Goal: Information Seeking & Learning: Check status

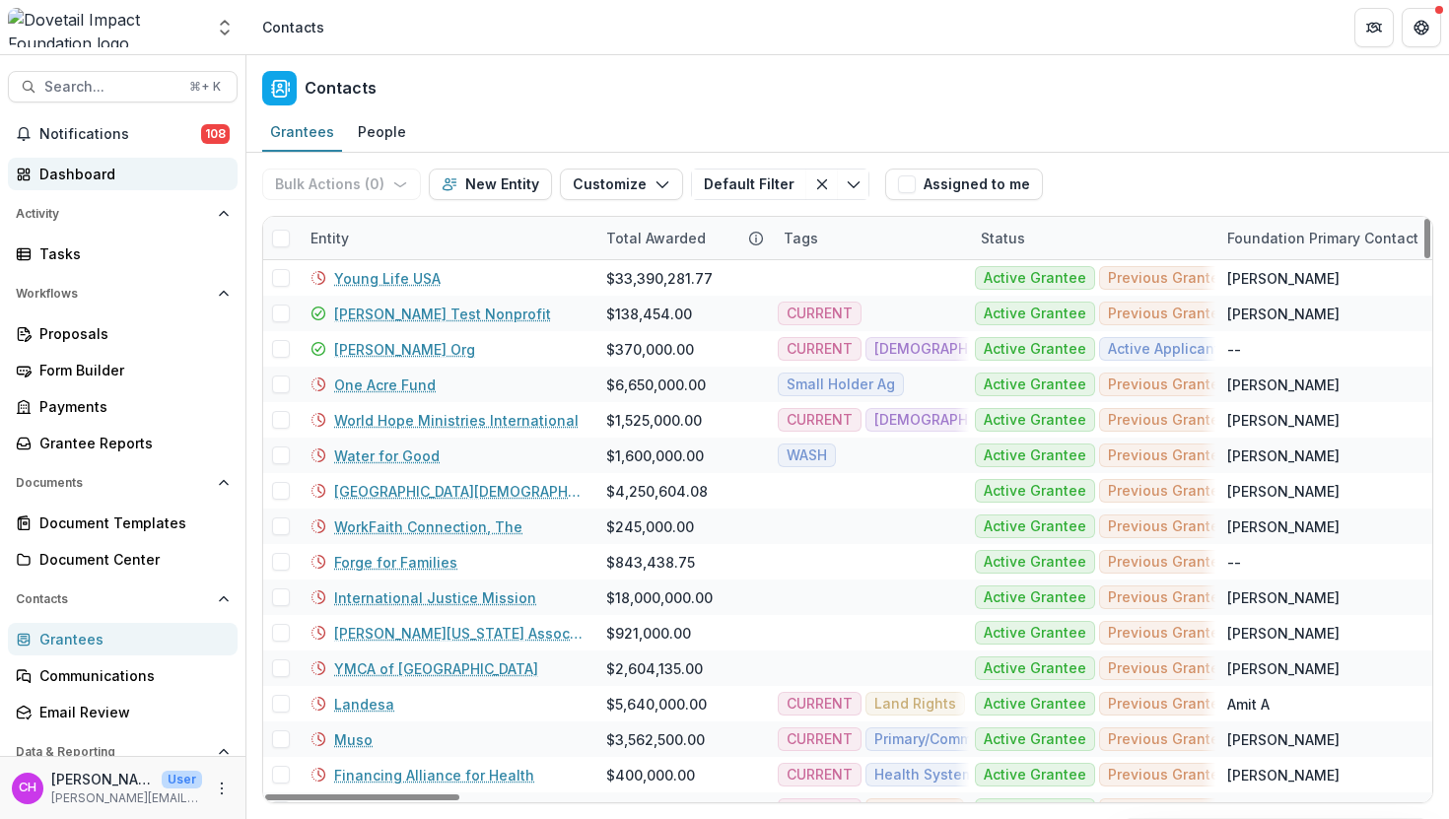
click at [133, 164] on div "Dashboard" at bounding box center [130, 174] width 182 height 21
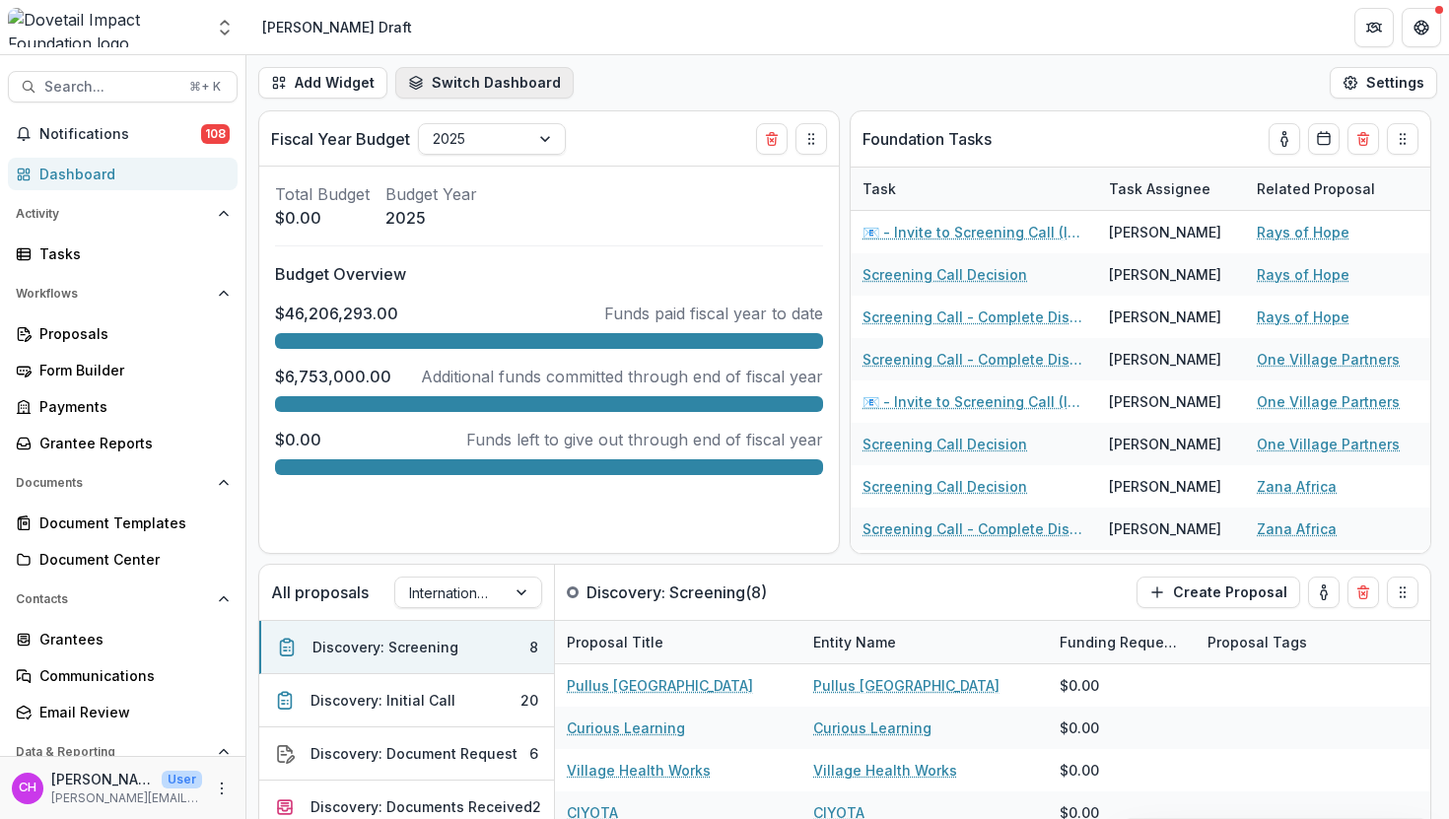
click at [498, 78] on button "Switch Dashboard" at bounding box center [484, 83] width 178 height 32
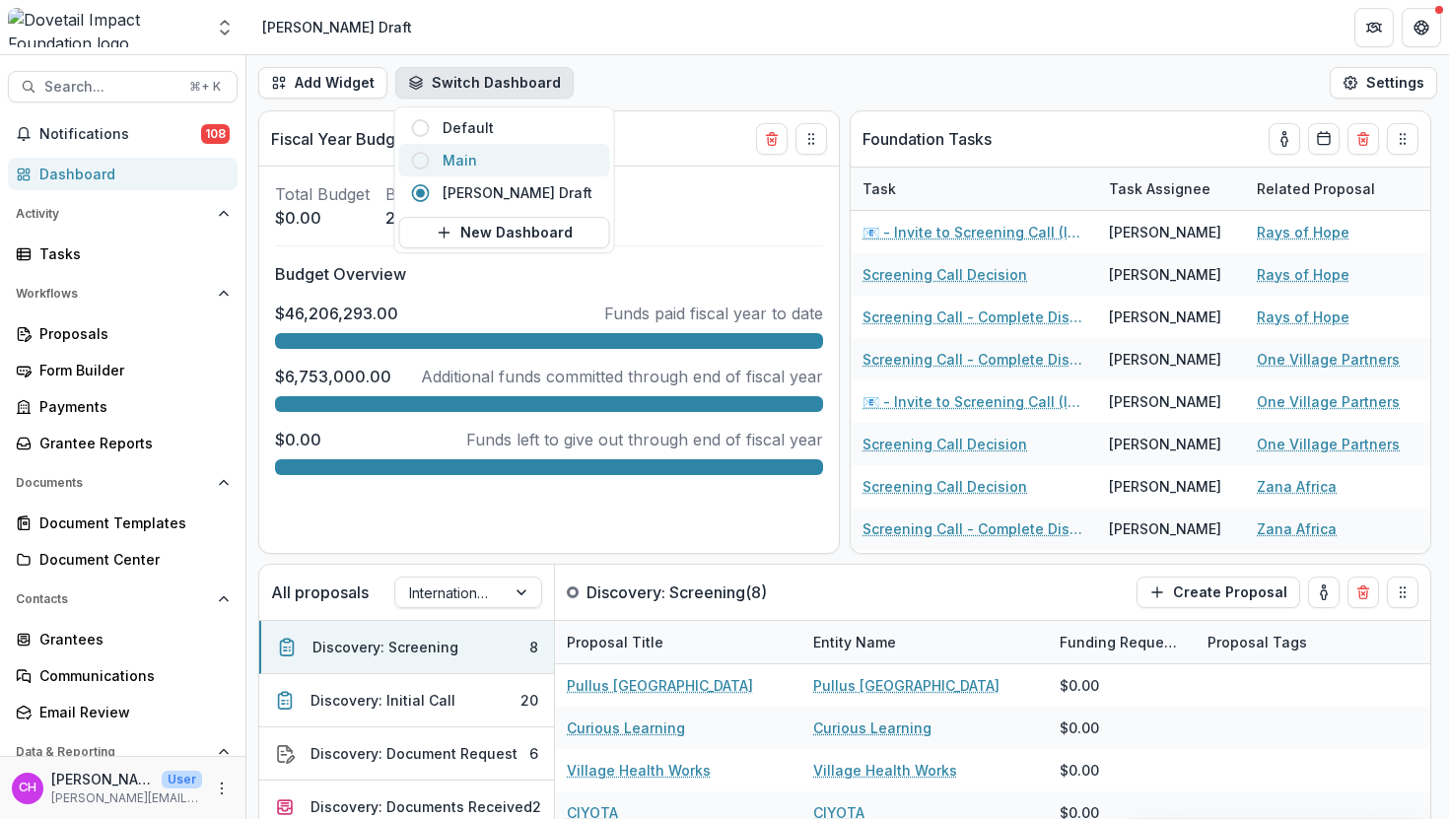
click at [466, 153] on span "Main" at bounding box center [521, 160] width 156 height 21
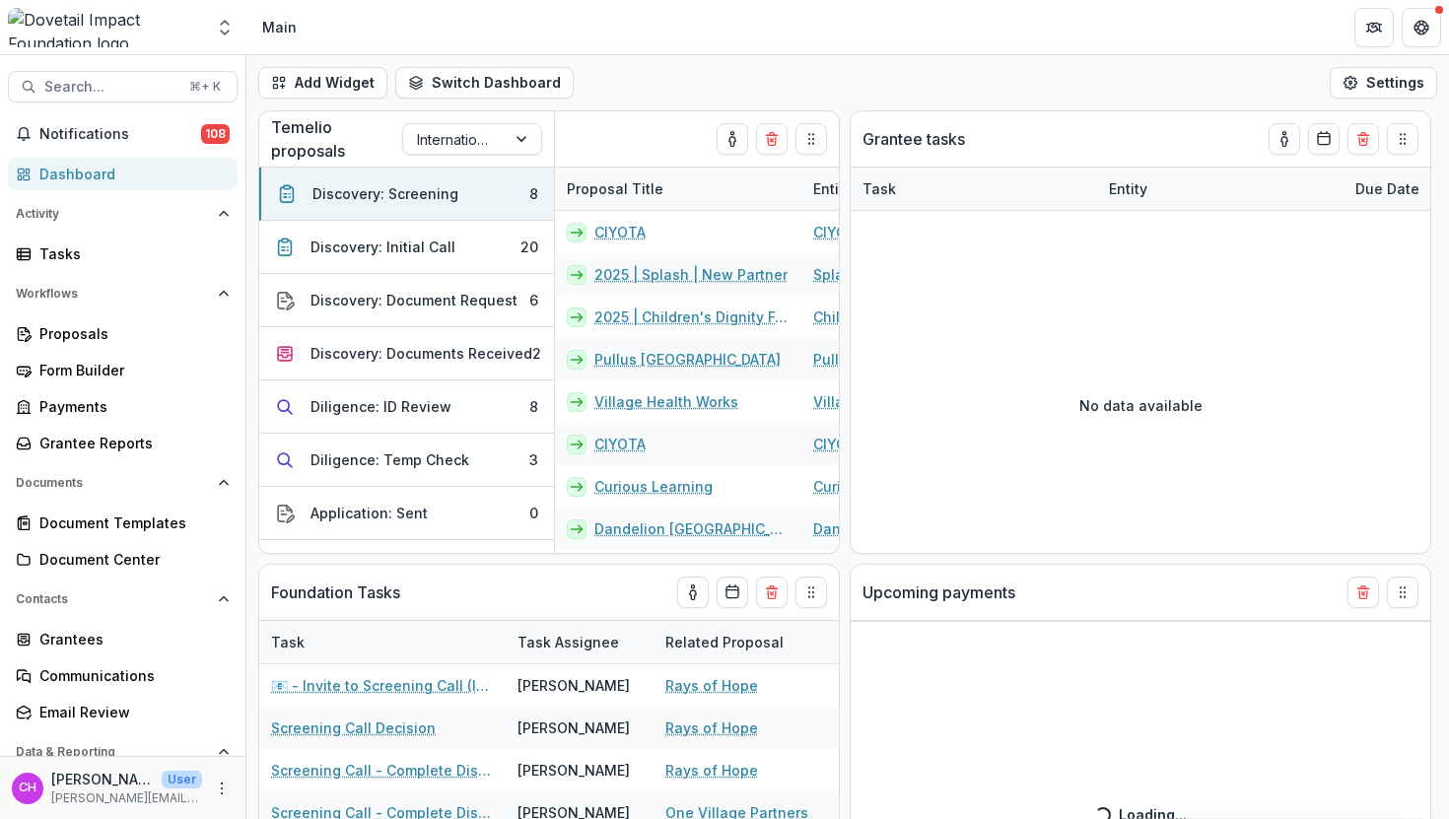
select select "**********"
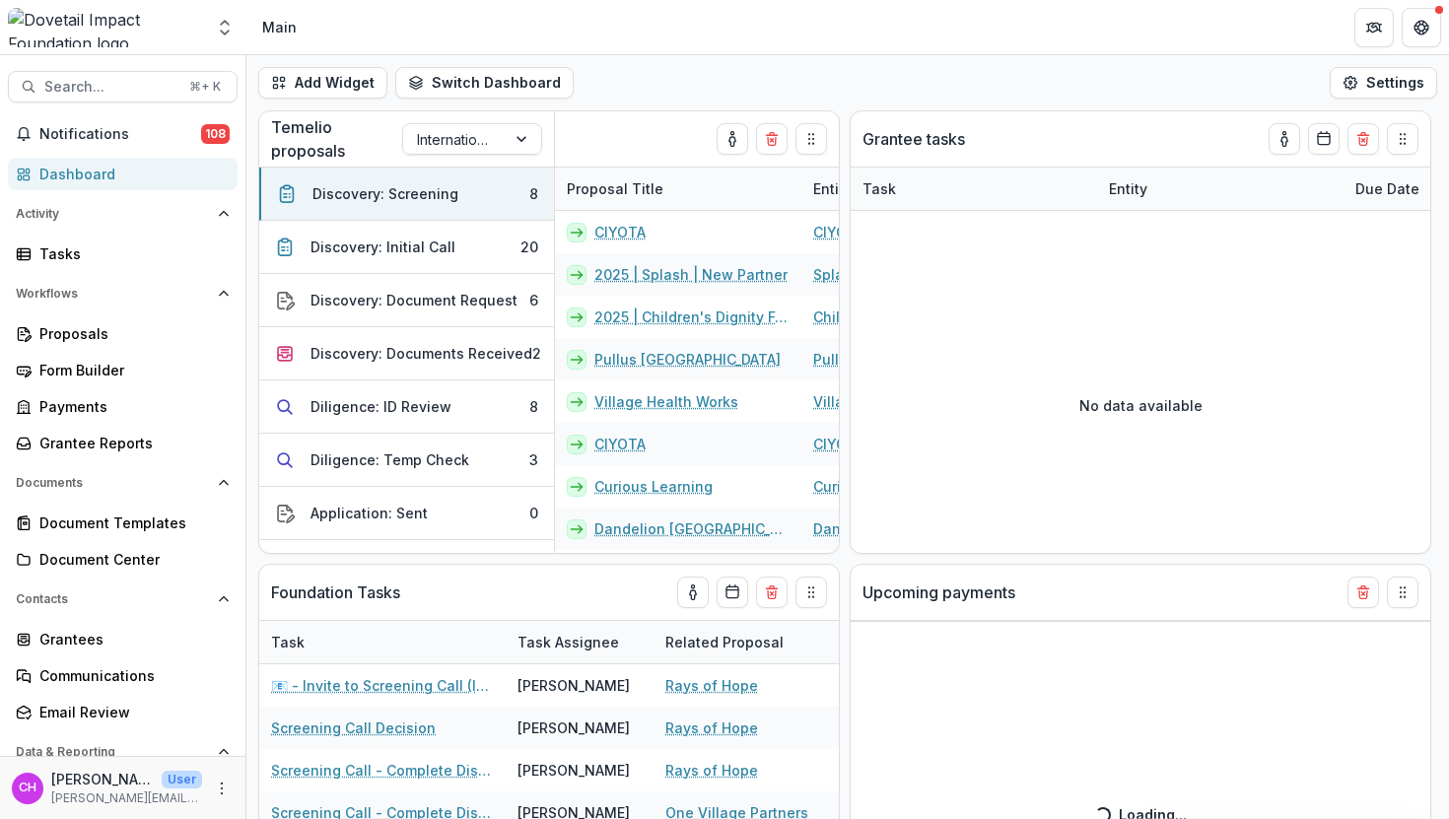
select select "**********"
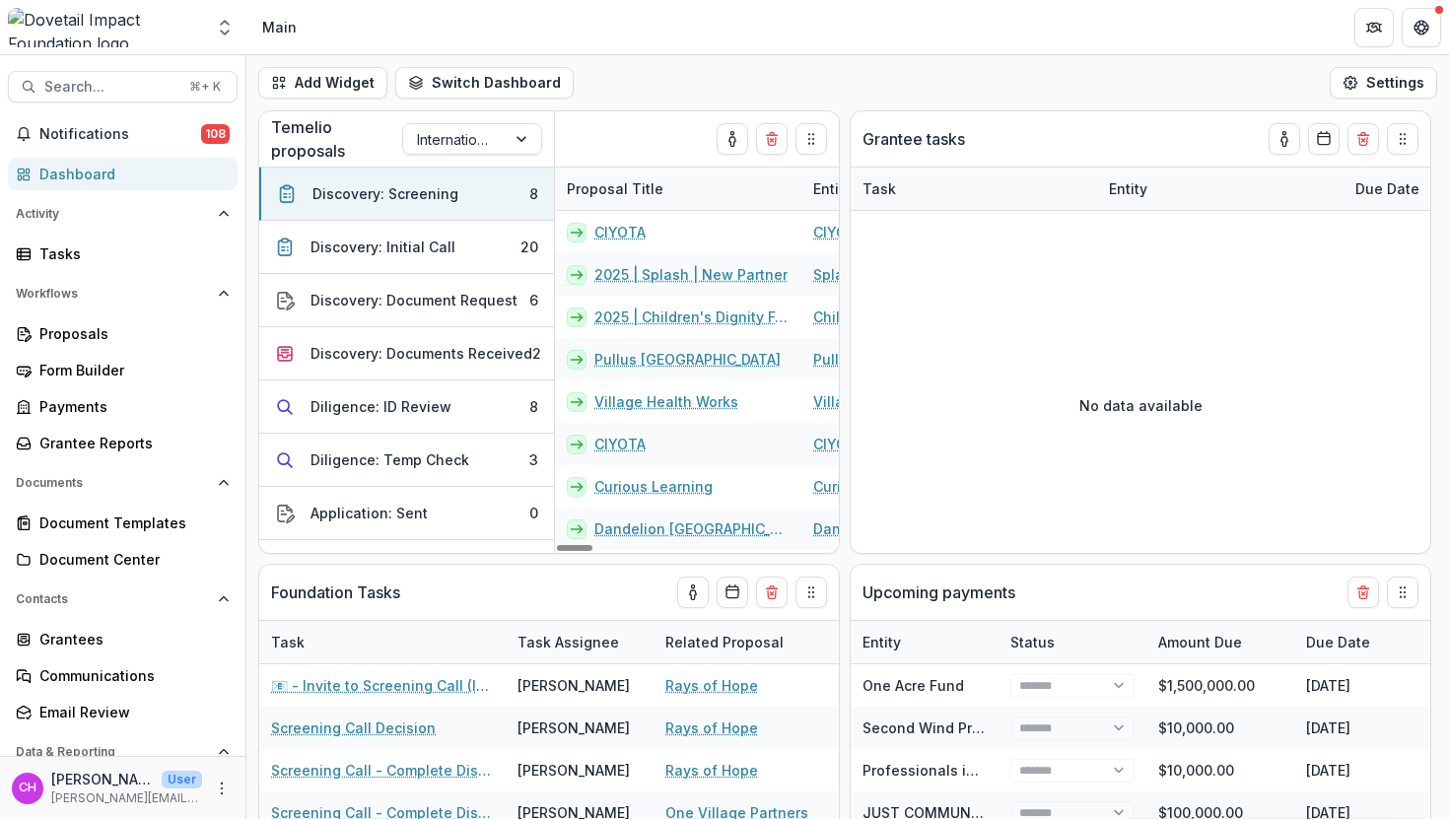
click at [486, 58] on div "Add Widget Switch Dashboard Default Main Philip Draft New Dashboard Settings" at bounding box center [847, 82] width 1203 height 55
click at [466, 72] on button "Switch Dashboard" at bounding box center [484, 83] width 178 height 32
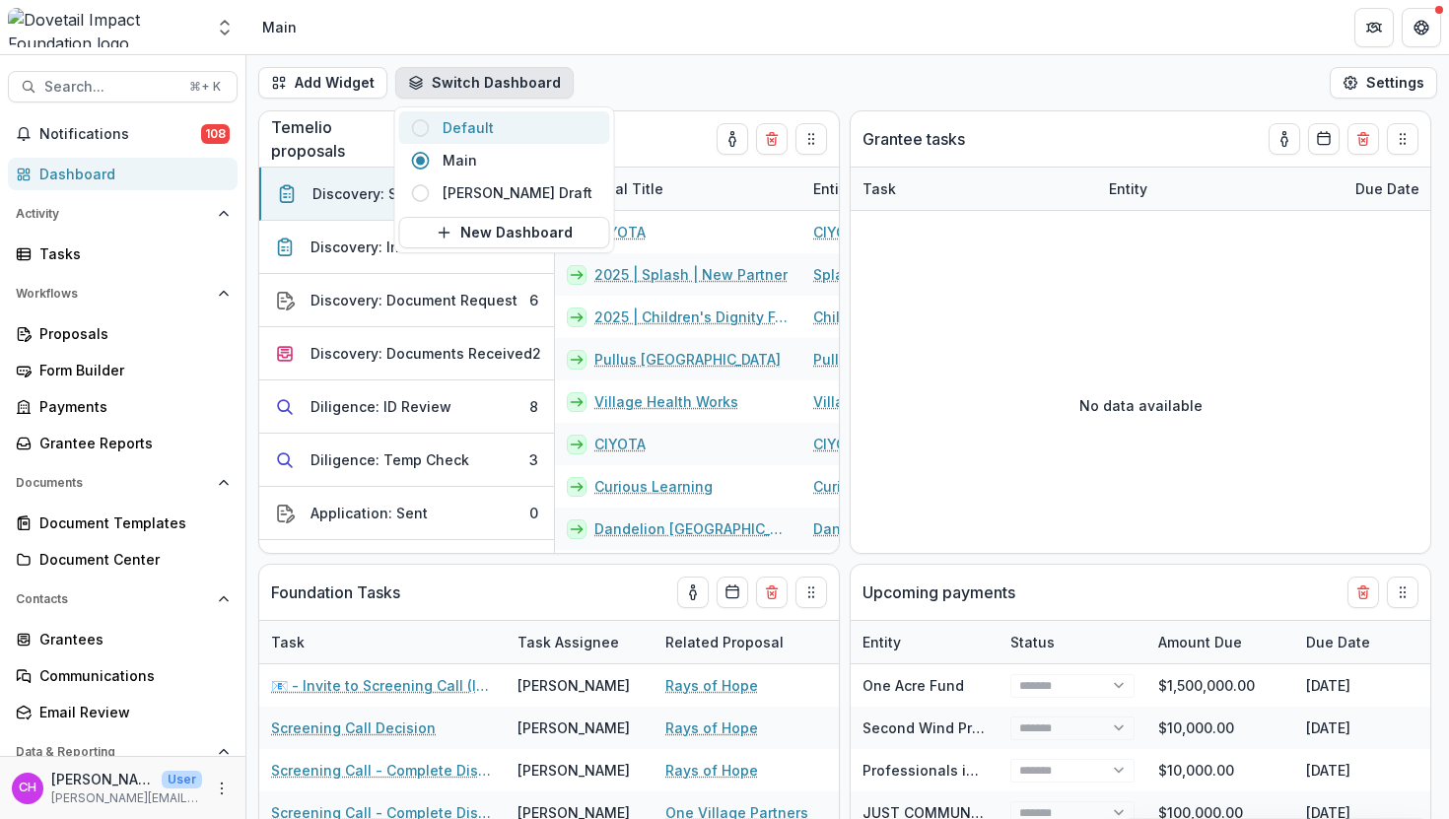
click at [507, 123] on span "Default" at bounding box center [521, 127] width 156 height 21
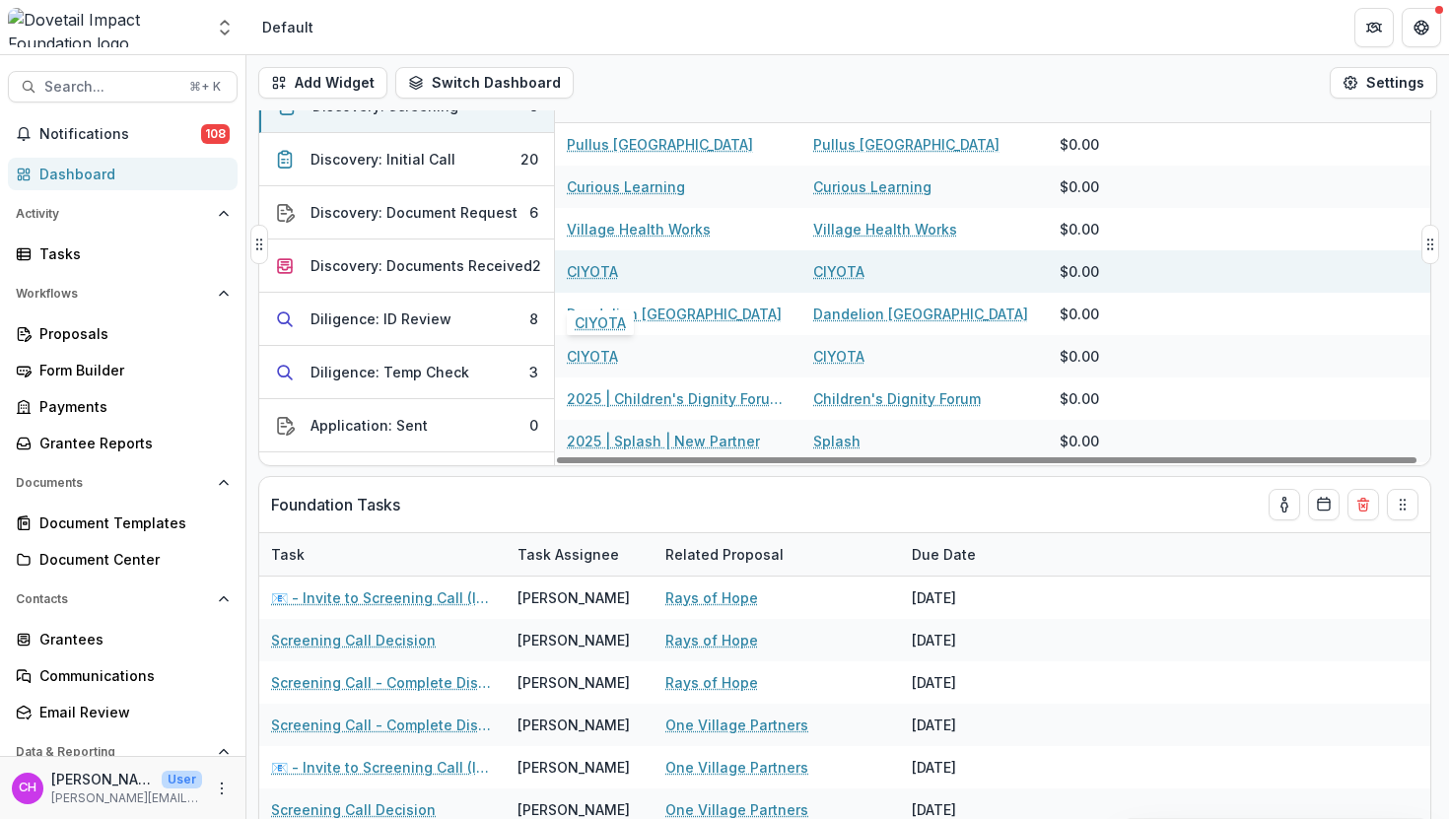
select select "**********"
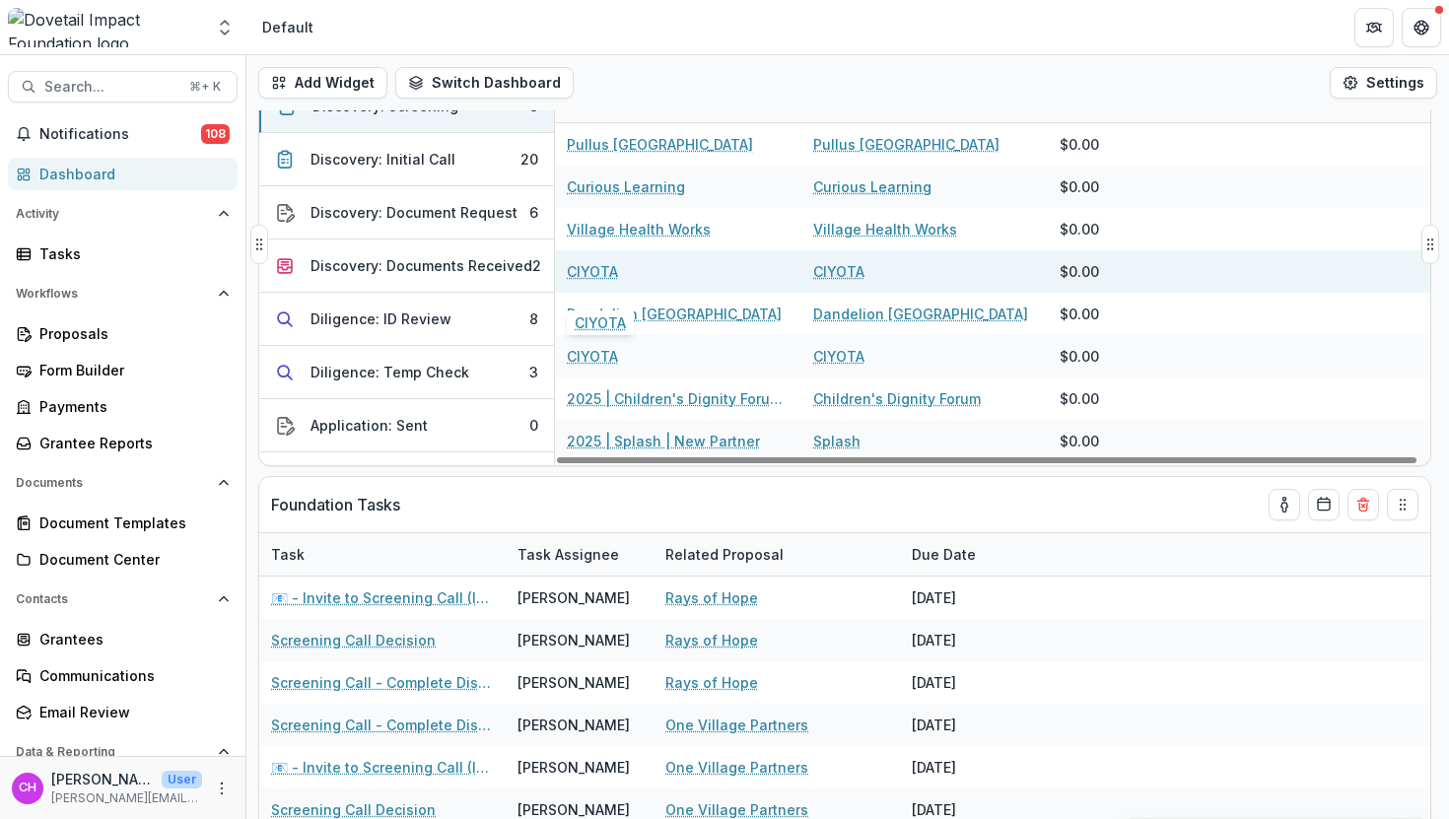
select select "**********"
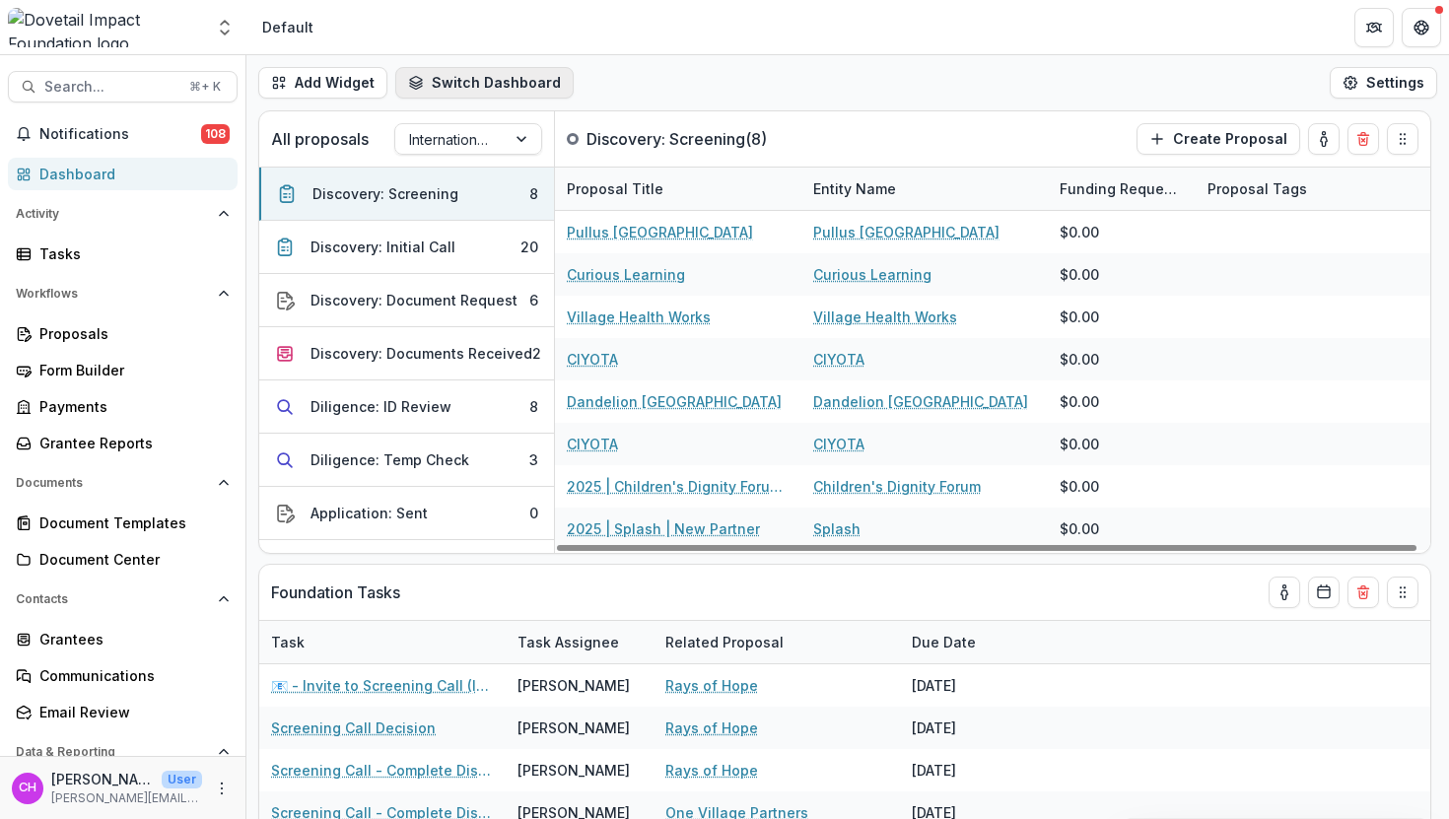
click at [480, 86] on button "Switch Dashboard" at bounding box center [484, 83] width 178 height 32
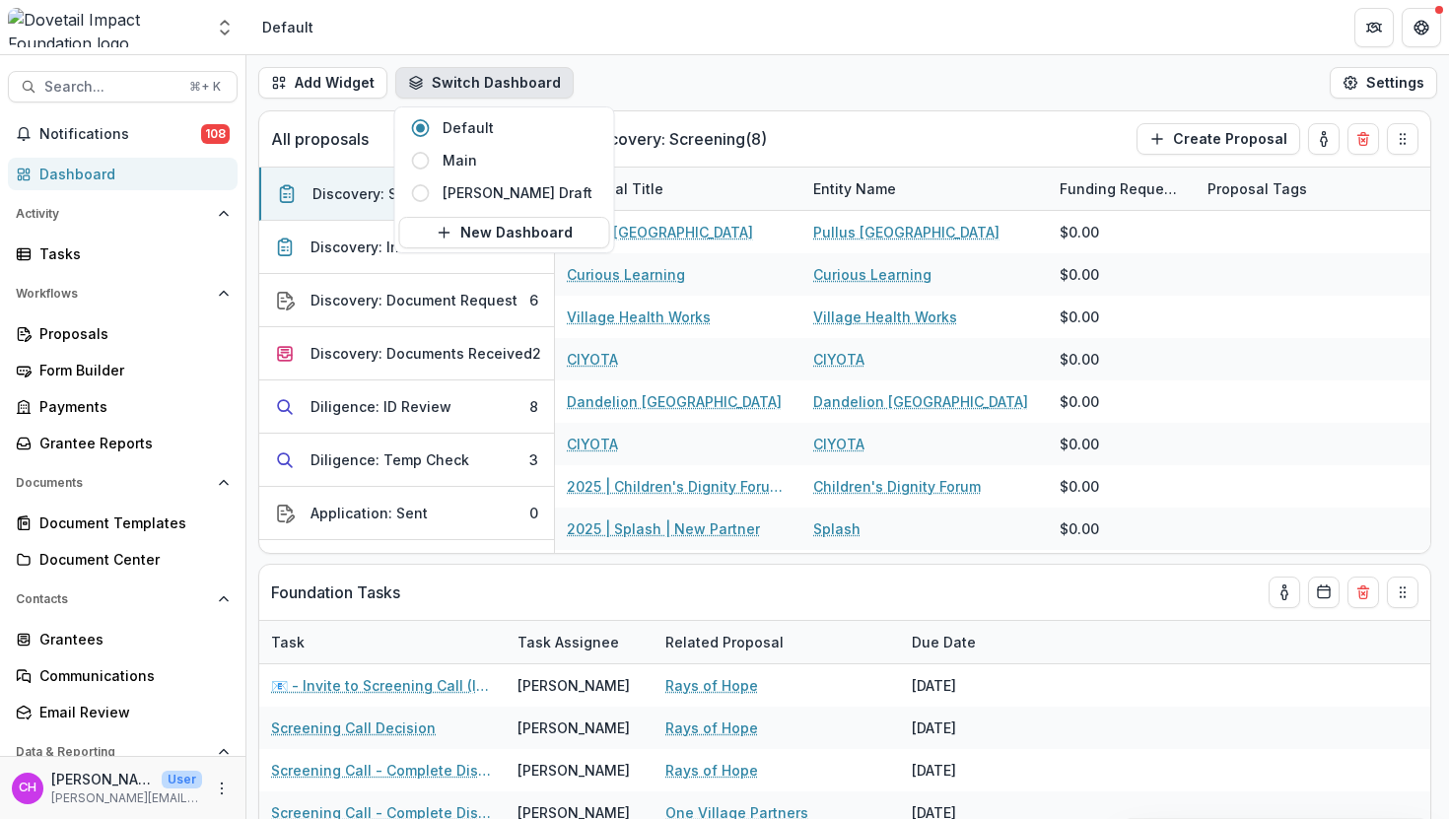
select select "**********"
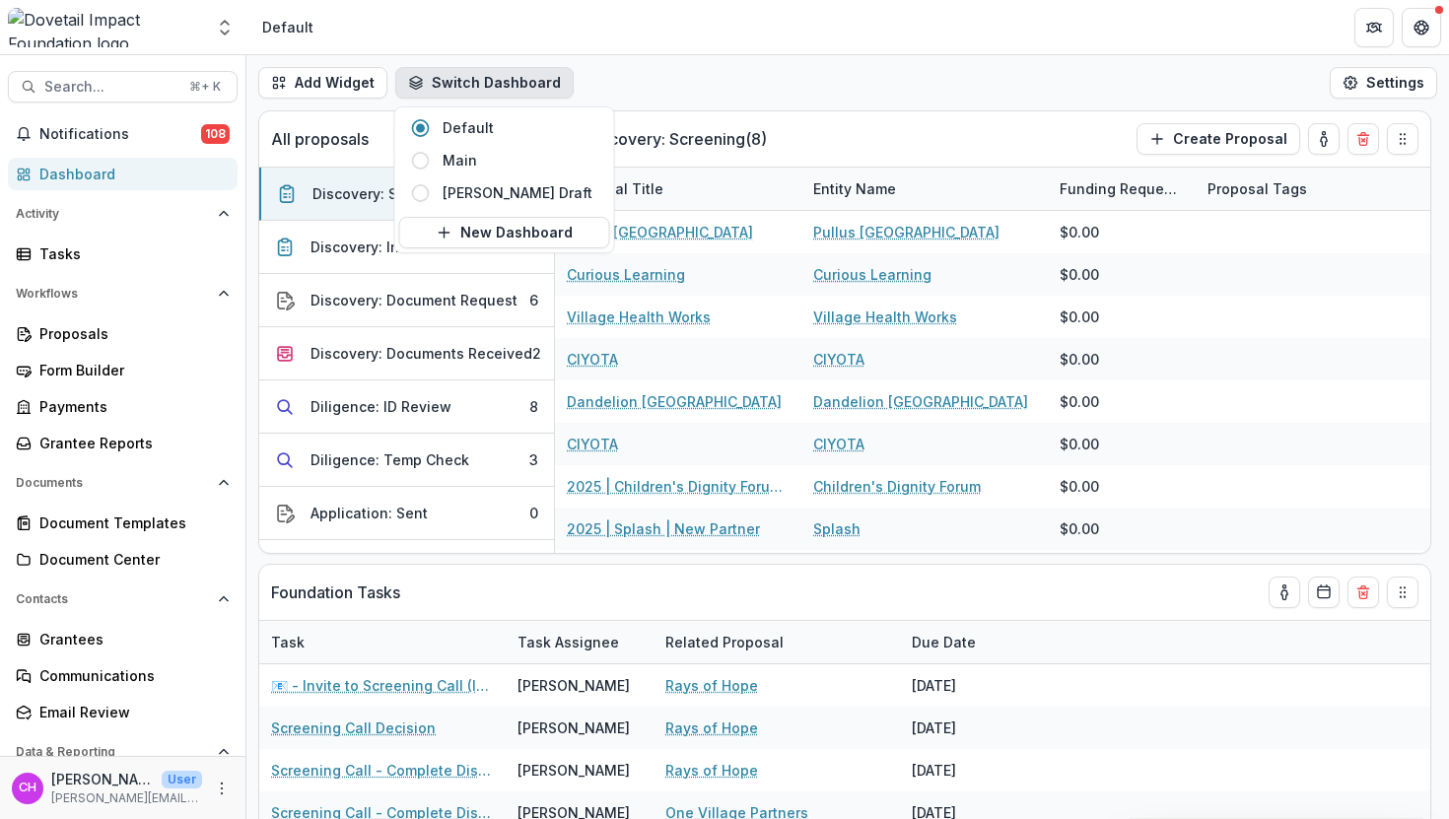
select select "**********"
click at [740, 100] on div "Add Widget Switch Dashboard Default Main Philip Draft New Dashboard Settings" at bounding box center [847, 82] width 1203 height 55
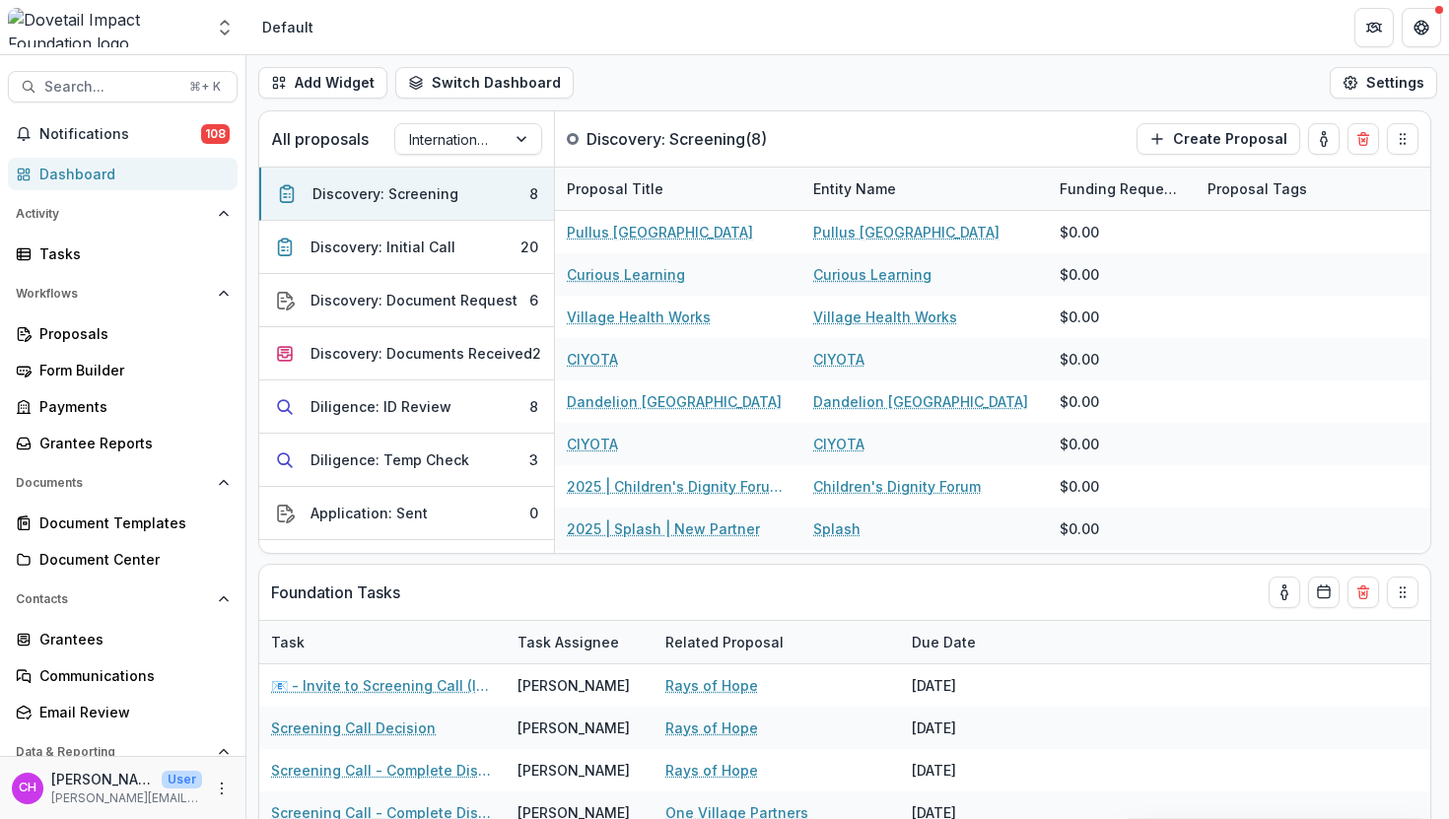
click at [602, 49] on header "Default" at bounding box center [847, 27] width 1203 height 54
click at [602, 48] on header "Default" at bounding box center [847, 27] width 1203 height 54
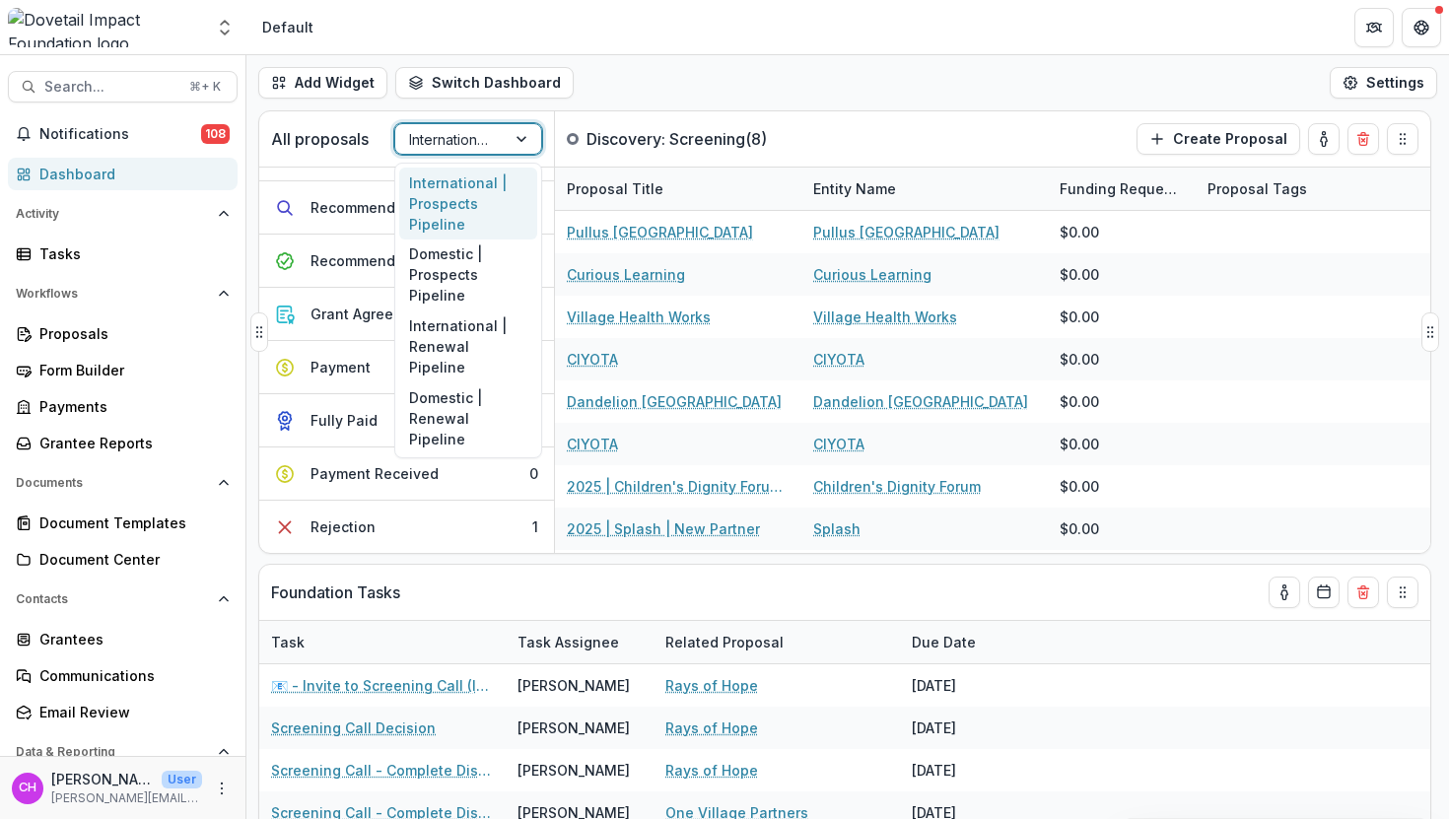
click at [480, 147] on div at bounding box center [450, 139] width 83 height 25
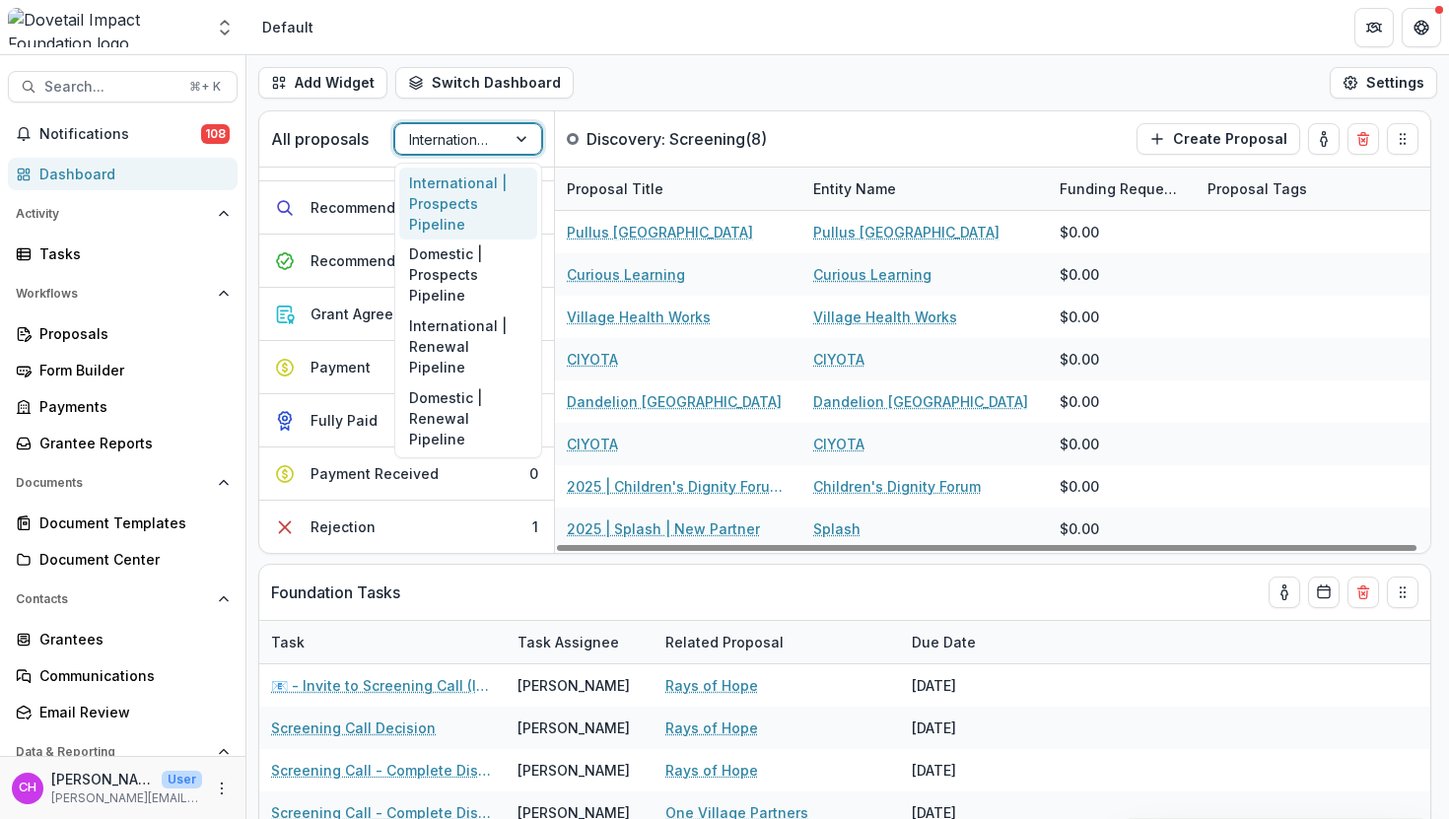
click at [657, 104] on div "Add Widget Switch Dashboard Default Main Philip Draft New Dashboard Settings" at bounding box center [847, 82] width 1203 height 55
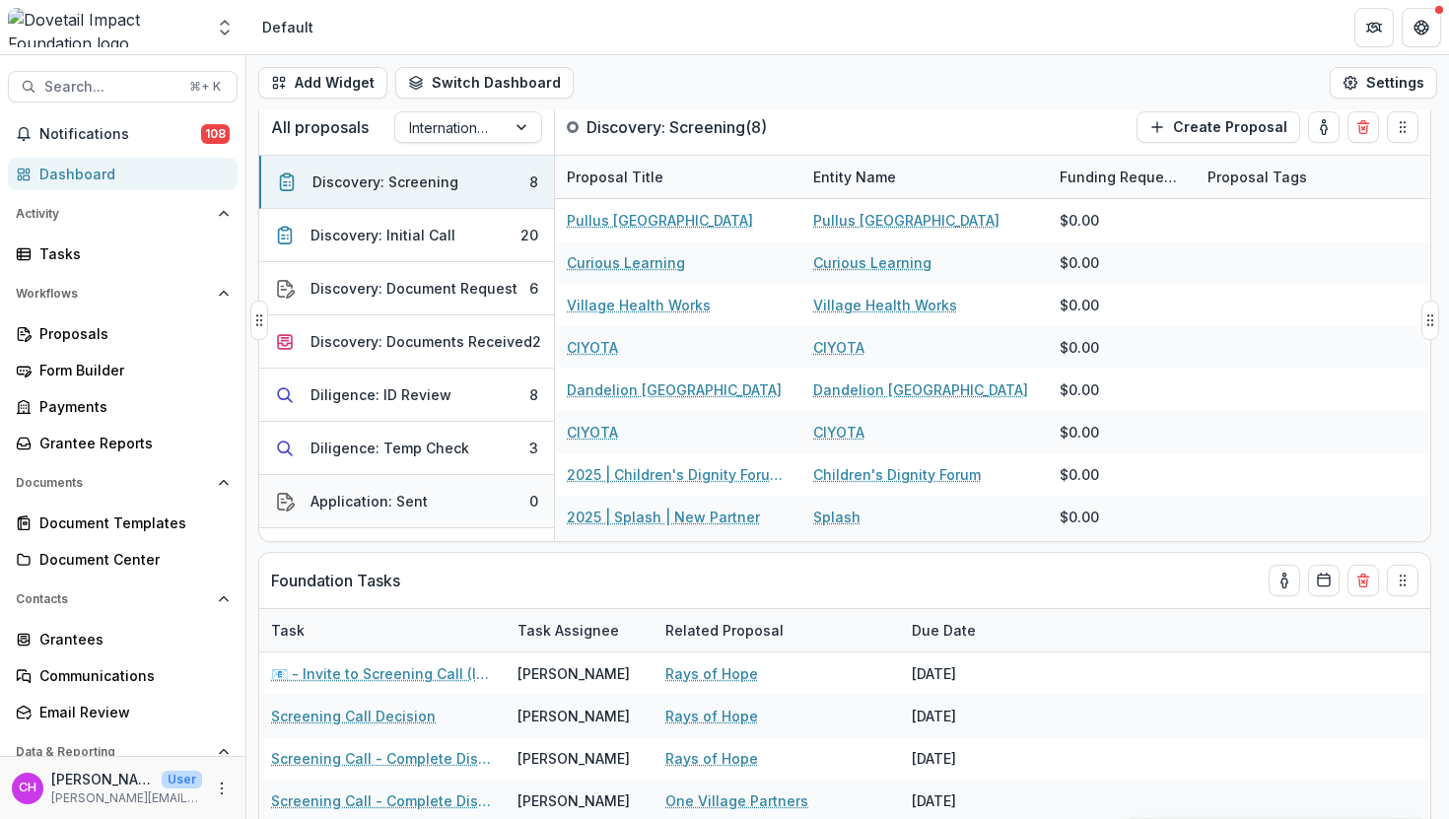
scroll to position [7, 0]
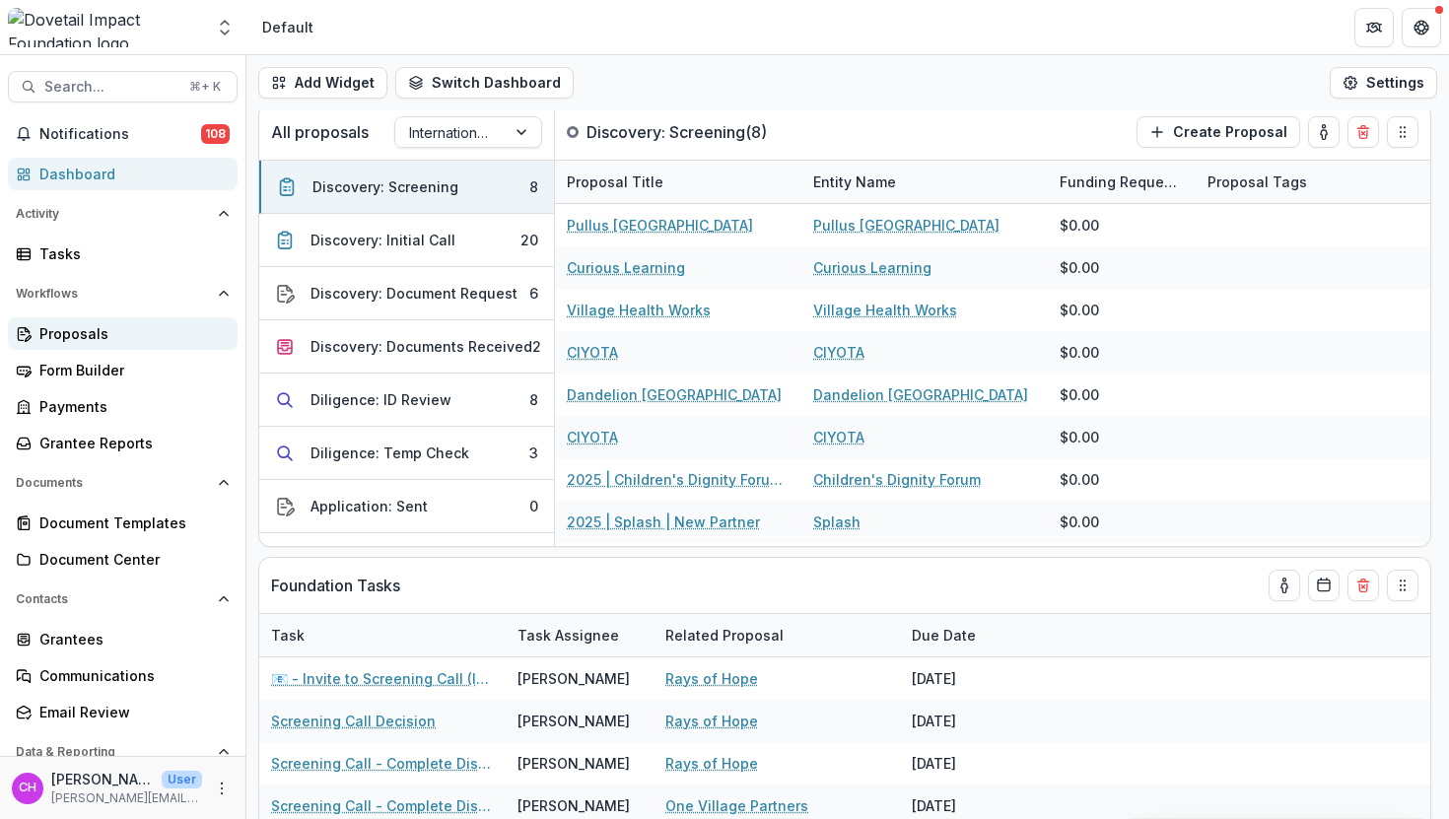
click at [145, 337] on div "Proposals" at bounding box center [130, 333] width 182 height 21
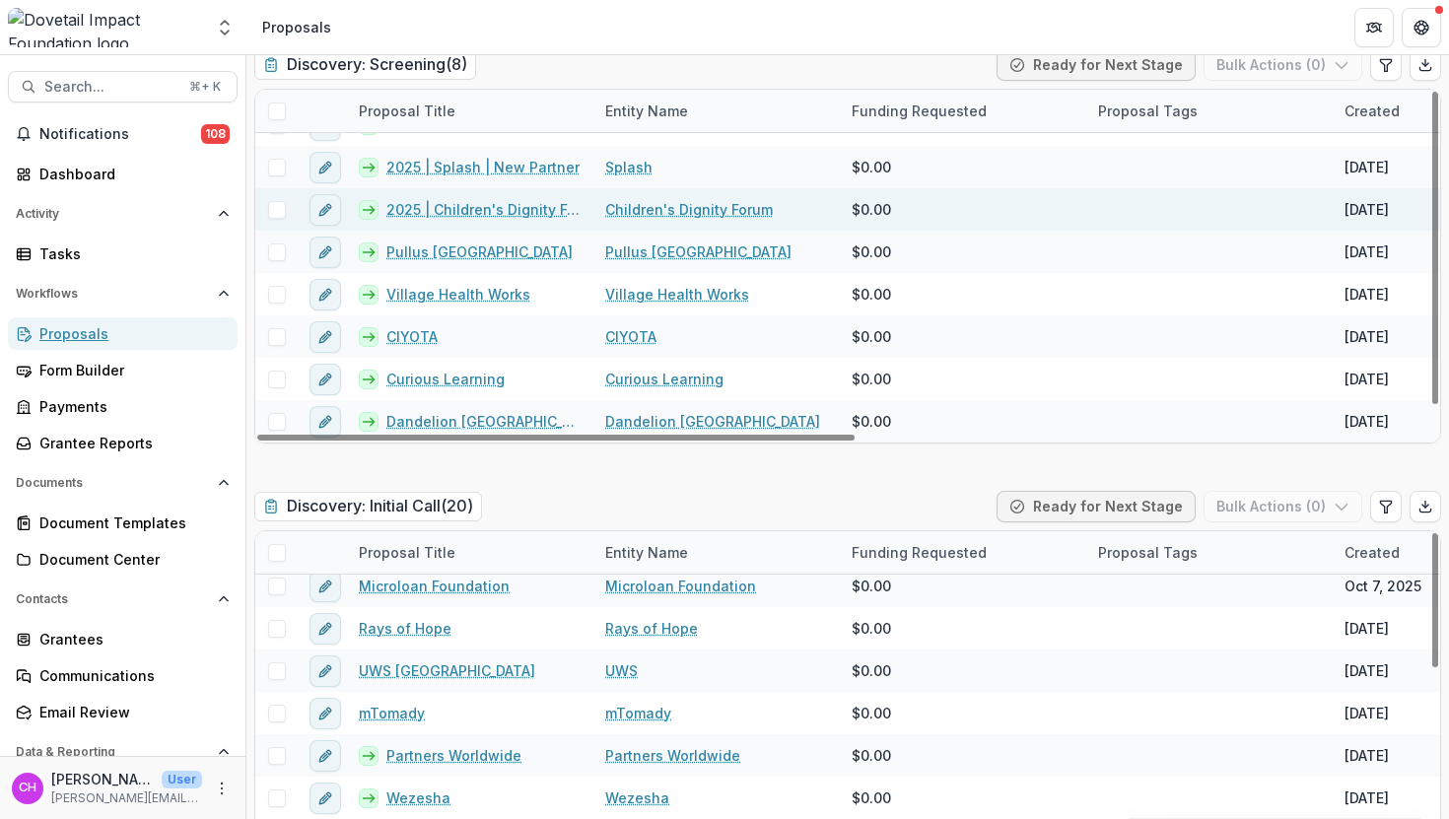
scroll to position [87, 0]
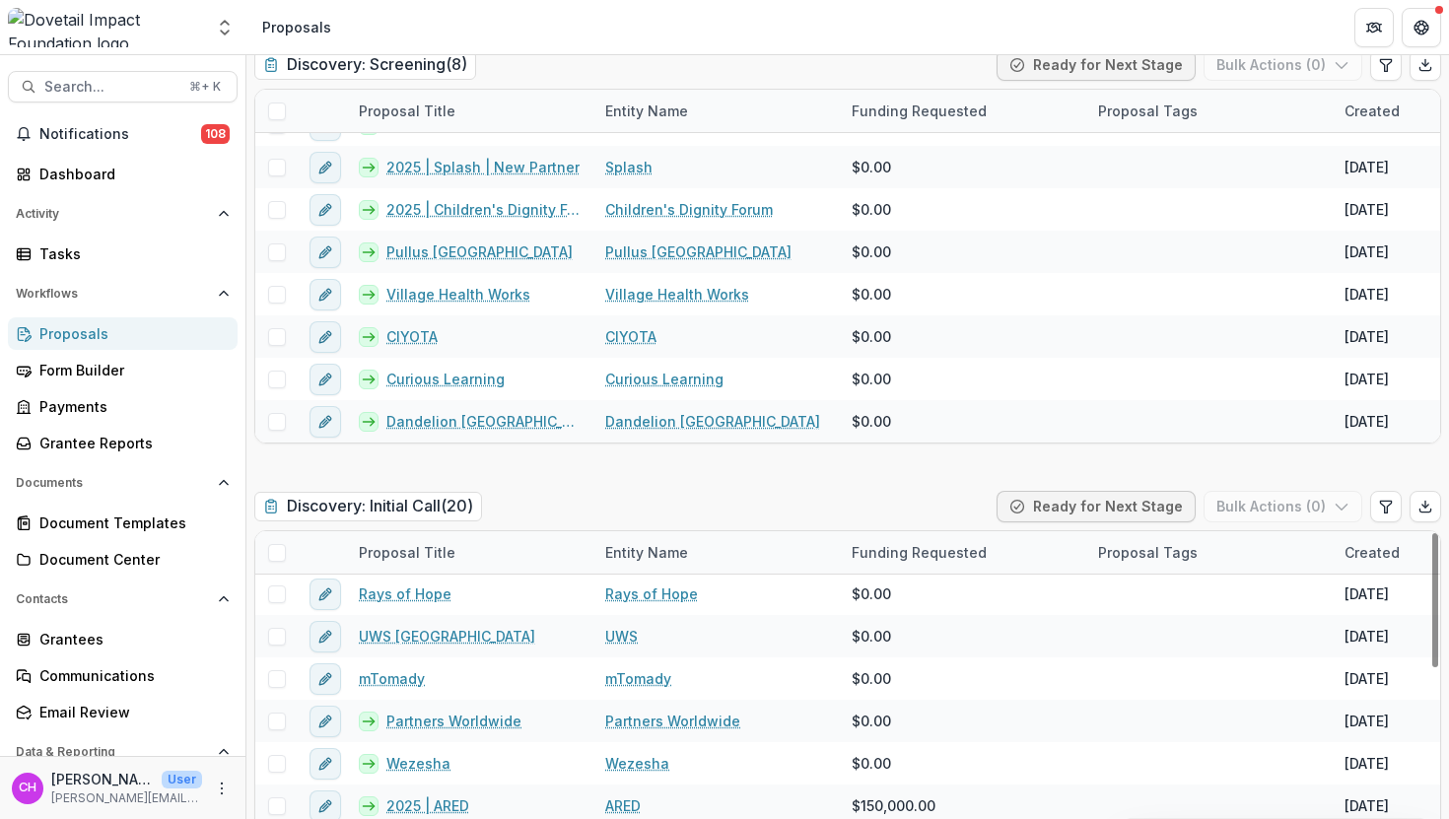
click at [445, 509] on h2 "Discovery: Initial Call ( 20 )" at bounding box center [368, 506] width 228 height 29
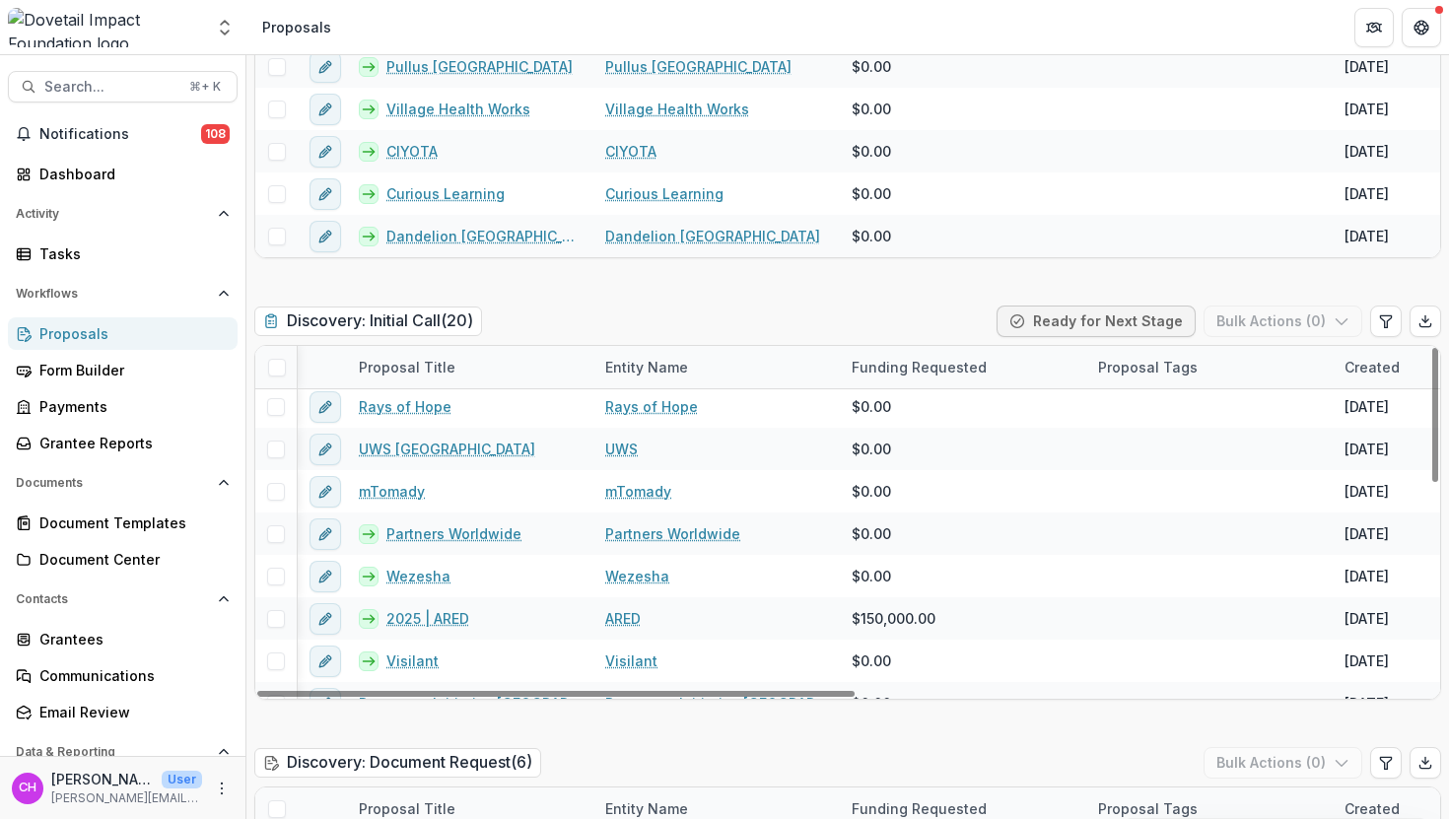
scroll to position [89, 4]
click at [1381, 328] on icon "Edit table settings" at bounding box center [1386, 321] width 16 height 16
select select "******"
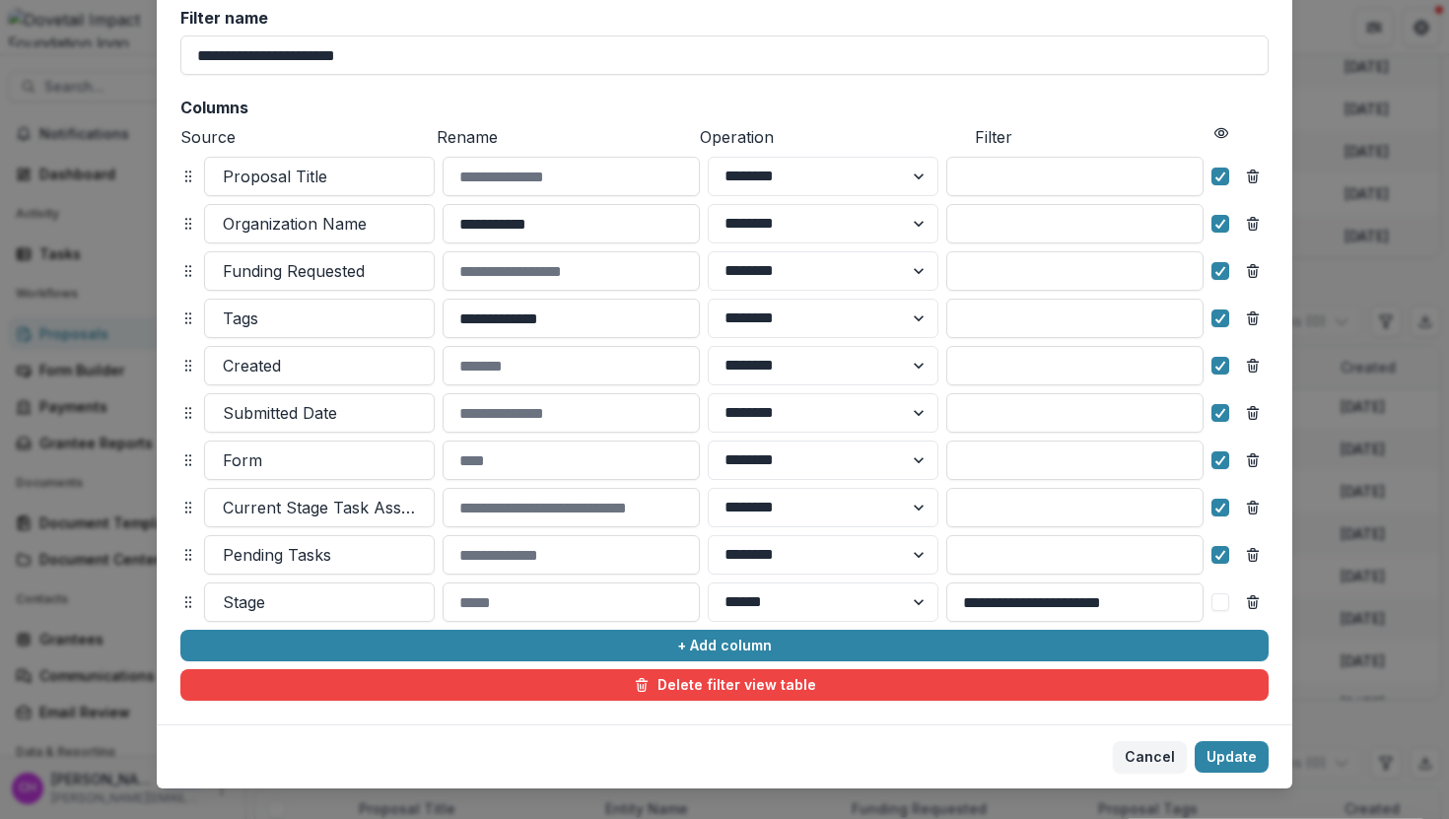
scroll to position [170, 0]
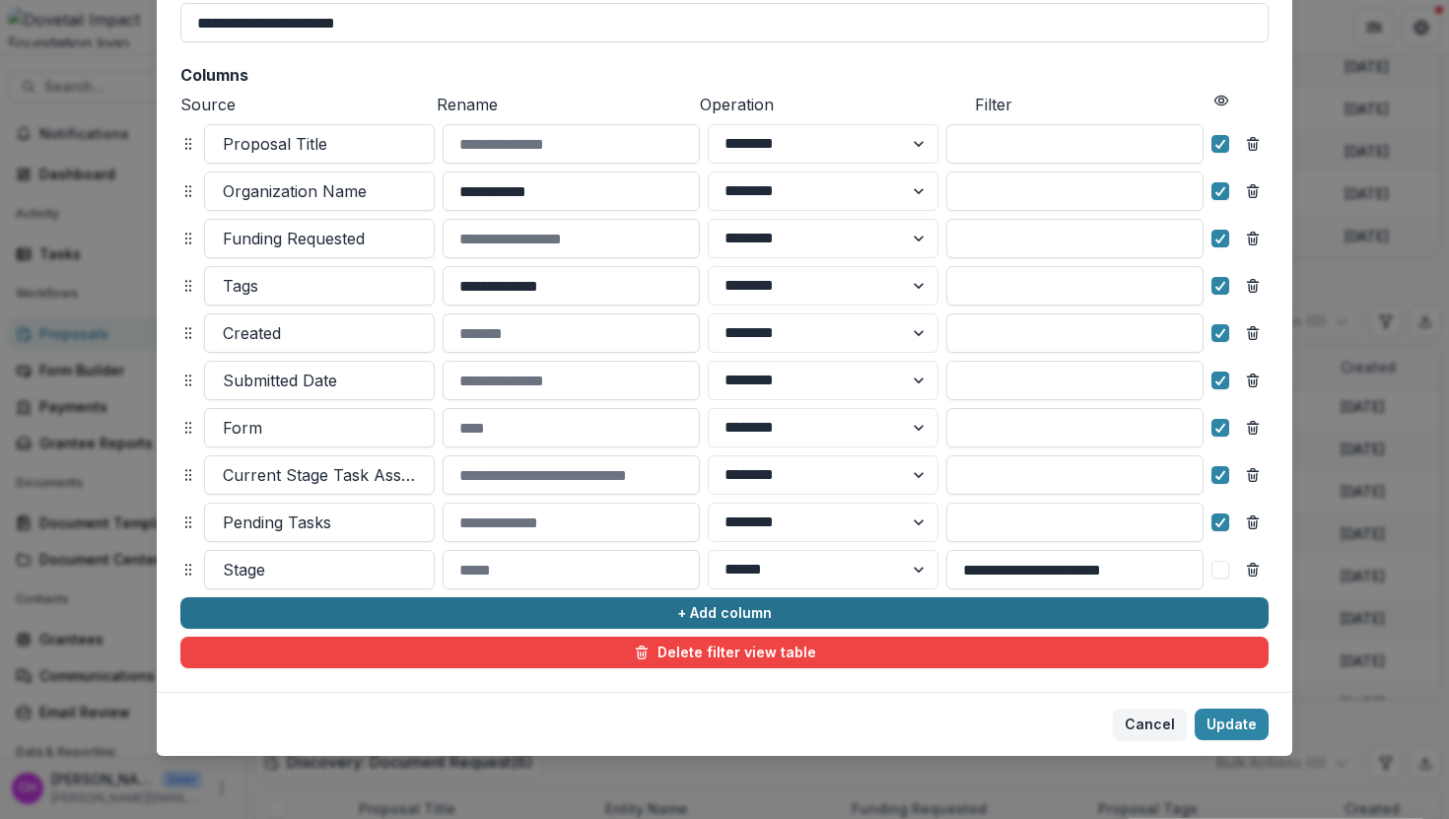
click at [766, 614] on button "+ Add column" at bounding box center [724, 613] width 1088 height 32
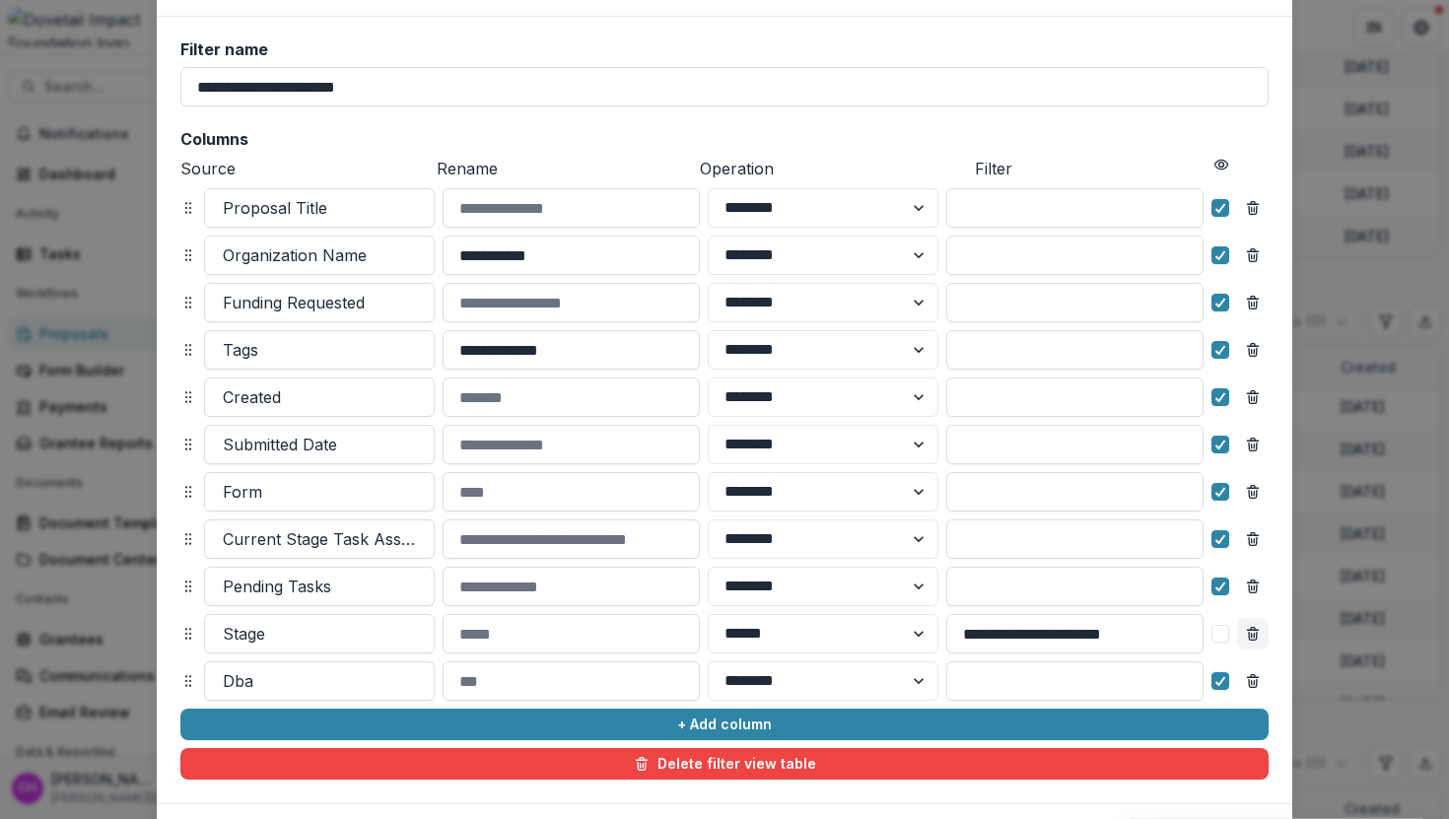
scroll to position [108, 0]
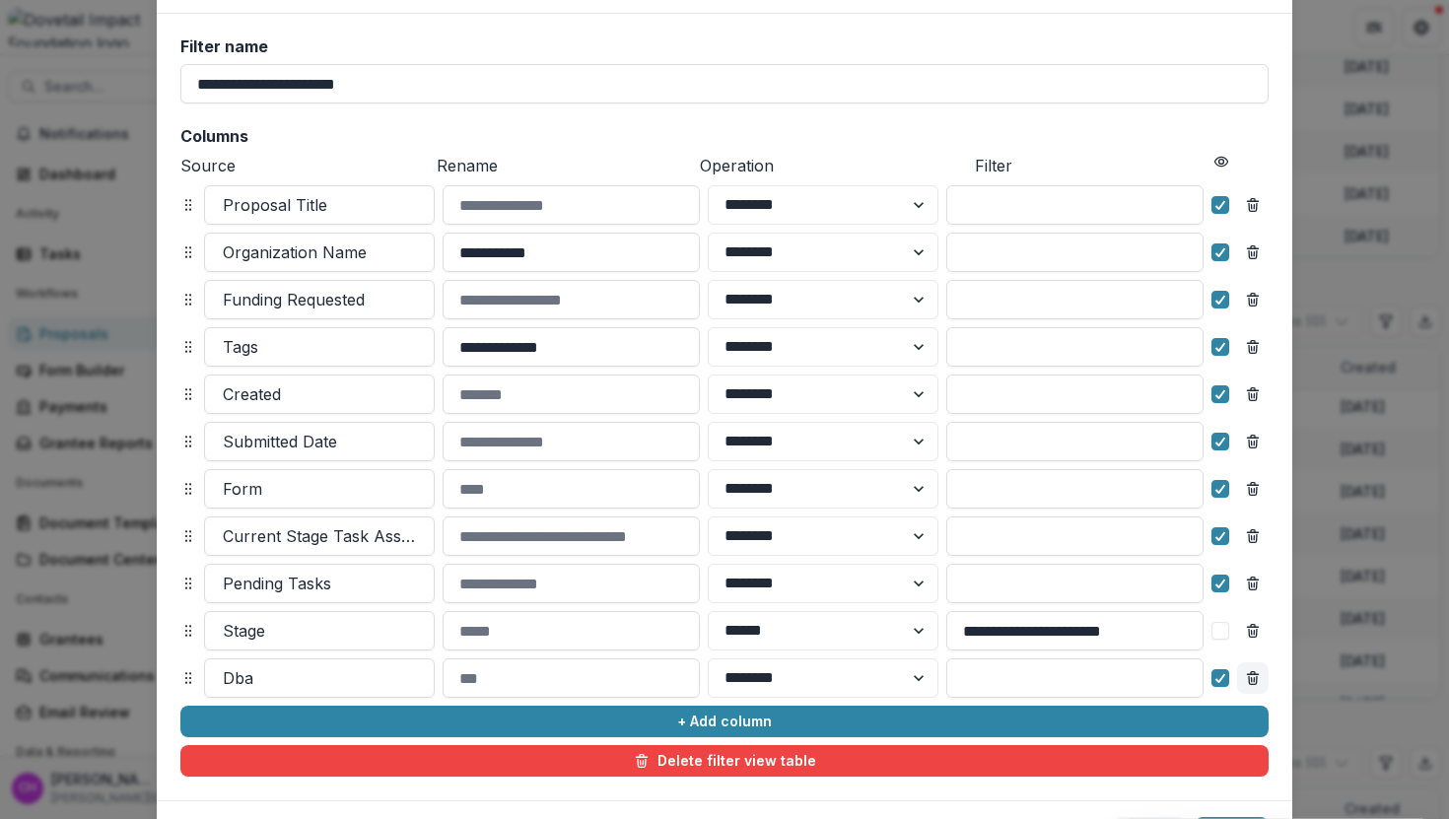
click at [1251, 683] on icon "Remove column" at bounding box center [1253, 678] width 16 height 16
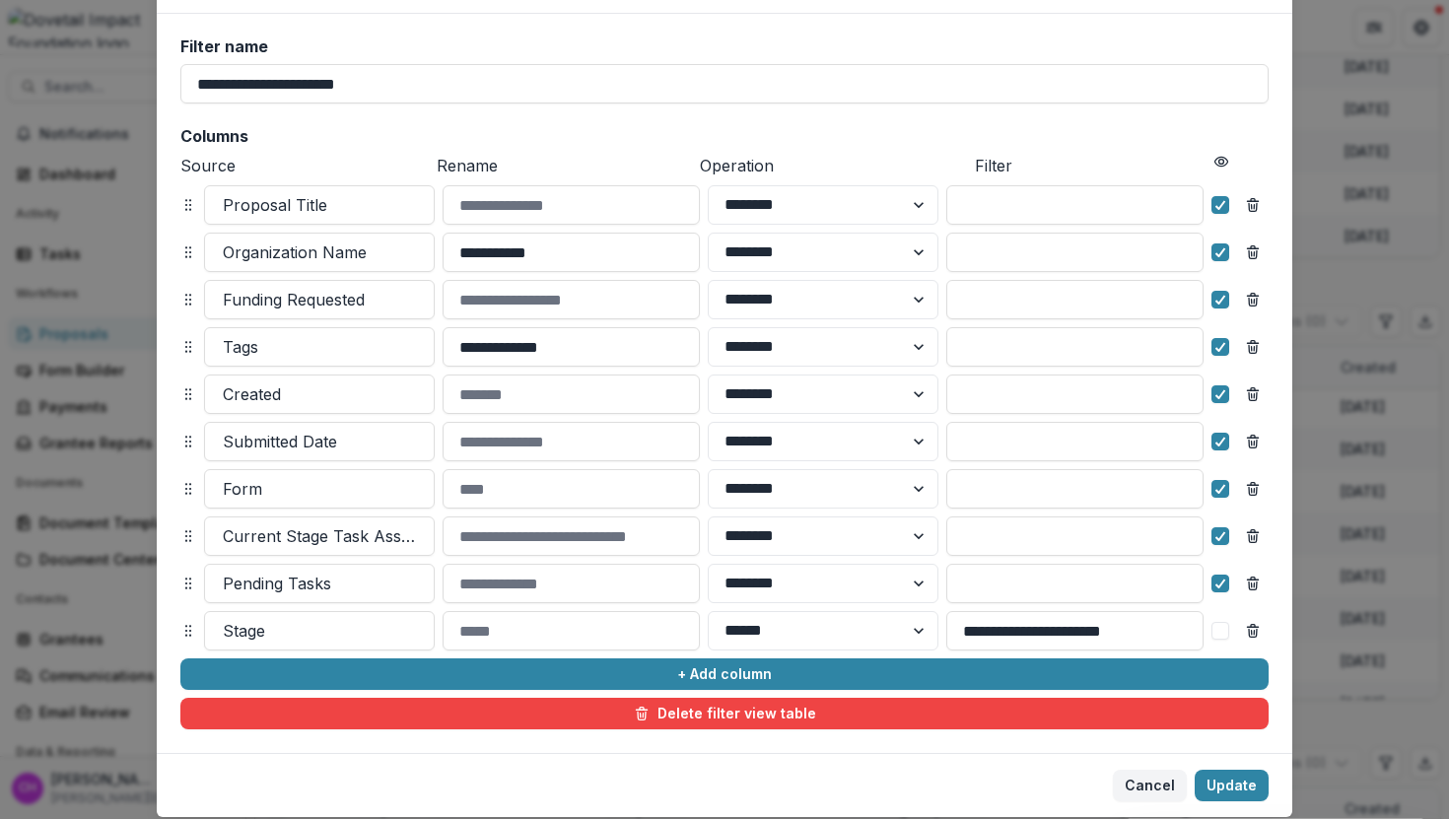
click at [1289, 751] on div "**********" at bounding box center [724, 409] width 1449 height 819
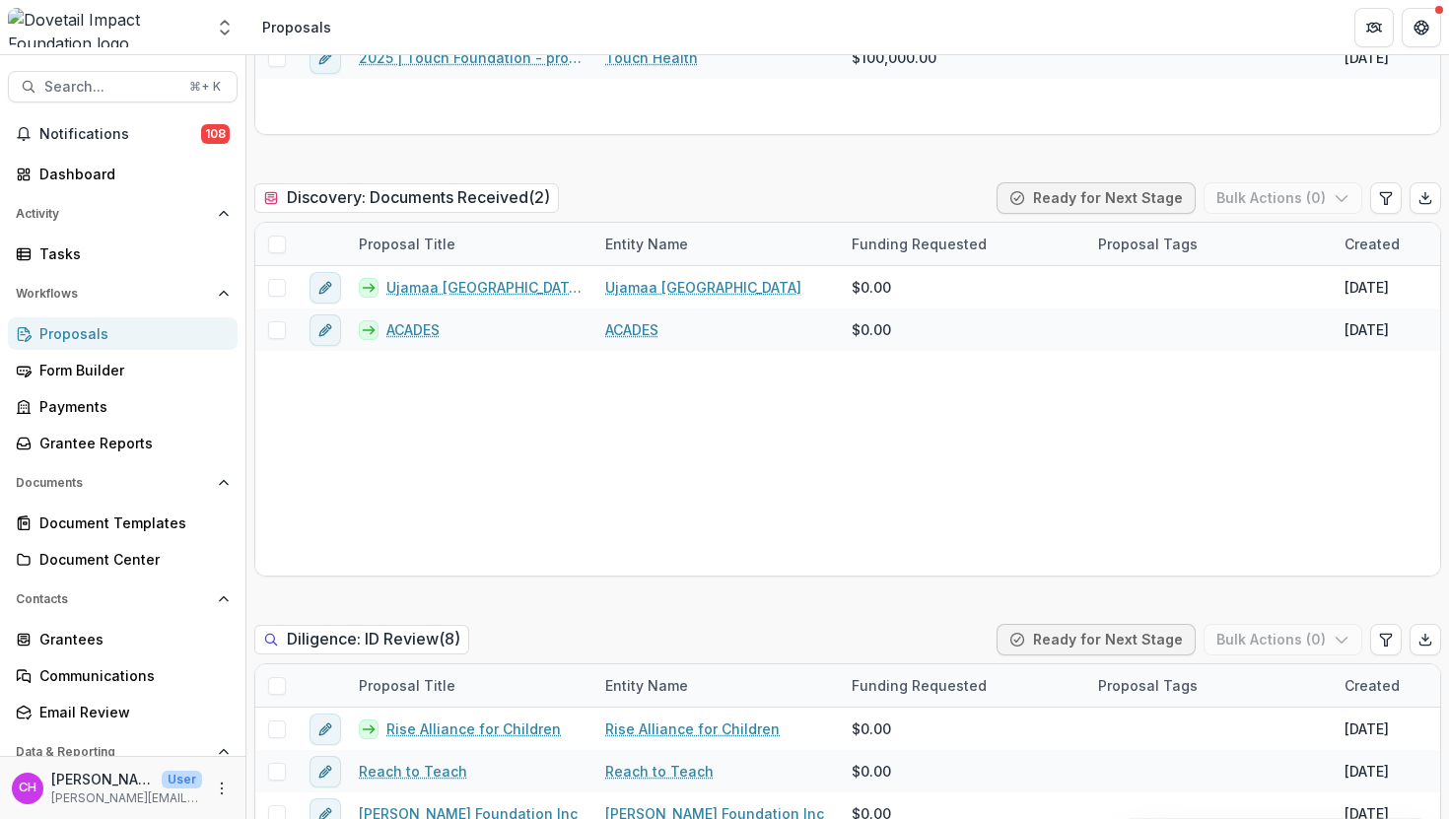
scroll to position [89, 0]
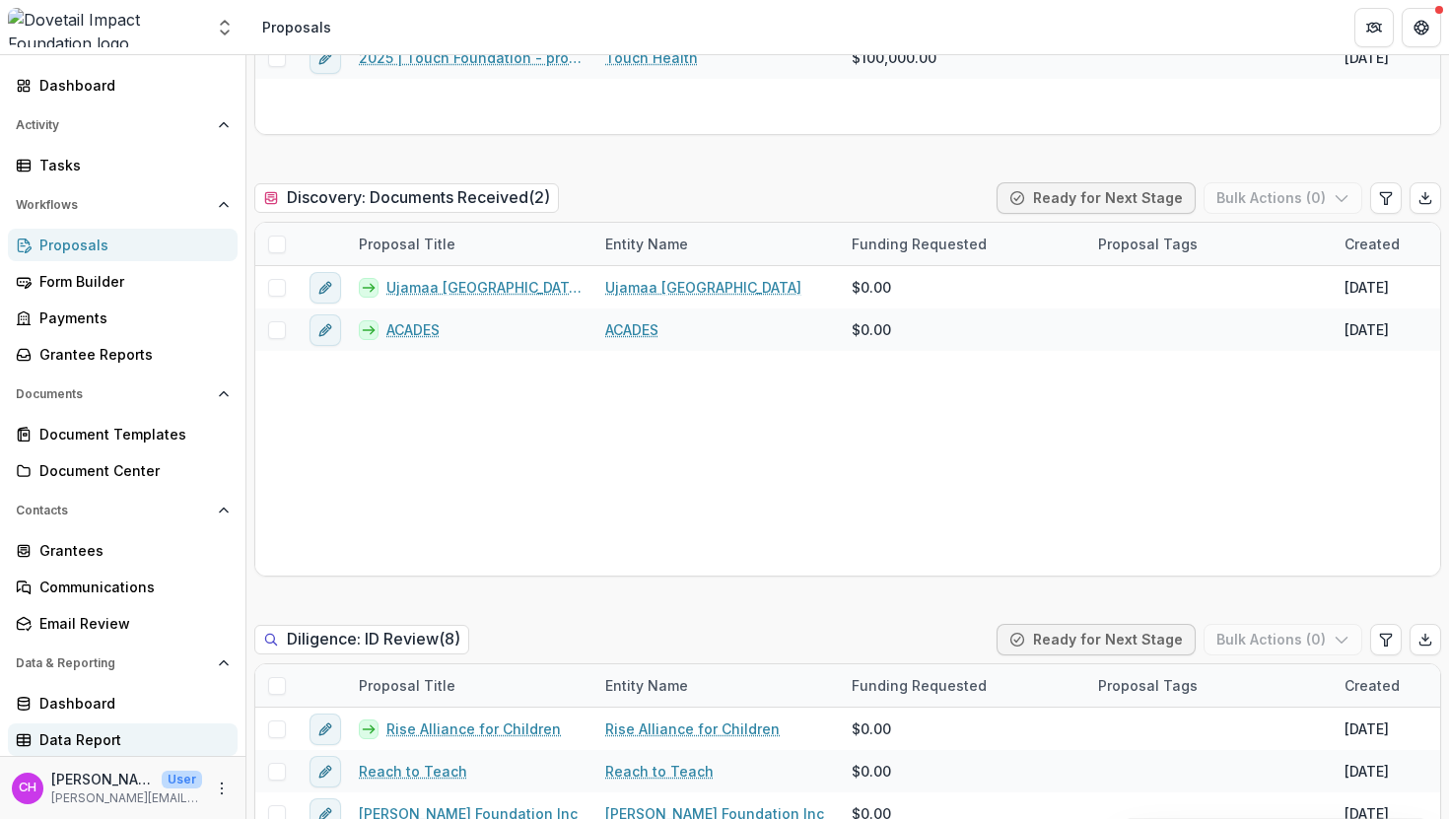
click at [87, 745] on div "Data Report" at bounding box center [130, 739] width 182 height 21
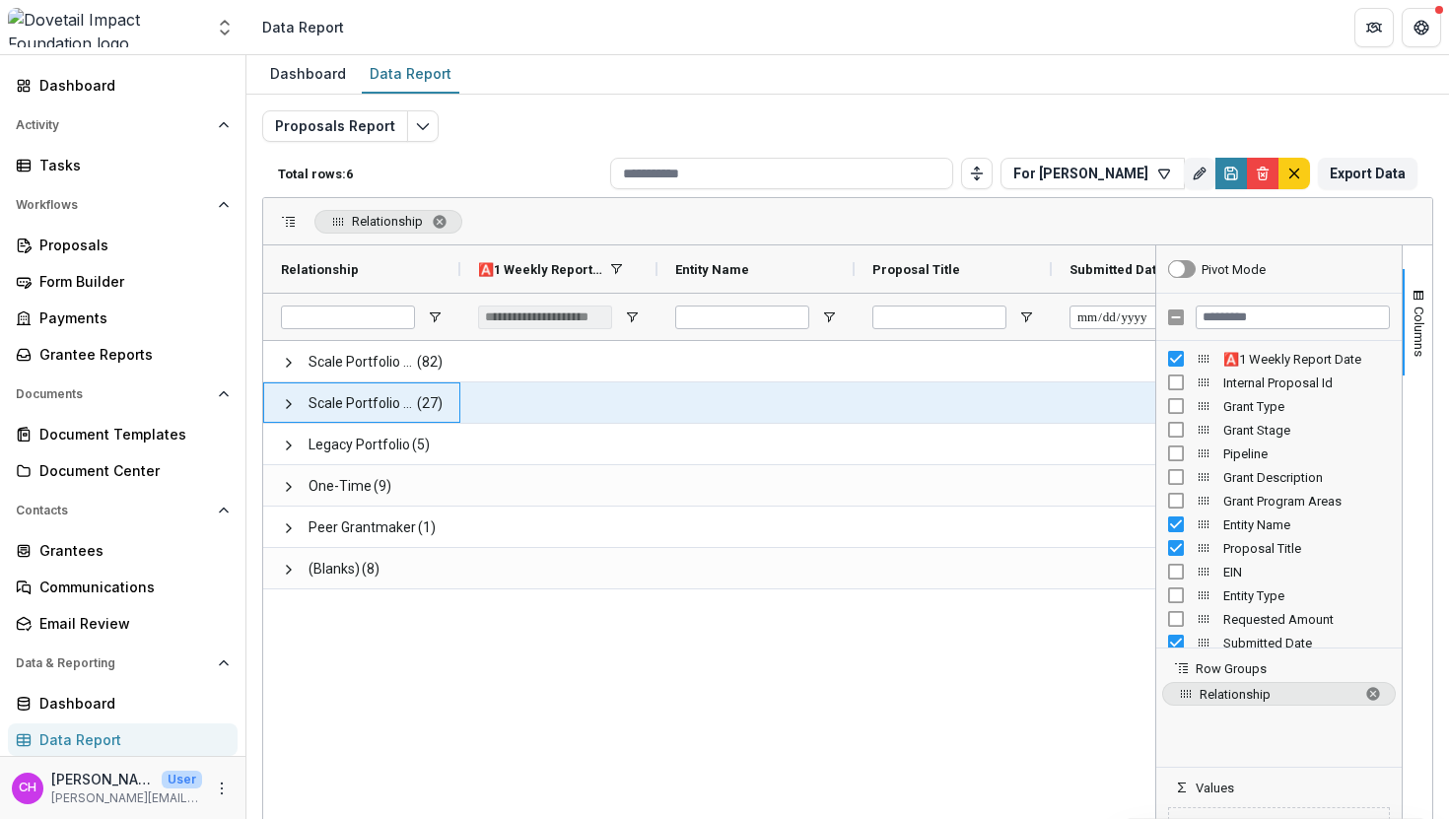
click at [277, 404] on div "Scale Portfolio (Dom) (27)" at bounding box center [361, 402] width 197 height 40
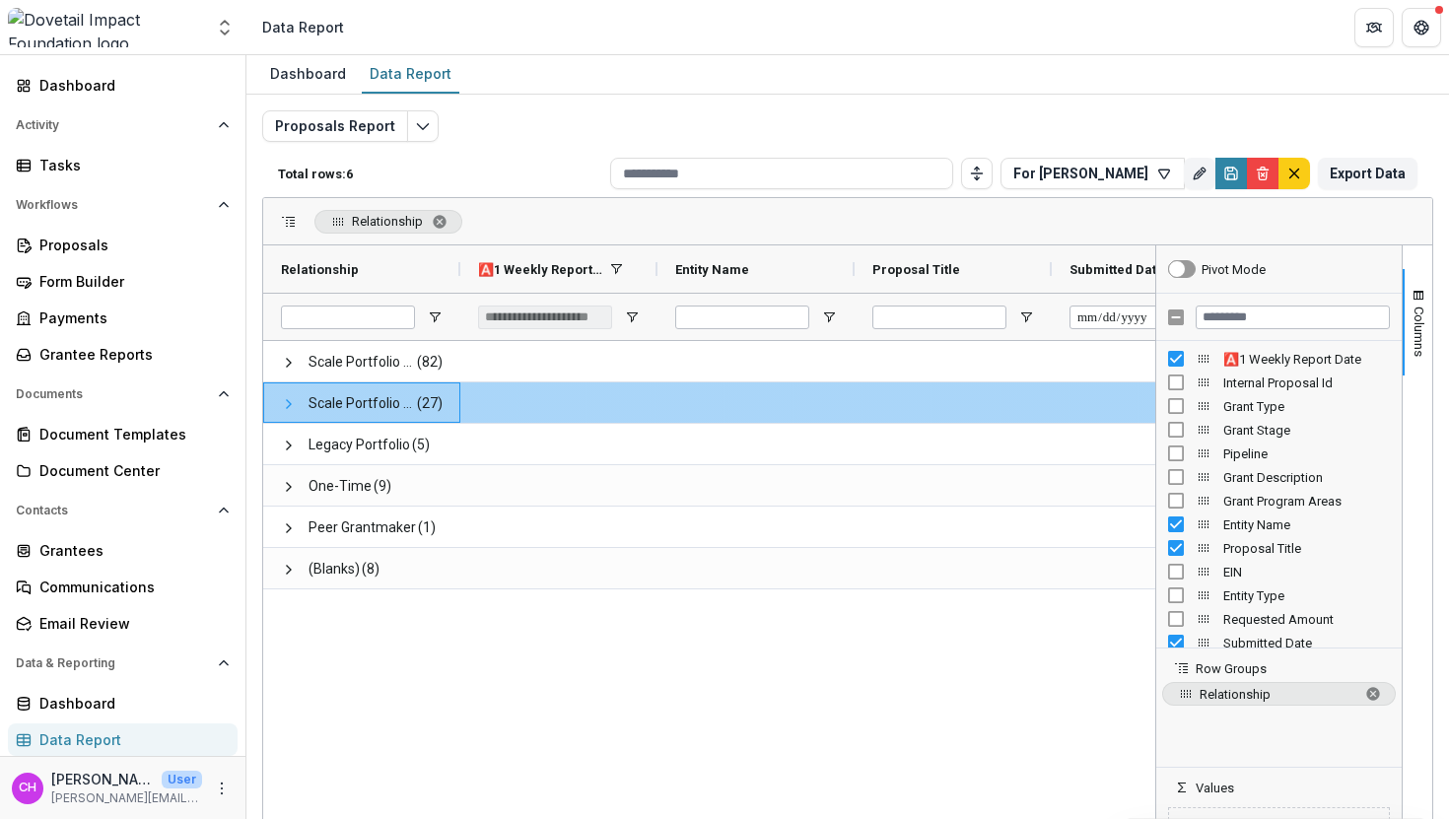
click at [289, 403] on span at bounding box center [289, 404] width 16 height 16
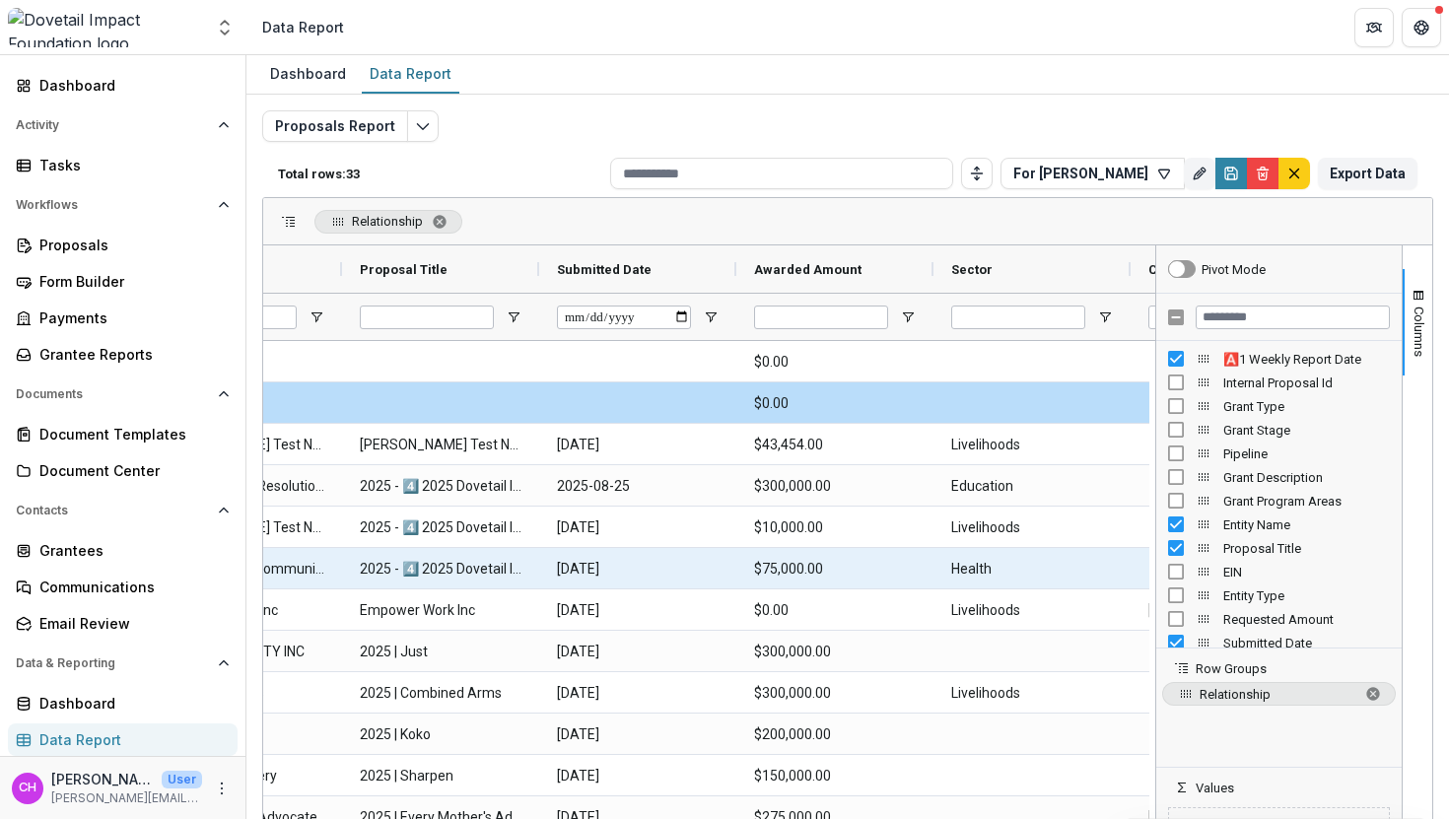
scroll to position [0, 520]
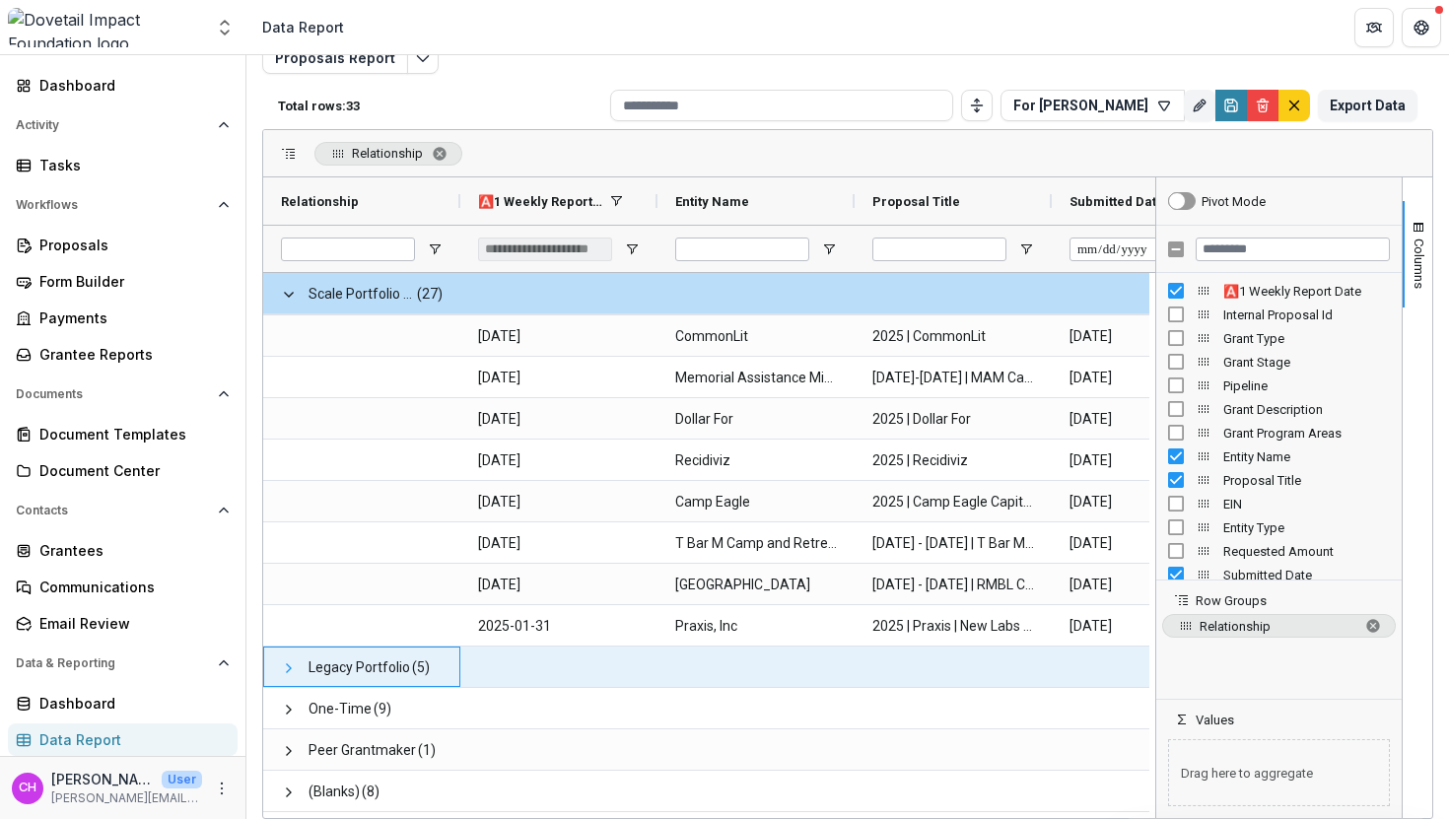
click at [287, 672] on span at bounding box center [289, 668] width 16 height 16
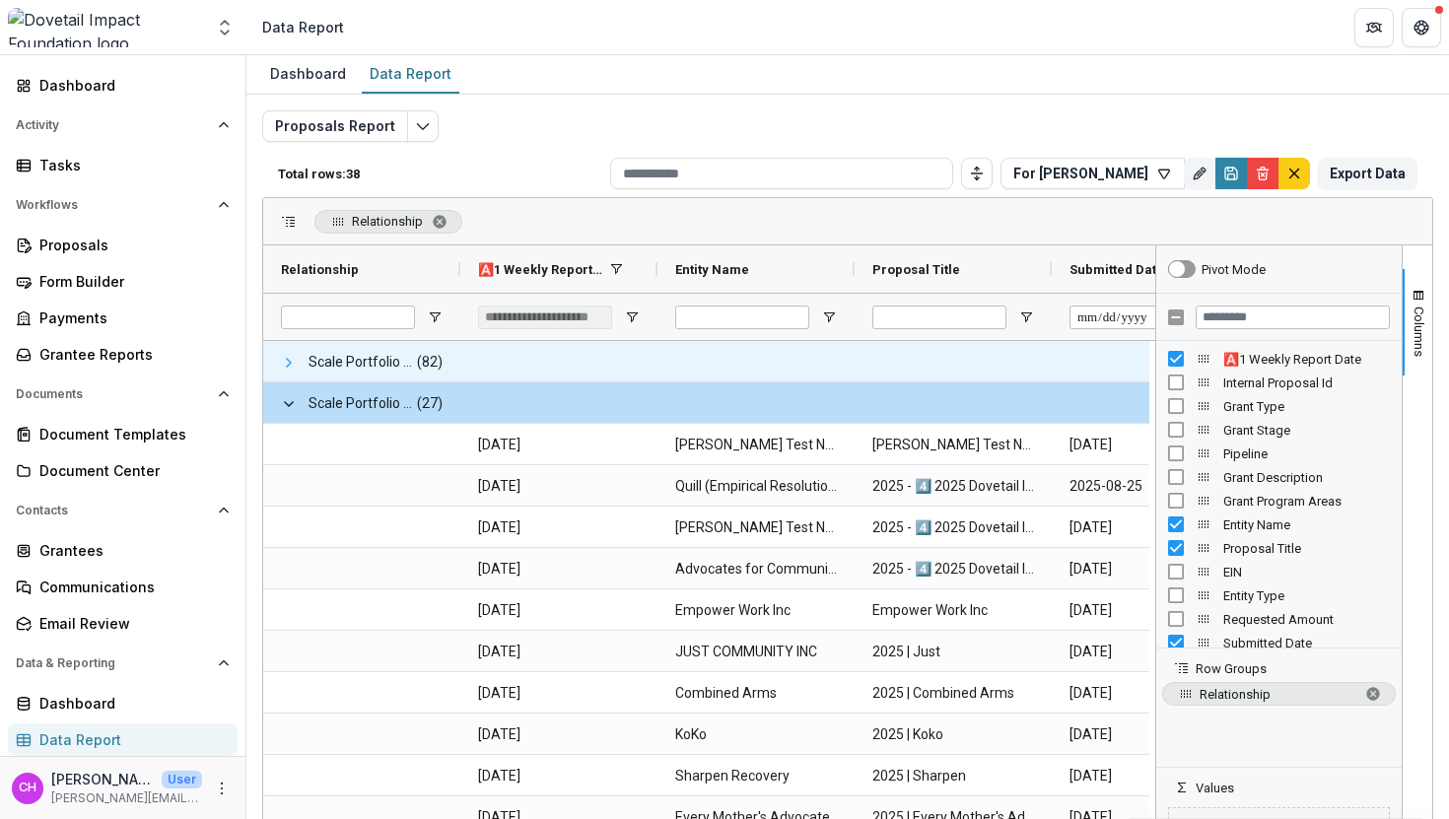
click at [288, 363] on span at bounding box center [289, 363] width 16 height 16
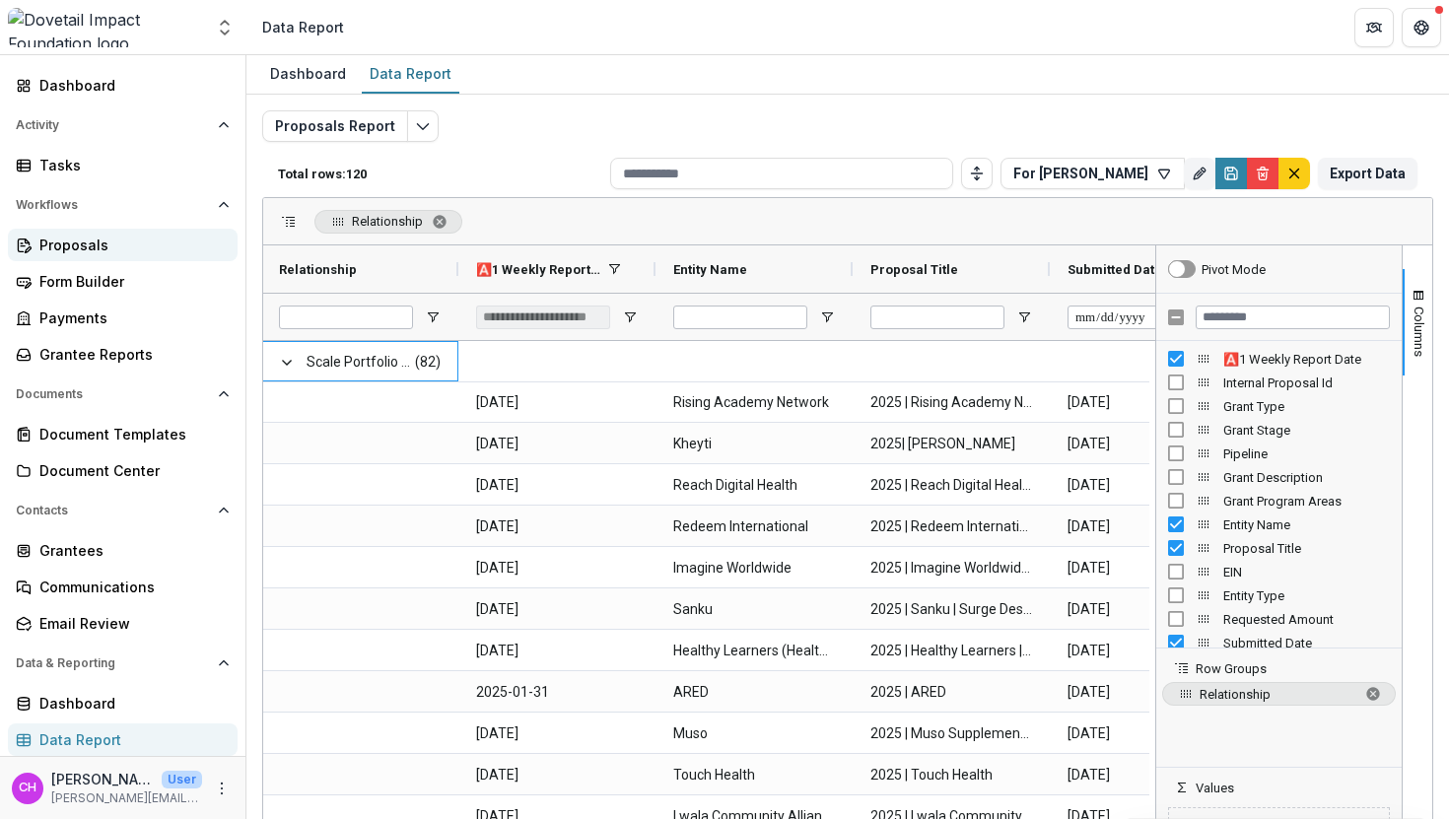
click at [98, 249] on div "Proposals" at bounding box center [130, 245] width 182 height 21
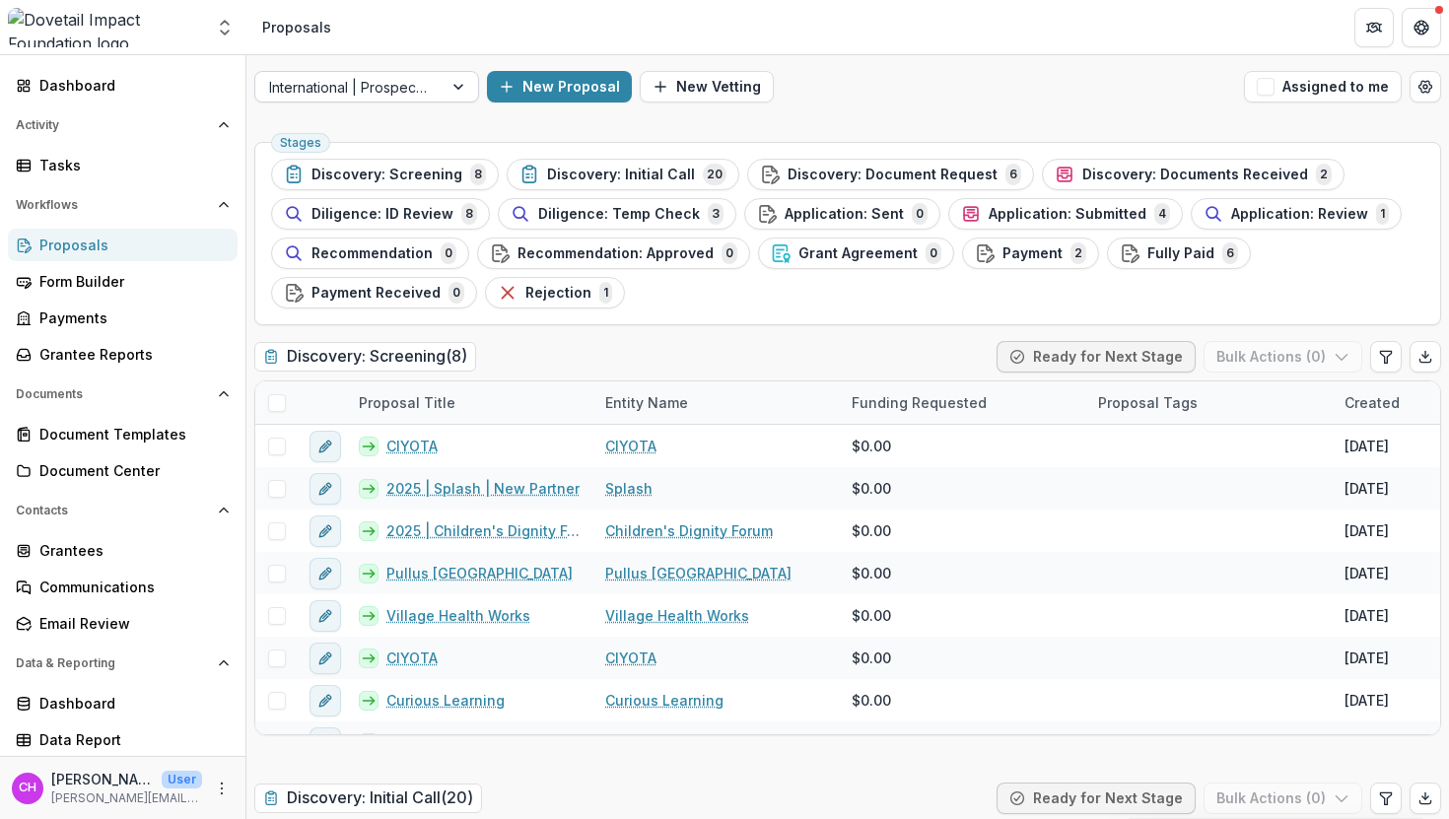
click at [454, 90] on div at bounding box center [460, 87] width 35 height 30
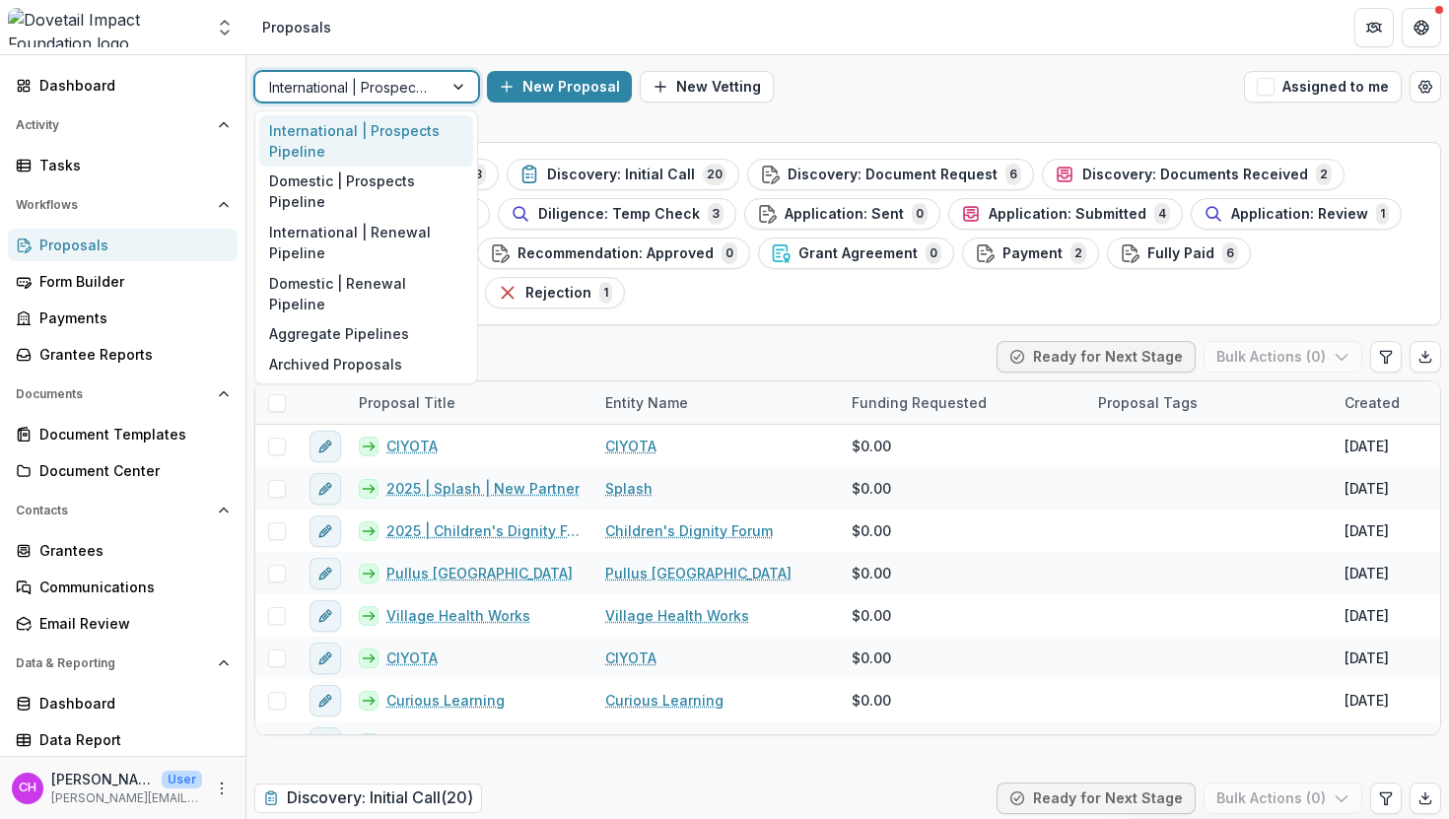
click at [417, 154] on div "International | Prospects Pipeline" at bounding box center [366, 140] width 214 height 51
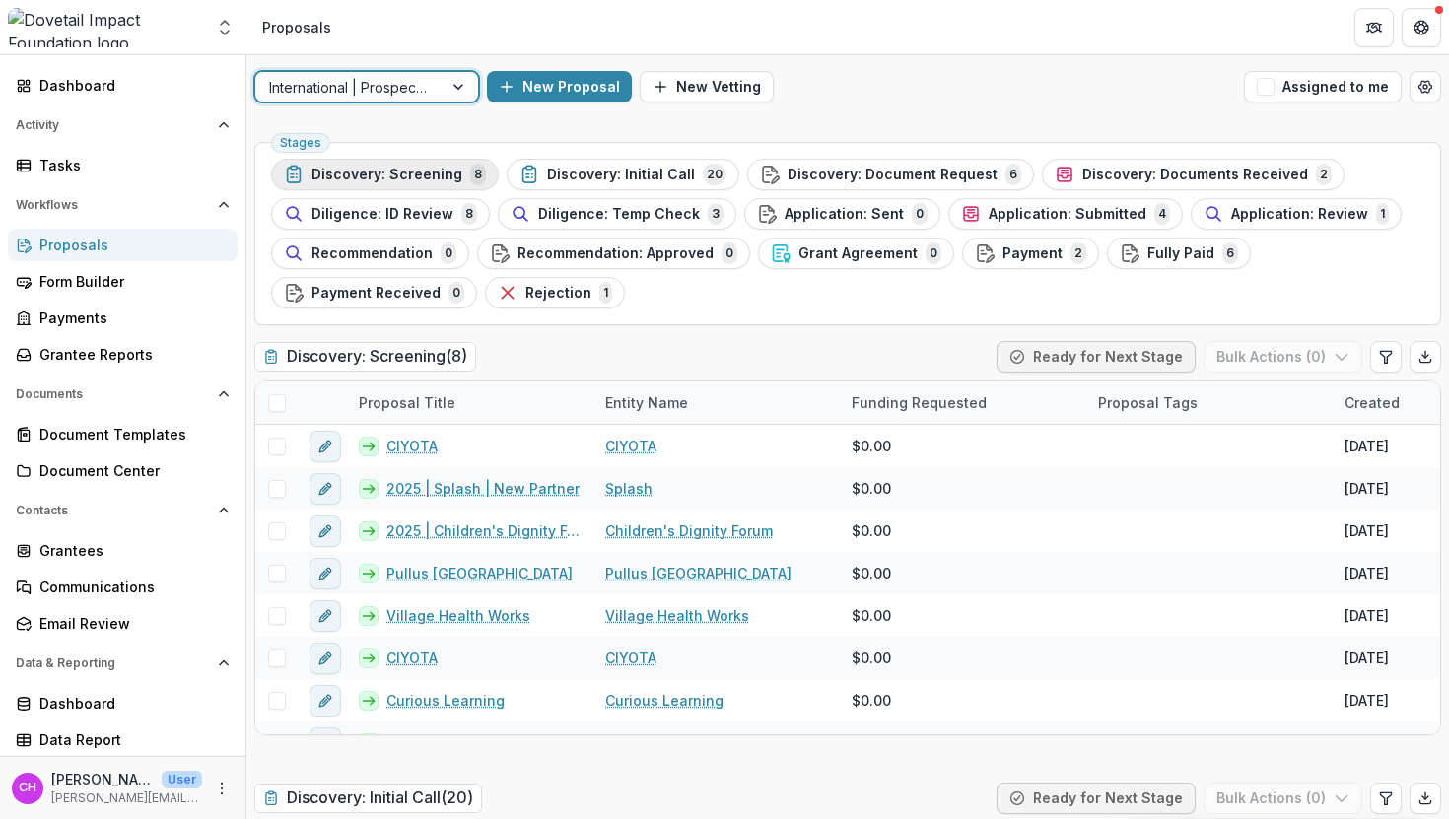
click at [443, 172] on span "Discovery: Screening" at bounding box center [387, 175] width 151 height 17
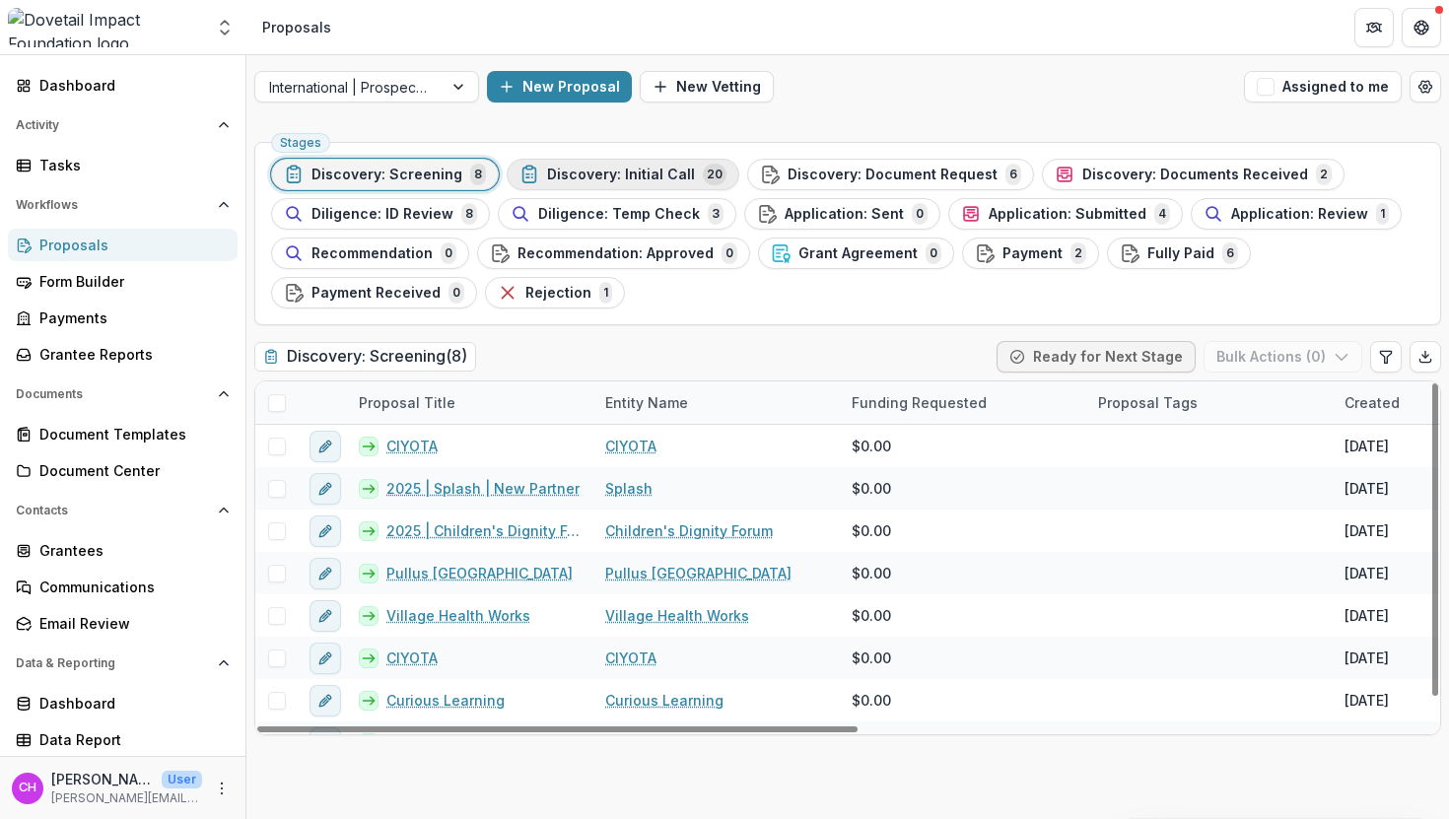
click at [659, 177] on span "Discovery: Initial Call" at bounding box center [621, 175] width 148 height 17
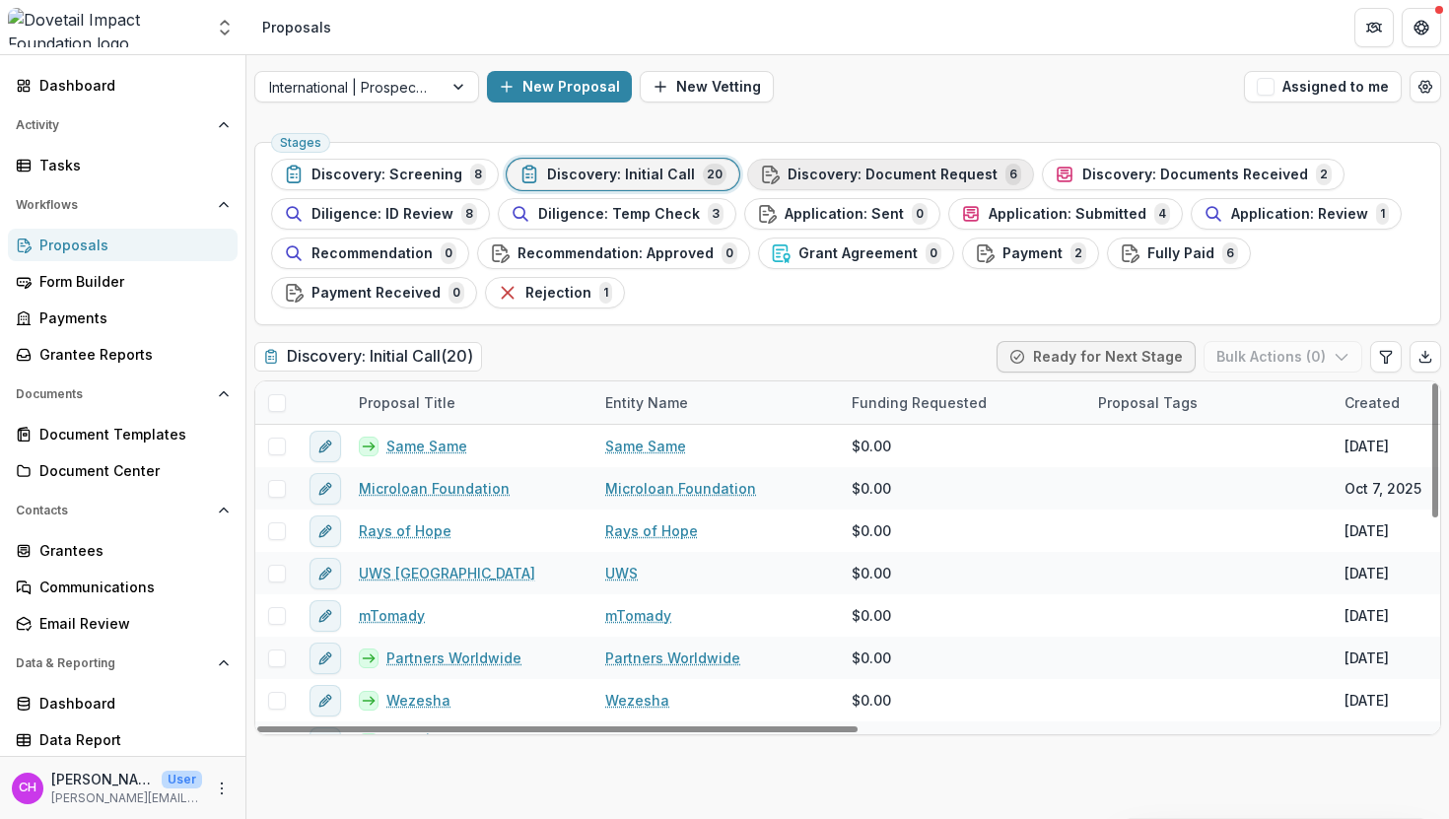
click at [849, 174] on span "Discovery: Document Request" at bounding box center [893, 175] width 210 height 17
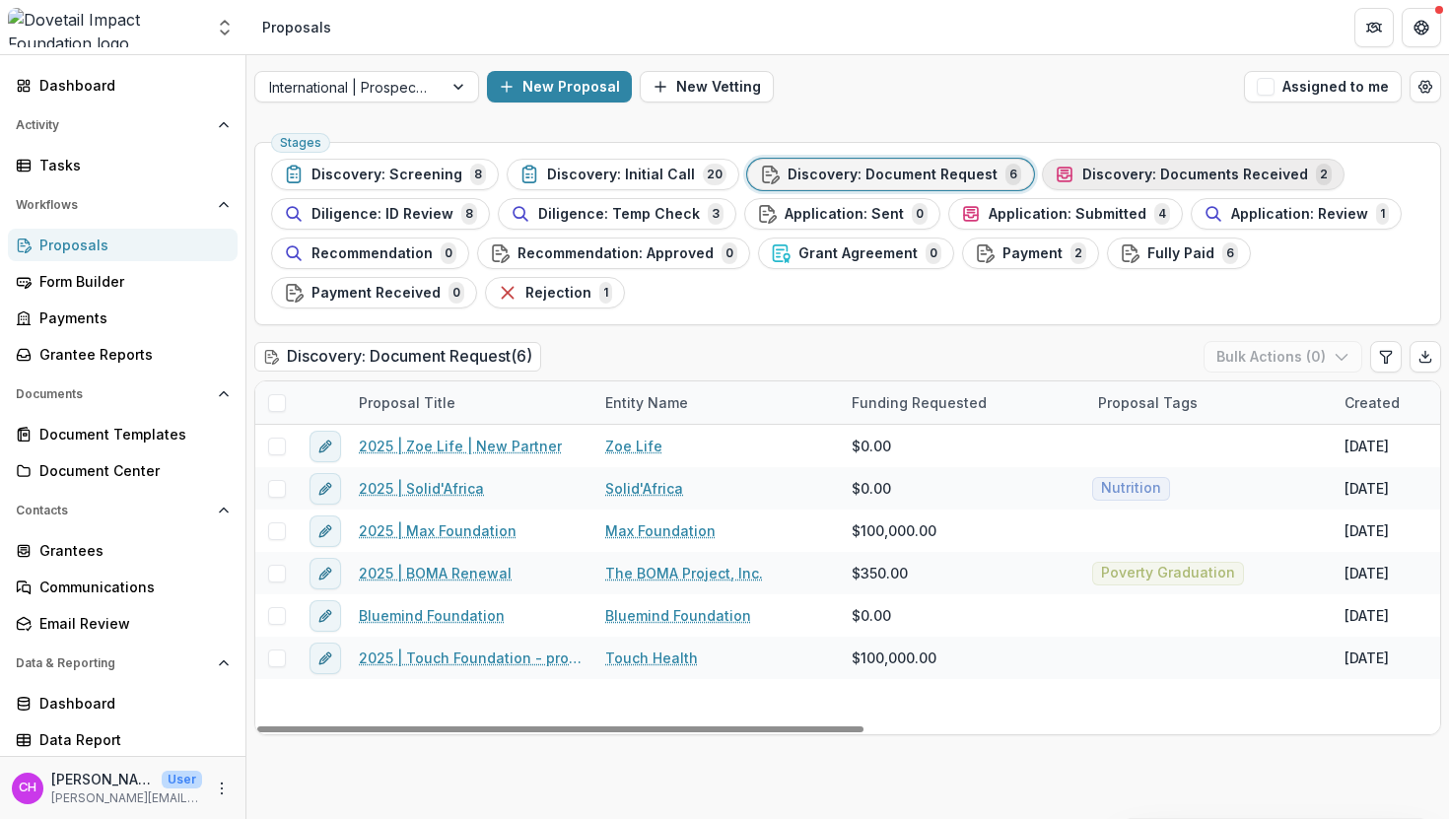
click at [1130, 160] on button "Discovery: Documents Received 2" at bounding box center [1193, 175] width 303 height 32
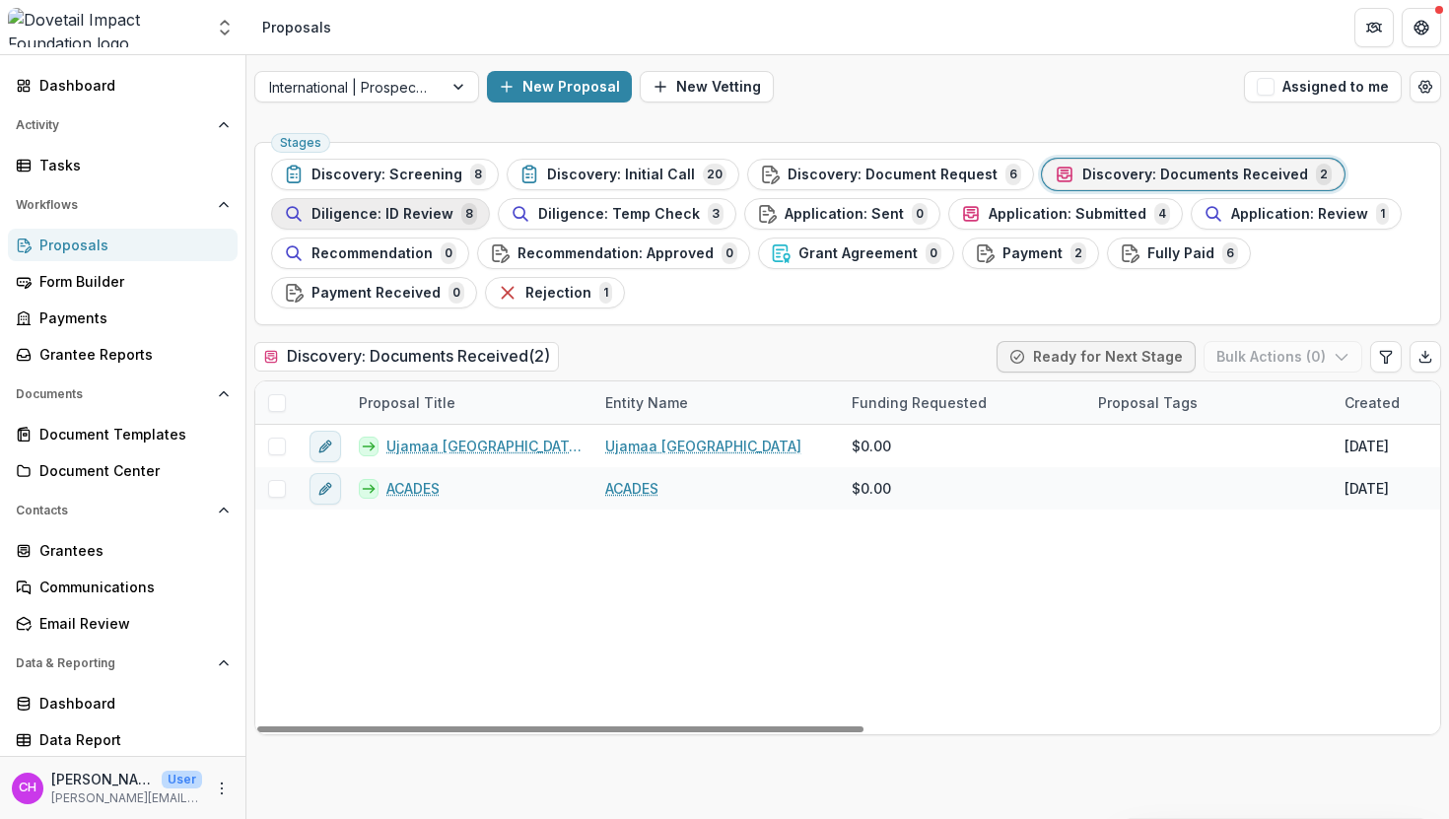
click at [380, 229] on button "Diligence: ID Review 8" at bounding box center [380, 214] width 219 height 32
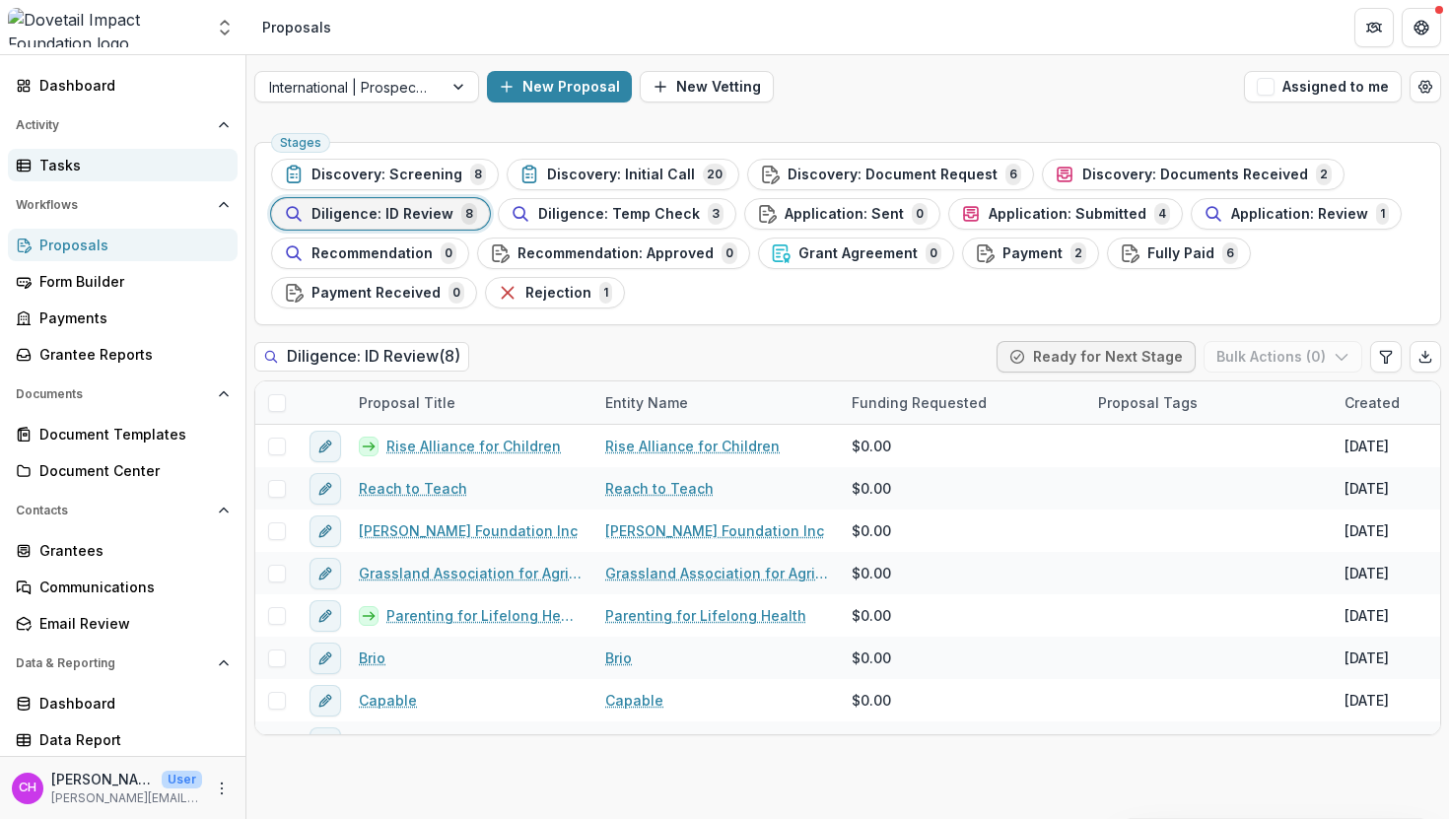
click at [142, 168] on div "Tasks" at bounding box center [130, 165] width 182 height 21
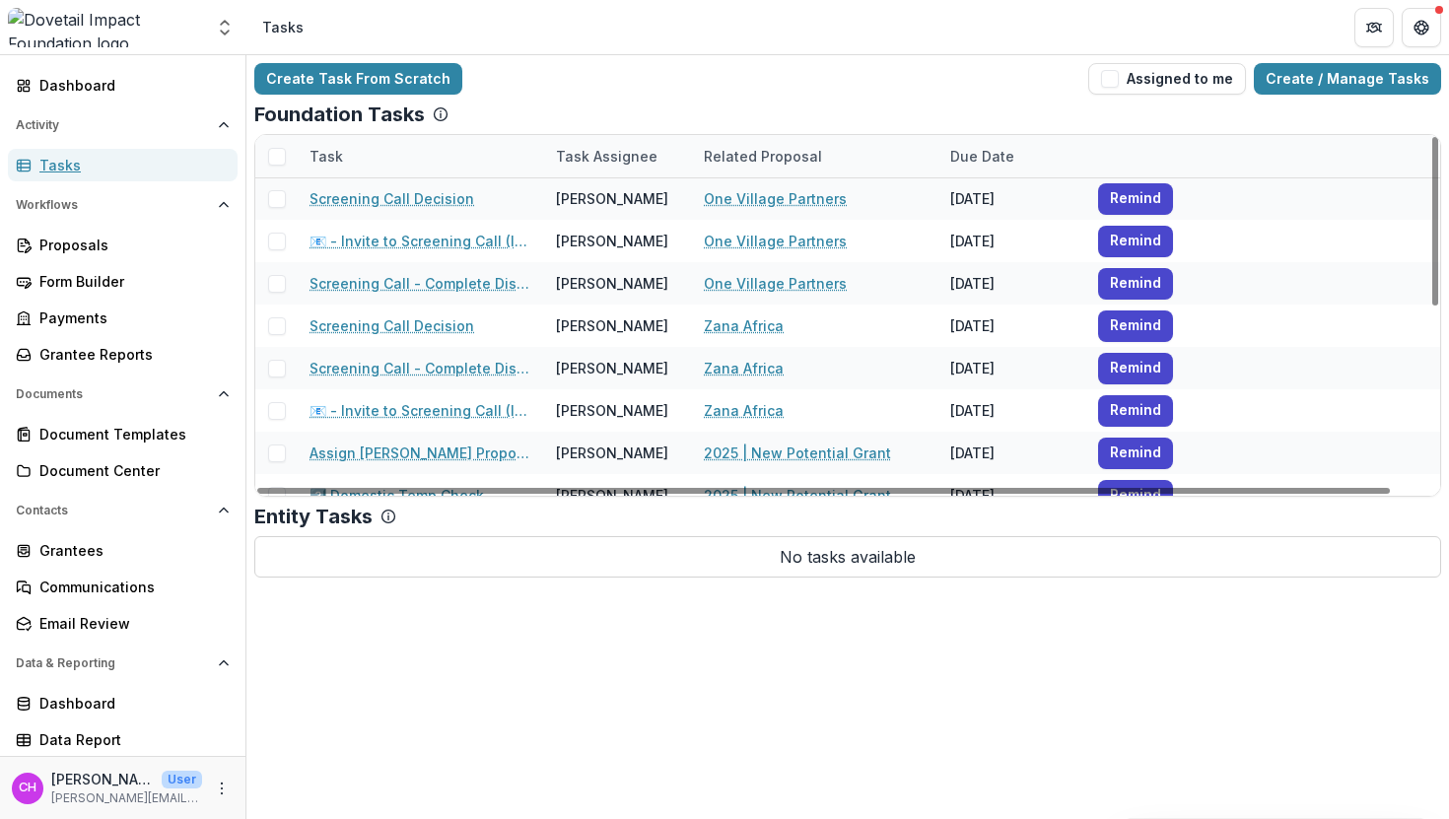
scroll to position [136, 0]
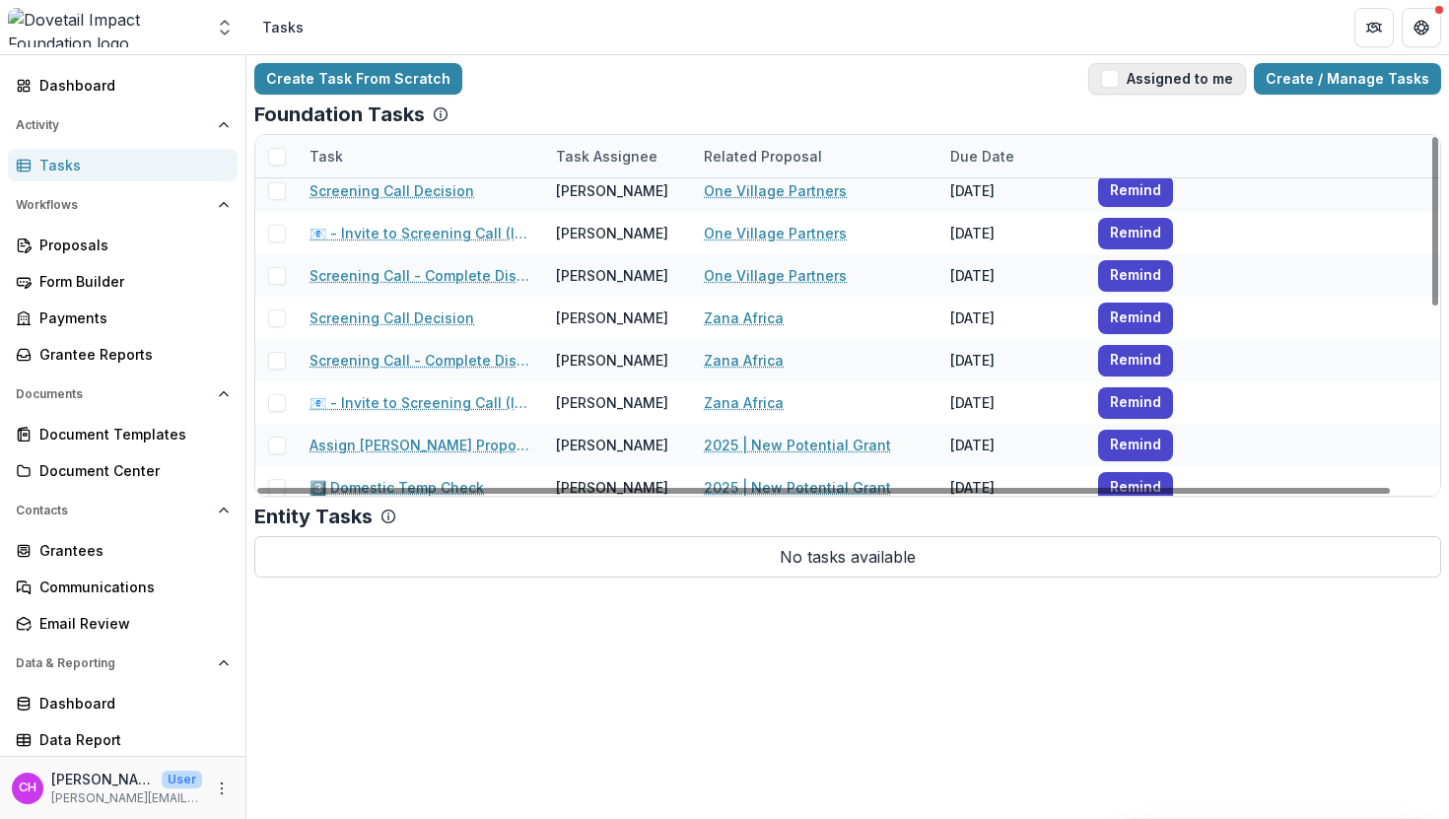
click at [1153, 74] on button "Assigned to me" at bounding box center [1167, 79] width 158 height 32
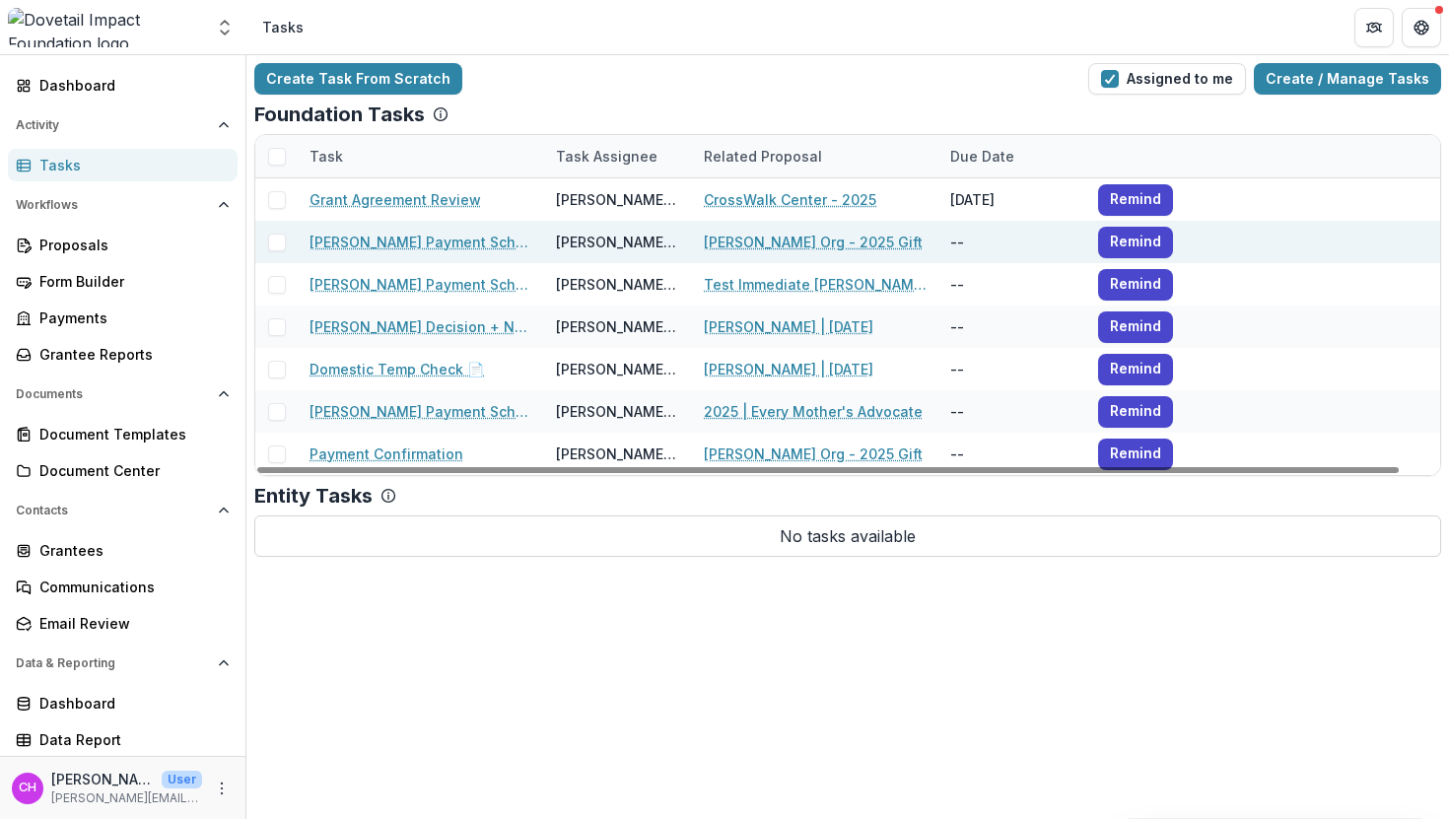
click at [272, 245] on span at bounding box center [277, 243] width 18 height 18
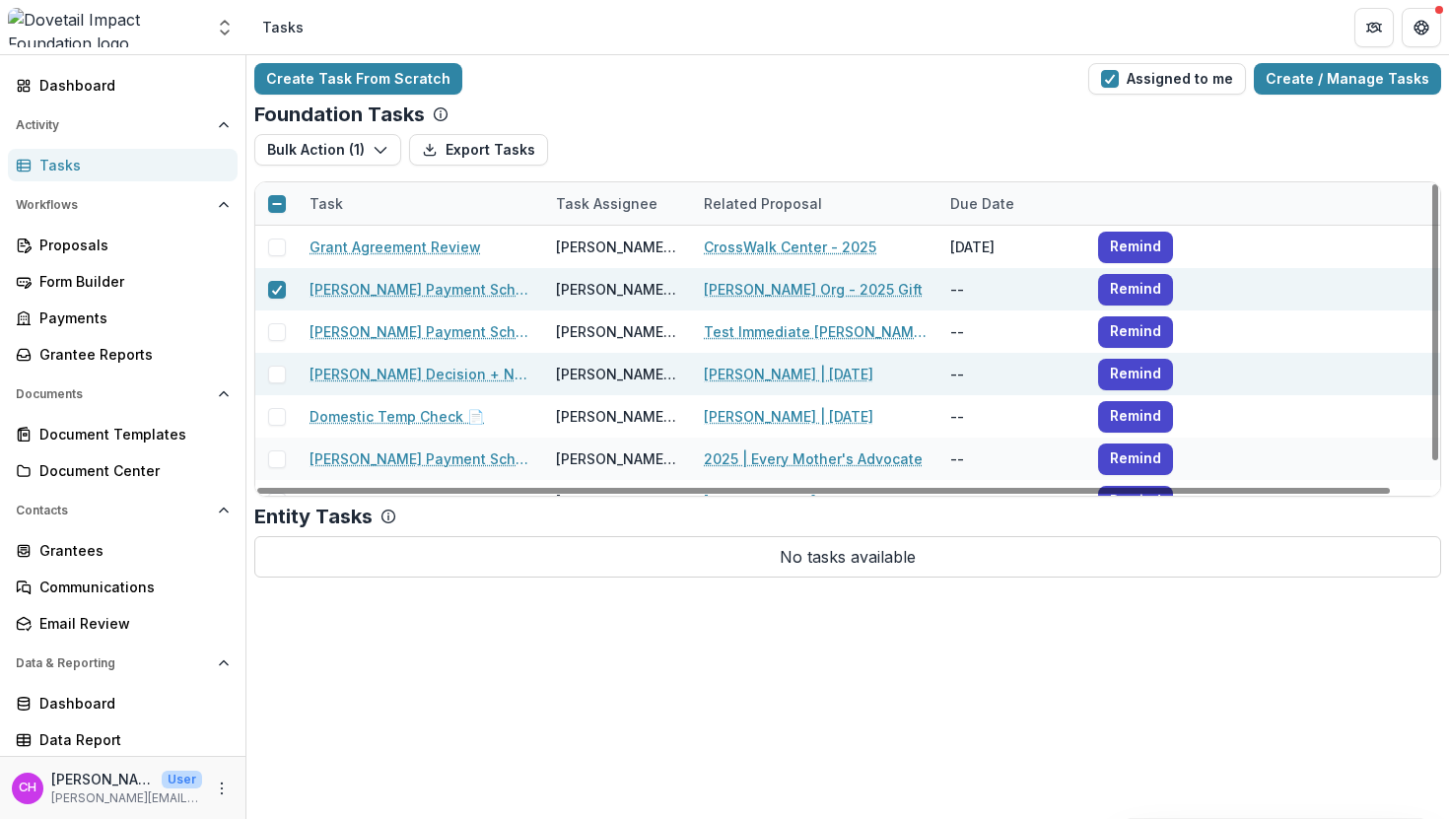
scroll to position [27, 0]
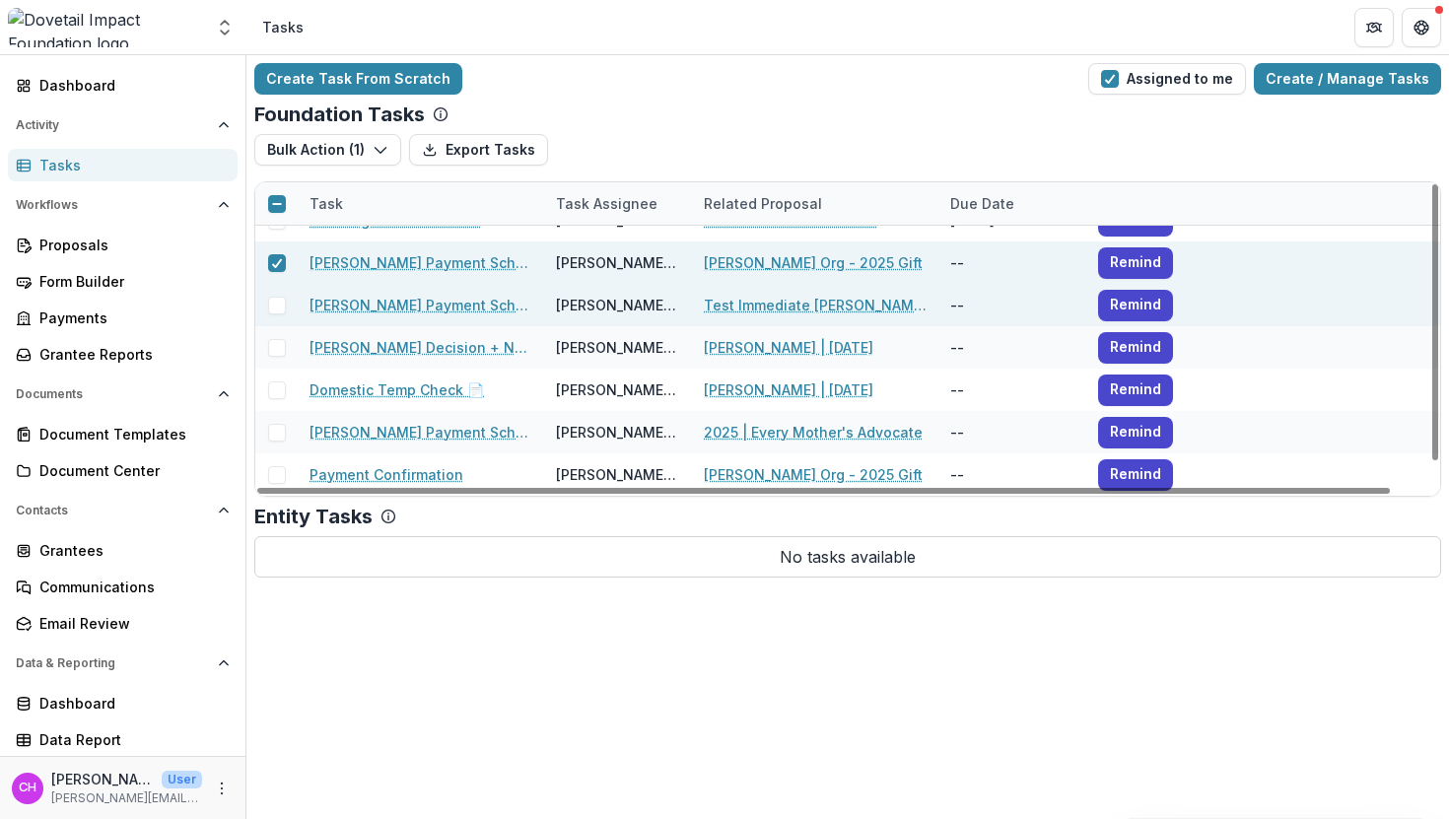
click at [275, 301] on span at bounding box center [277, 306] width 18 height 18
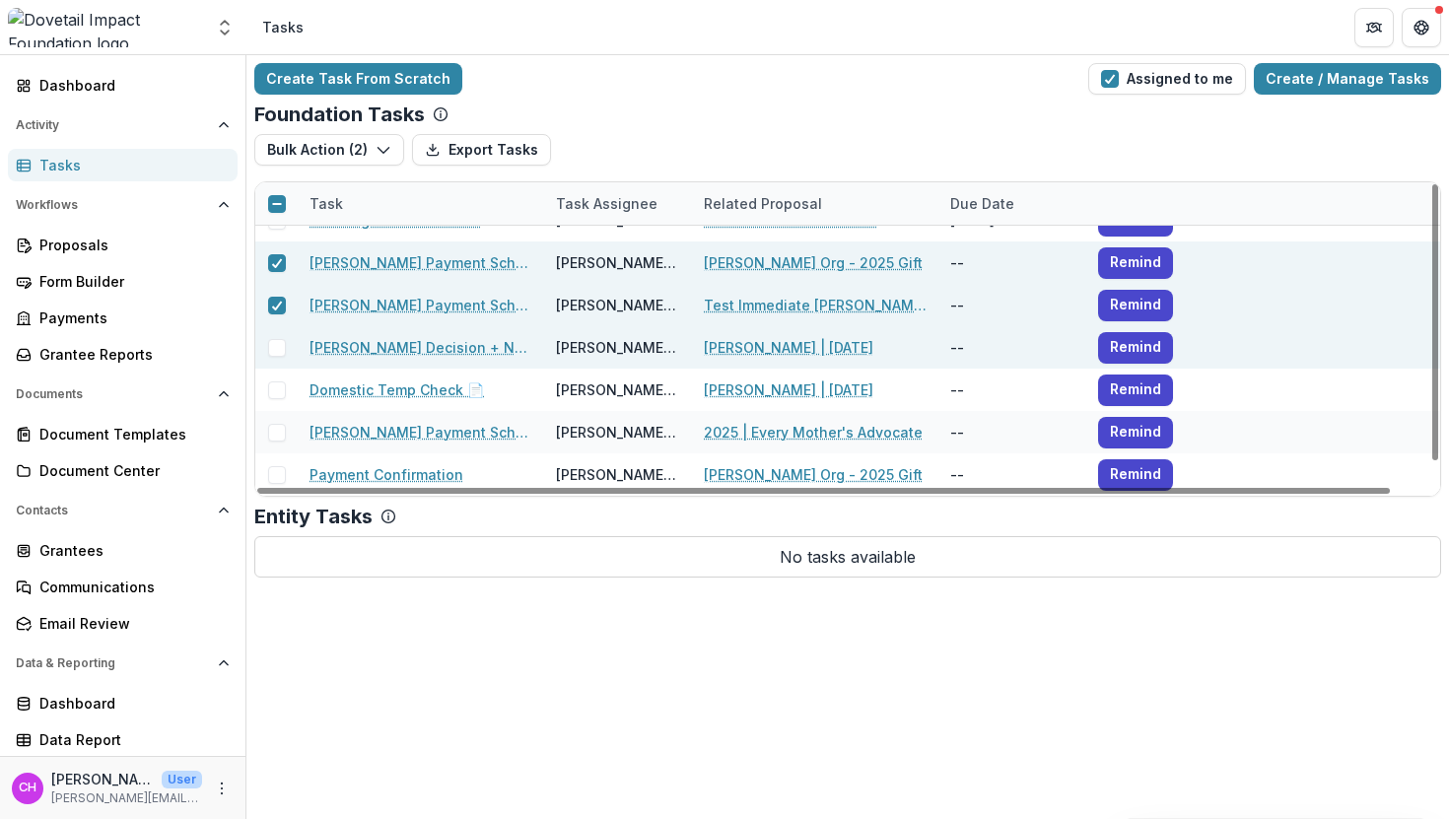
click at [275, 347] on span at bounding box center [277, 348] width 18 height 18
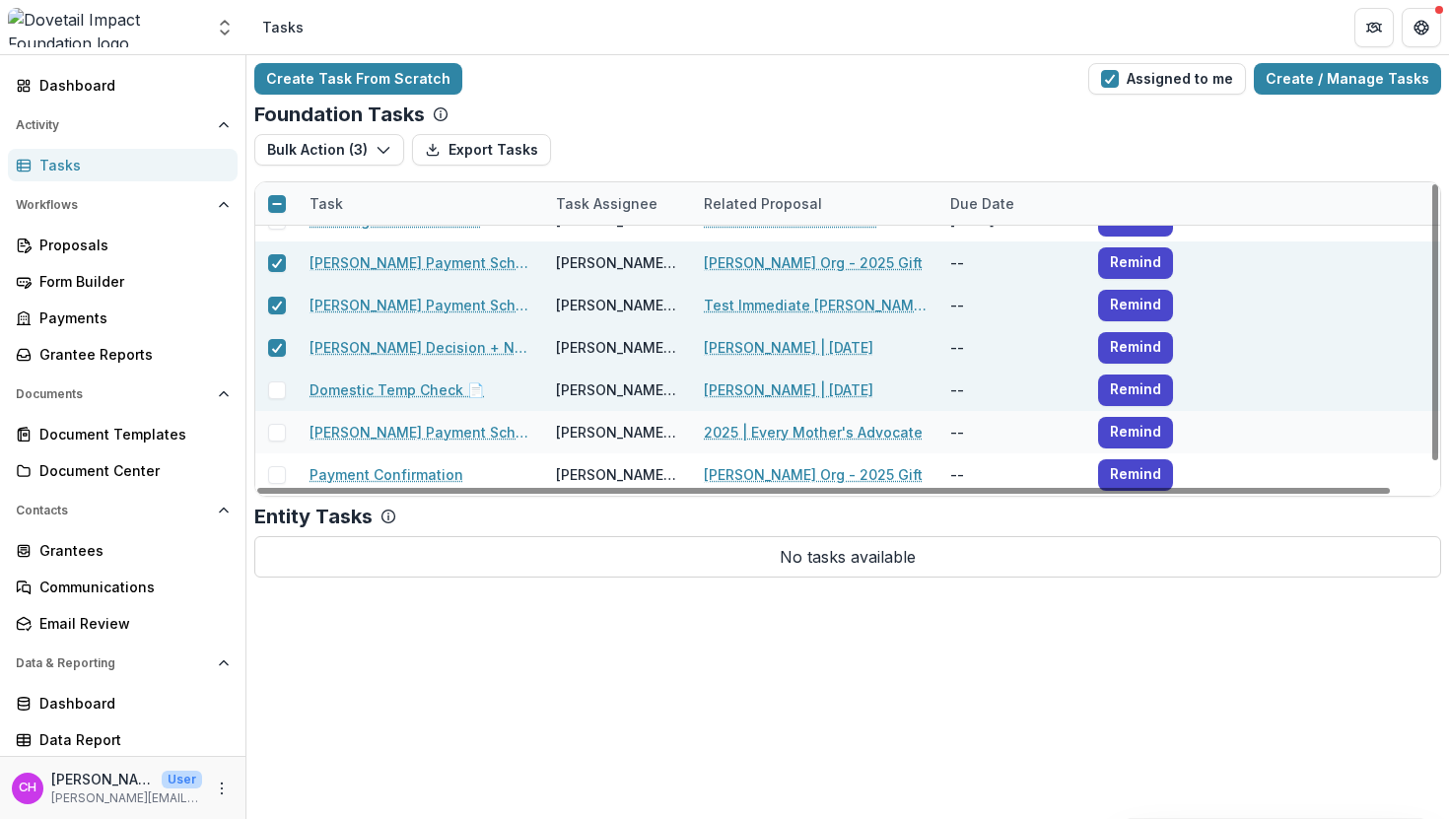
click at [273, 393] on span at bounding box center [277, 390] width 18 height 18
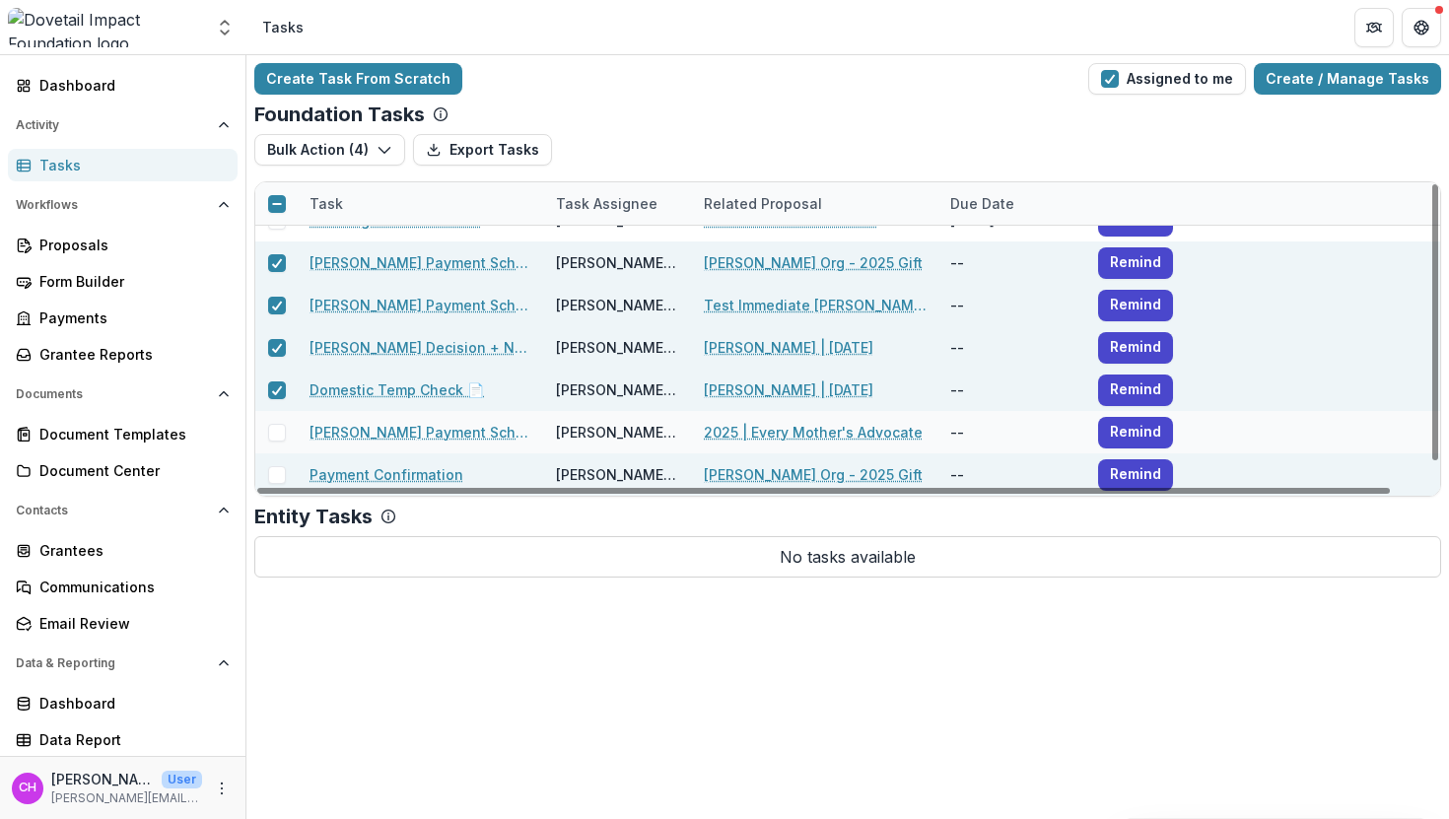
click at [277, 472] on span at bounding box center [277, 475] width 18 height 18
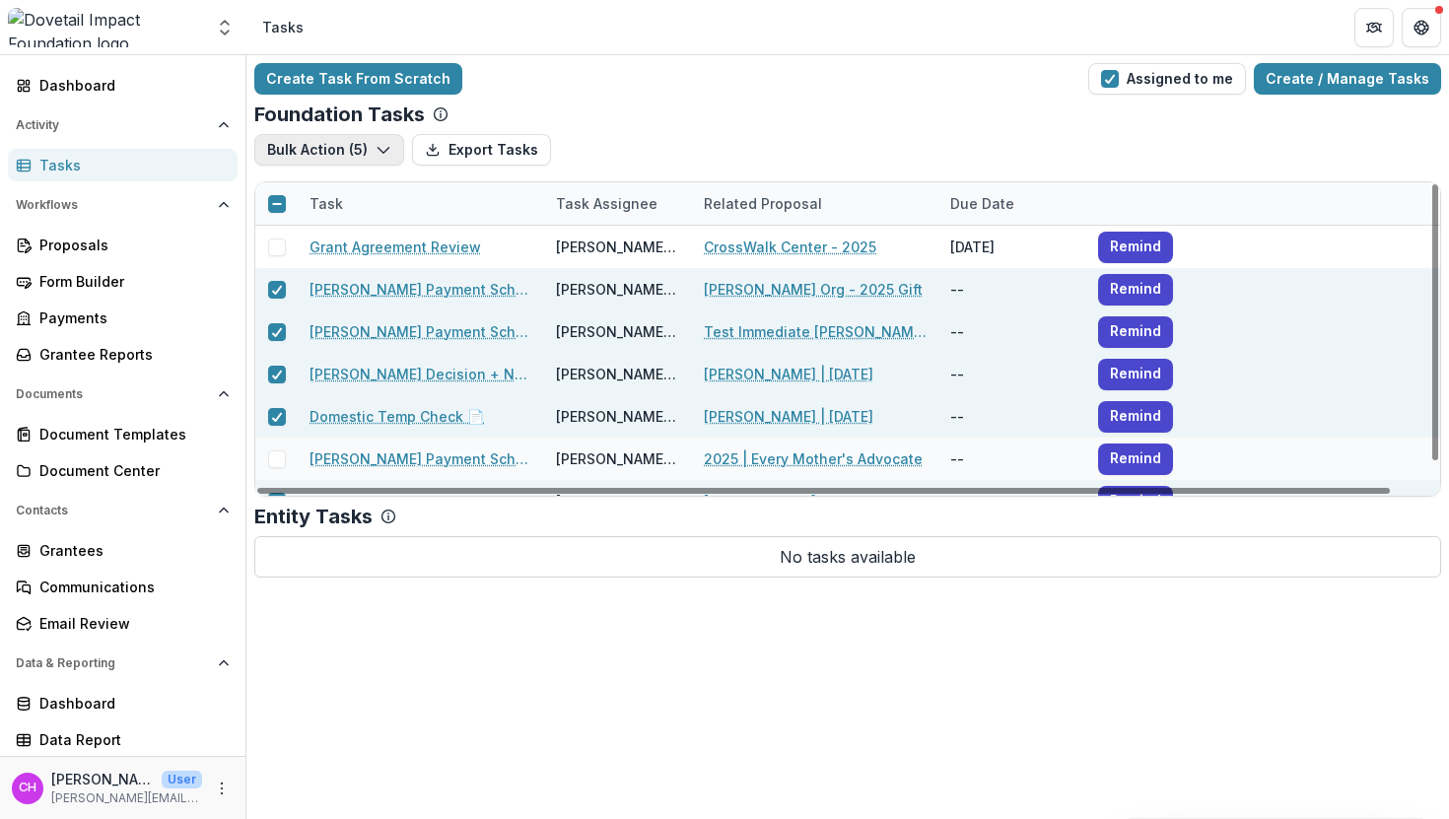
click at [356, 145] on button "Bulk Action ( 5 )" at bounding box center [329, 150] width 150 height 32
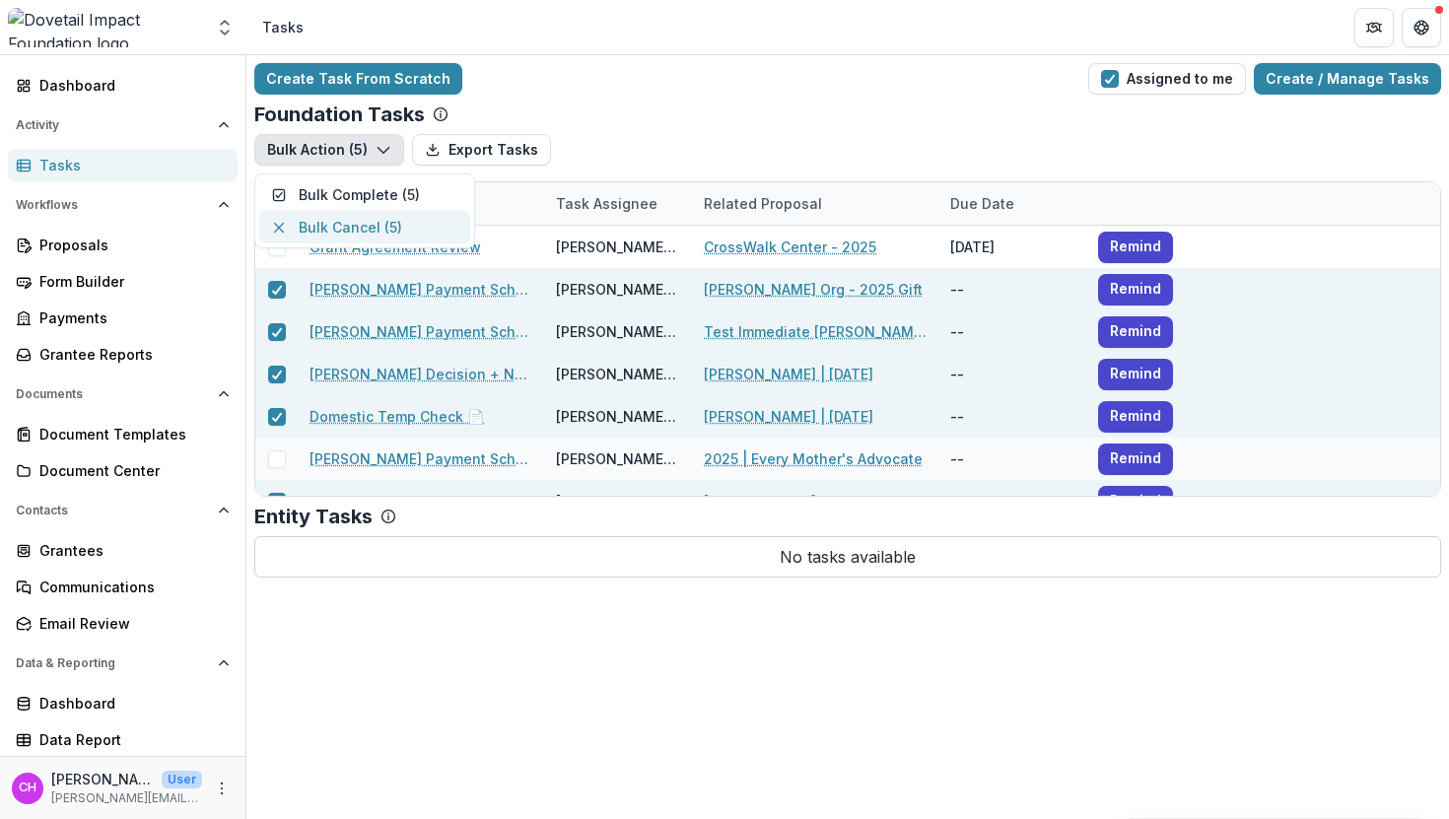
click at [364, 237] on button "Bulk Cancel ( 5 )" at bounding box center [364, 227] width 211 height 33
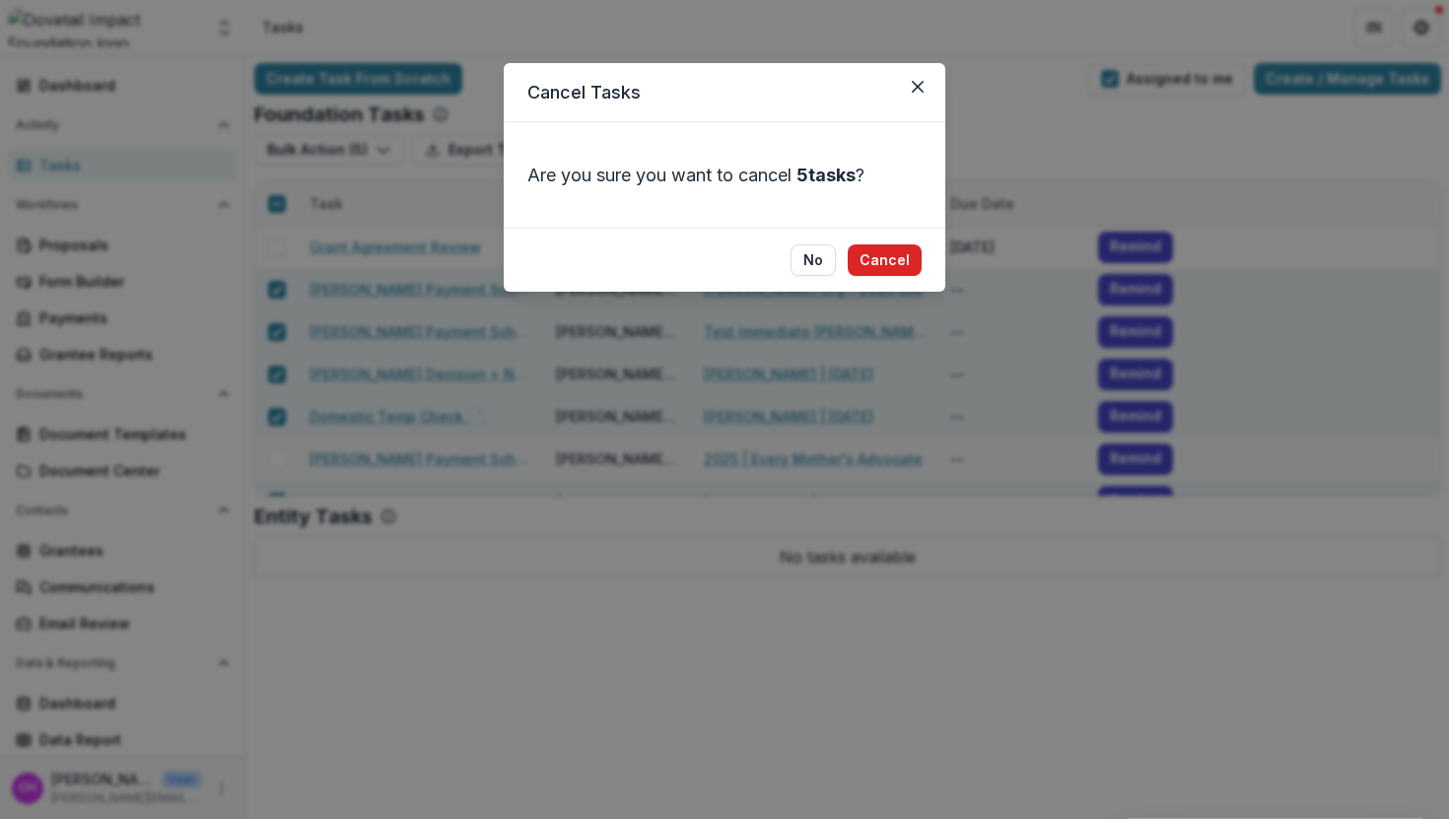
click at [900, 270] on button "Cancel" at bounding box center [885, 260] width 74 height 32
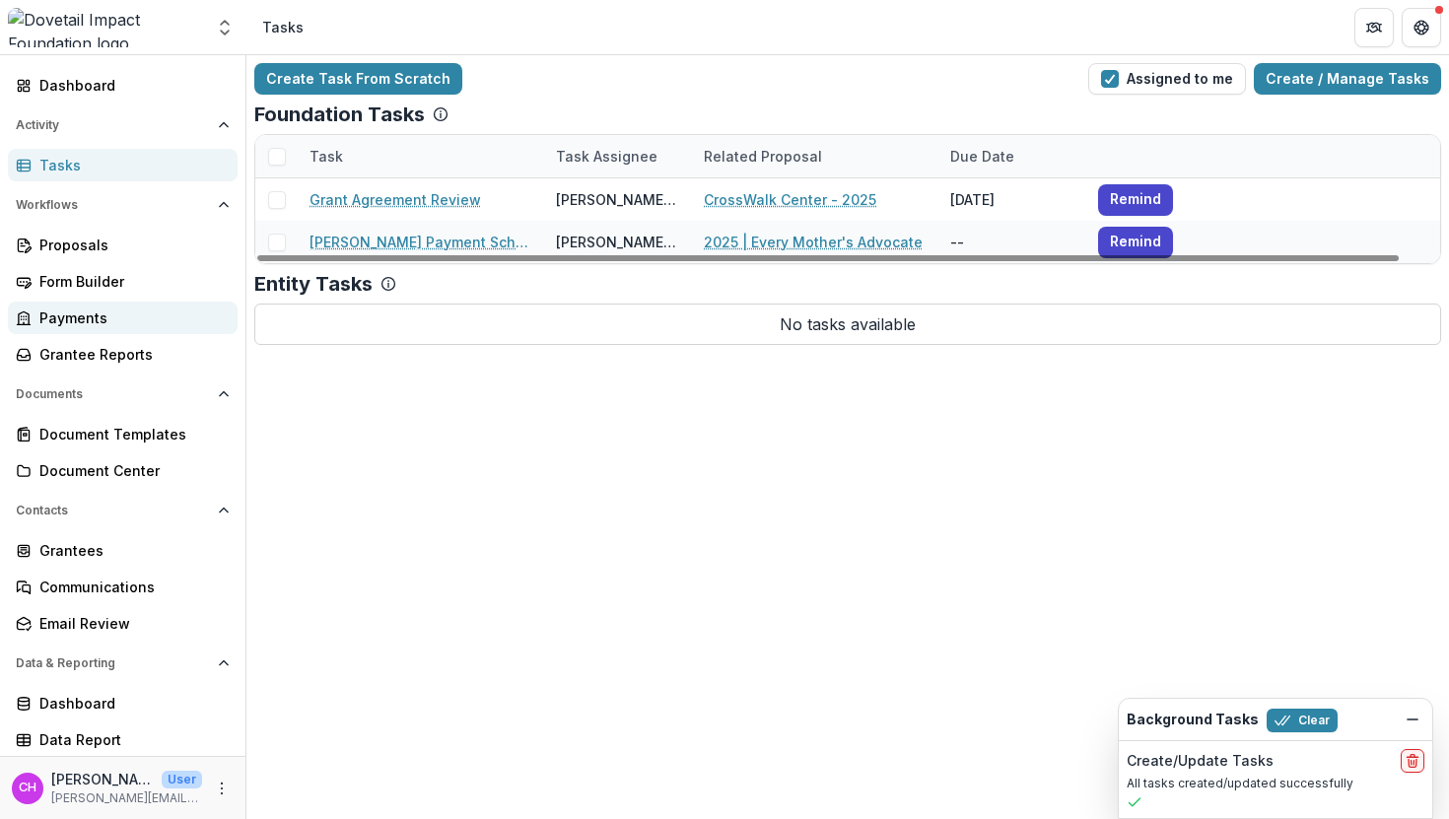
click at [148, 314] on div "Payments" at bounding box center [130, 318] width 182 height 21
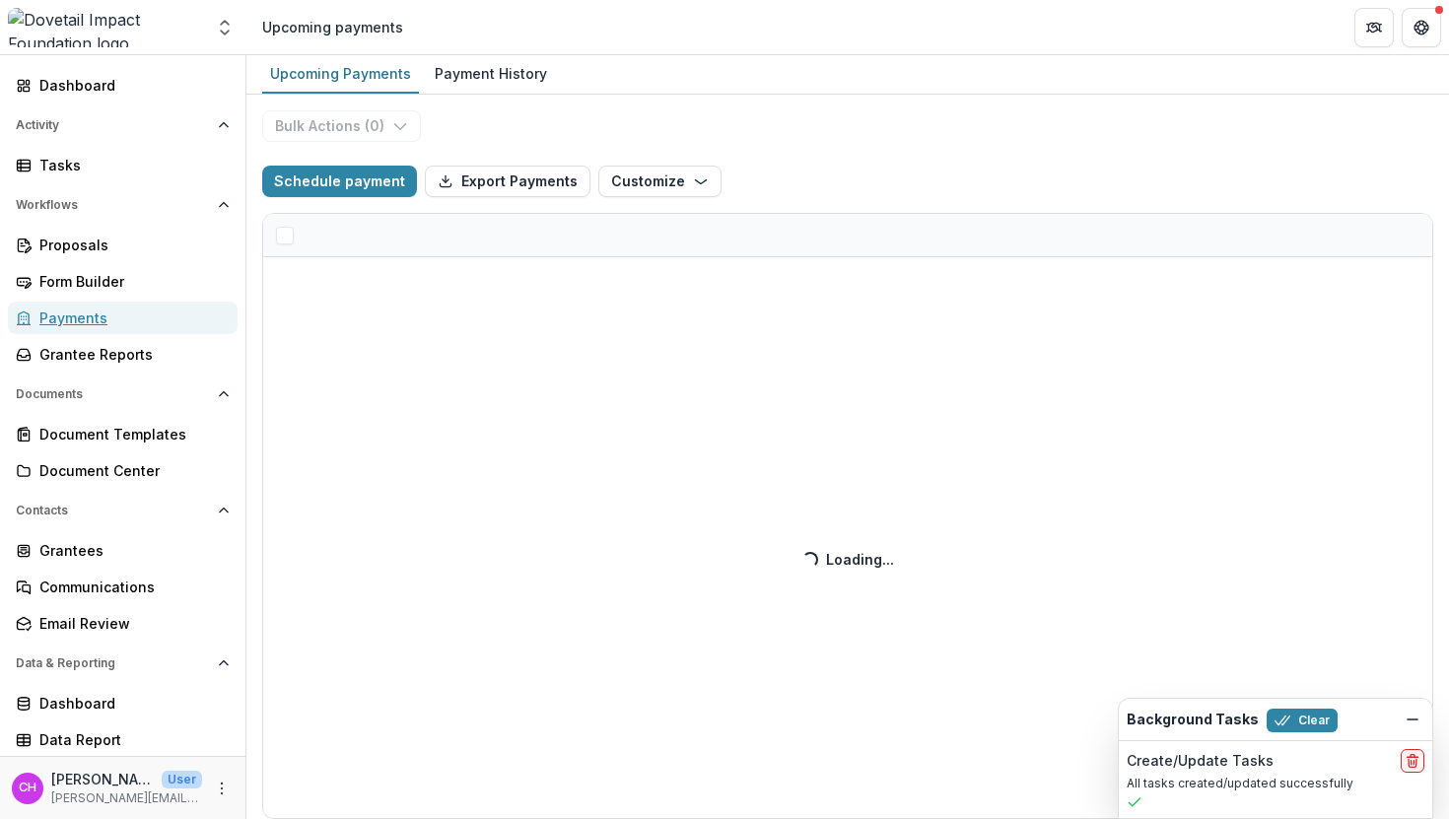
select select "**********"
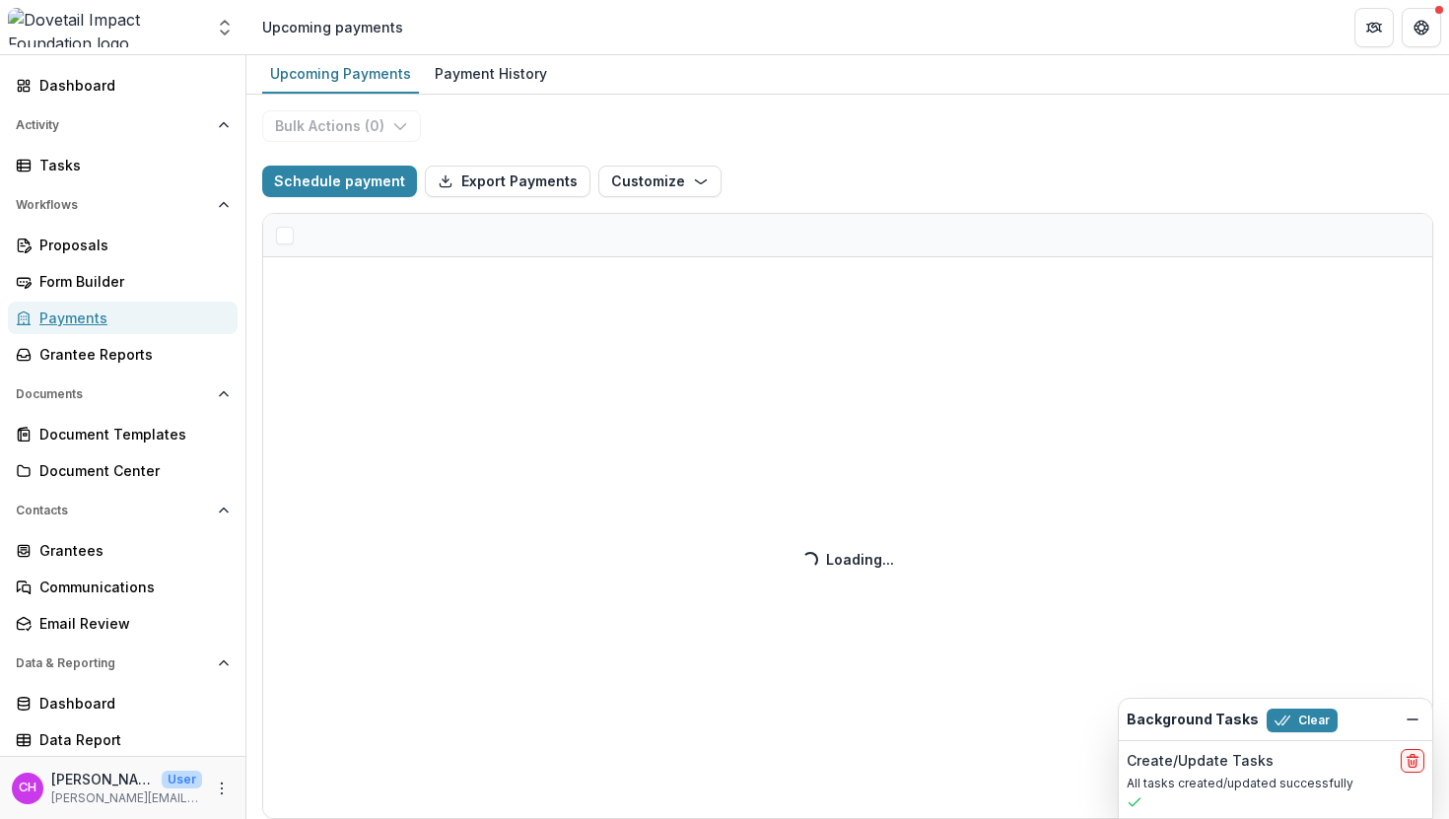
select select "**********"
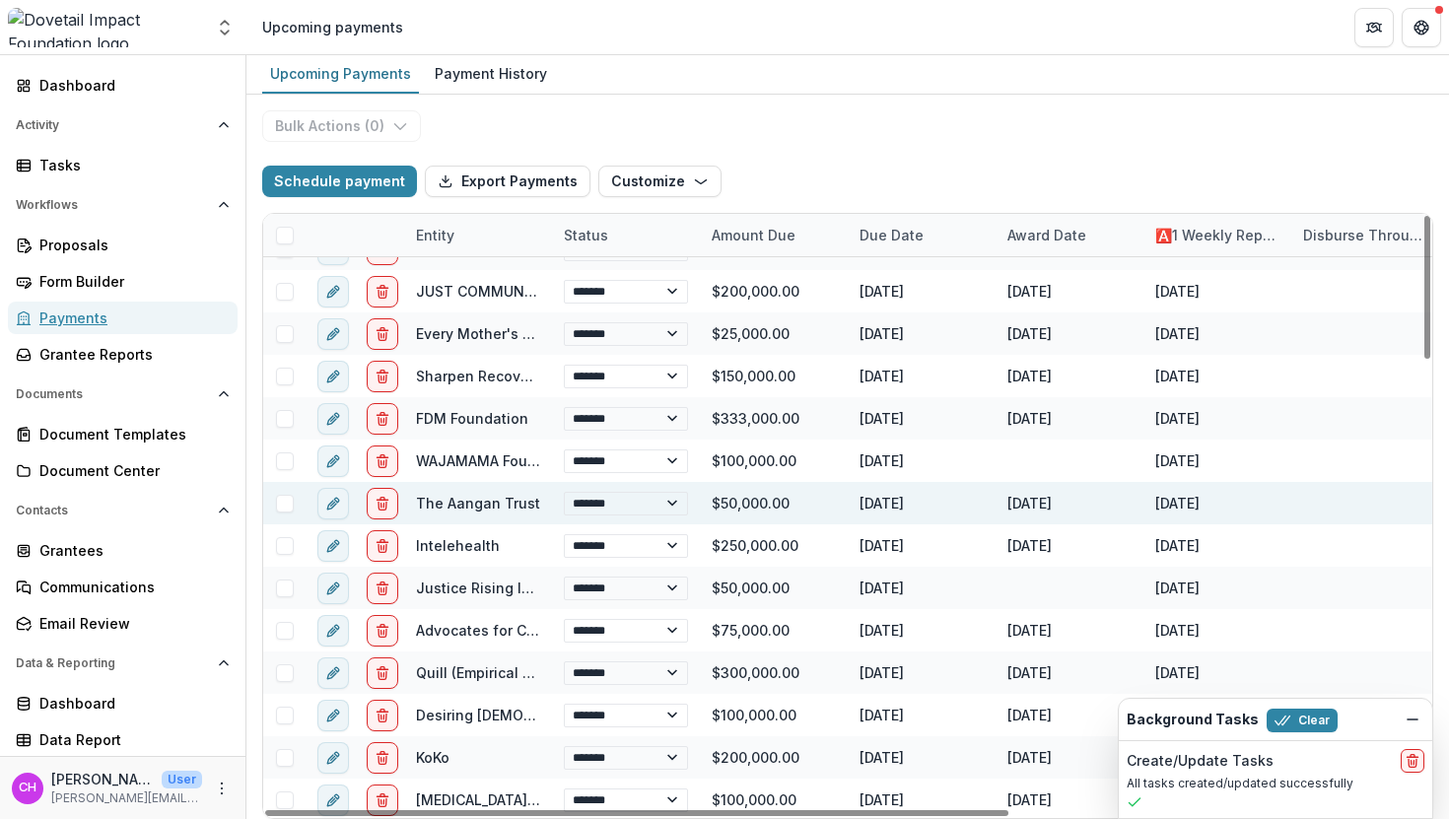
select select "**********"
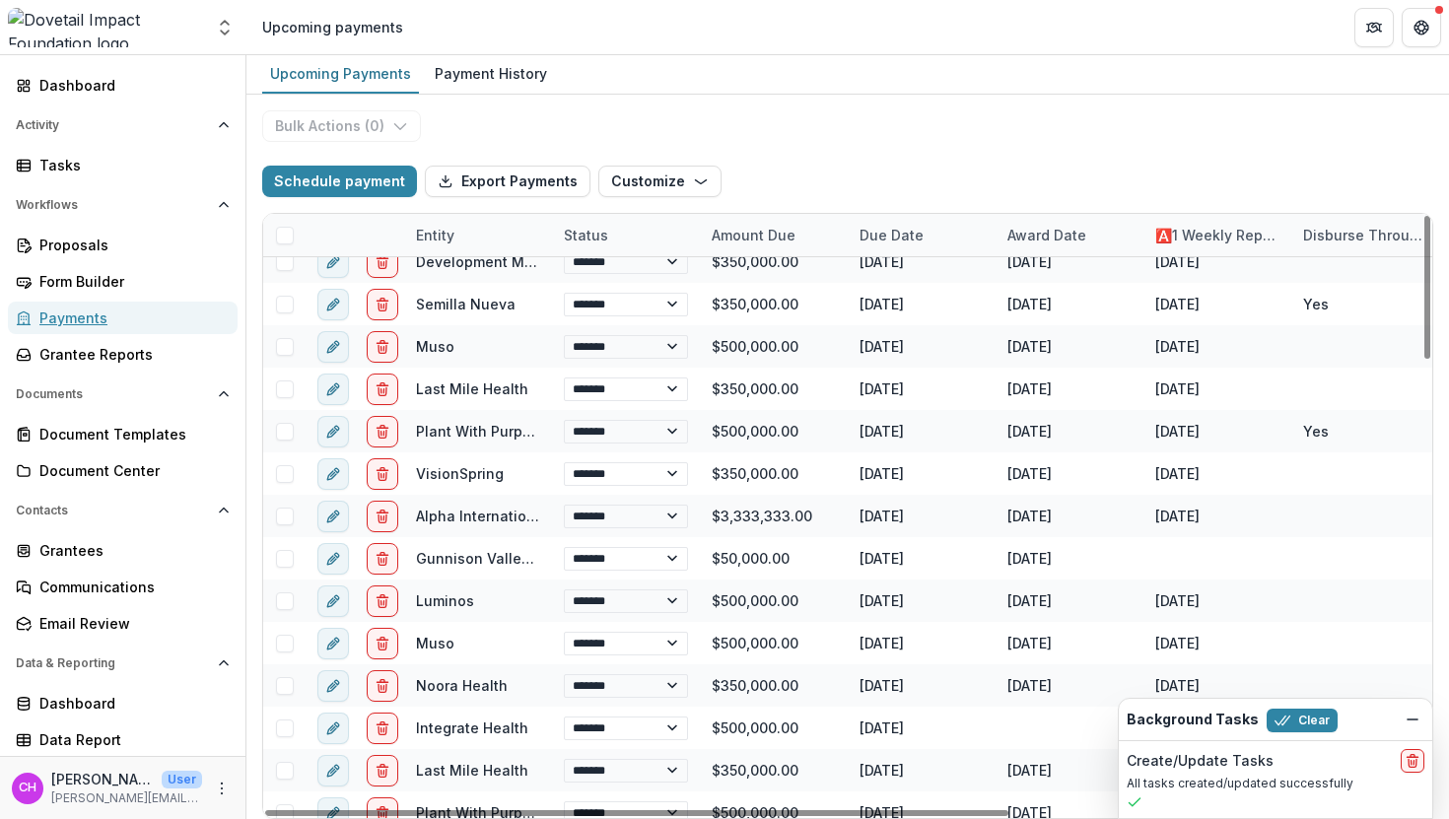
scroll to position [1898, 0]
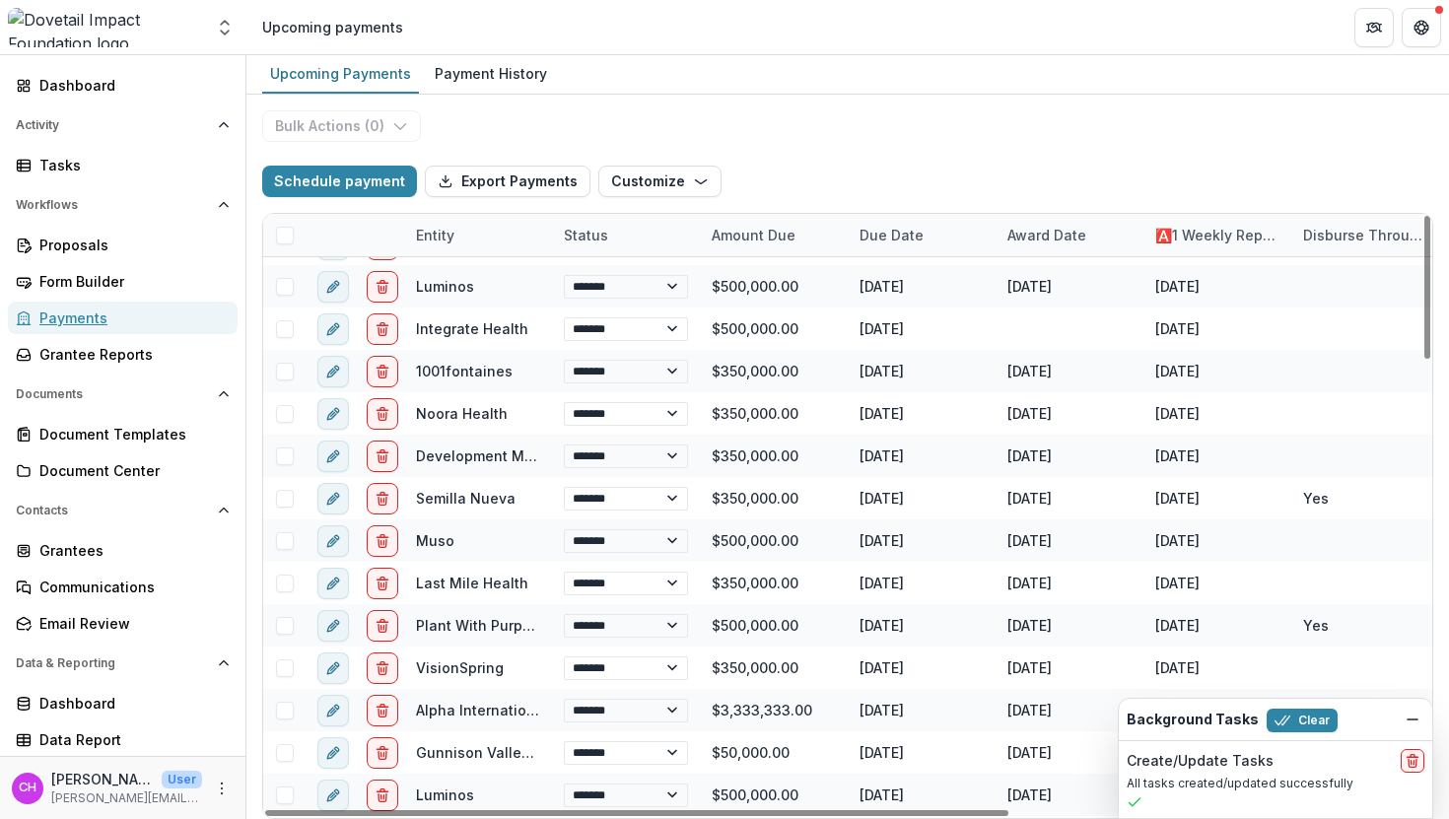
select select "**********"
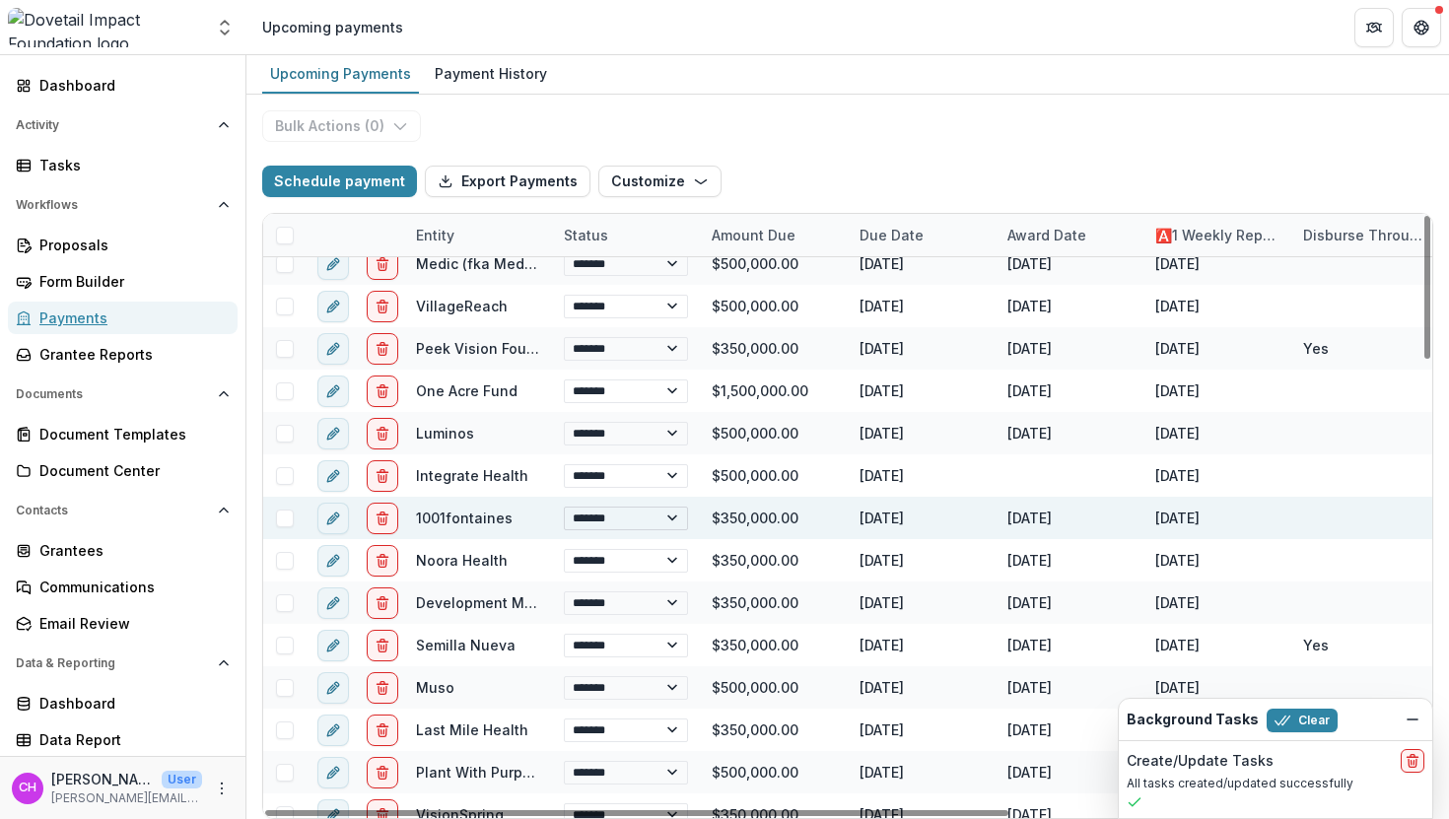
select select "**********"
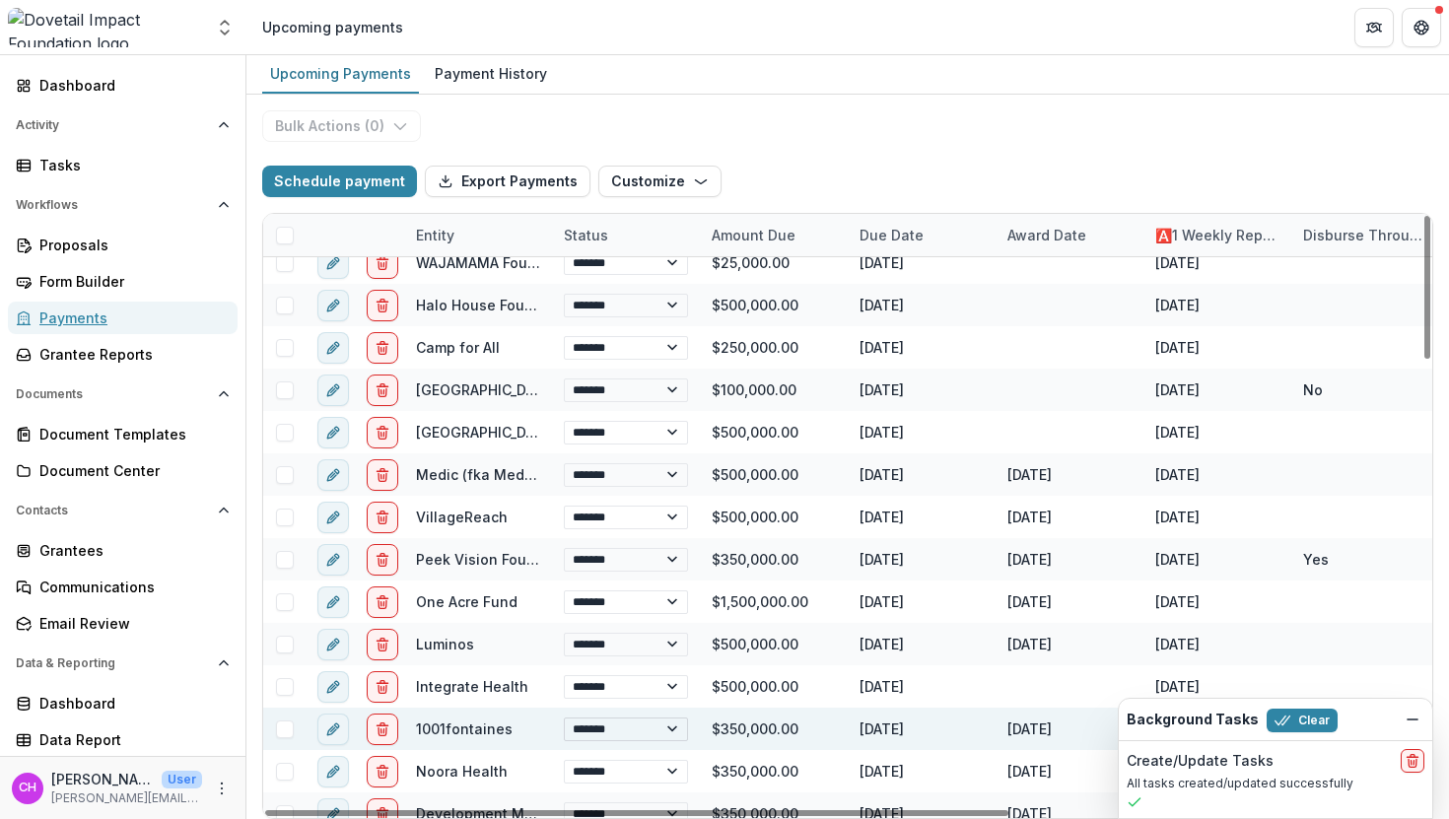
select select "**********"
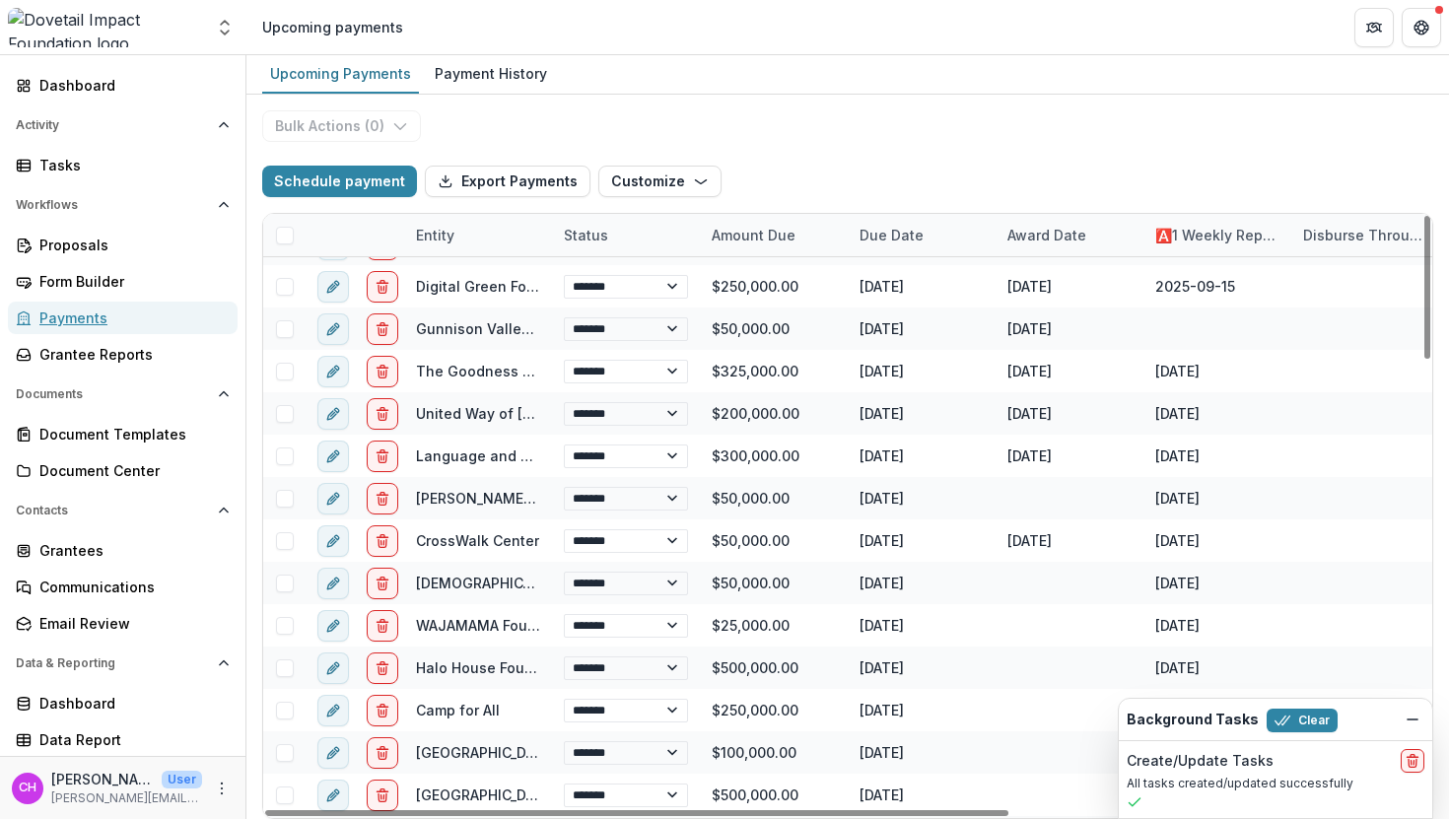
select select "**********"
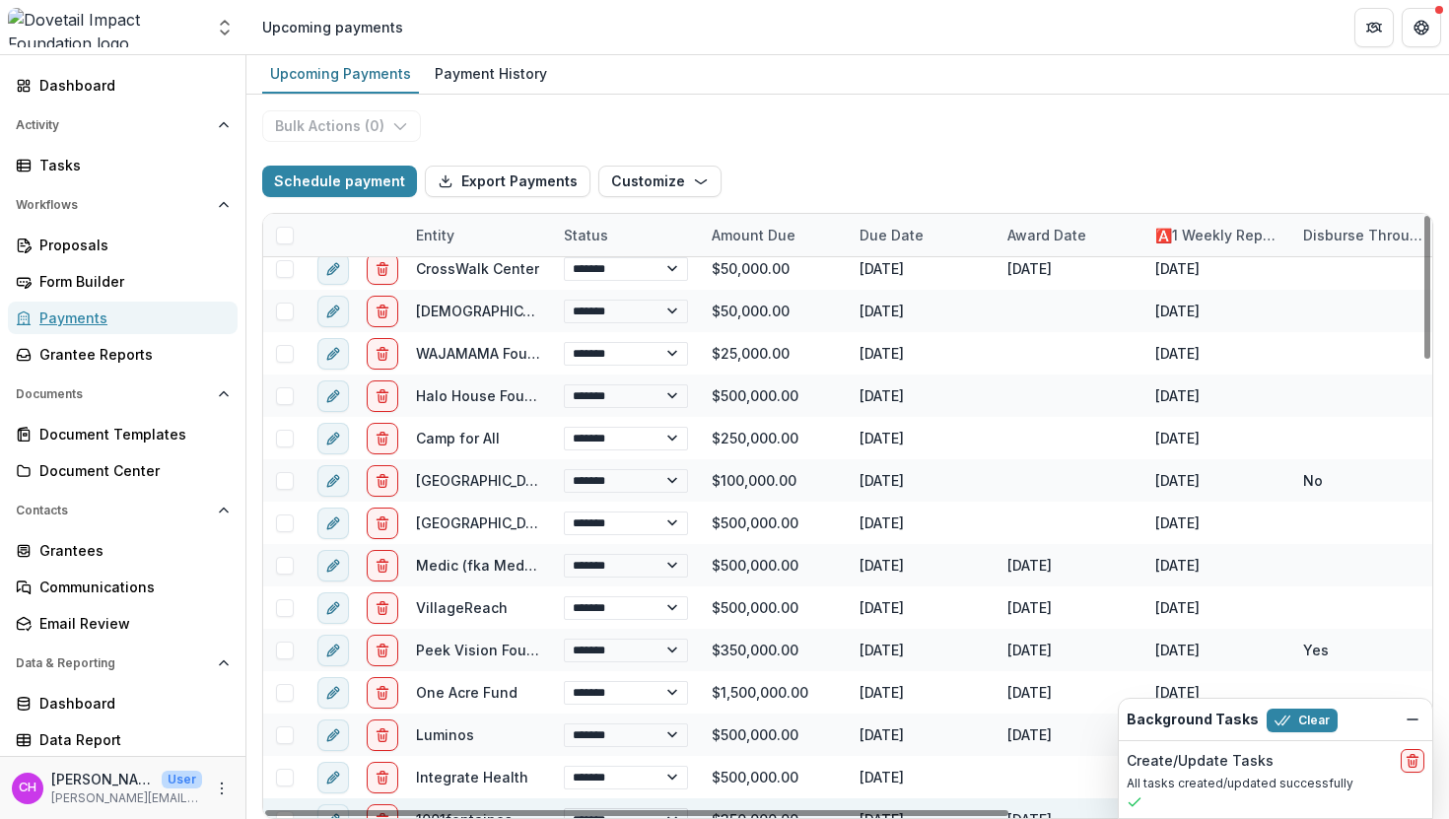
select select "**********"
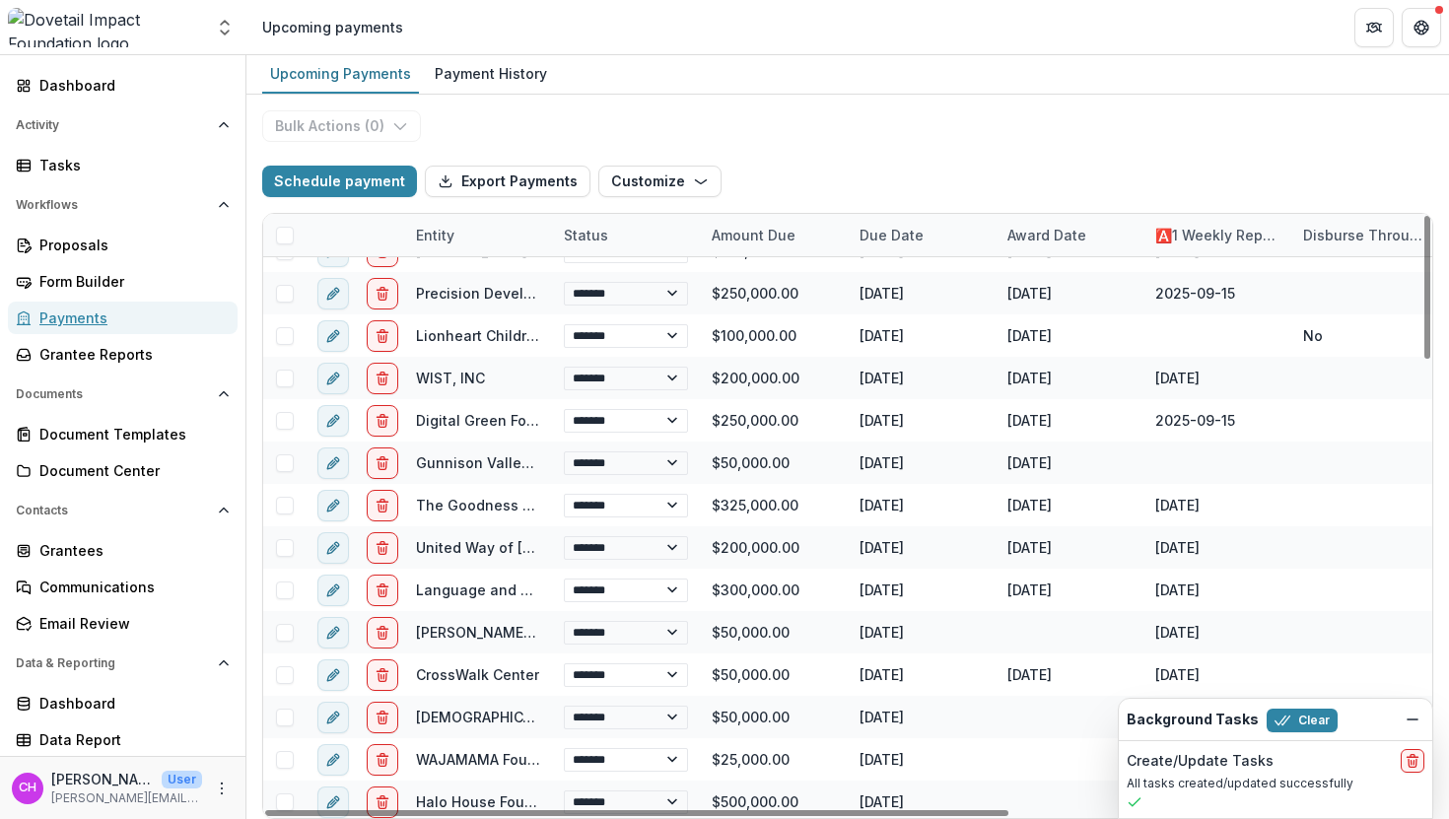
select select "**********"
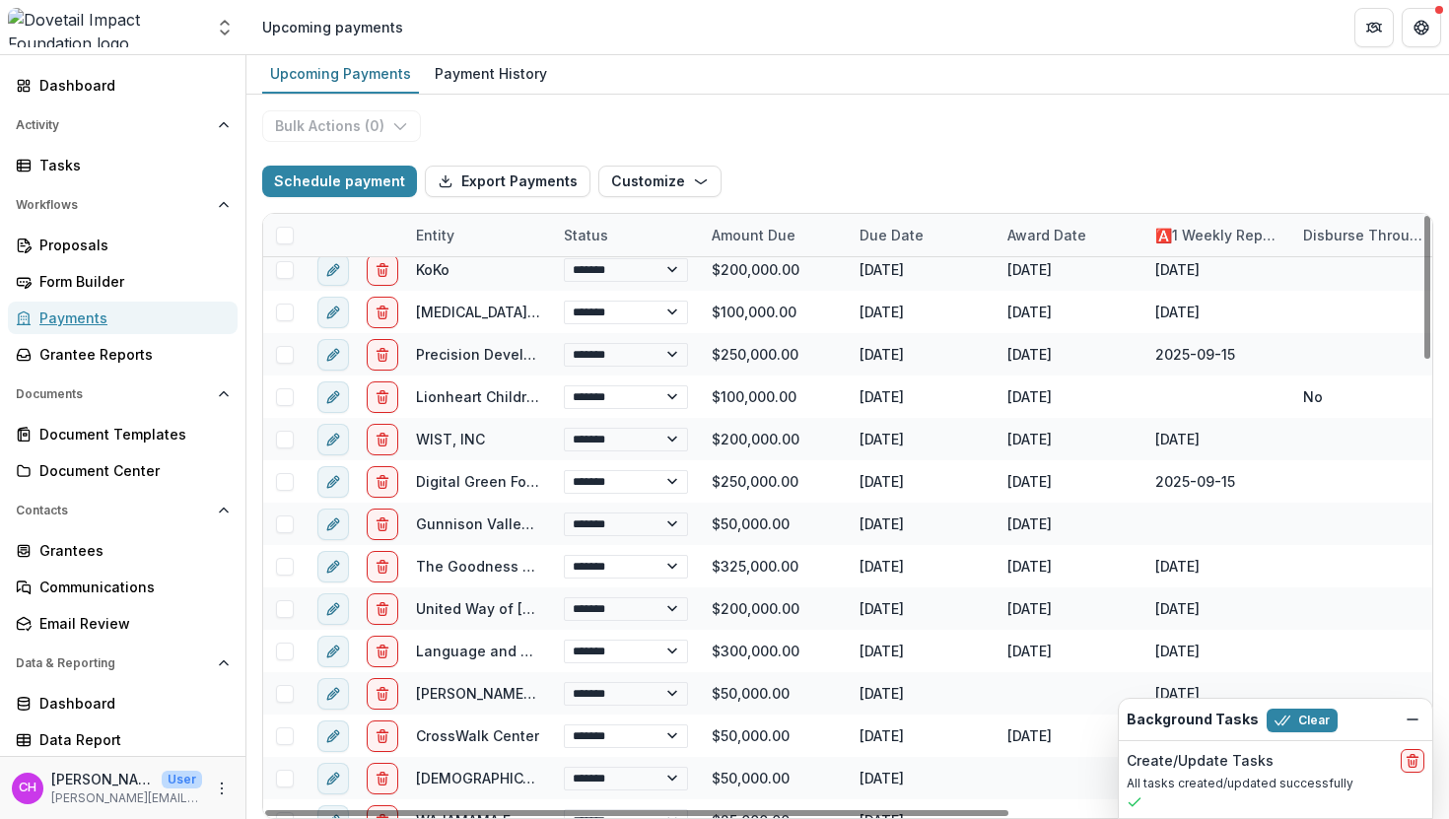
select select "**********"
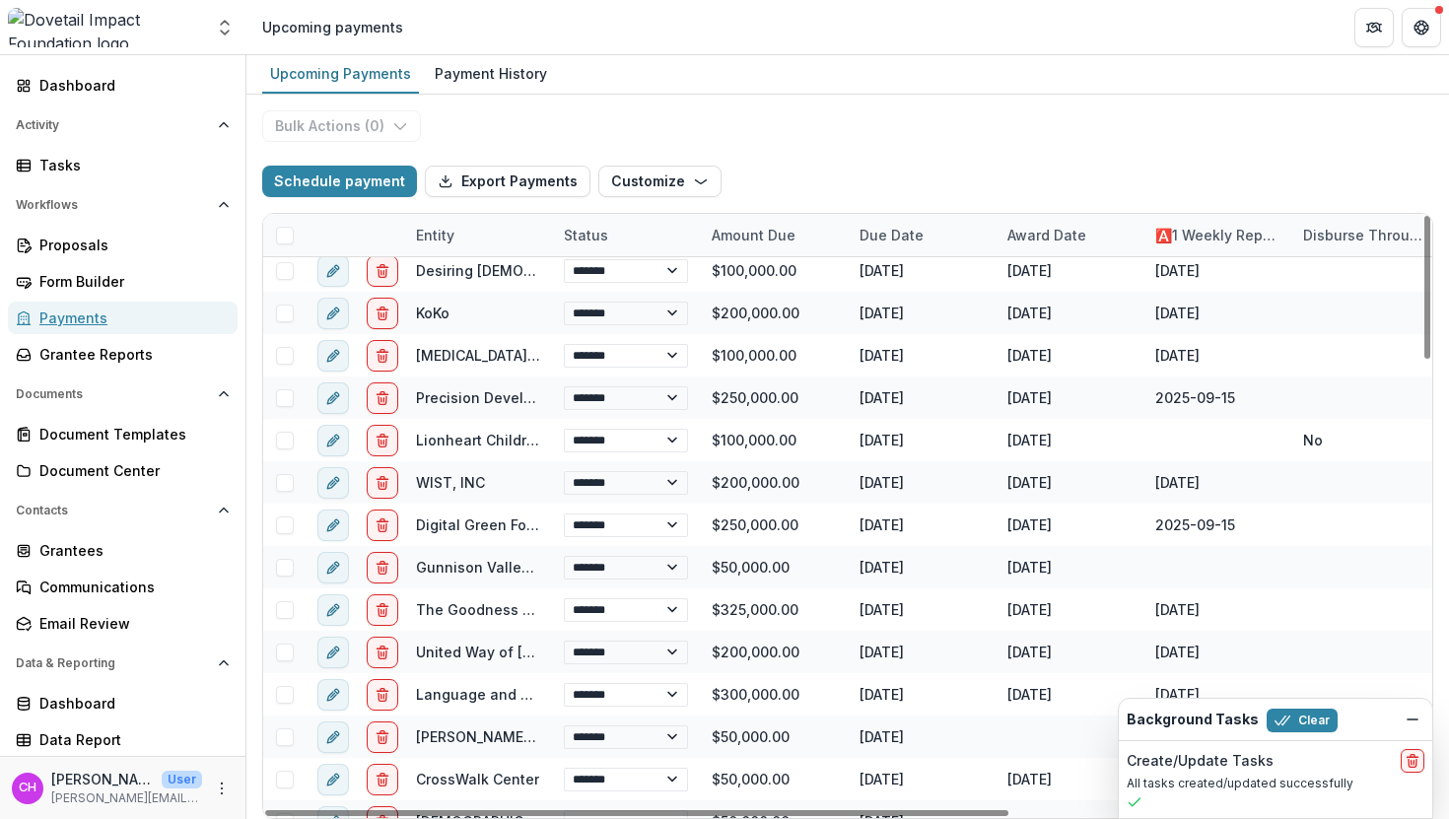
select select "**********"
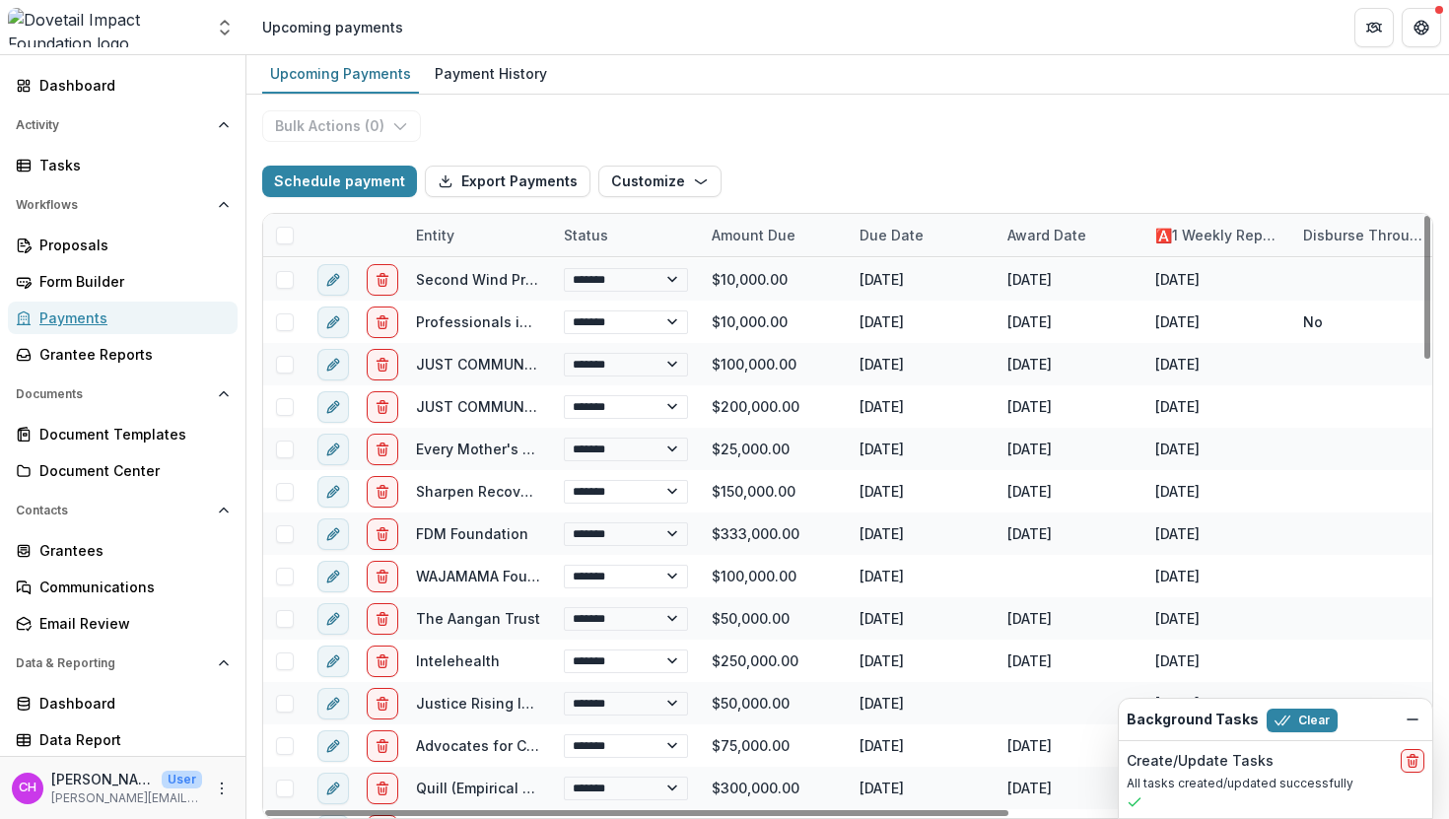
scroll to position [0, 0]
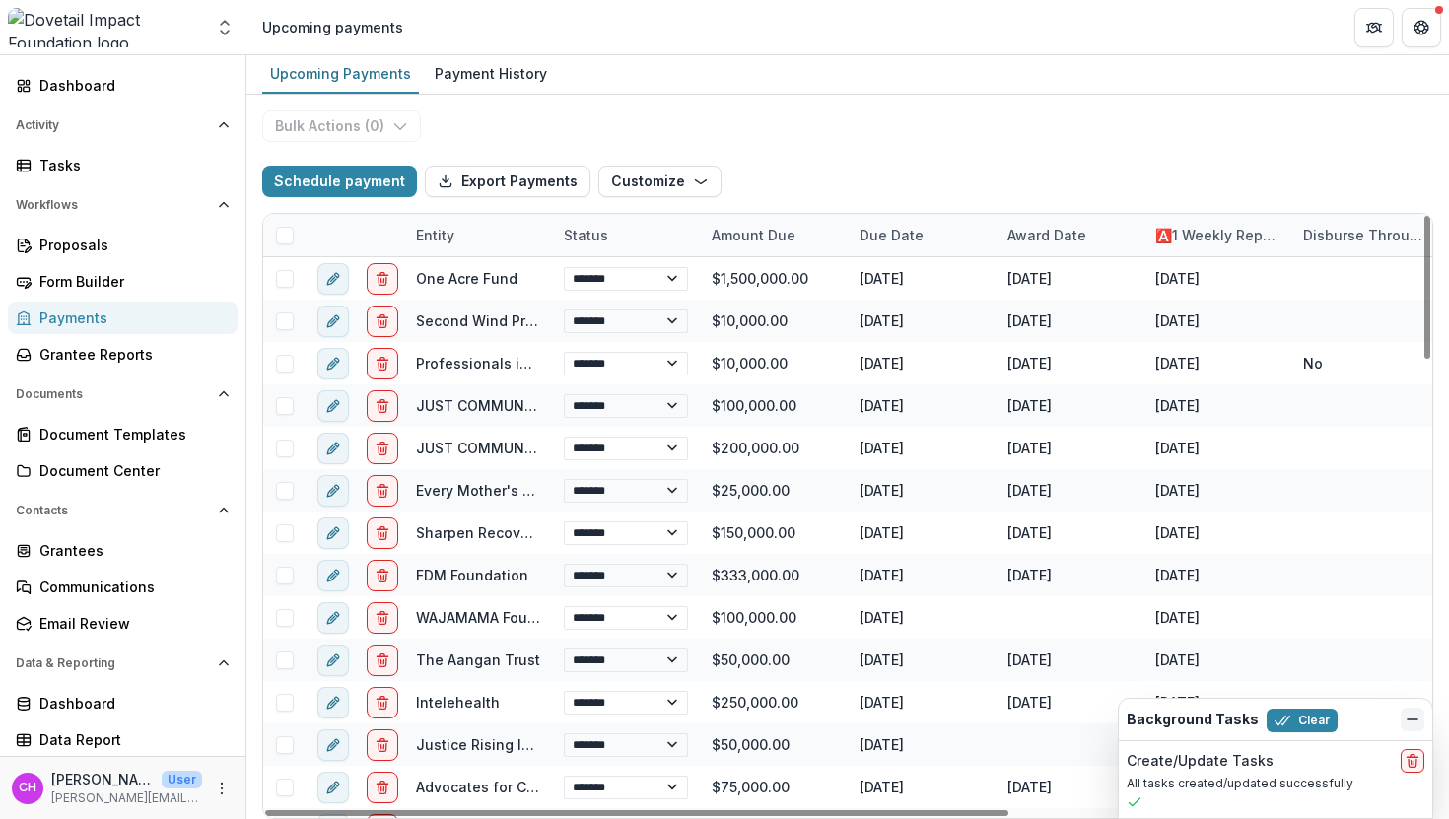
click at [1408, 725] on icon "Dismiss" at bounding box center [1413, 720] width 16 height 16
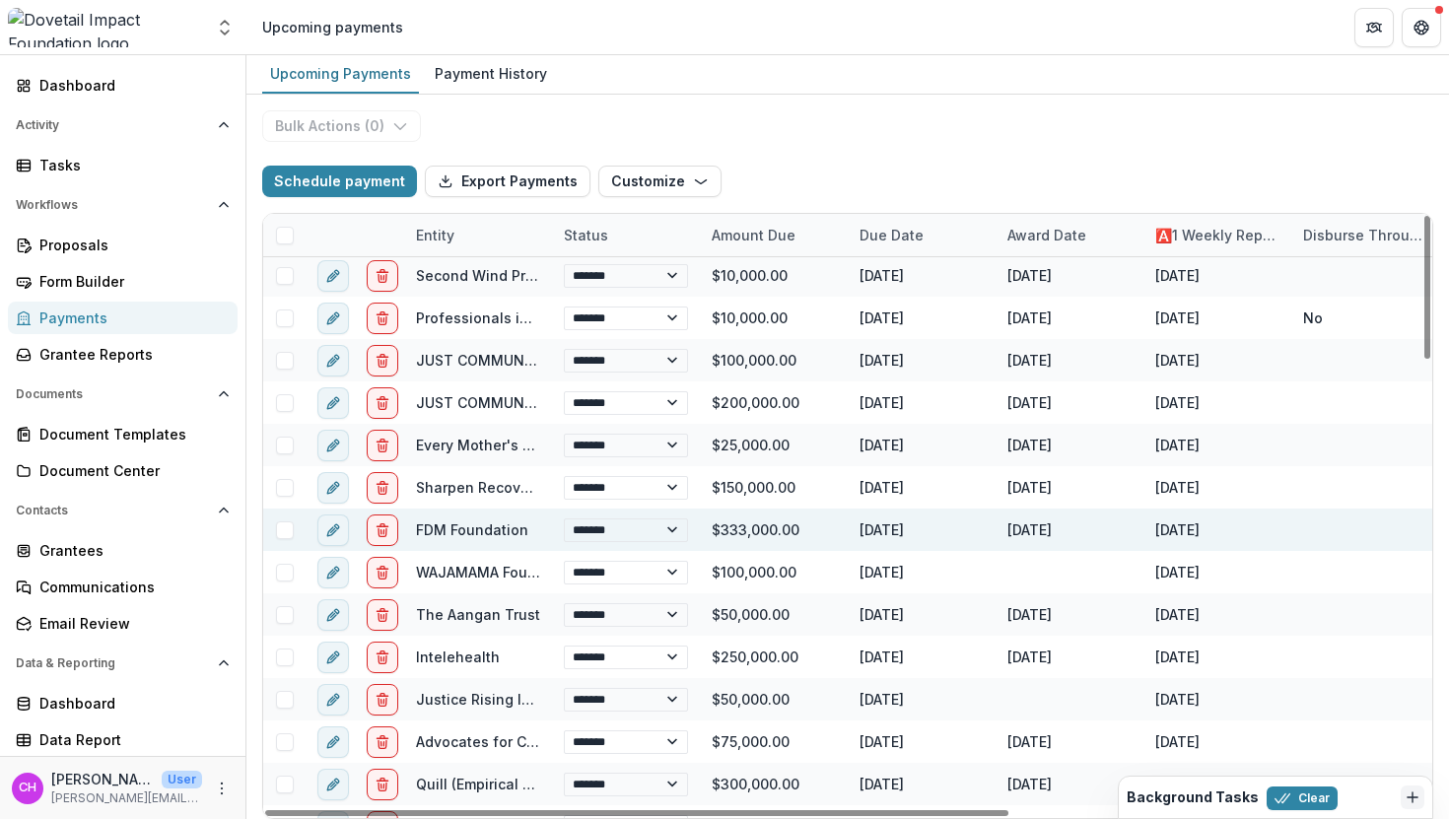
select select "**********"
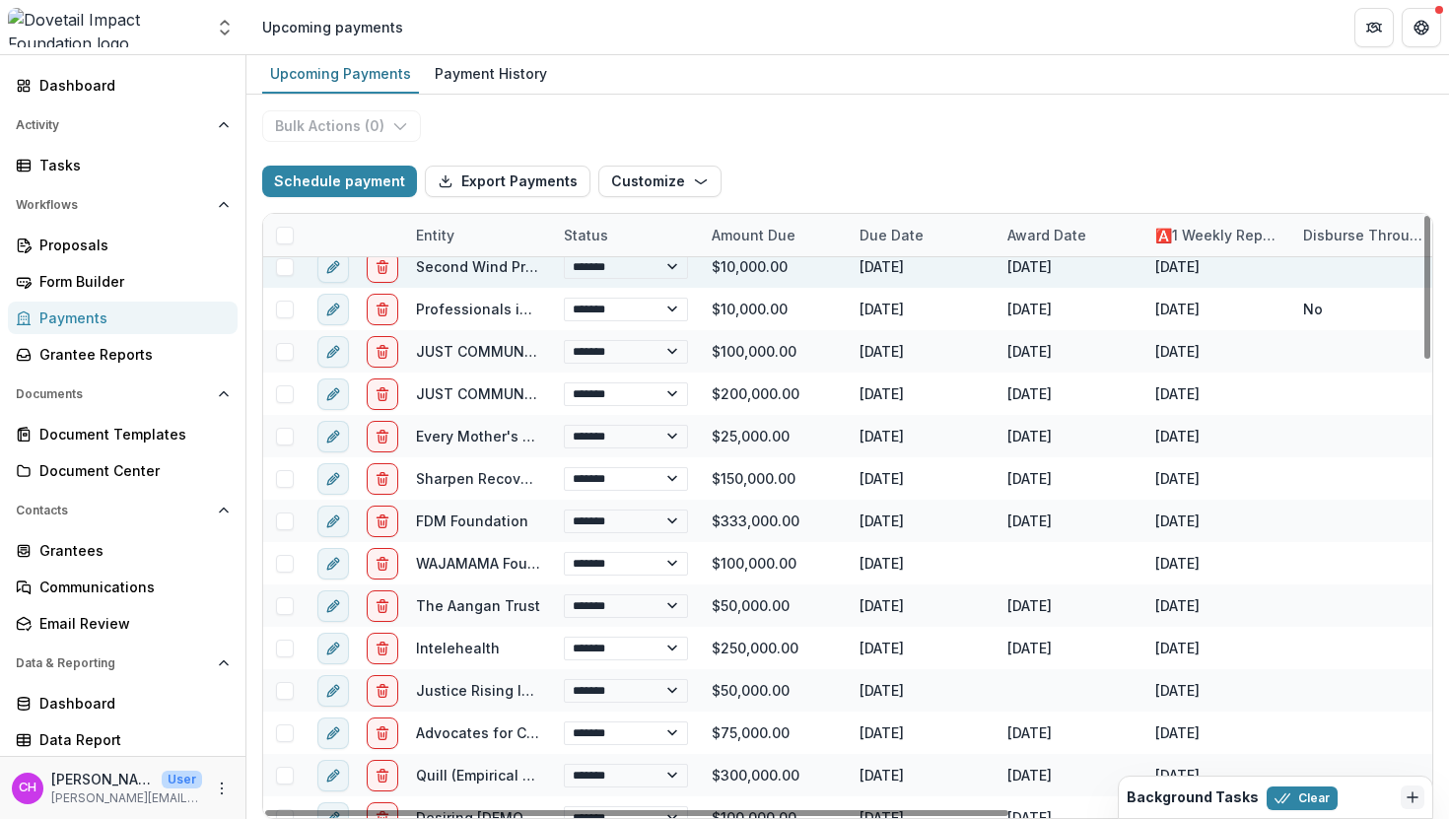
select select "**********"
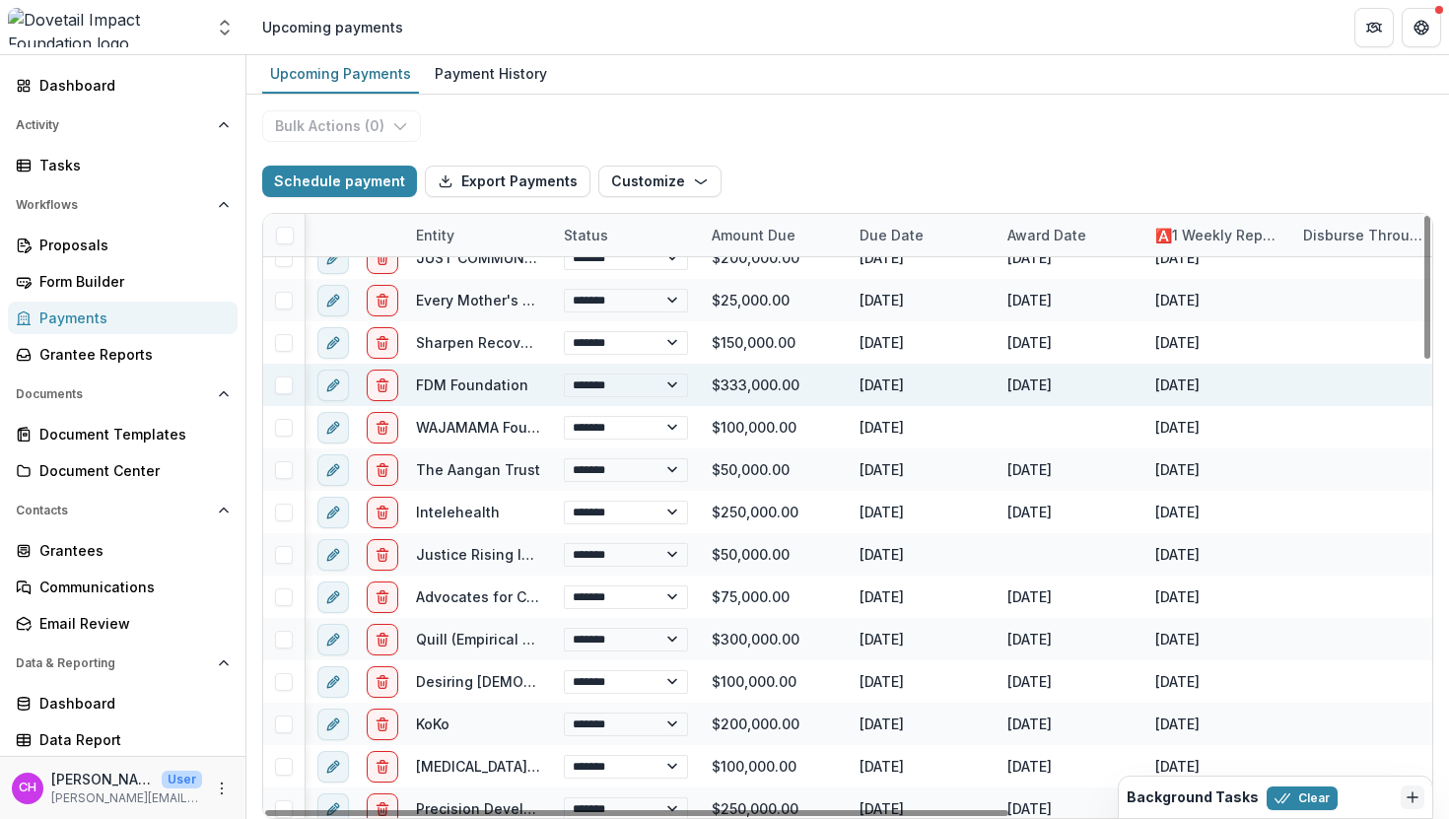
scroll to position [190, 7]
select select "**********"
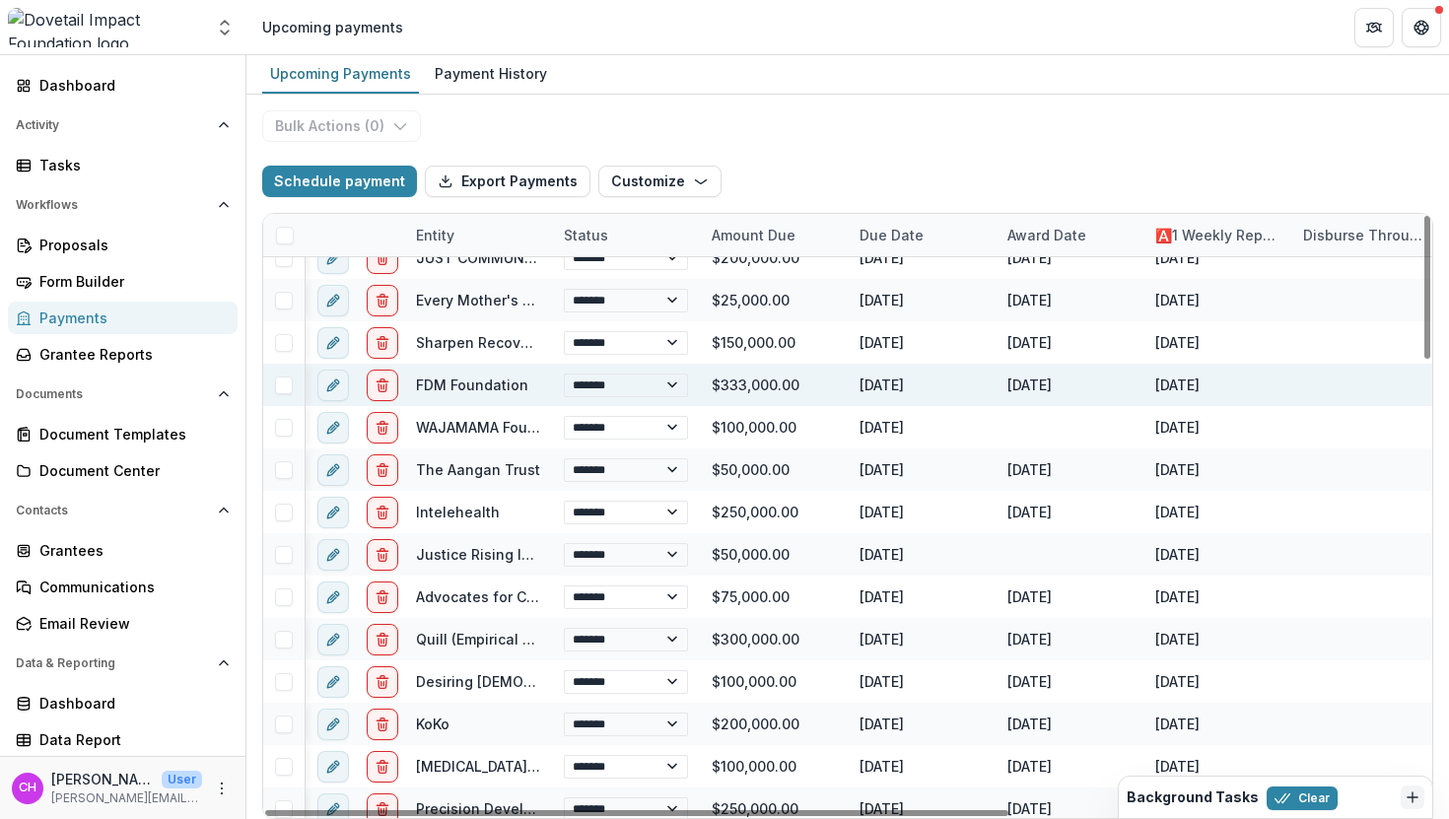
select select "**********"
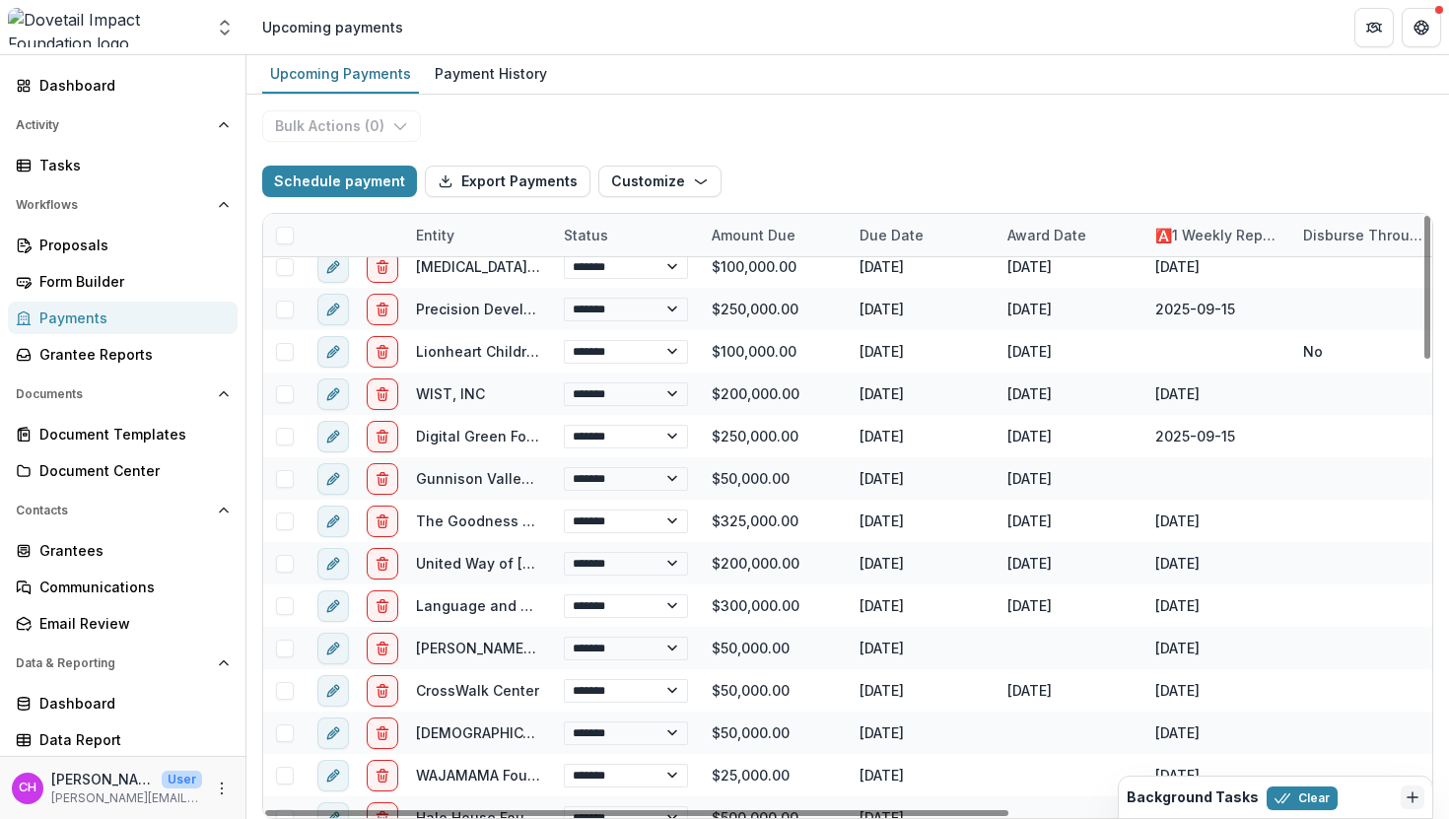
scroll to position [694, 0]
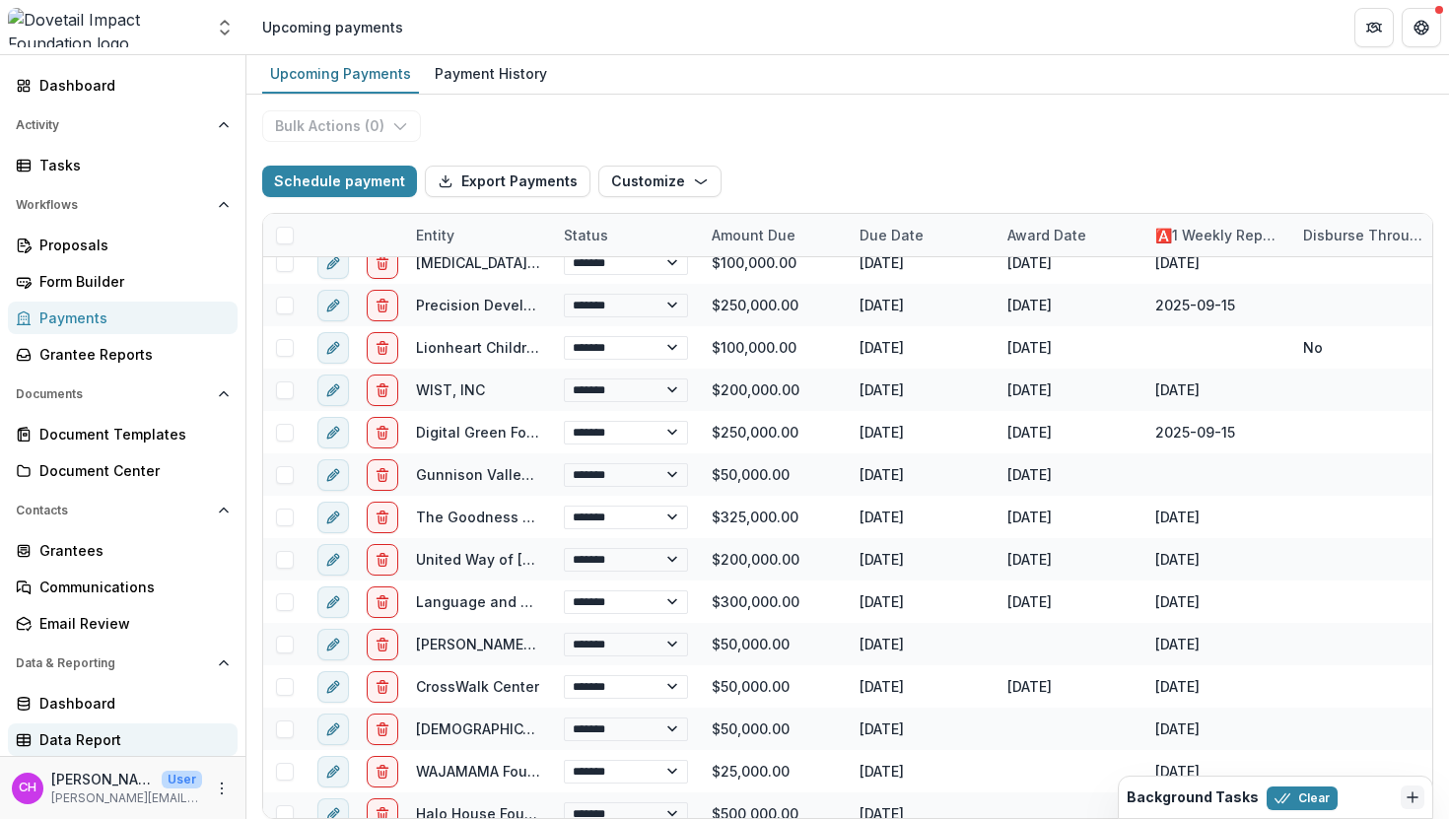
click at [207, 740] on div "Data Report" at bounding box center [130, 739] width 182 height 21
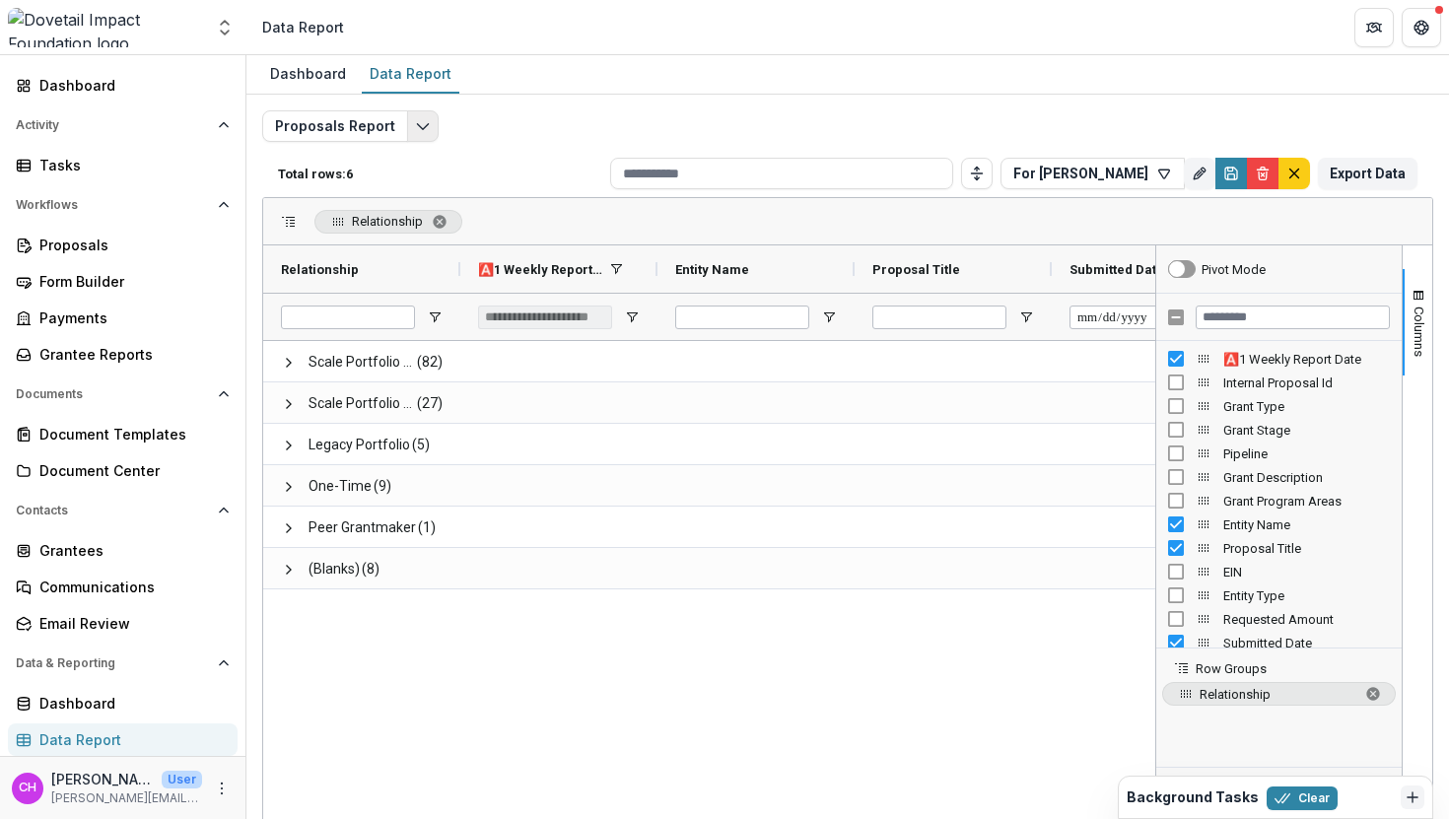
click at [422, 125] on icon "Edit selected report" at bounding box center [423, 126] width 16 height 16
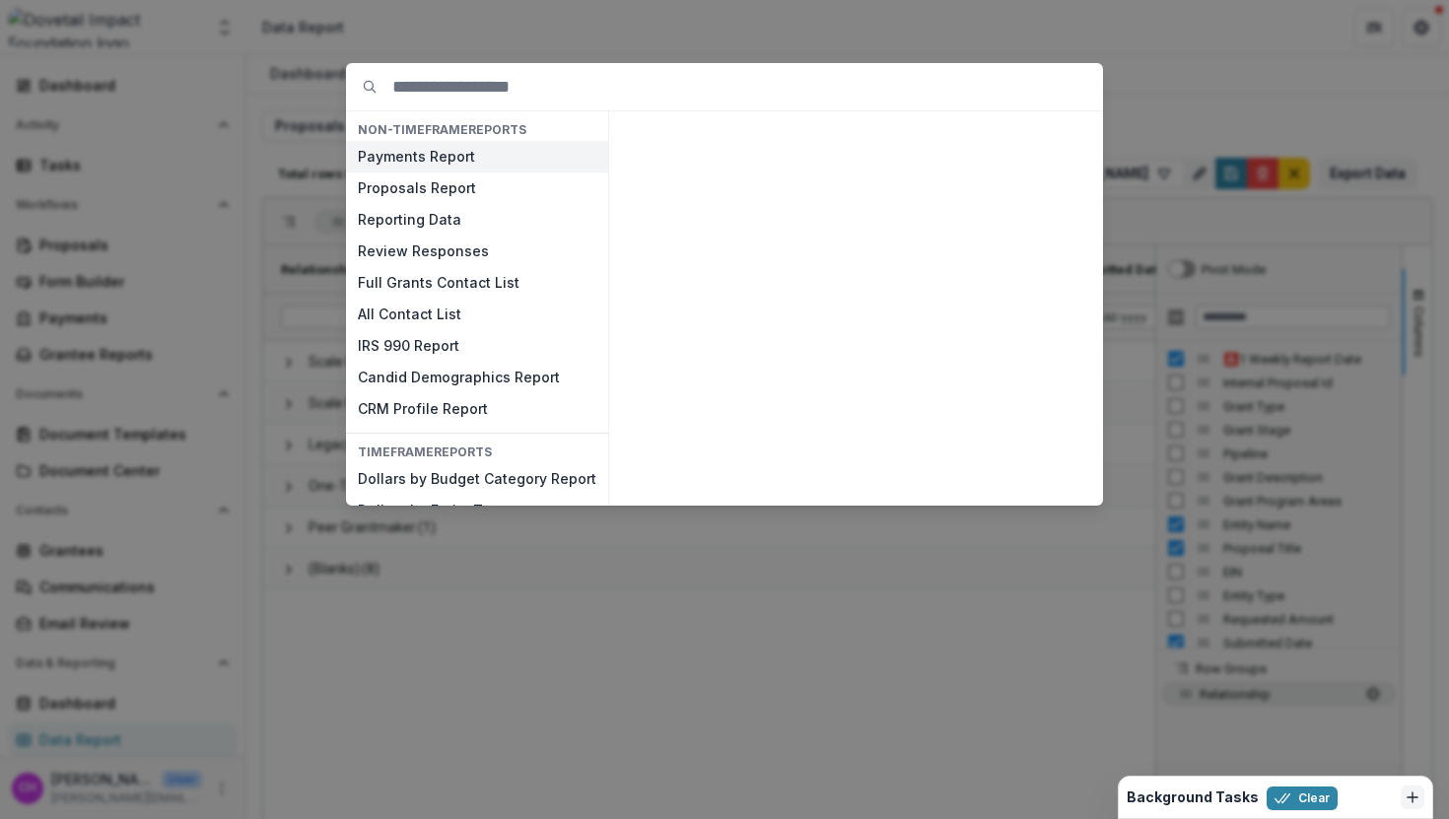
click at [416, 171] on button "Payments Report" at bounding box center [477, 157] width 262 height 32
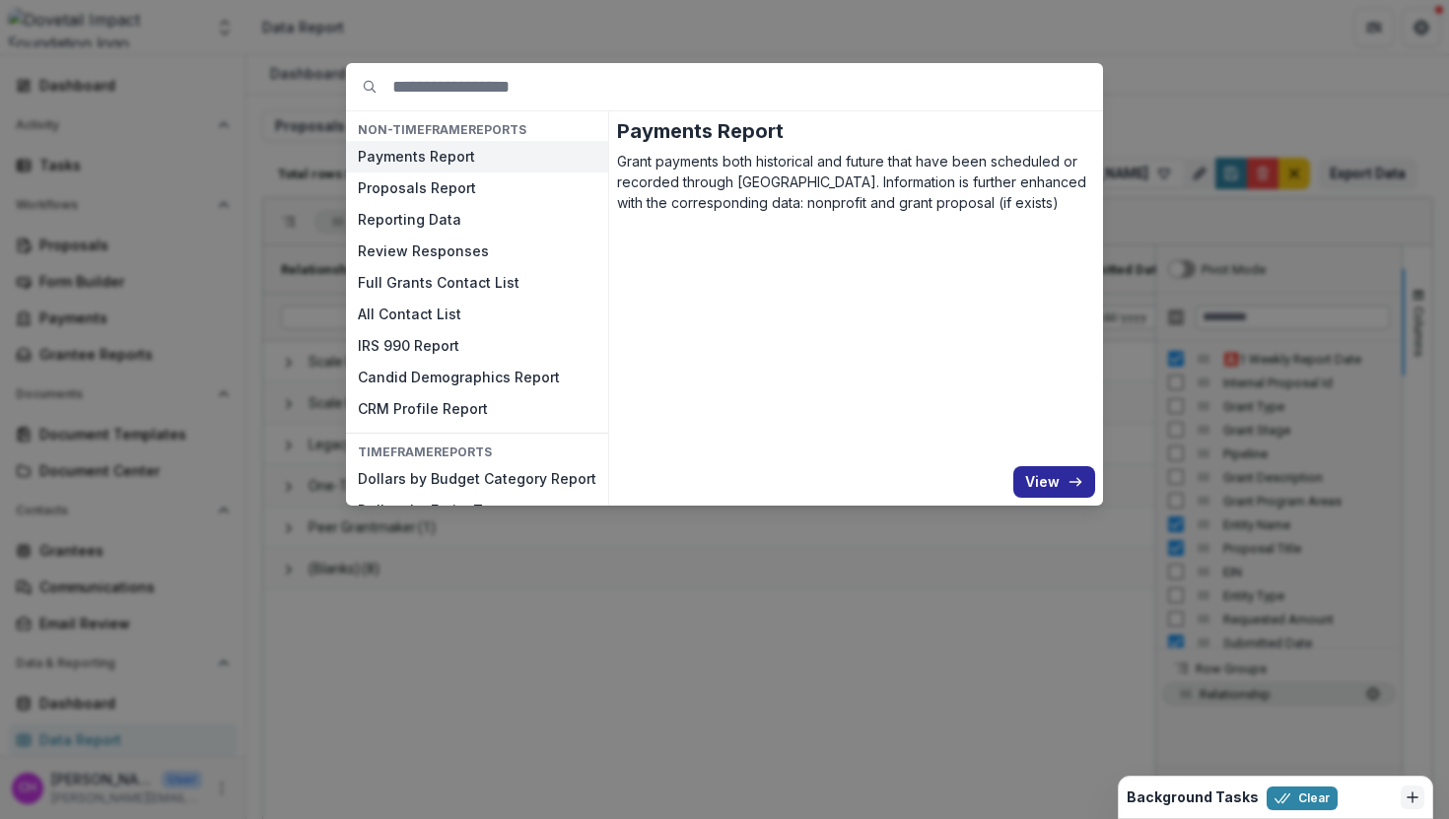
drag, startPoint x: 1056, startPoint y: 468, endPoint x: 1046, endPoint y: 471, distance: 10.3
click at [1056, 468] on button "View" at bounding box center [1054, 482] width 82 height 32
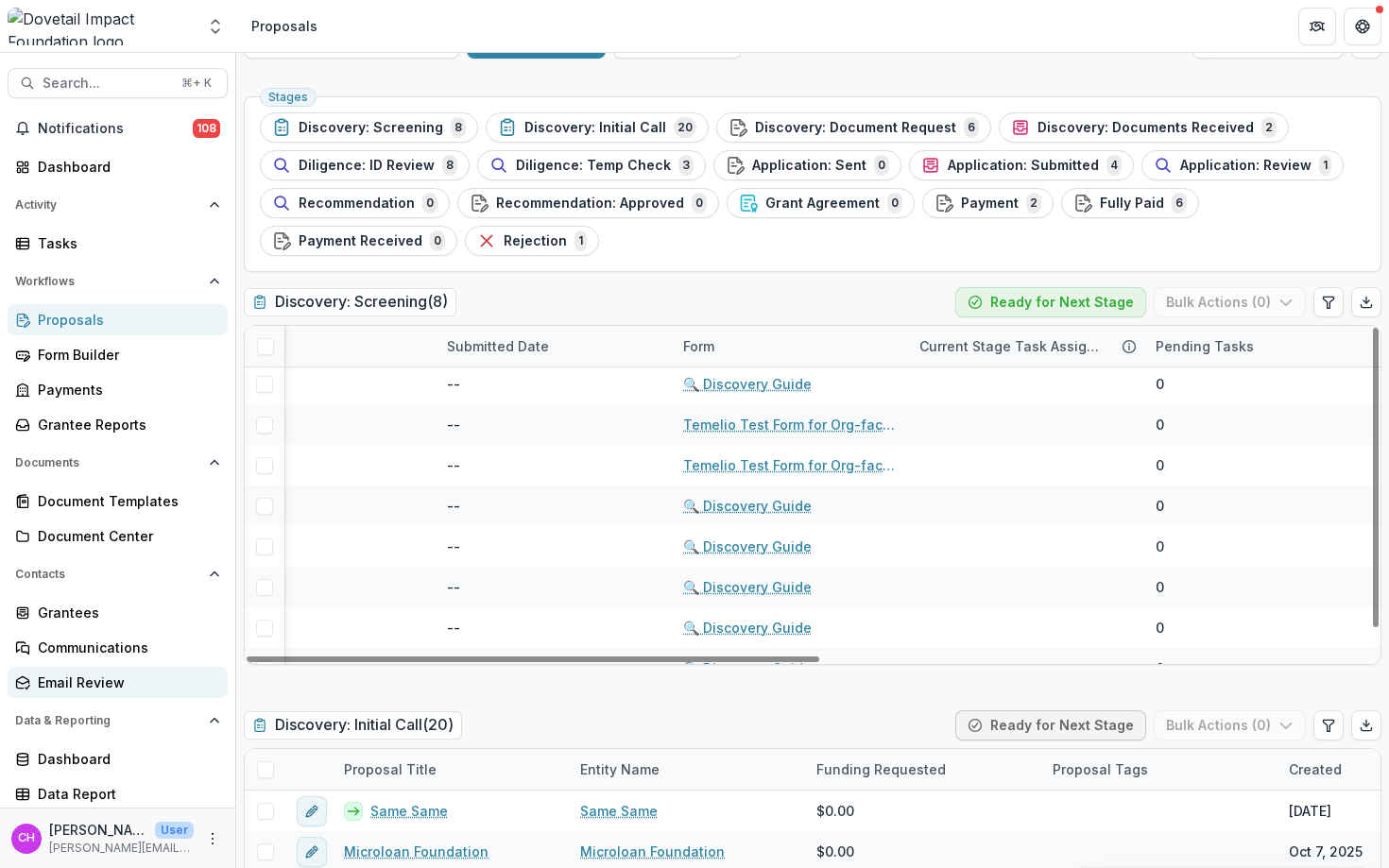
scroll to position [2, 0]
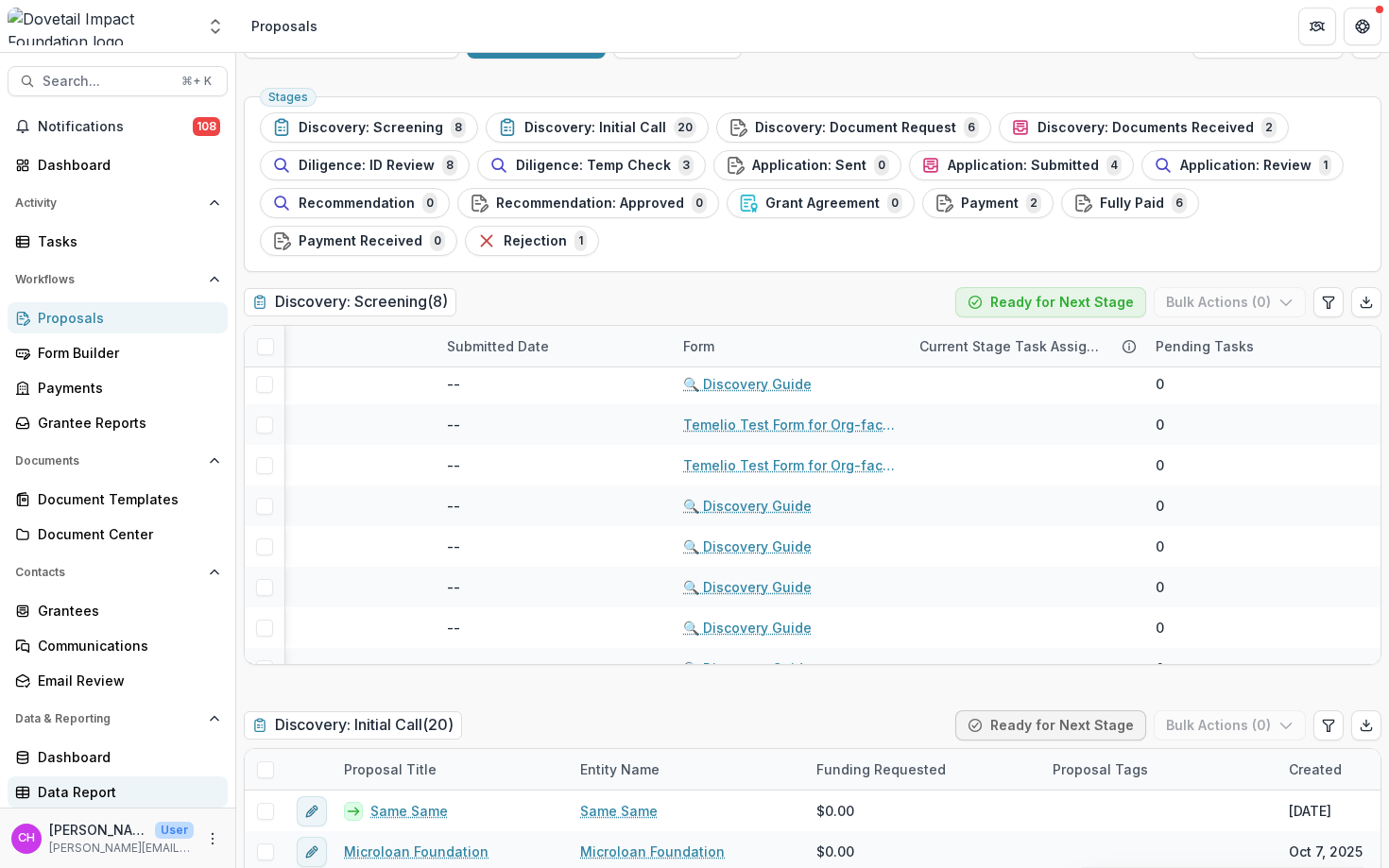
click at [118, 788] on div "Data Report" at bounding box center [125, 791] width 174 height 20
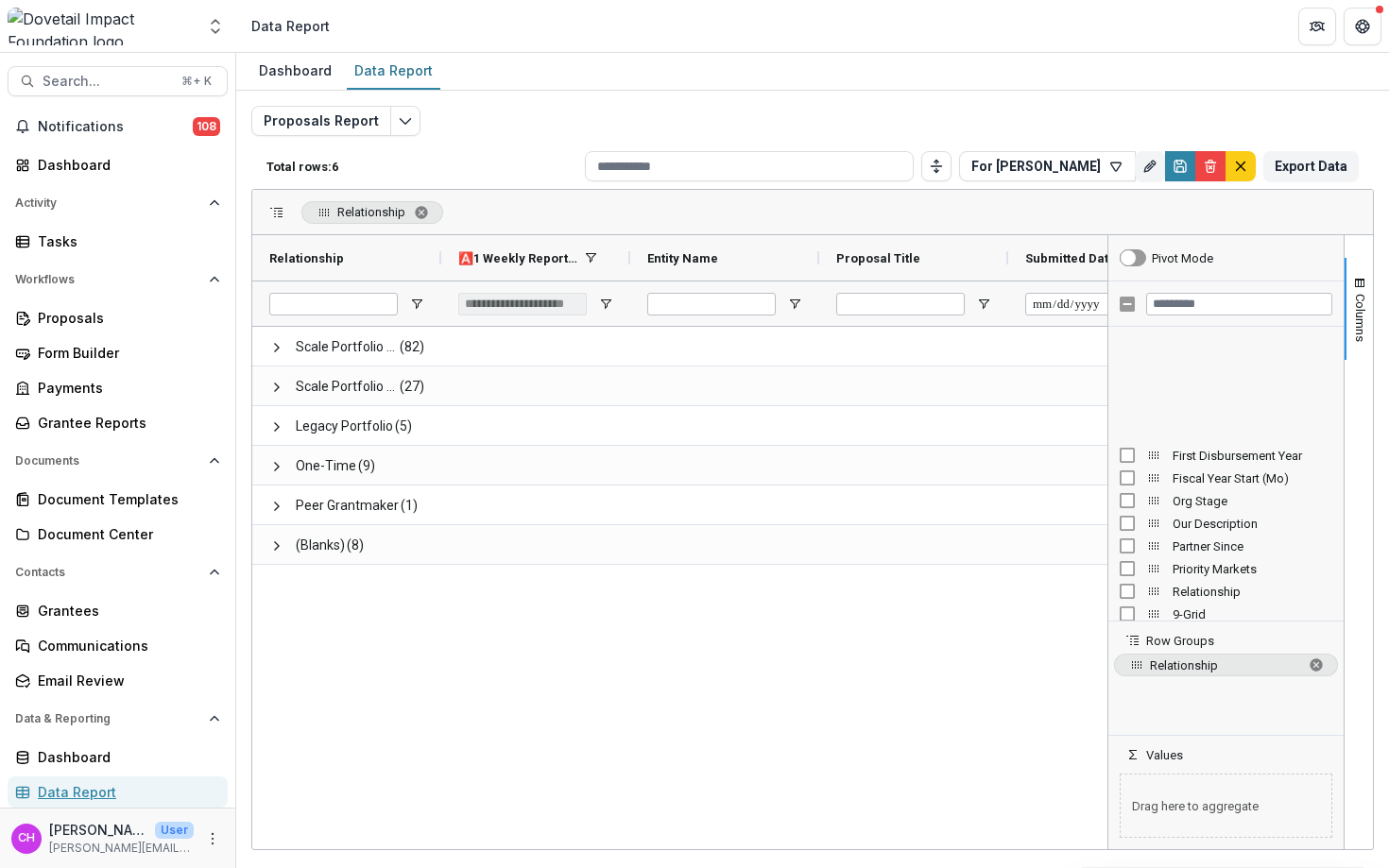
scroll to position [1813, 0]
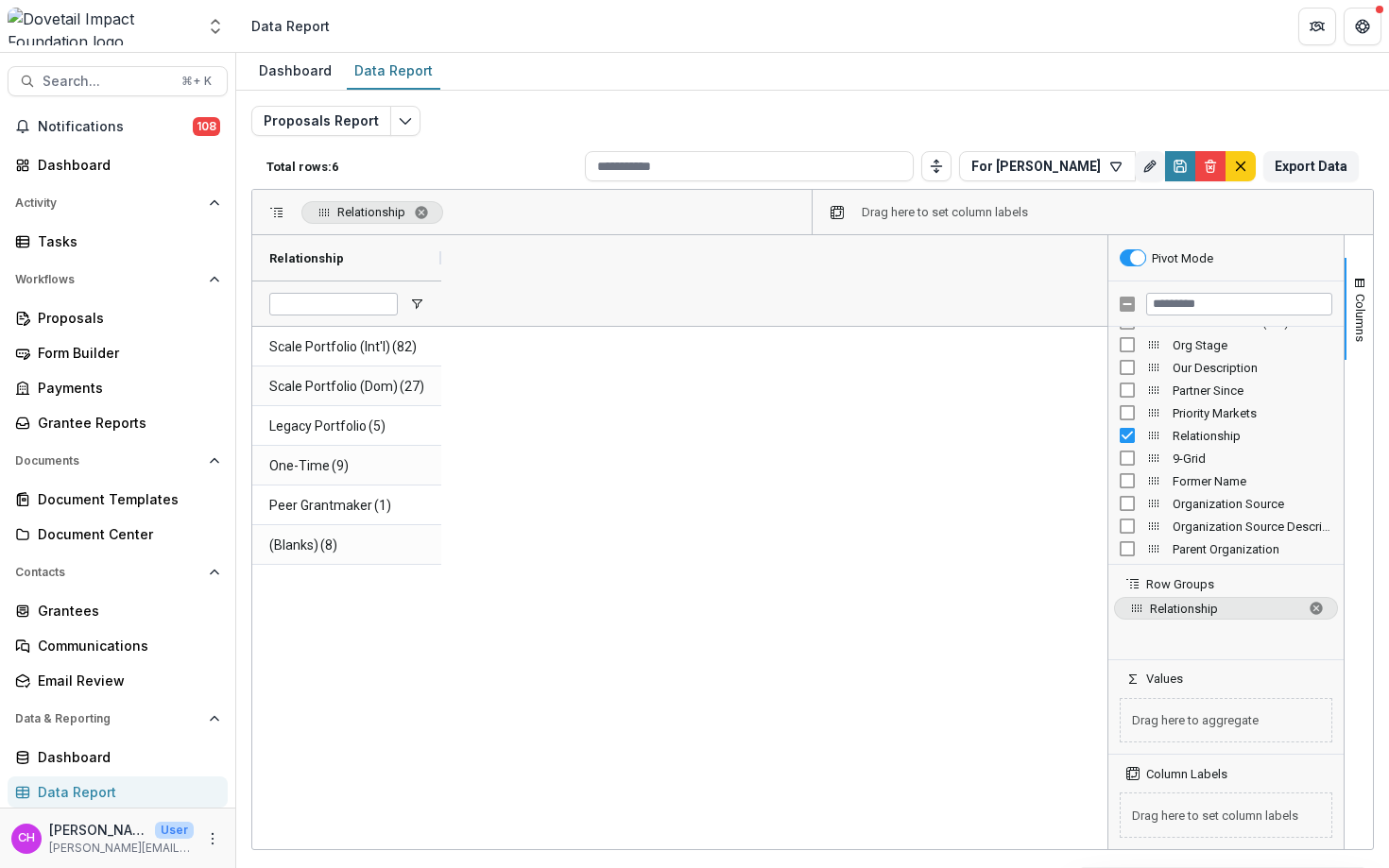
click at [441, 545] on div "Scale Portfolio (Int'l) (82) Scale Portfolio (Dom) (27) Legacy Portfolio (5) On…" at bounding box center [680, 584] width 855 height 516
click at [414, 549] on span "(Blanks) (8)" at bounding box center [347, 545] width 155 height 38
click at [633, 624] on div "Scale Portfolio (Int'l) (82) Scale Portfolio (Dom) (27) Legacy Portfolio (5) On…" at bounding box center [680, 584] width 855 height 516
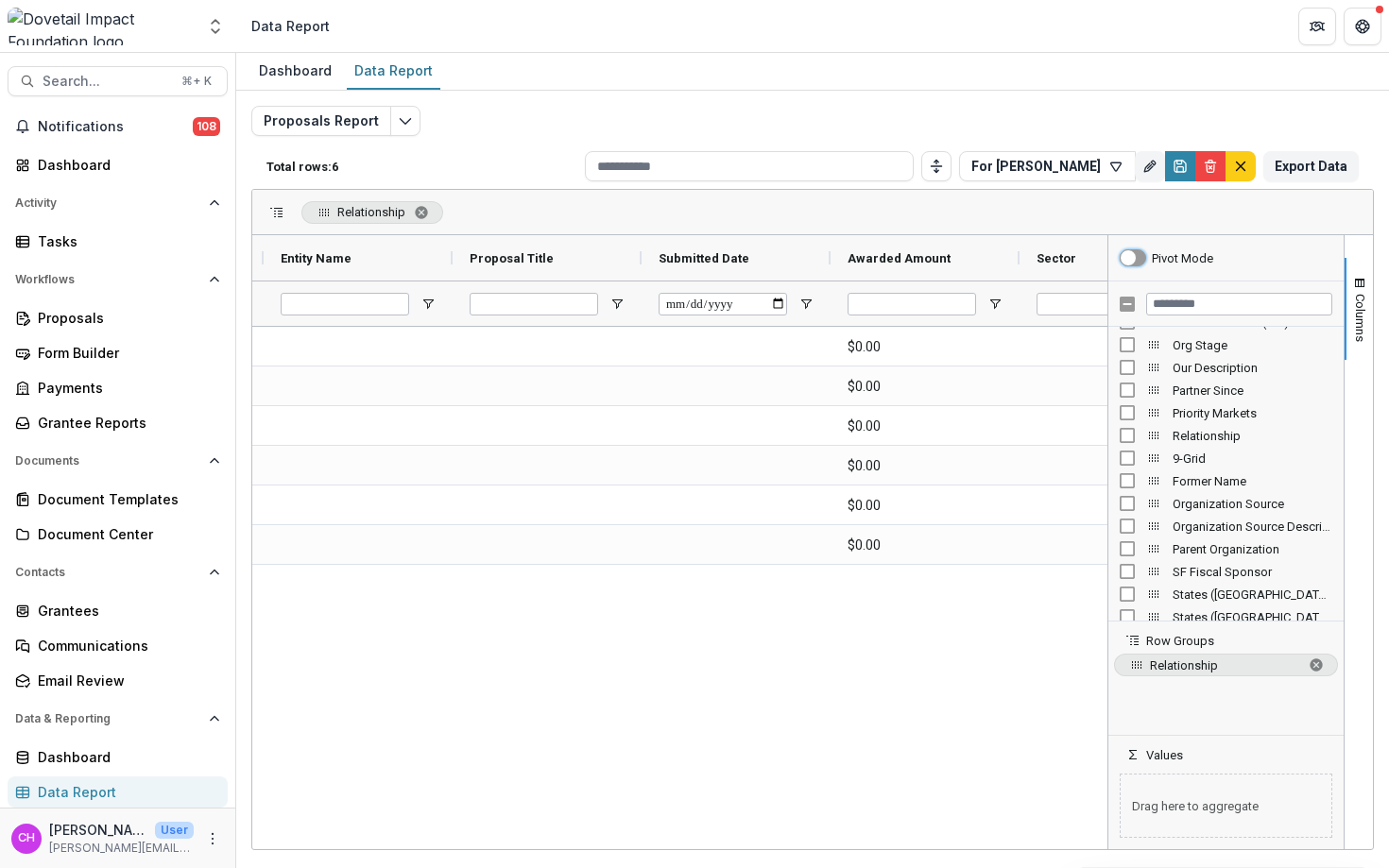
scroll to position [0, 0]
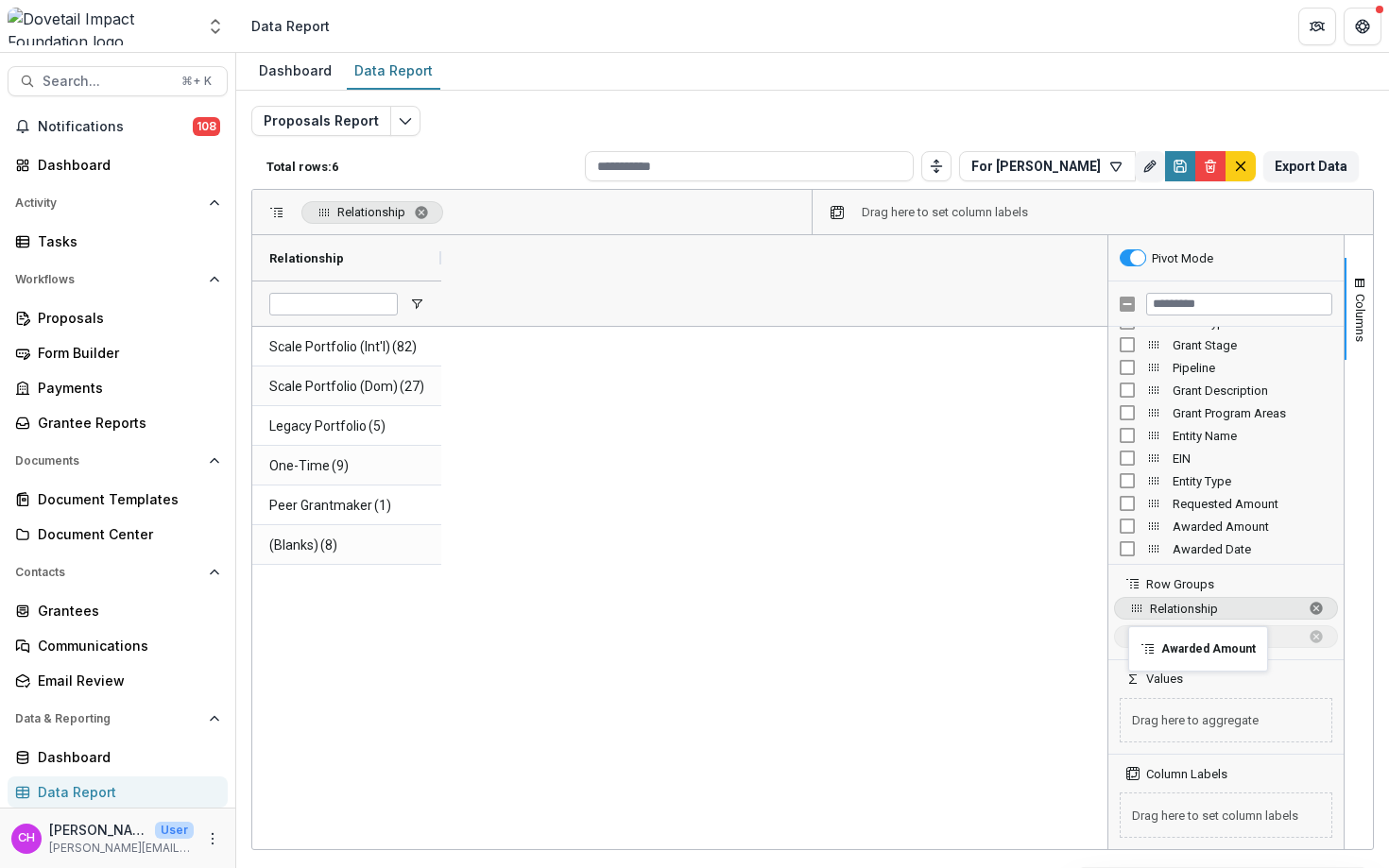
drag, startPoint x: 1151, startPoint y: 524, endPoint x: 1138, endPoint y: 637, distance: 113.7
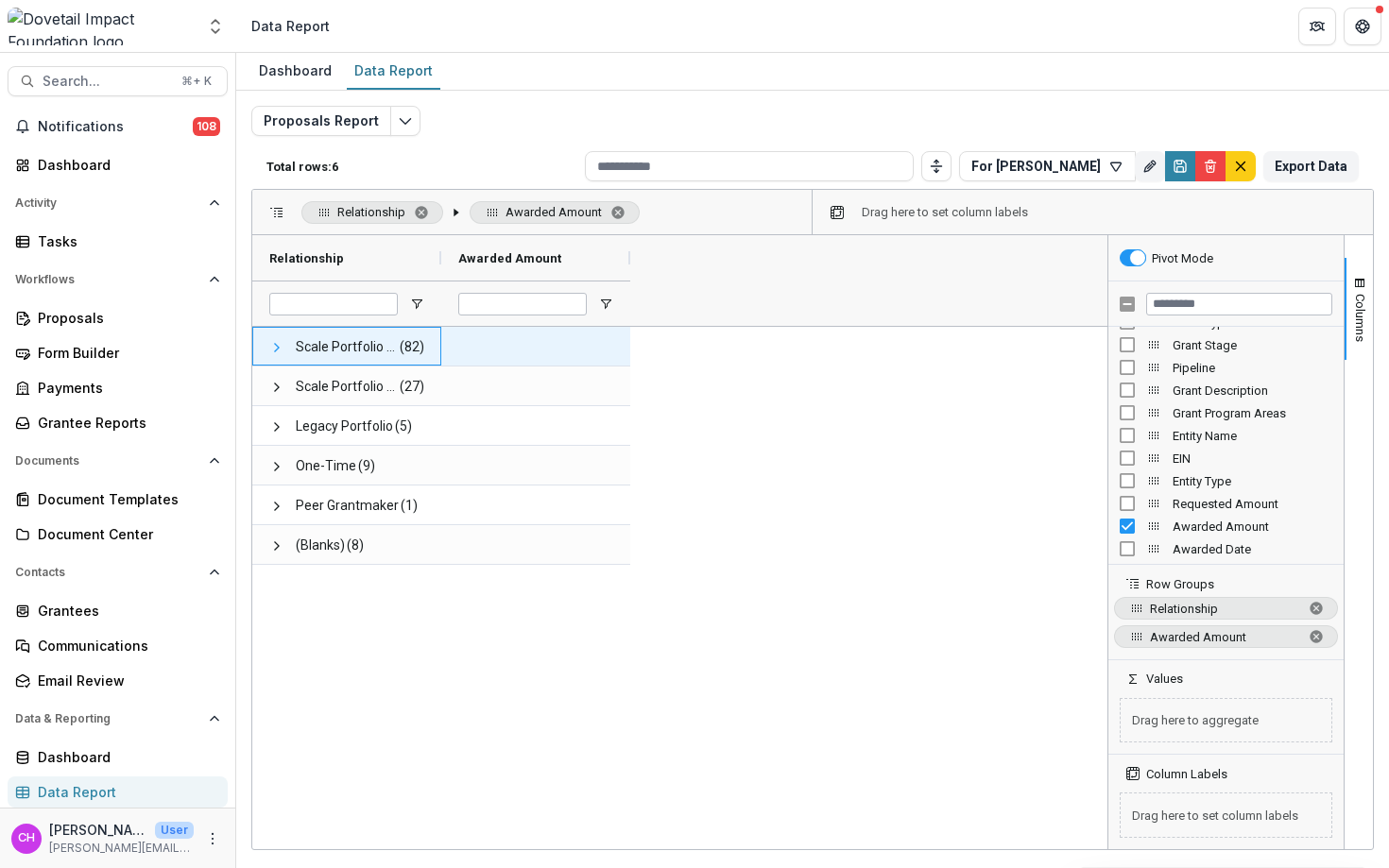
click at [274, 354] on span at bounding box center [277, 347] width 15 height 38
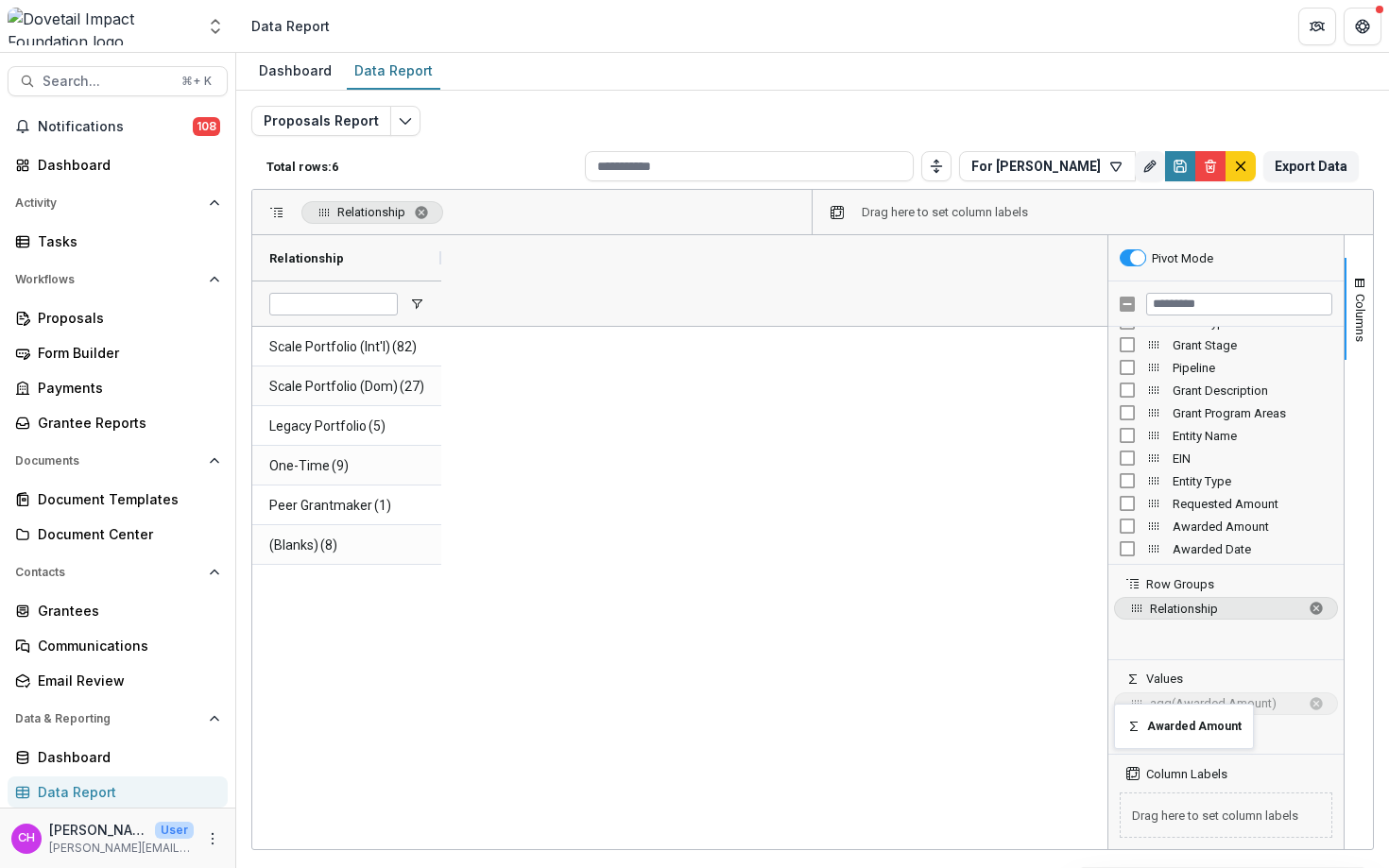
drag, startPoint x: 1136, startPoint y: 637, endPoint x: 1123, endPoint y: 715, distance: 79.1
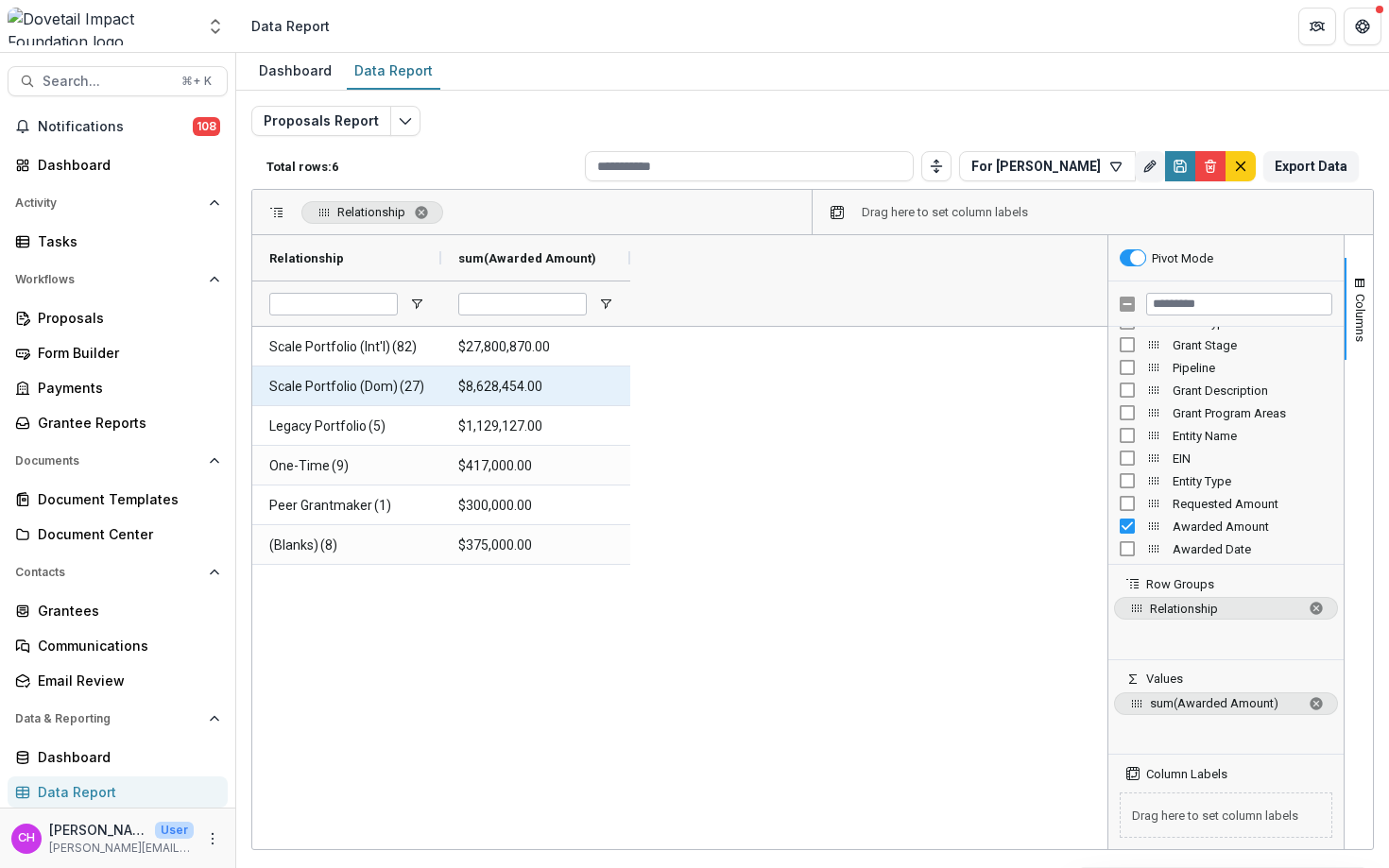
click at [382, 376] on span "Scale Portfolio (Dom)" at bounding box center [334, 386] width 128 height 38
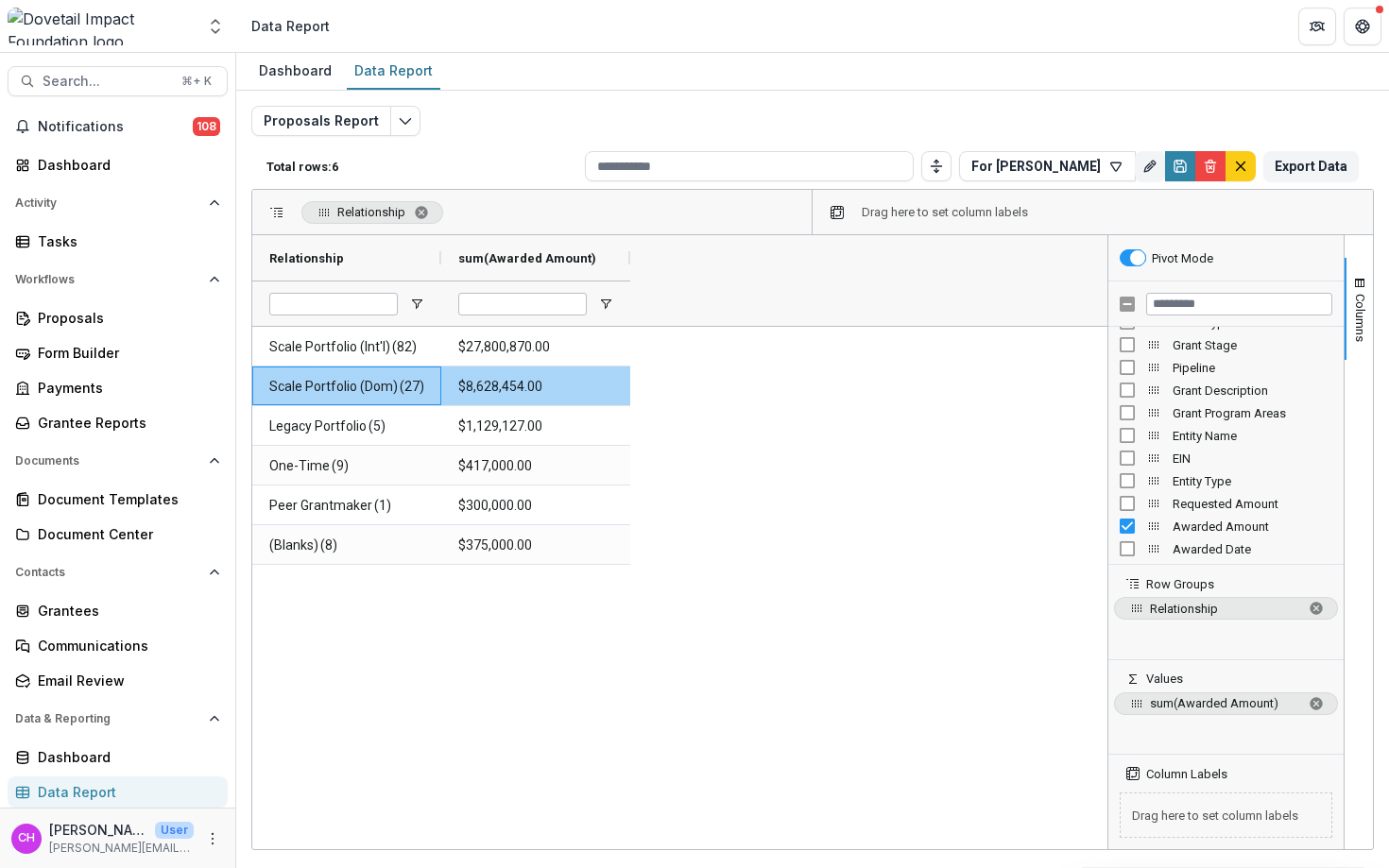
click at [413, 391] on span "(27)" at bounding box center [412, 386] width 25 height 38
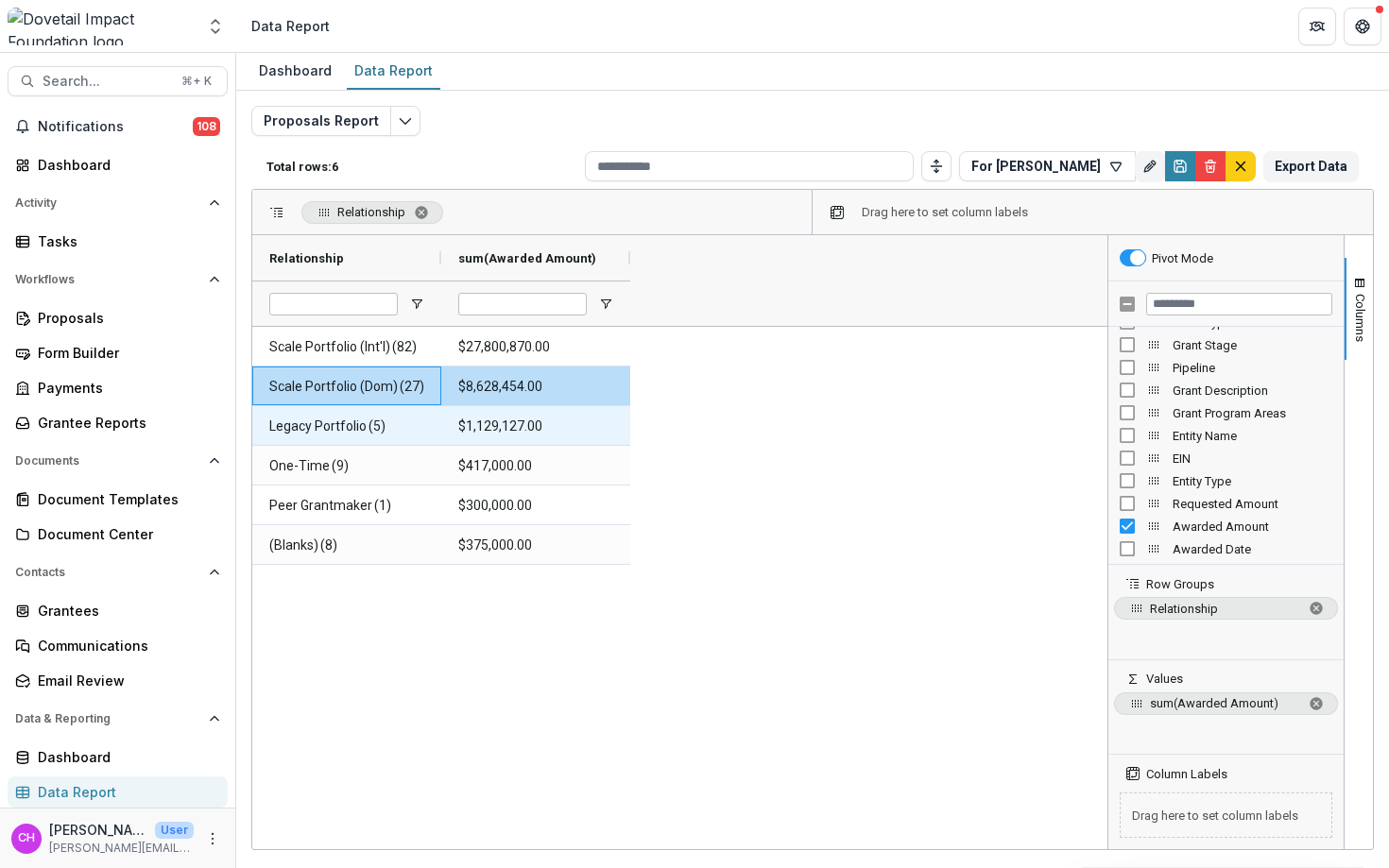
click at [384, 422] on span "(5)" at bounding box center [377, 426] width 17 height 38
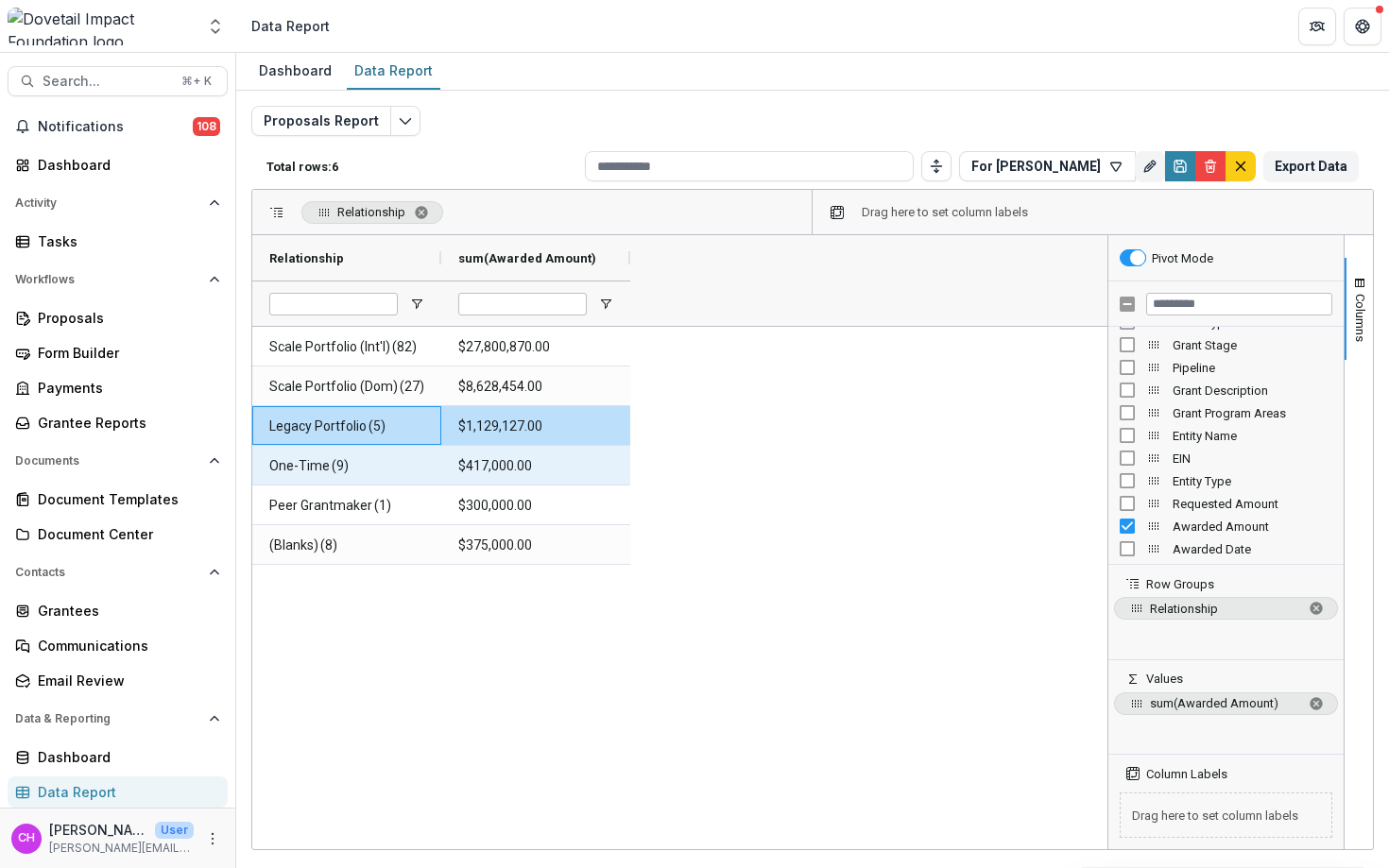
click at [354, 465] on span "One-Time (9)" at bounding box center [347, 466] width 155 height 38
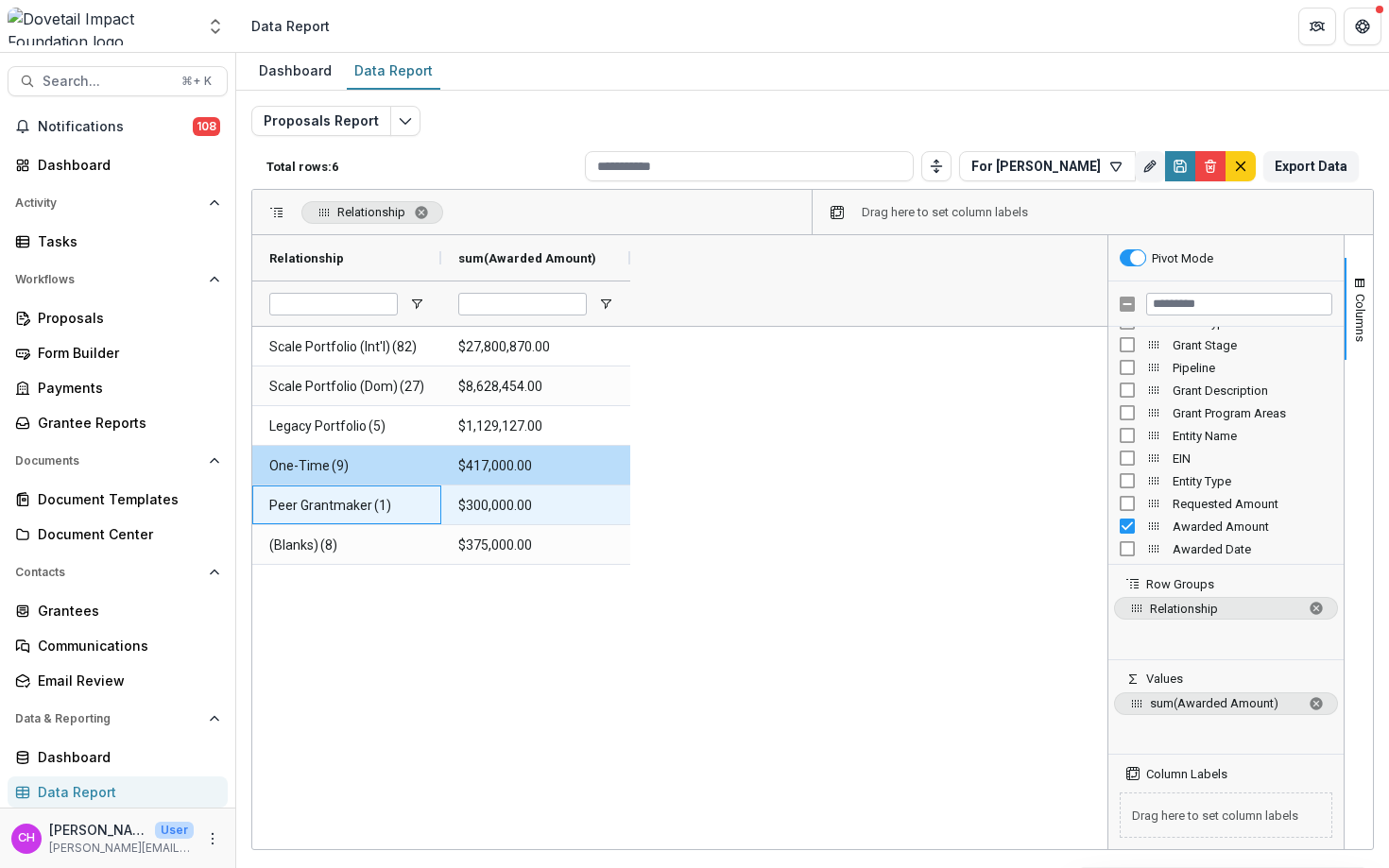
click at [359, 506] on span "Peer Grantmaker" at bounding box center [320, 506] width 103 height 38
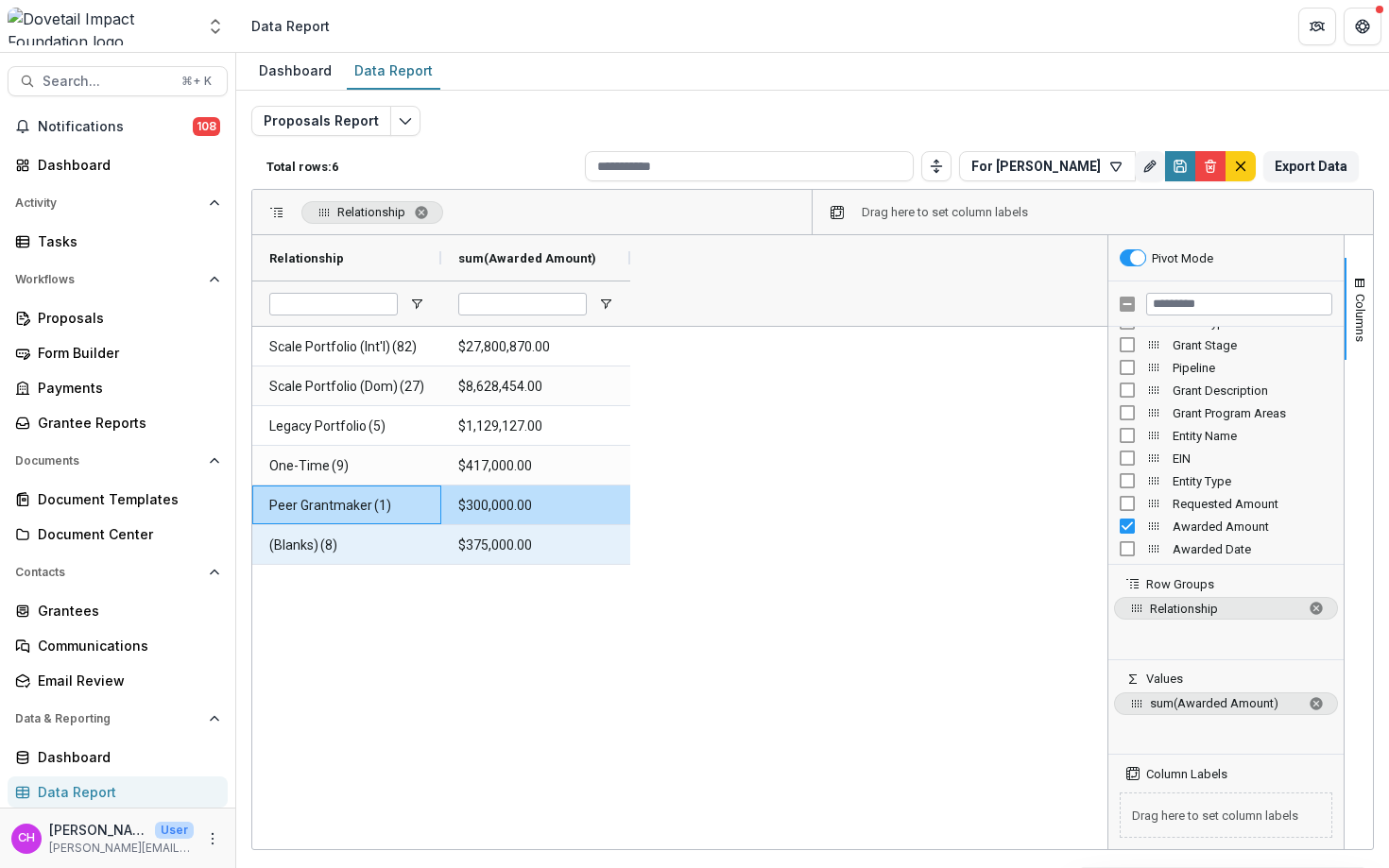
click at [363, 536] on span "(Blanks) (8)" at bounding box center [347, 545] width 155 height 38
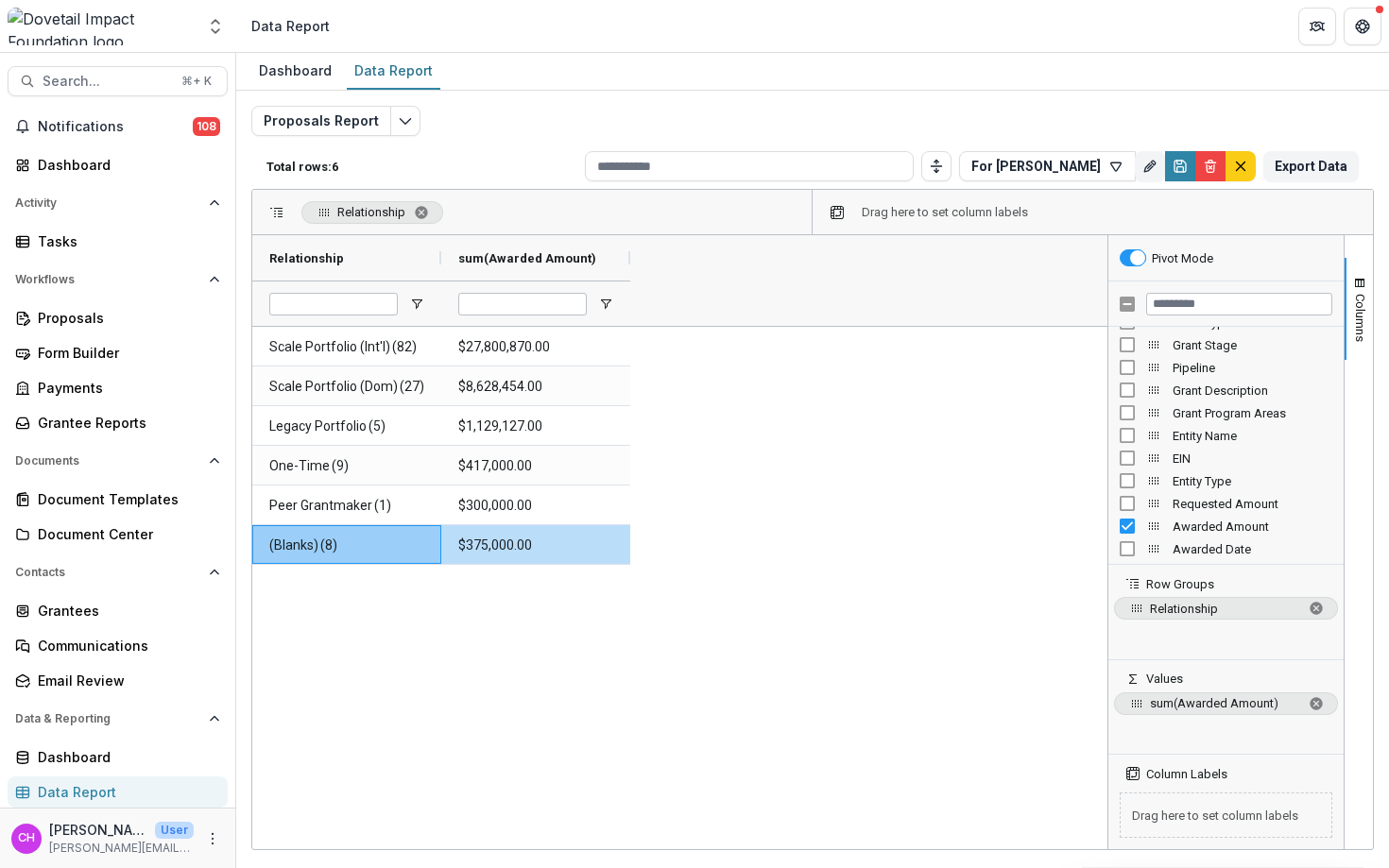
click at [359, 675] on div "Scale Portfolio (Int'l) (82) $27,800,870.00 Scale Portfolio (Dom) (27) $8,628,4…" at bounding box center [680, 587] width 855 height 522
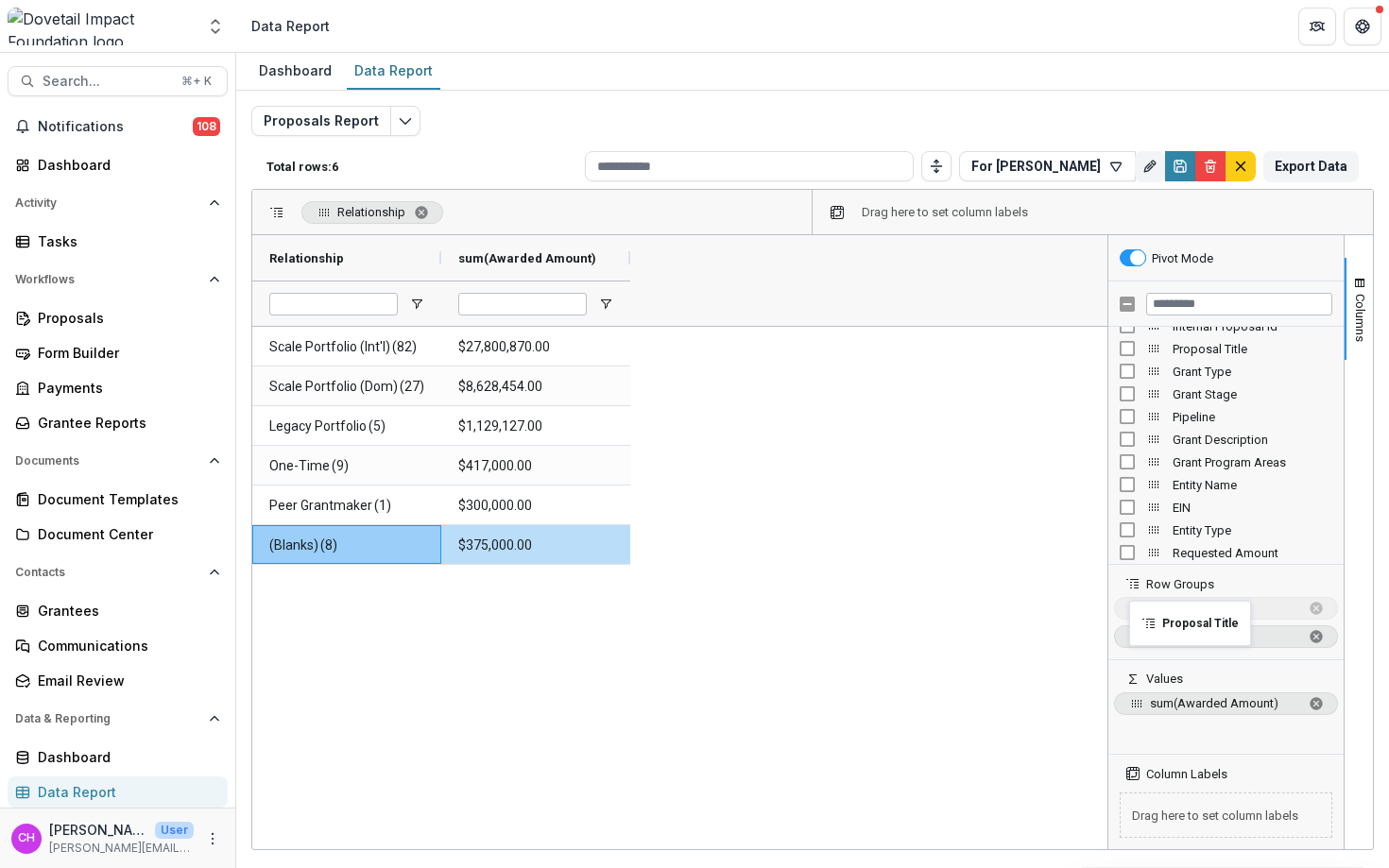
drag, startPoint x: 1159, startPoint y: 346, endPoint x: 1139, endPoint y: 612, distance: 266.8
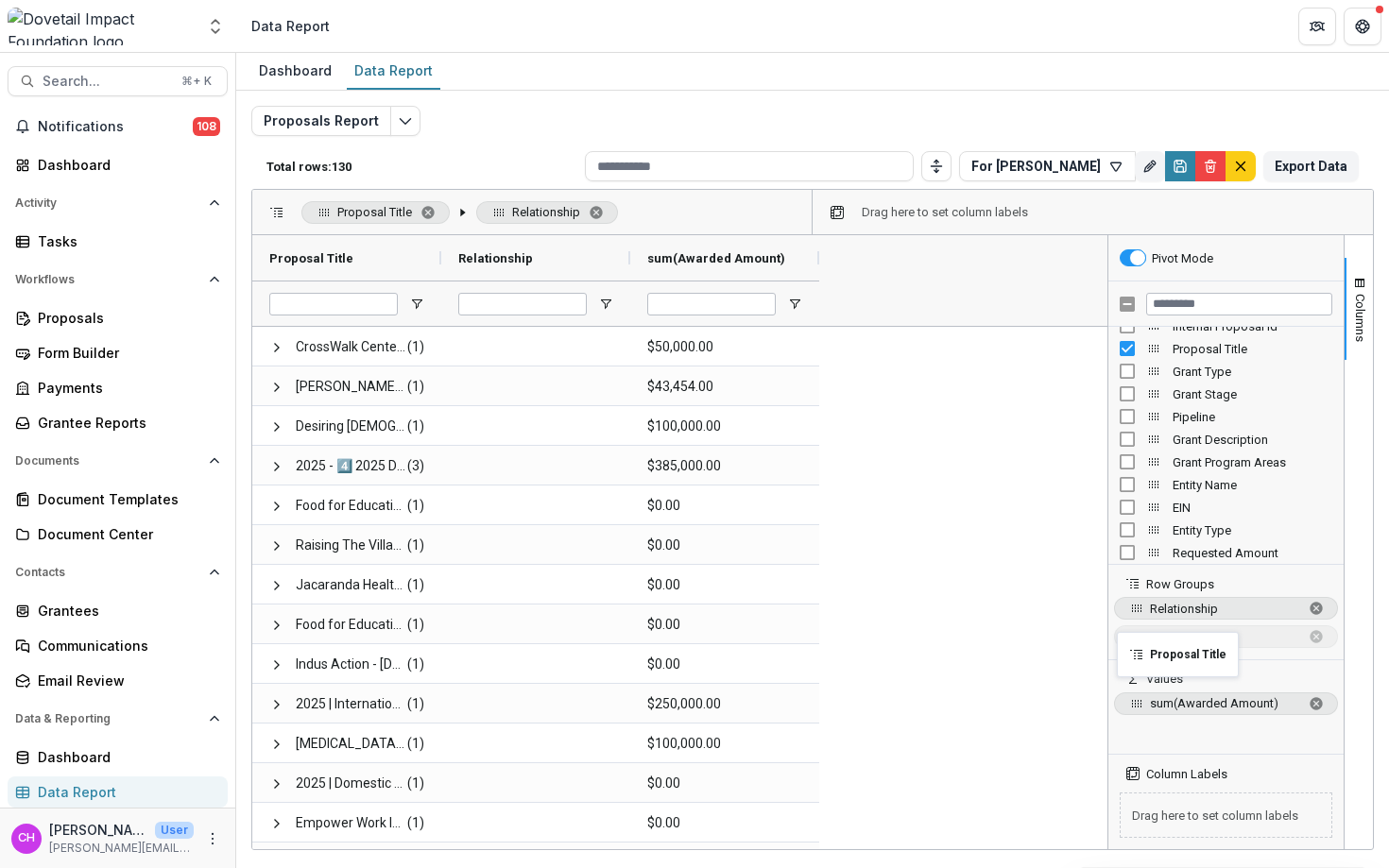
drag, startPoint x: 1135, startPoint y: 609, endPoint x: 1126, endPoint y: 643, distance: 35.2
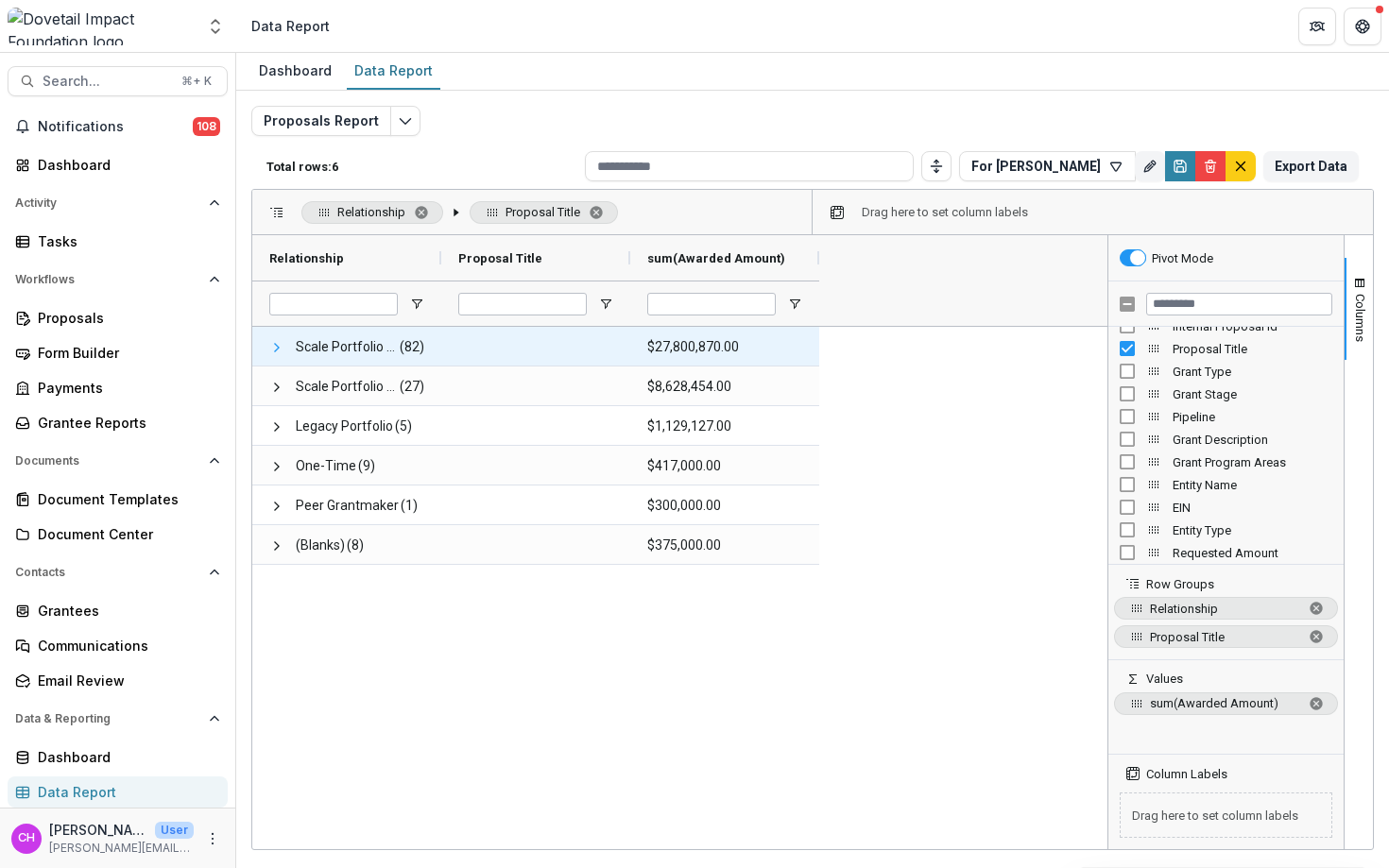
click at [273, 346] on span at bounding box center [277, 348] width 15 height 15
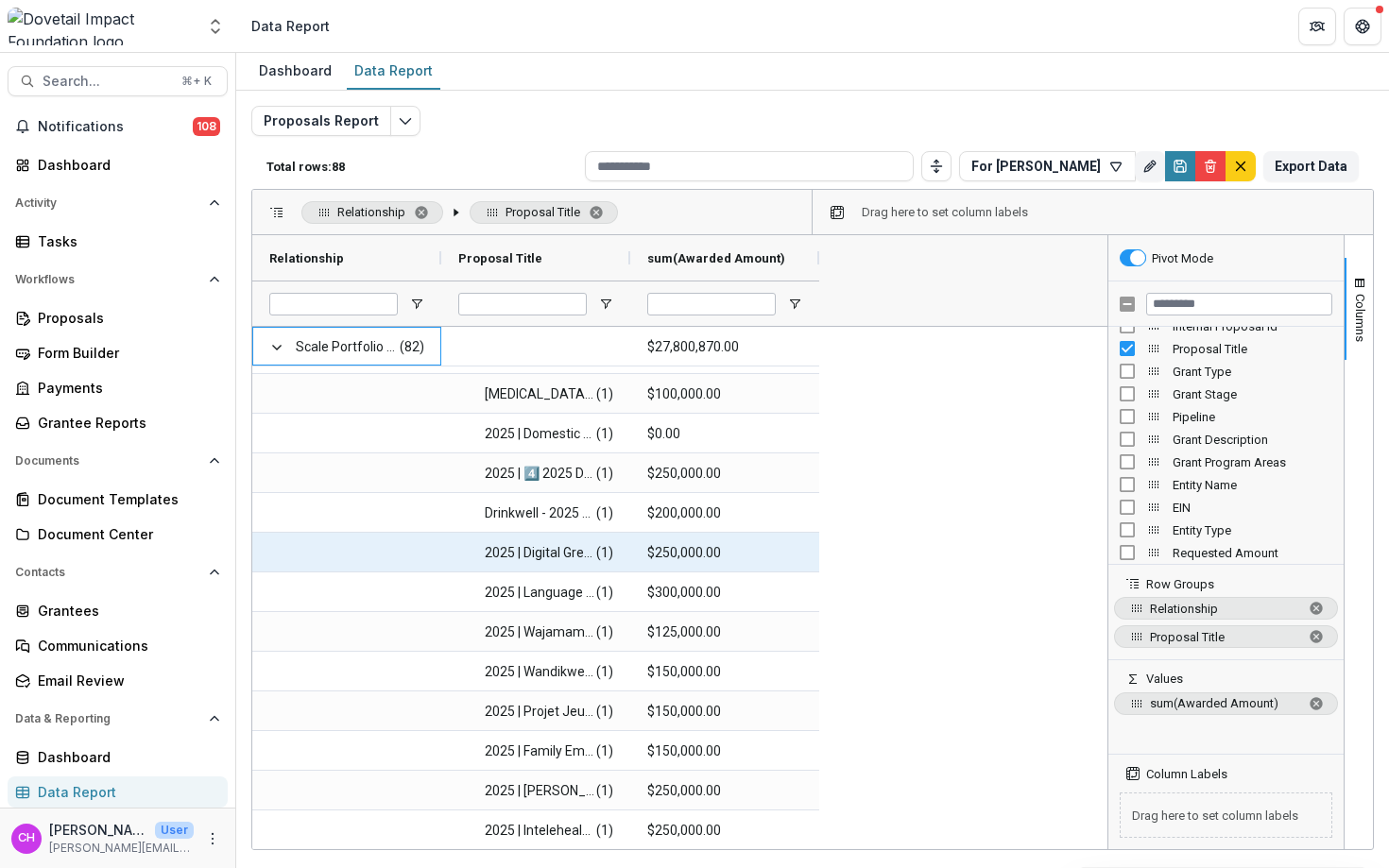
scroll to position [78, 0]
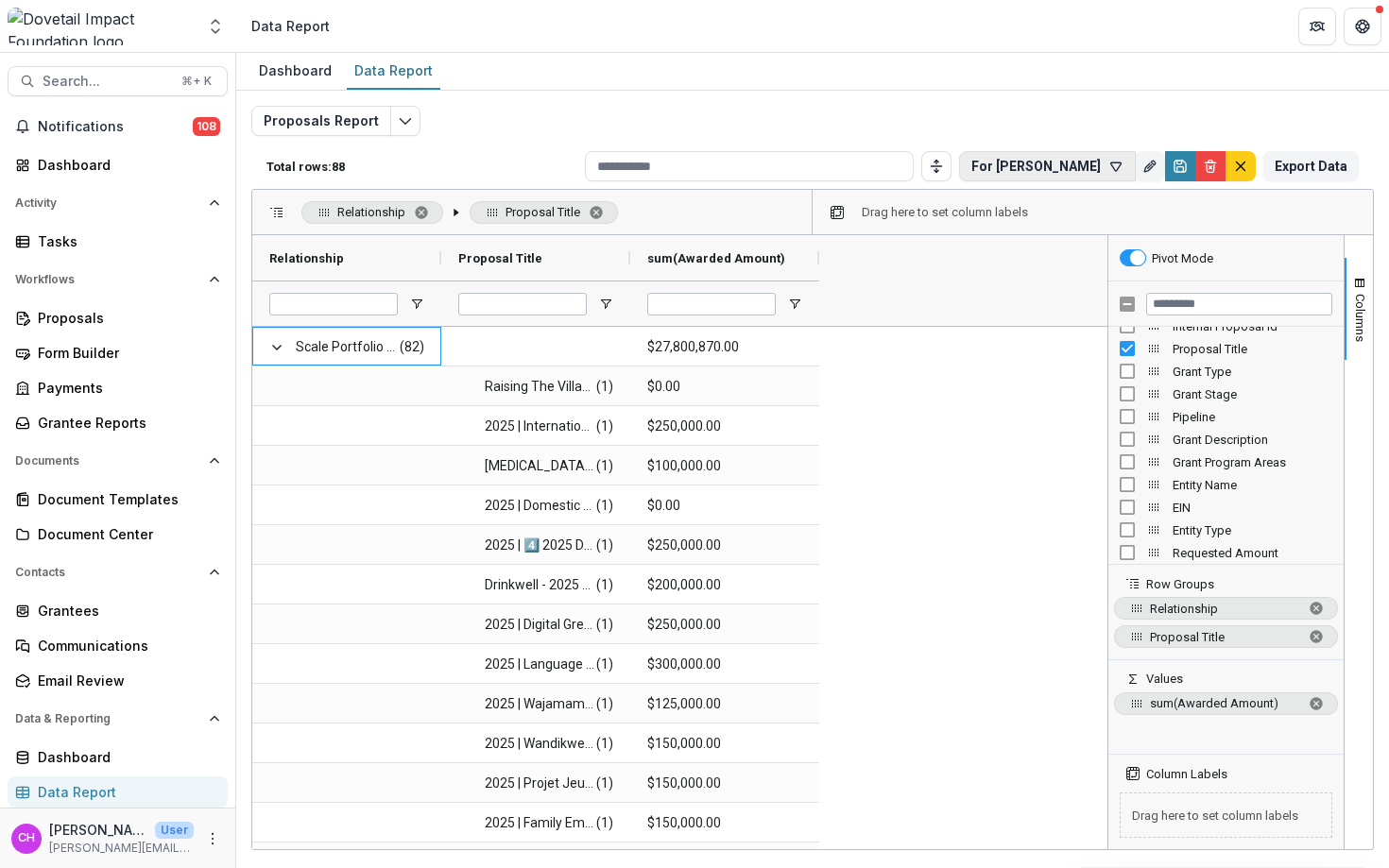
click at [1093, 164] on button "For [PERSON_NAME]" at bounding box center [1048, 167] width 176 height 31
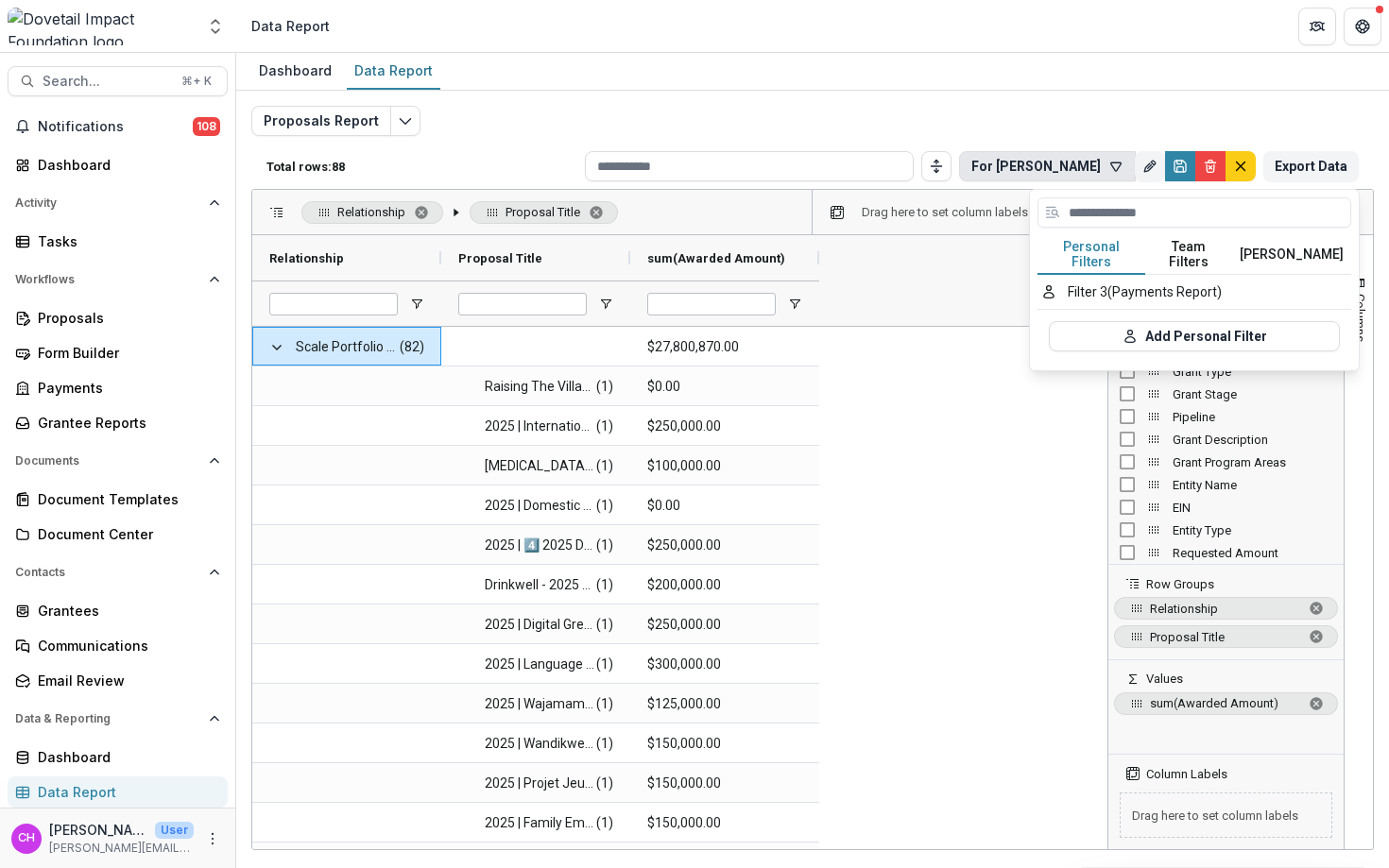
click at [1167, 249] on button "Team Filters" at bounding box center [1189, 254] width 87 height 39
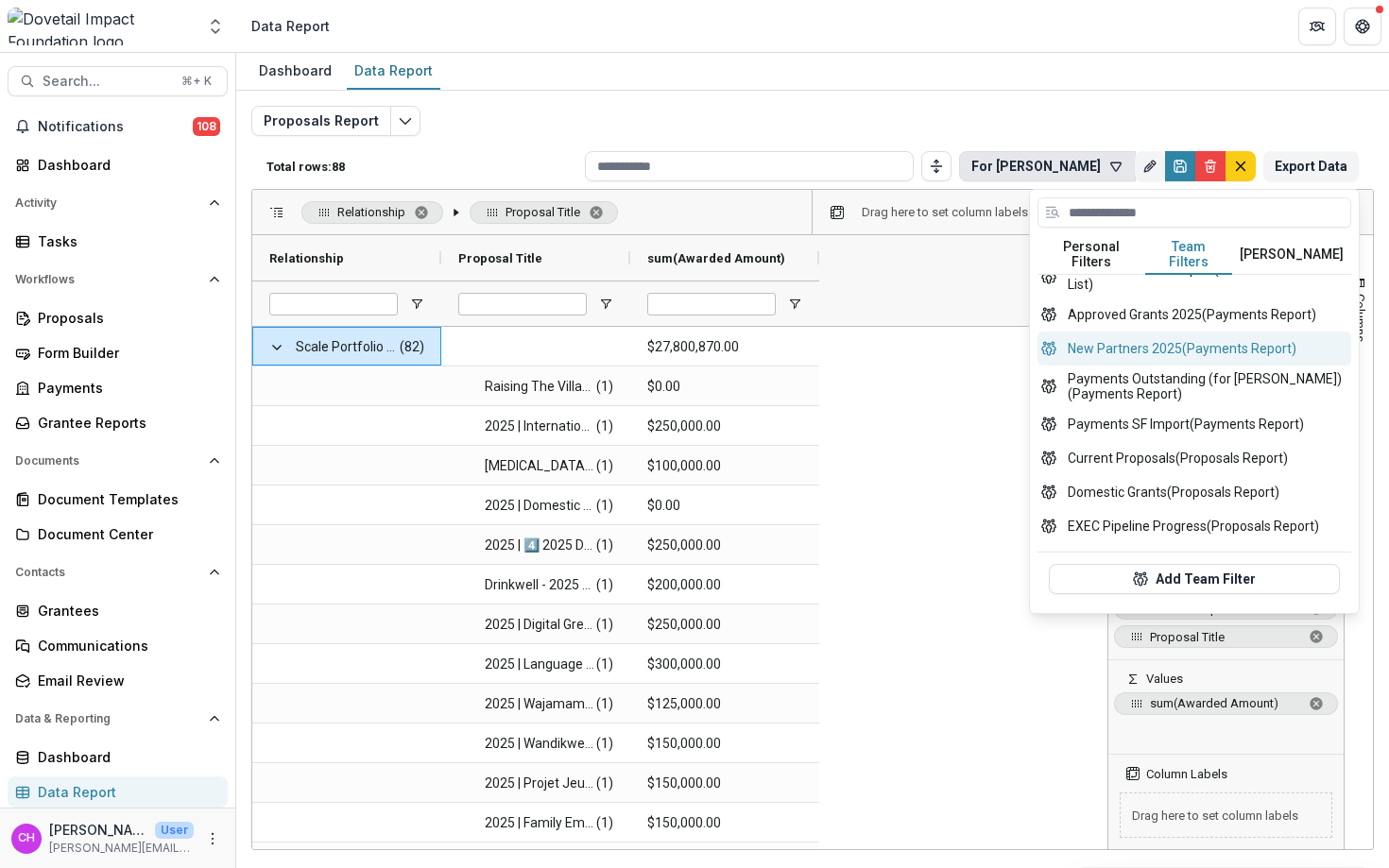
click at [1212, 331] on button "New Partners 2025 (Payments Report)" at bounding box center [1193, 348] width 313 height 34
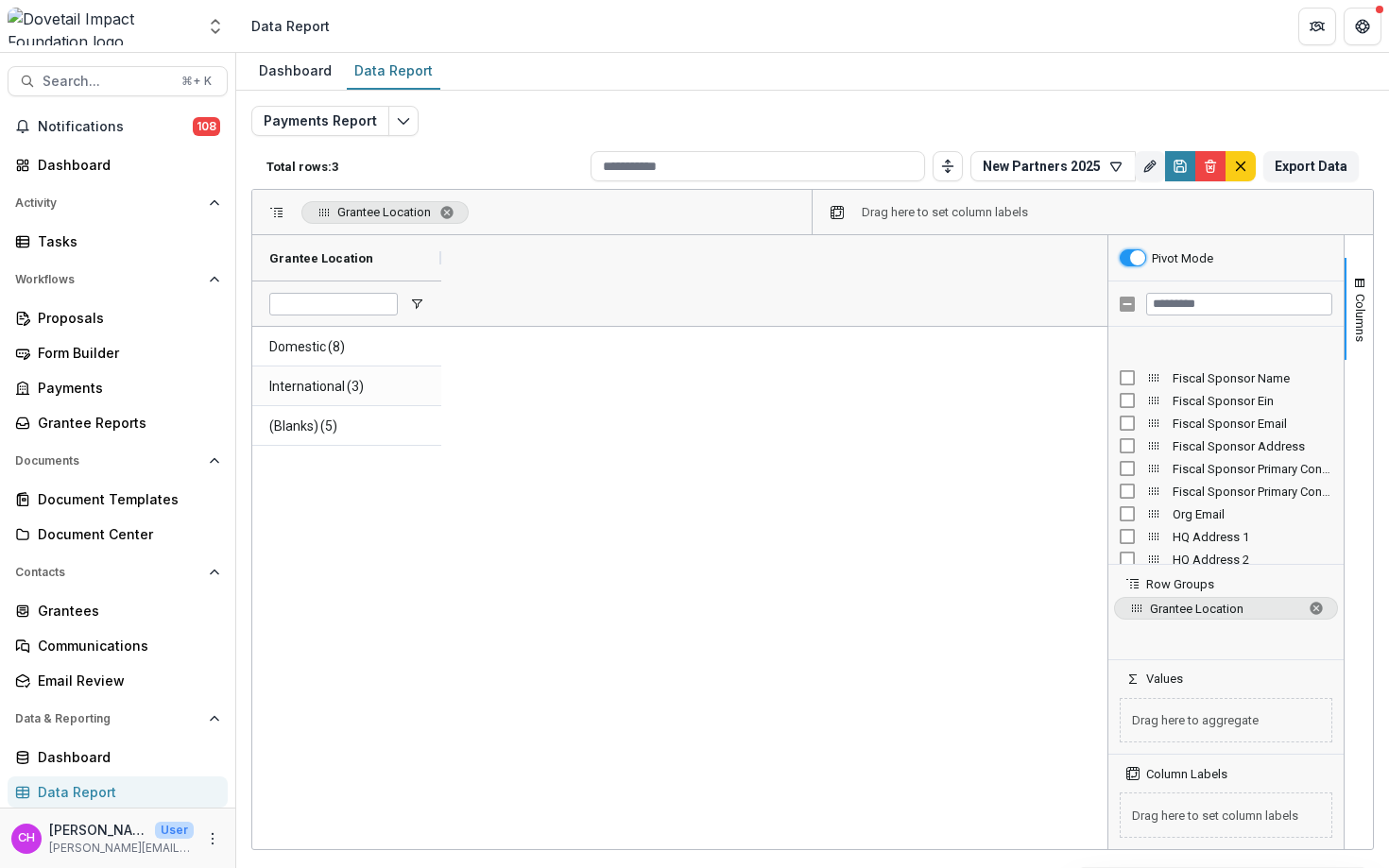
scroll to position [870, 0]
click at [1206, 313] on input "Filter Columns Input" at bounding box center [1239, 305] width 186 height 23
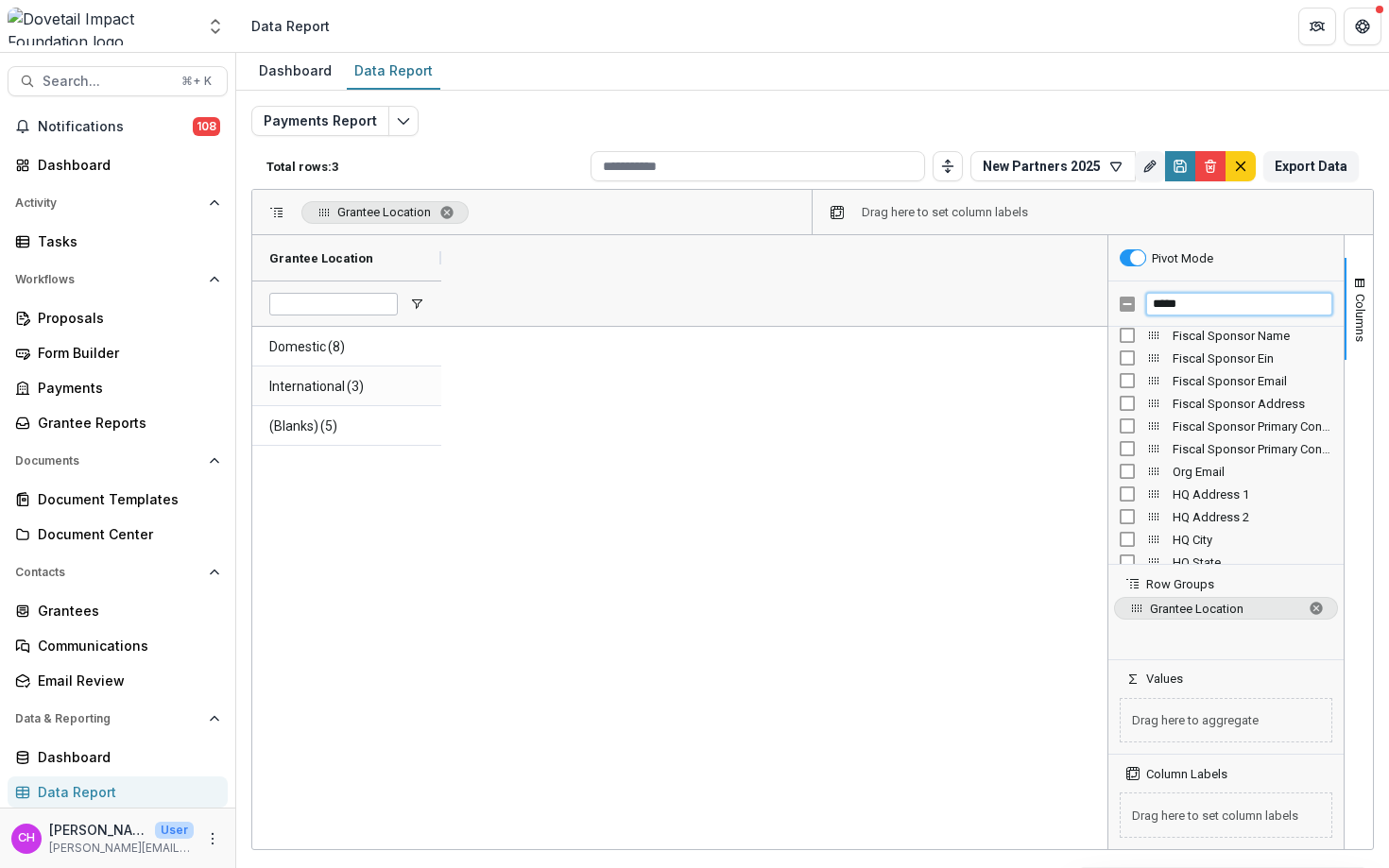
scroll to position [0, 0]
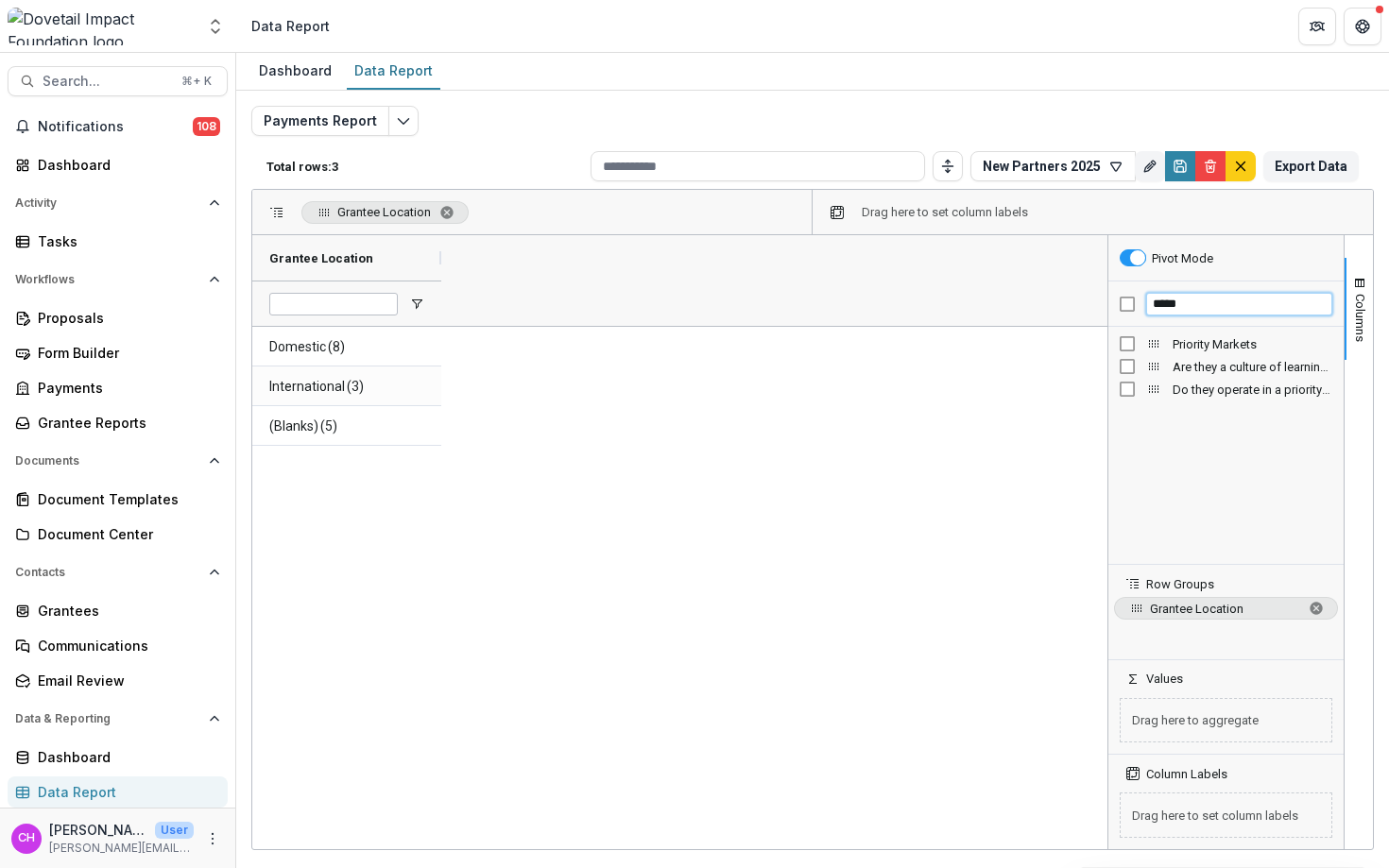
type input "*****"
drag, startPoint x: 1154, startPoint y: 340, endPoint x: 1160, endPoint y: 650, distance: 310.1
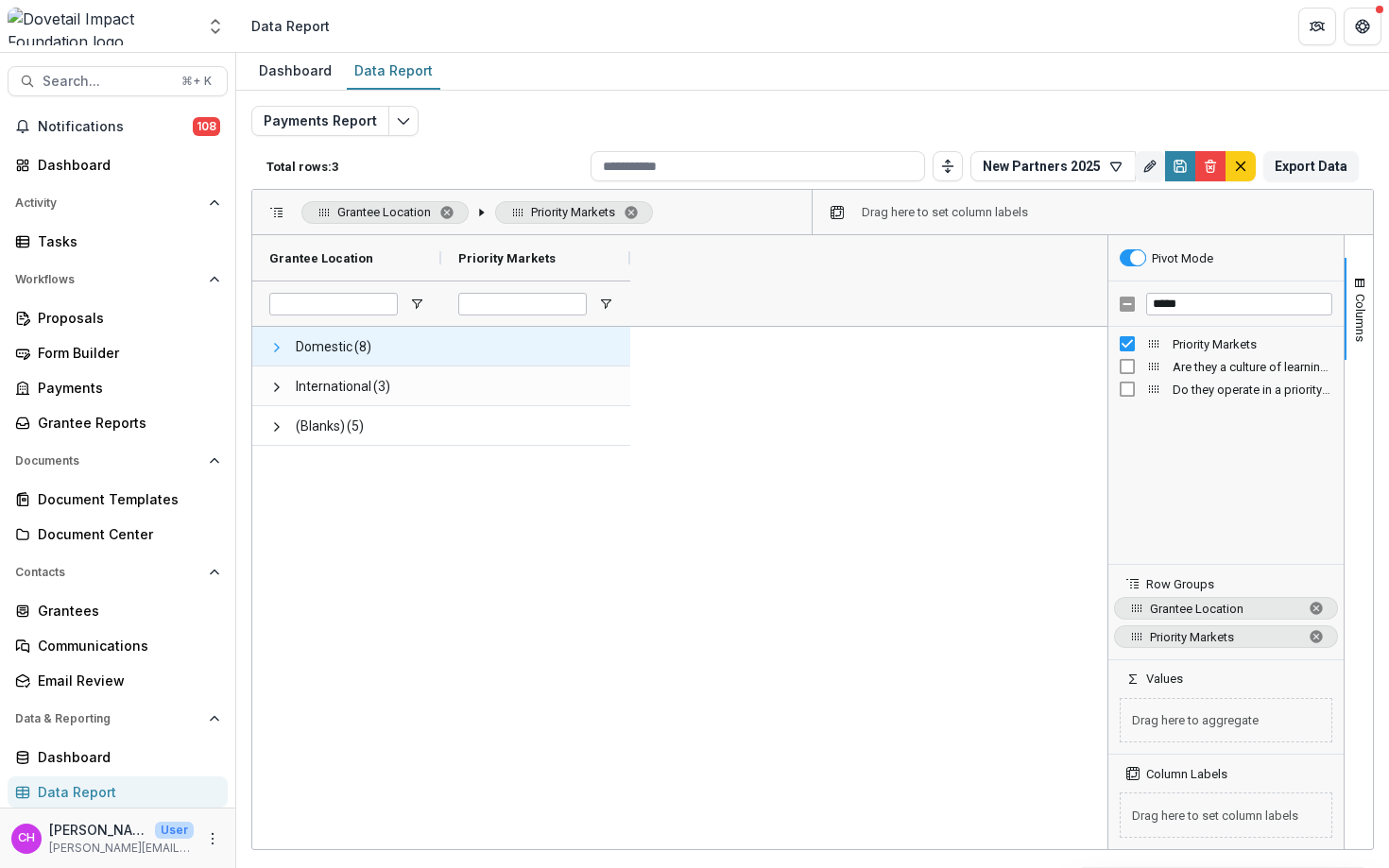
click at [271, 345] on span at bounding box center [277, 348] width 15 height 15
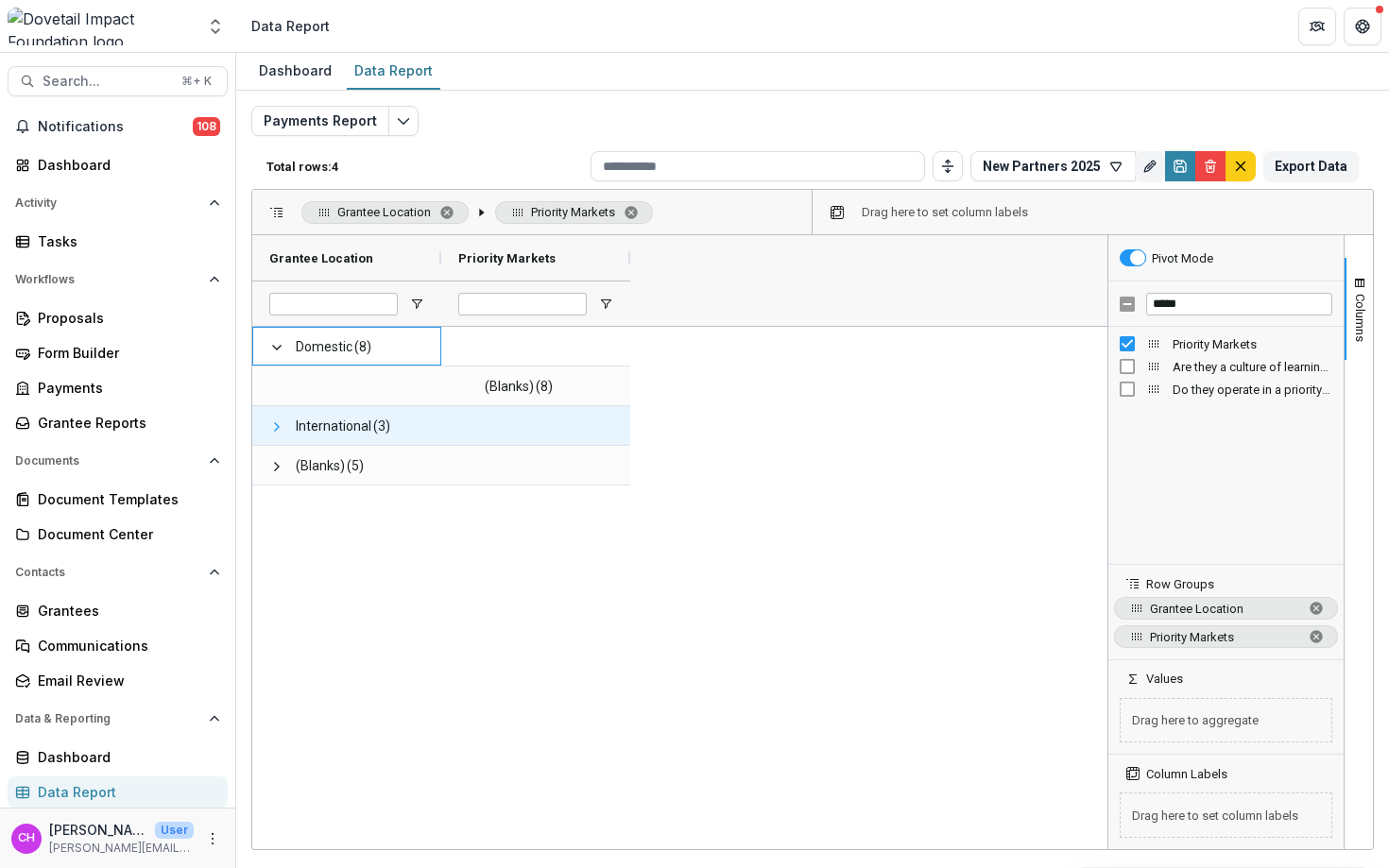
click at [279, 423] on span at bounding box center [277, 427] width 15 height 15
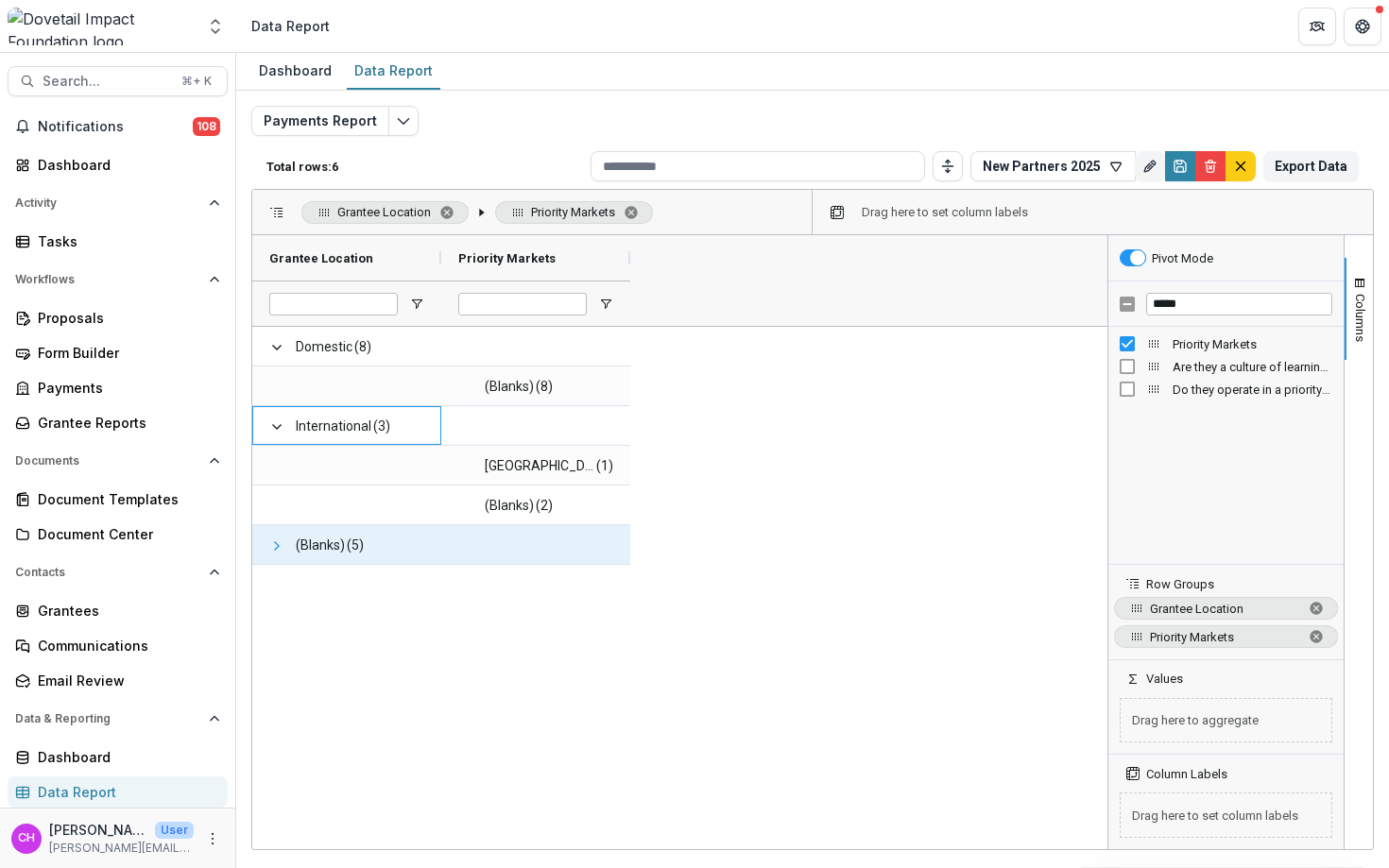
click at [276, 545] on span at bounding box center [277, 546] width 15 height 15
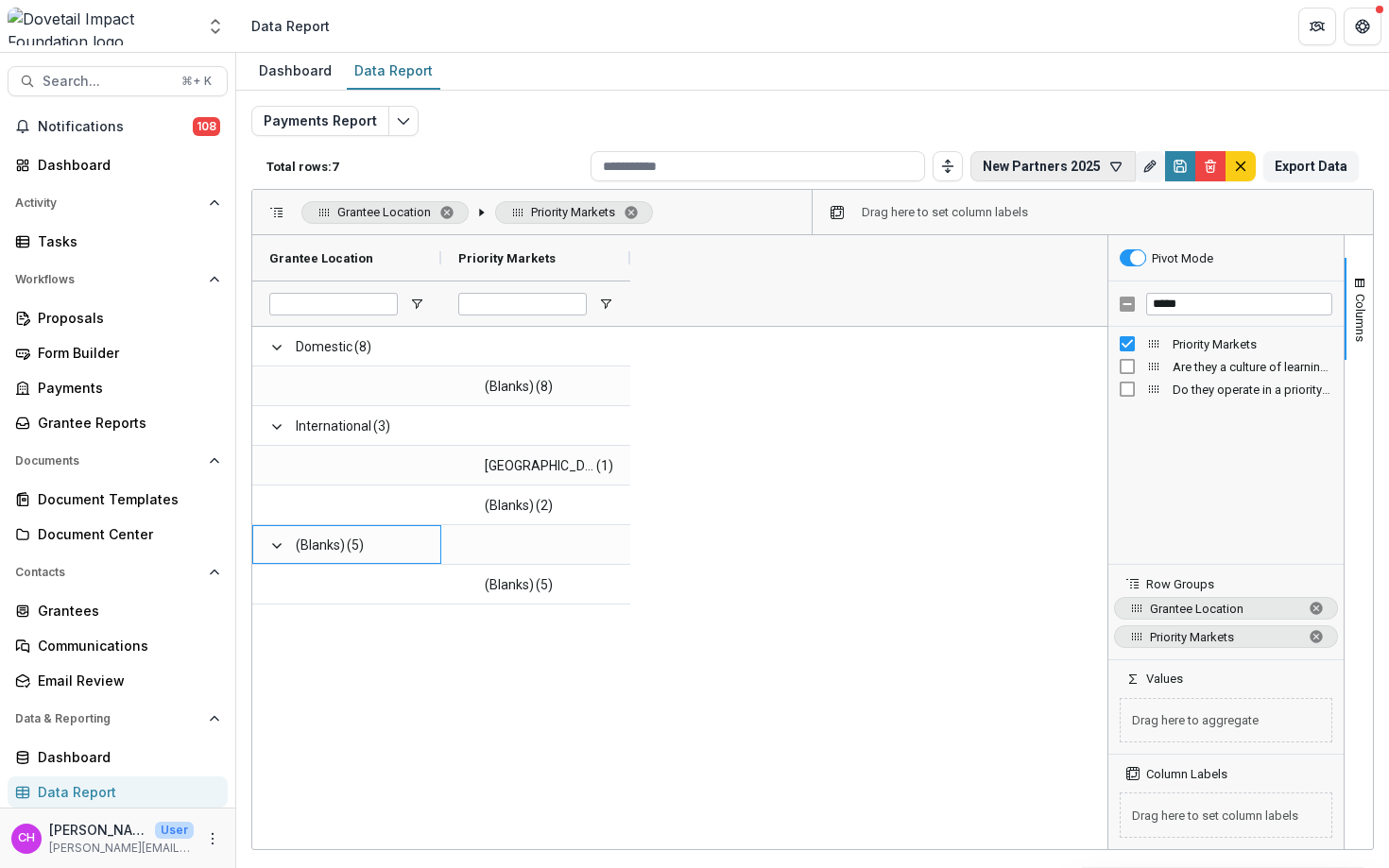
click at [1112, 157] on button "New Partners 2025" at bounding box center [1053, 167] width 166 height 31
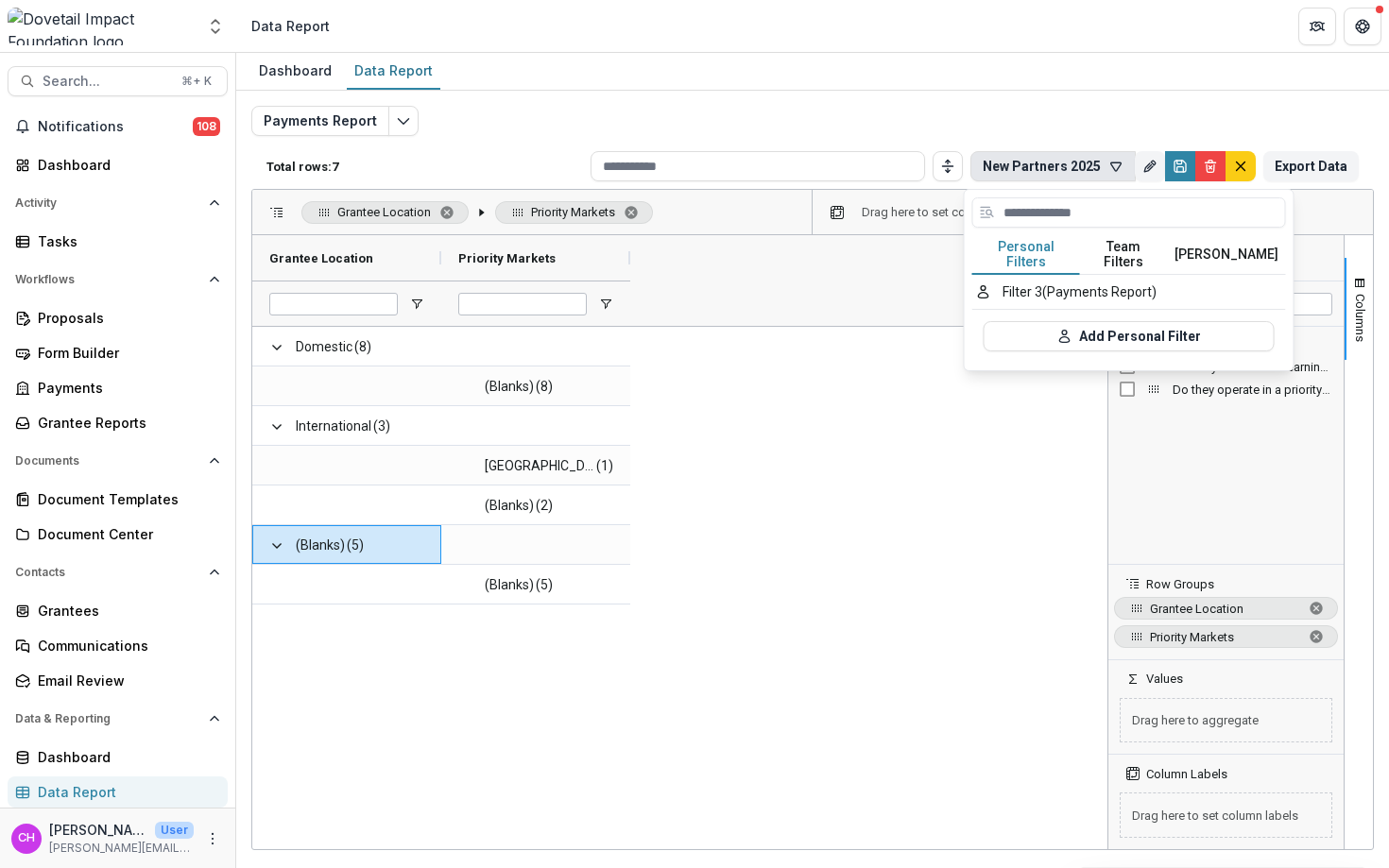
click at [413, 138] on div "Payments Report Total rows: 7 New Partners 2025 Personal Filters Team Filters T…" at bounding box center [812, 454] width 1123 height 698
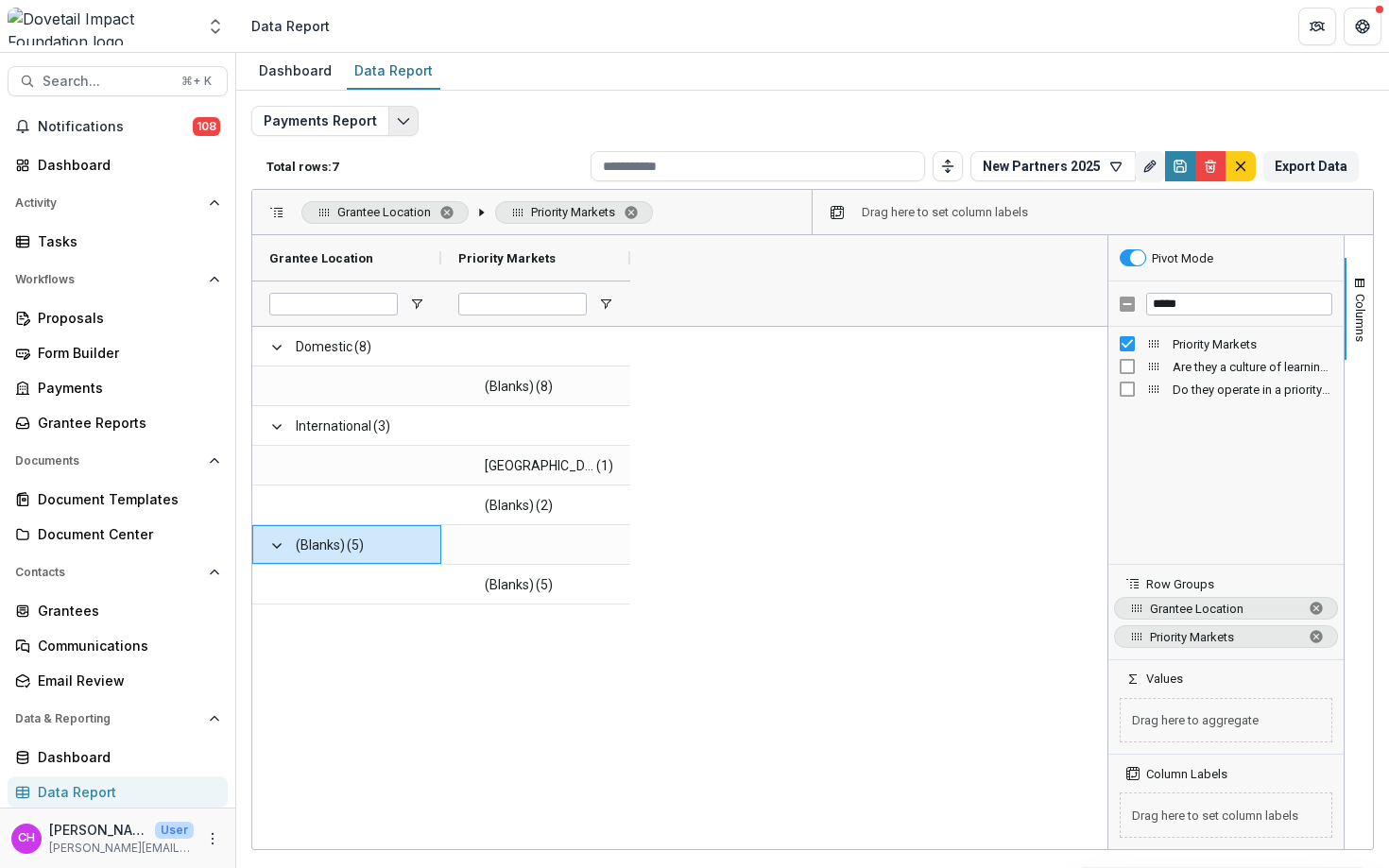
click at [405, 131] on button "Edit selected report" at bounding box center [404, 121] width 31 height 31
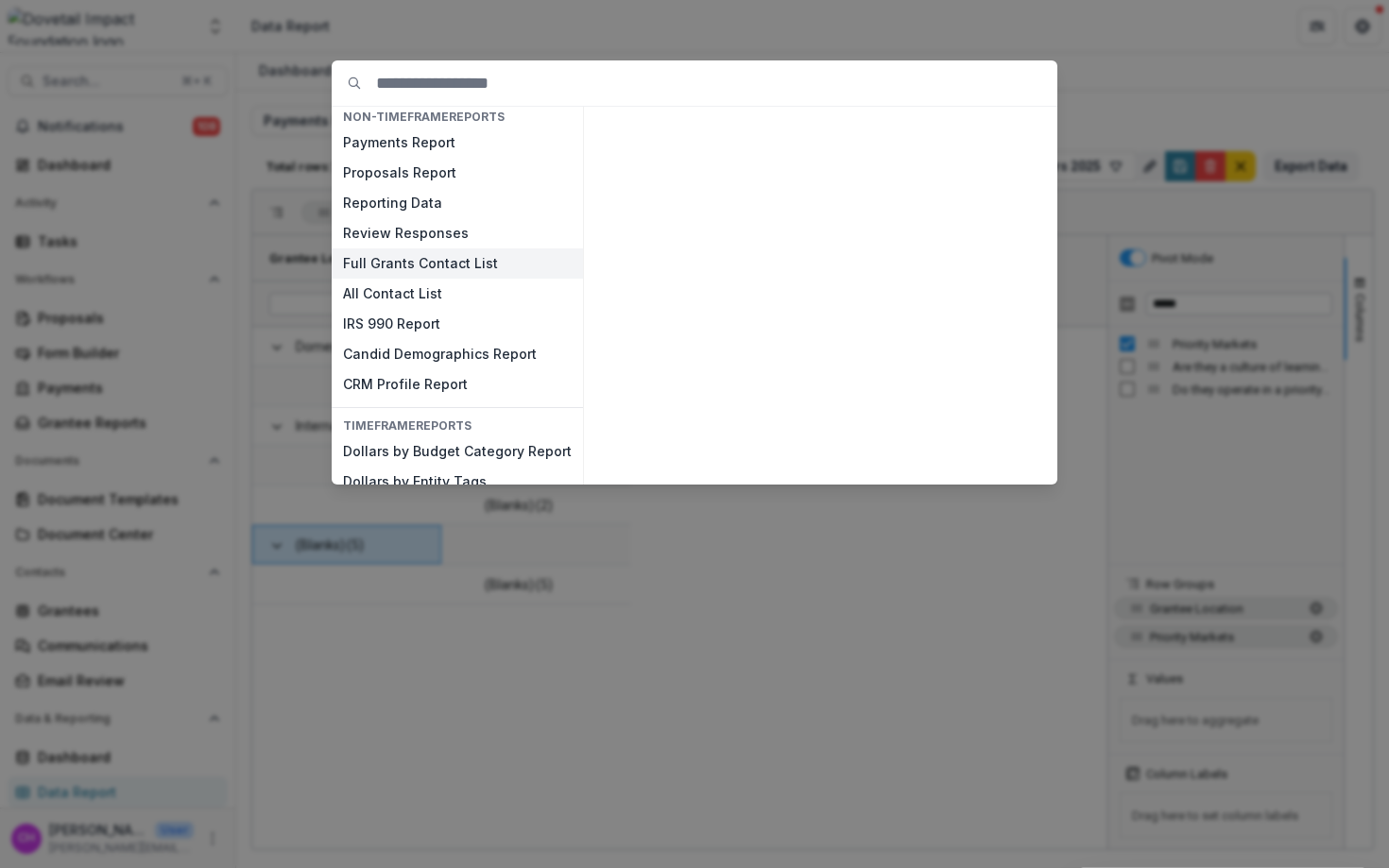
scroll to position [11, 0]
click at [523, 372] on button "CRM Profile Report" at bounding box center [457, 381] width 251 height 31
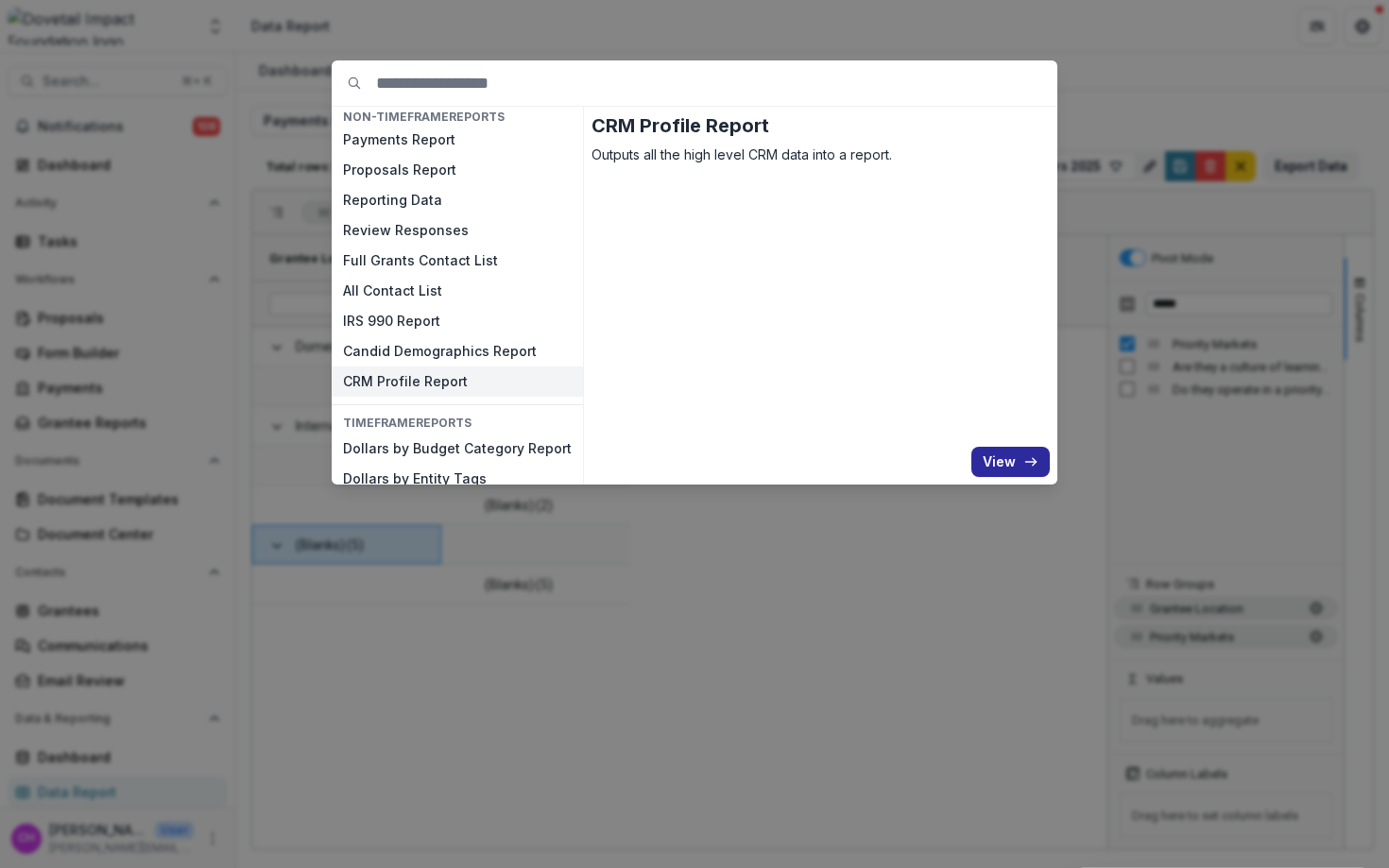
click at [1007, 455] on button "View" at bounding box center [1010, 462] width 79 height 31
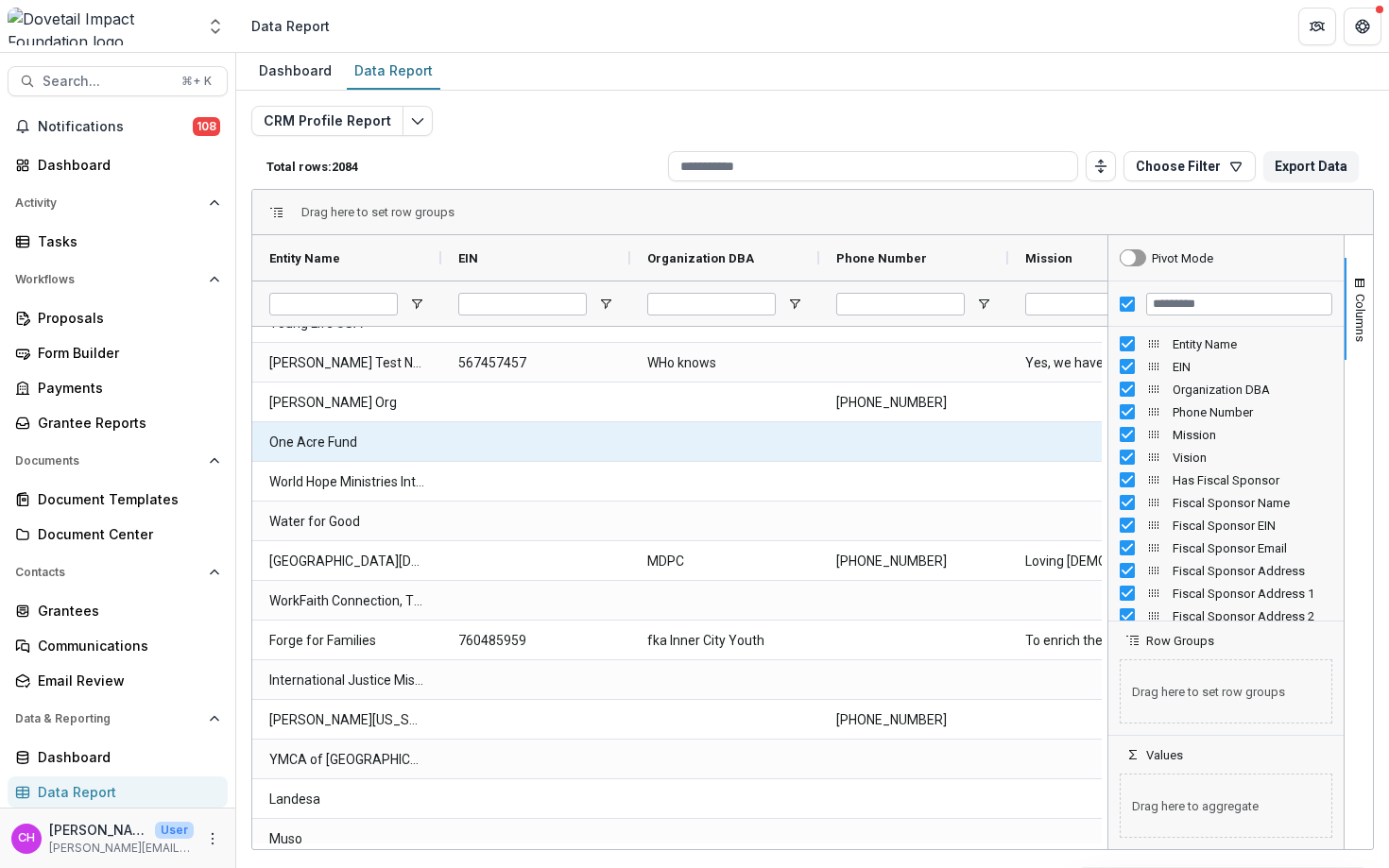
scroll to position [26, 0]
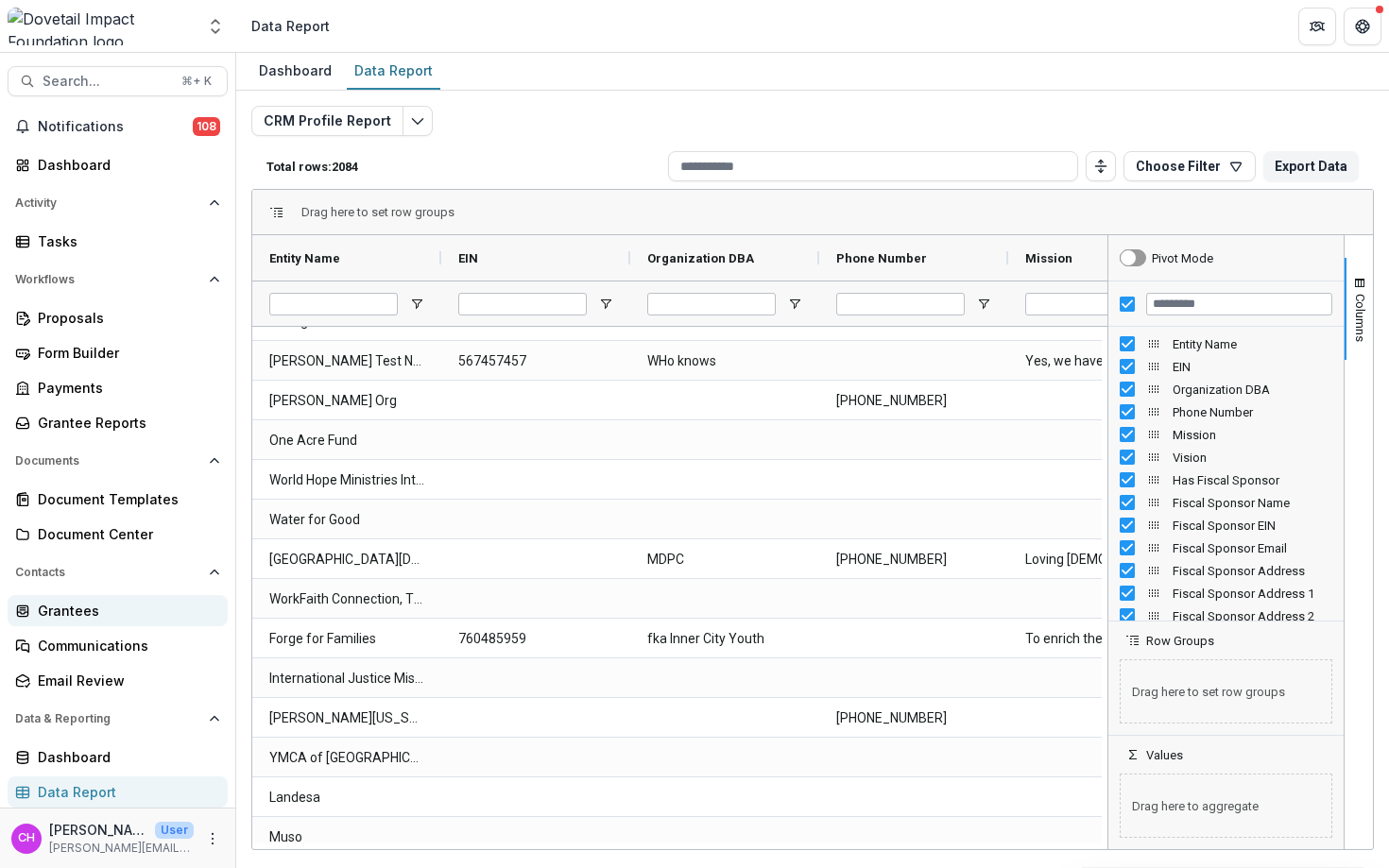
click at [40, 605] on div "Grantees" at bounding box center [125, 610] width 174 height 20
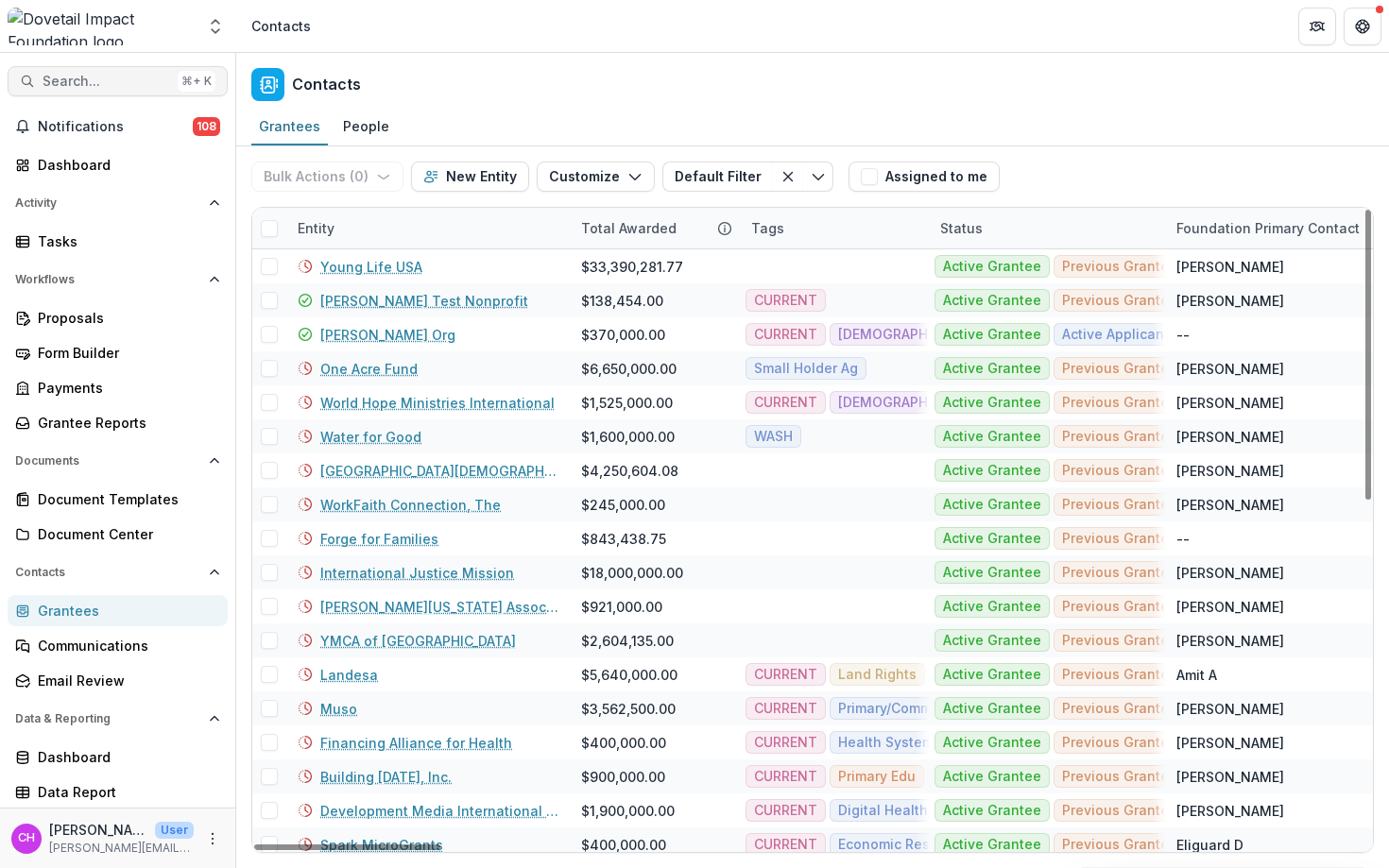
click at [104, 80] on span "Search..." at bounding box center [105, 81] width 127 height 16
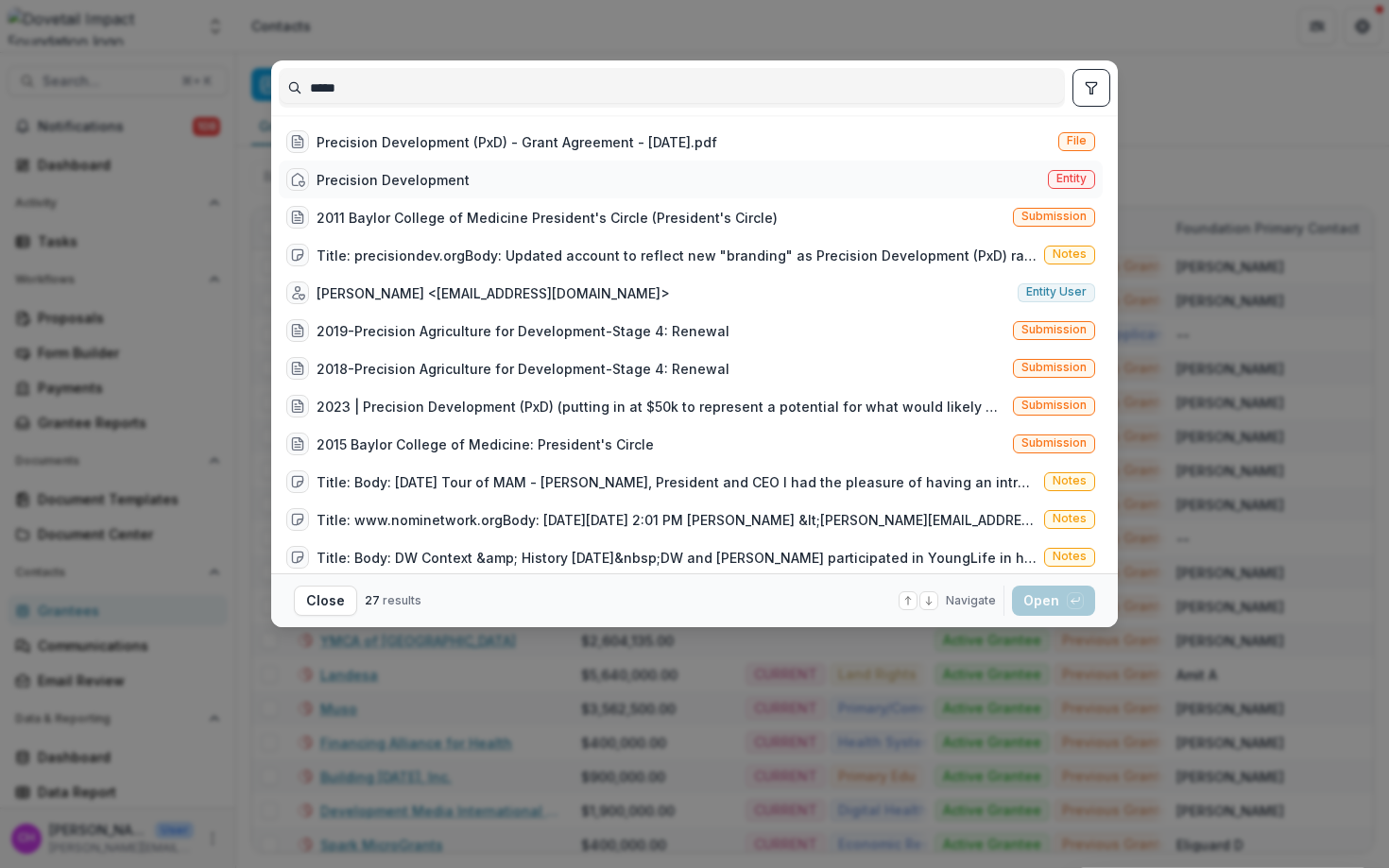
type input "*****"
click at [492, 180] on div "Precision Development Entity" at bounding box center [691, 179] width 824 height 37
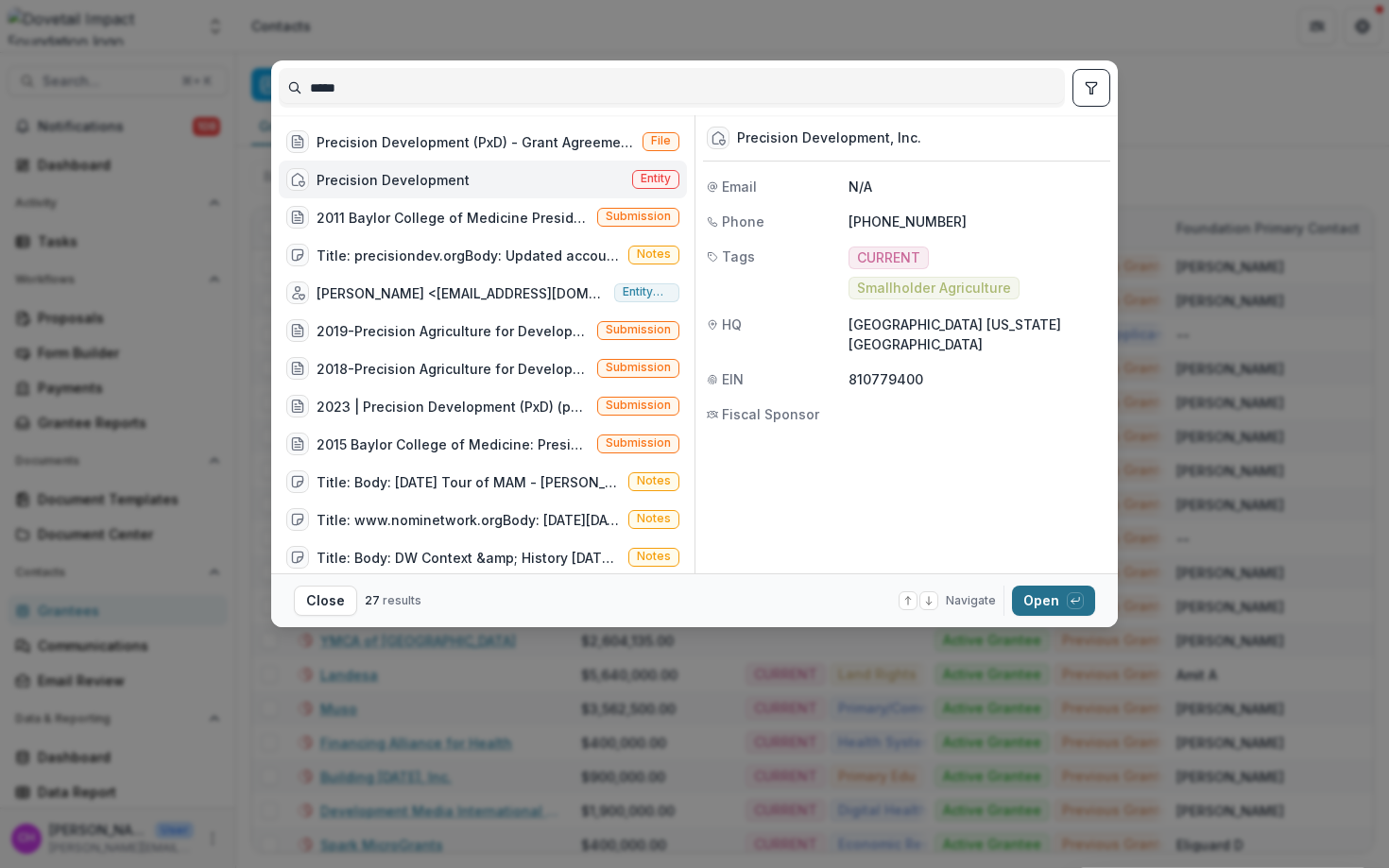
click at [1078, 604] on icon "button" at bounding box center [1076, 601] width 12 height 11
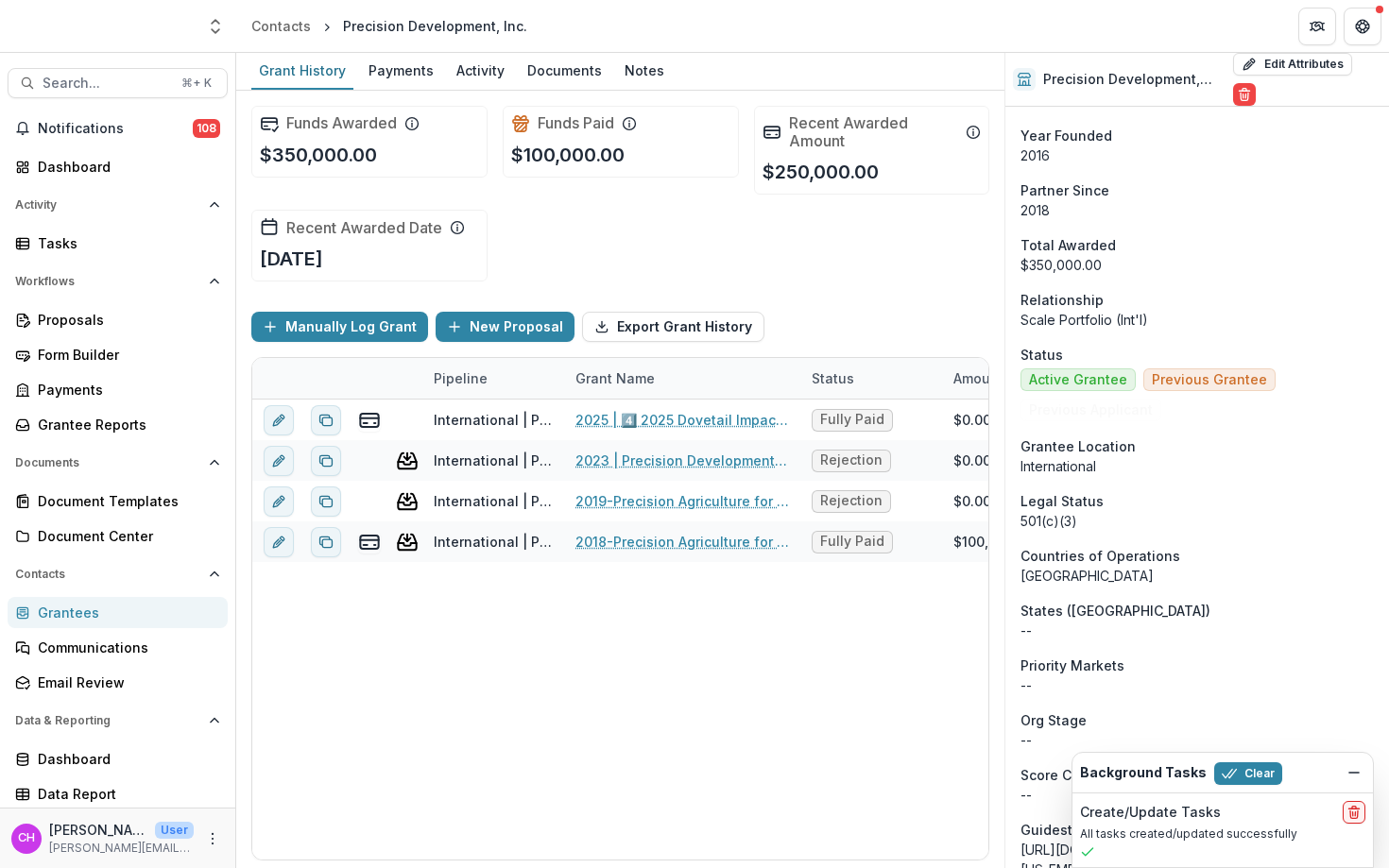
scroll to position [509, 0]
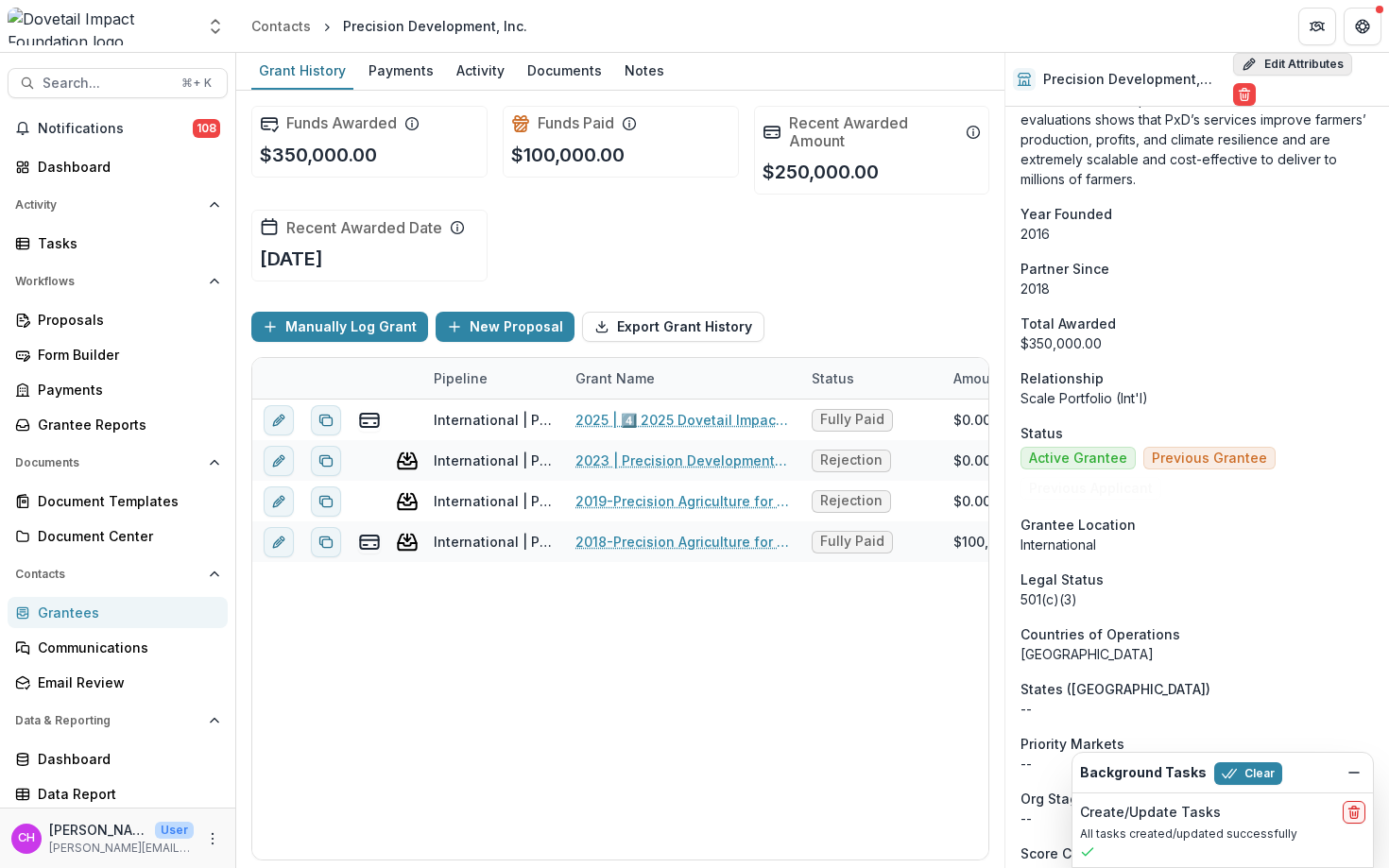
click at [1284, 67] on button "Edit Attributes" at bounding box center [1292, 64] width 119 height 23
select select
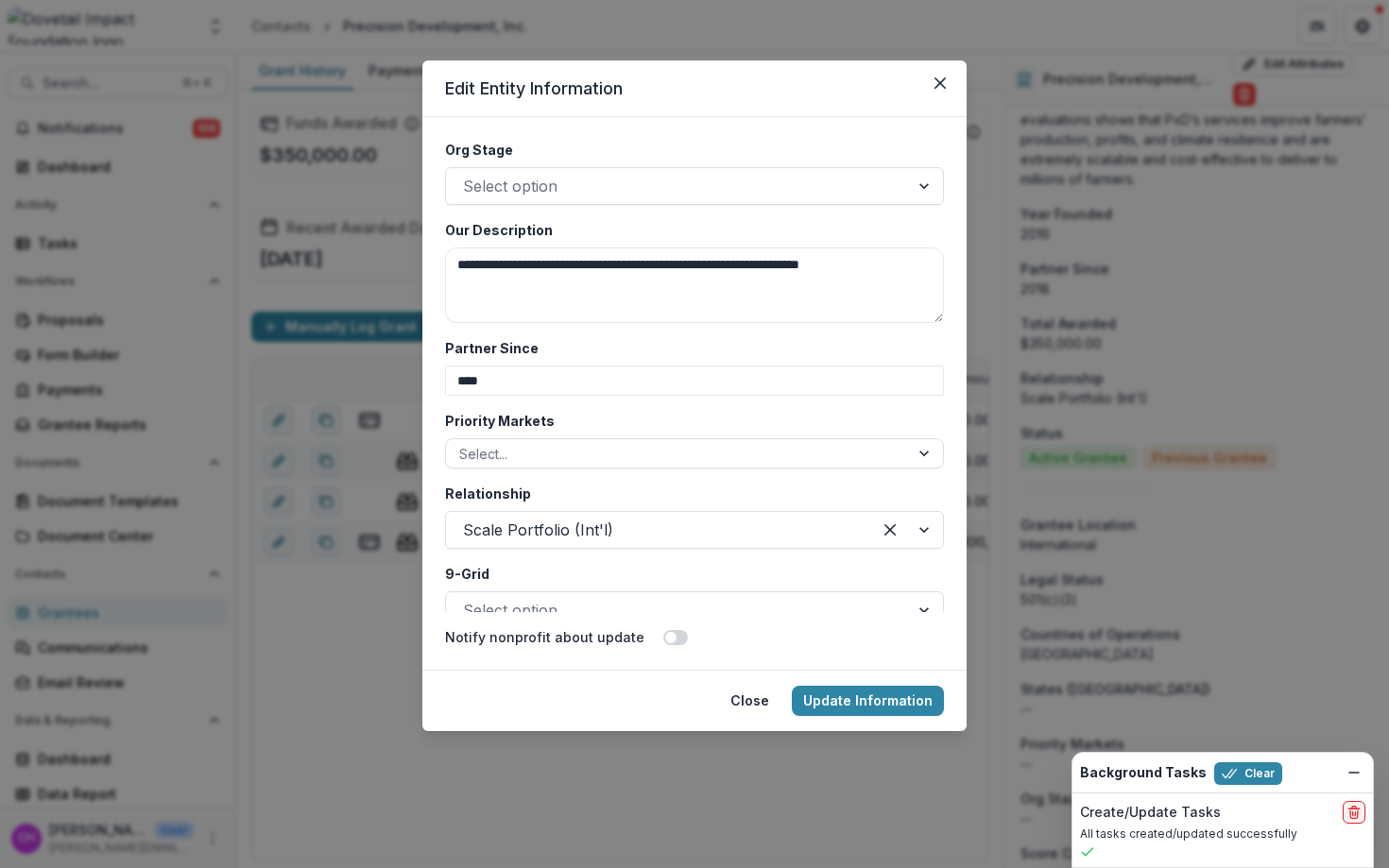
scroll to position [3643, 0]
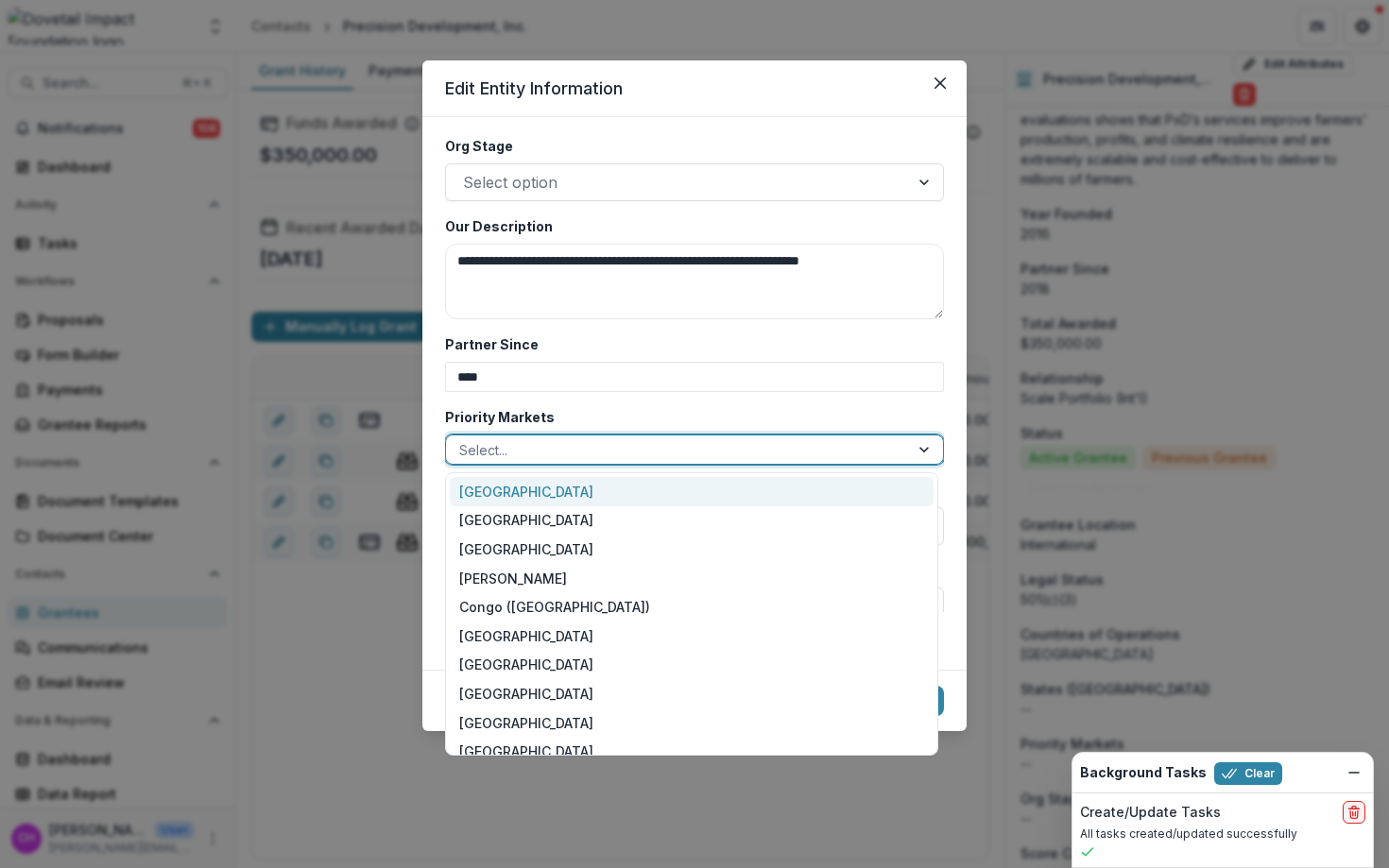
click at [654, 451] on div at bounding box center [677, 449] width 436 height 24
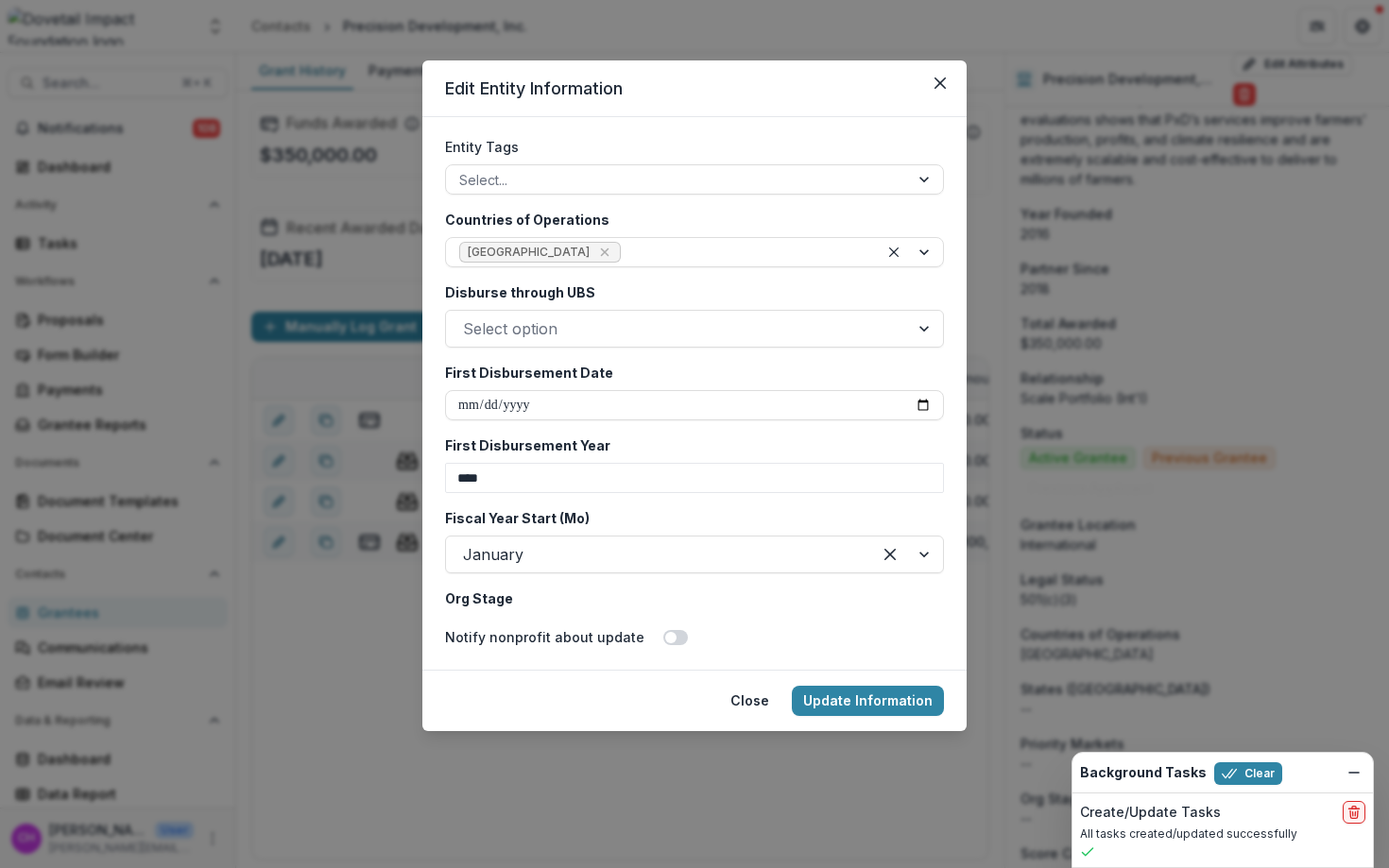
scroll to position [3346, 0]
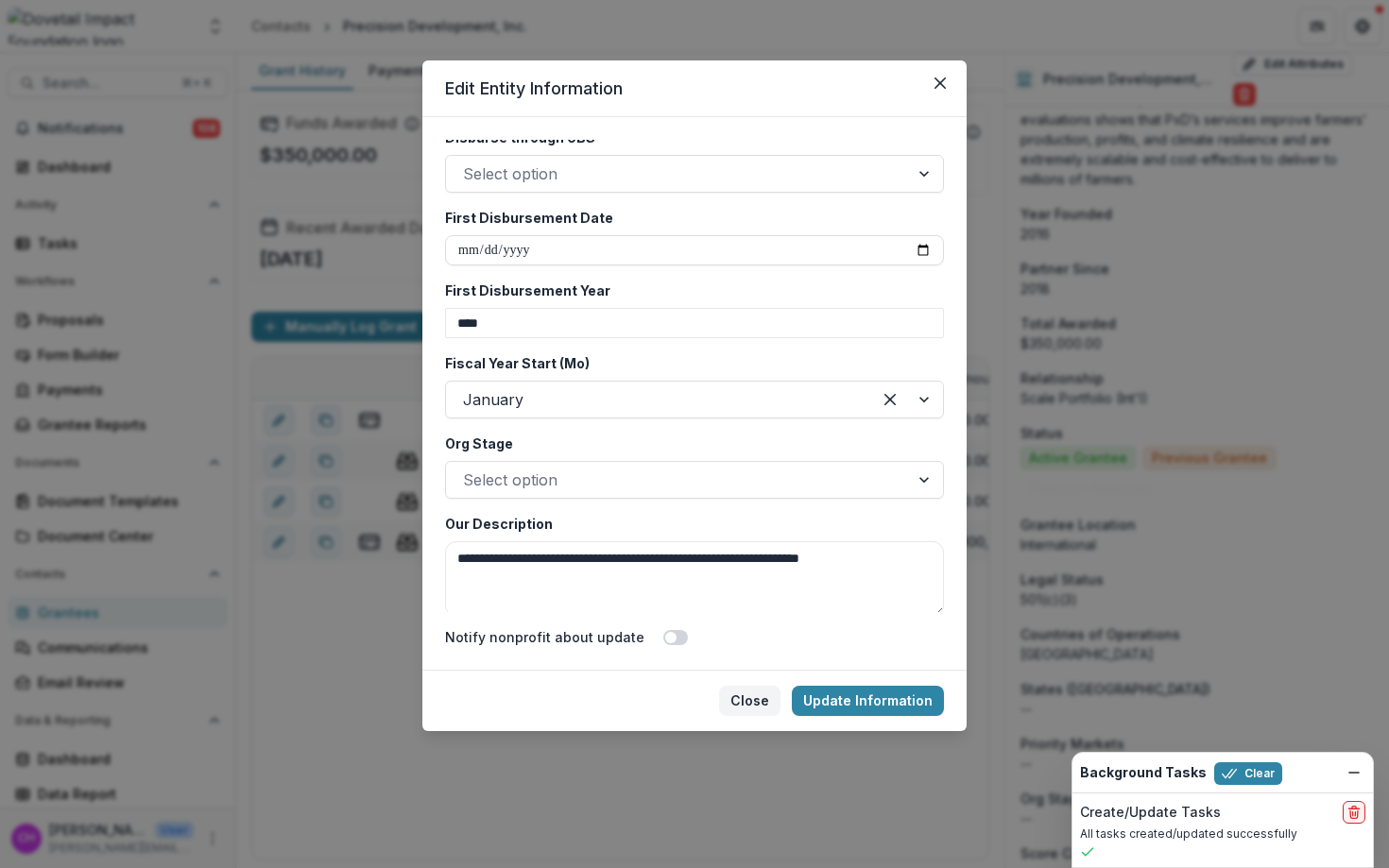
click at [745, 695] on button "Close" at bounding box center [750, 701] width 61 height 31
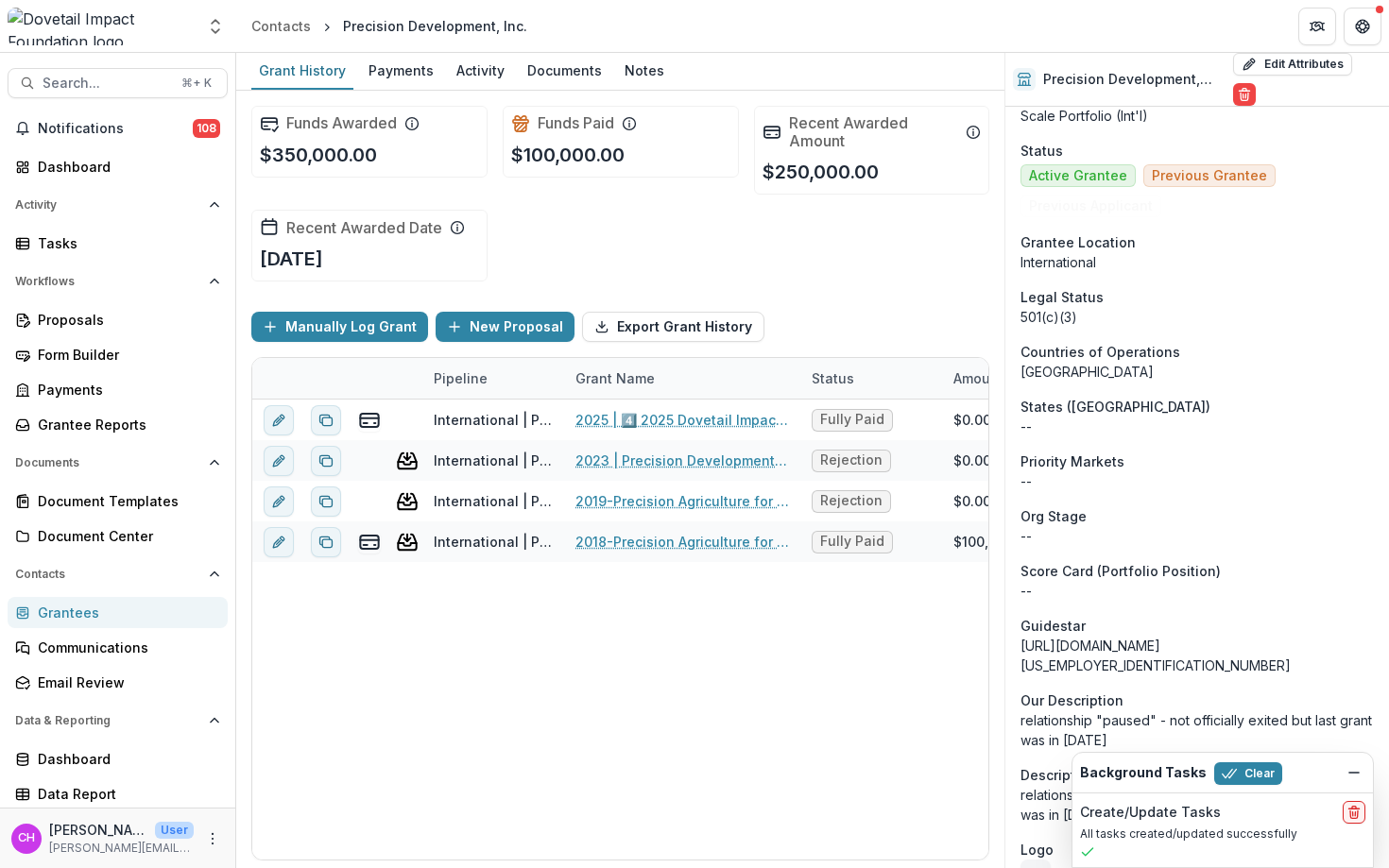
scroll to position [795, 0]
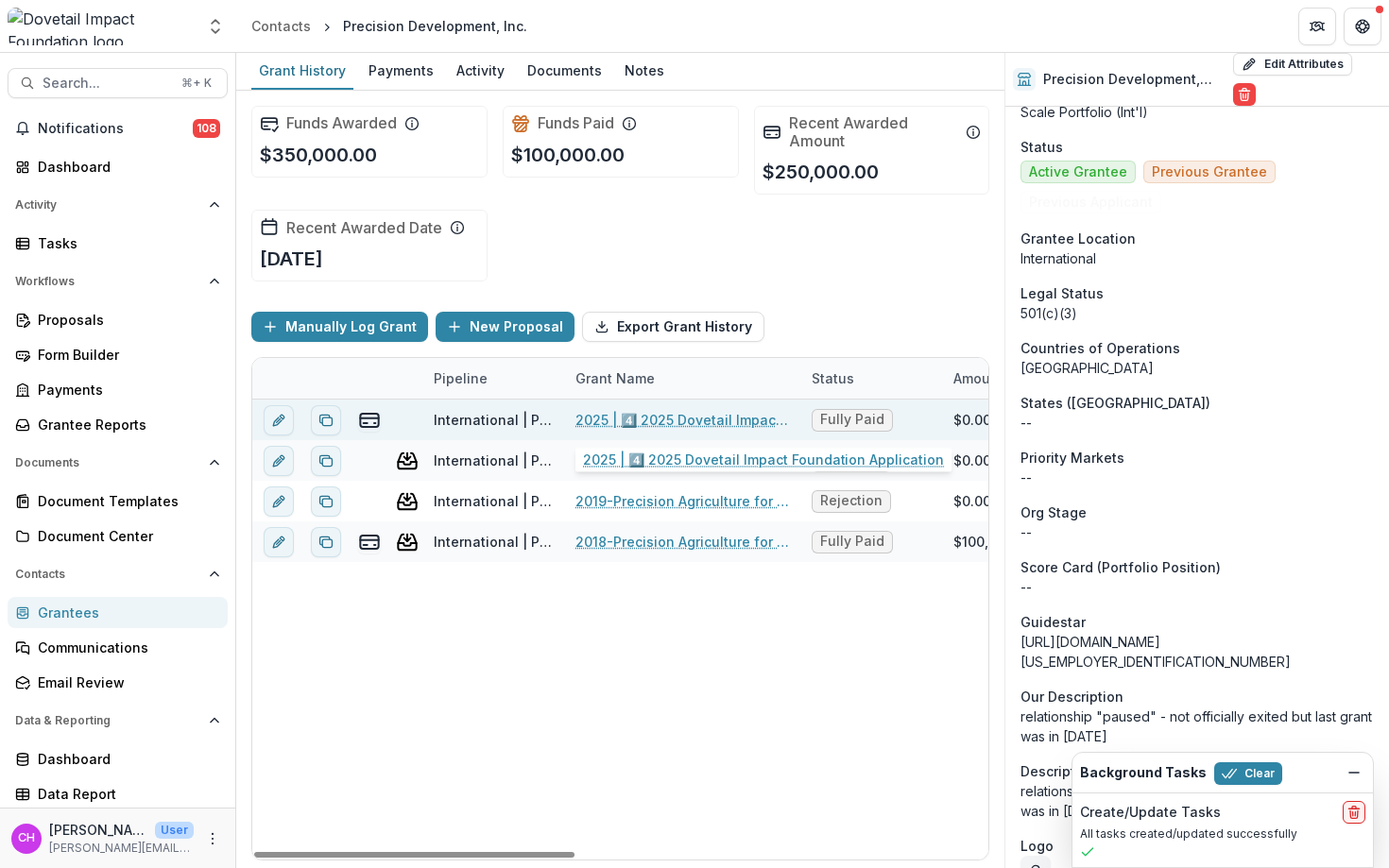
click at [728, 421] on link "2025 | 4️⃣ 2025 Dovetail Impact Foundation Application" at bounding box center [682, 420] width 214 height 20
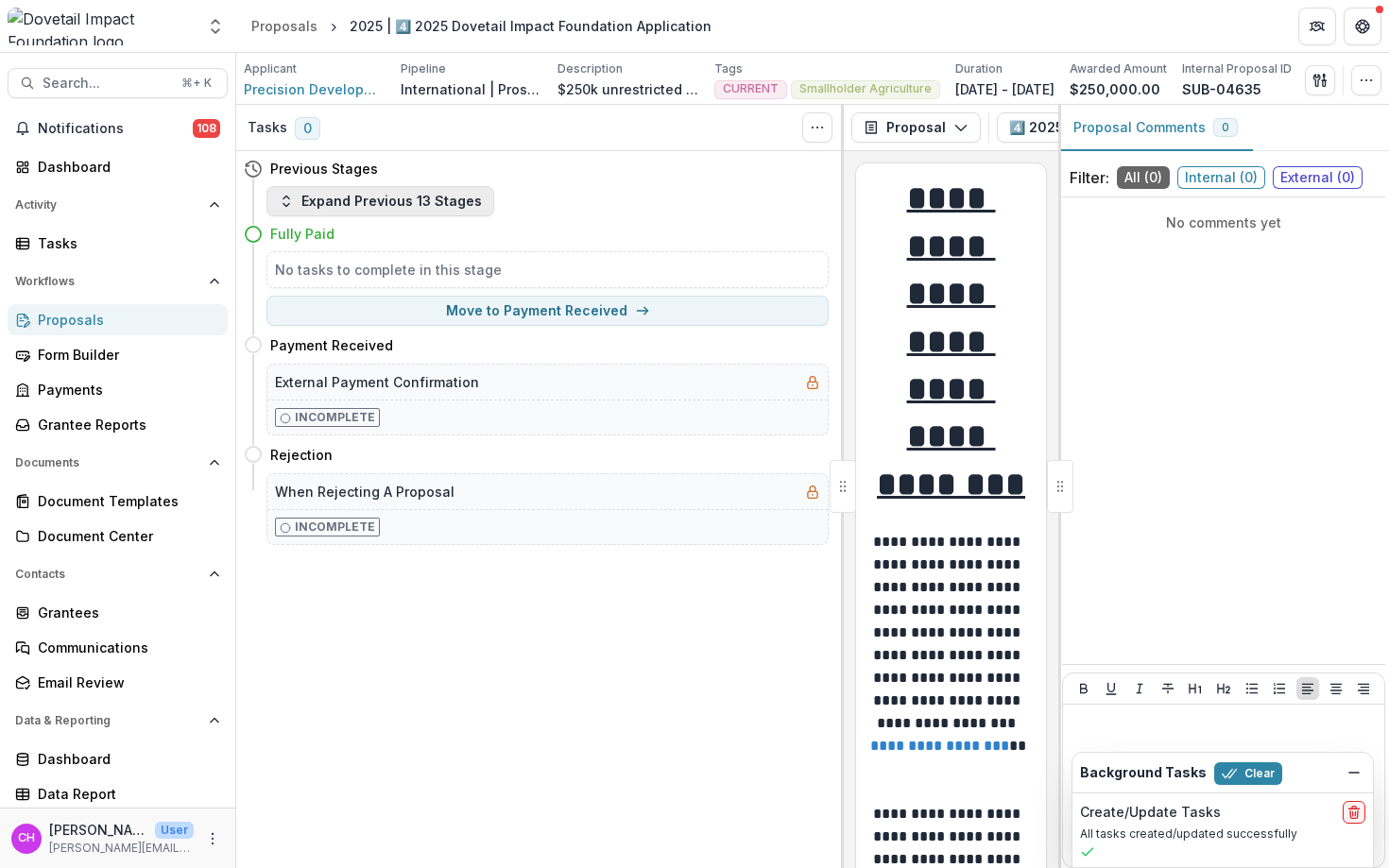
click at [405, 207] on button "Expand Previous 13 Stages" at bounding box center [381, 201] width 228 height 31
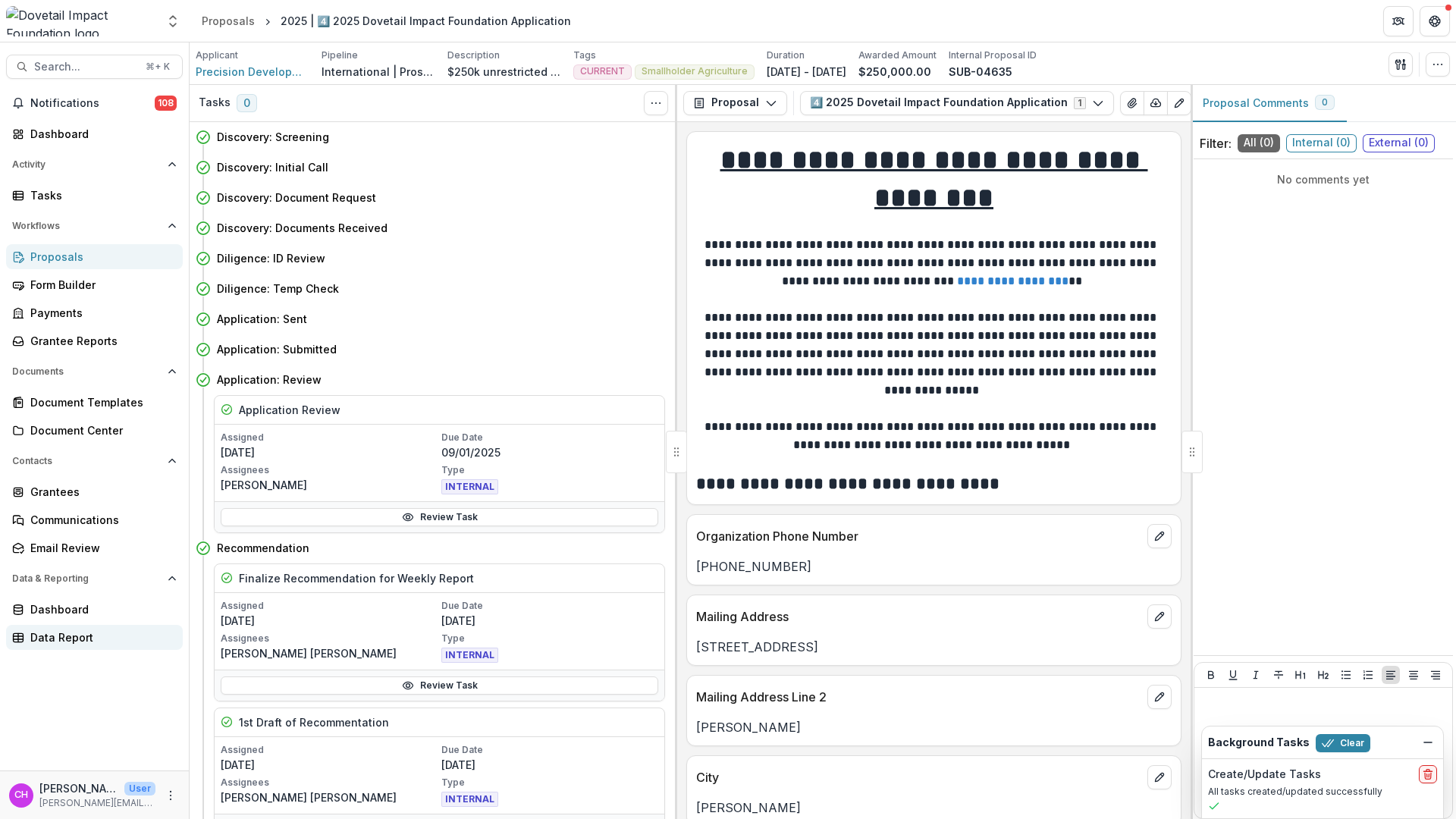
click at [134, 644] on div "Data Report" at bounding box center [100, 637] width 140 height 16
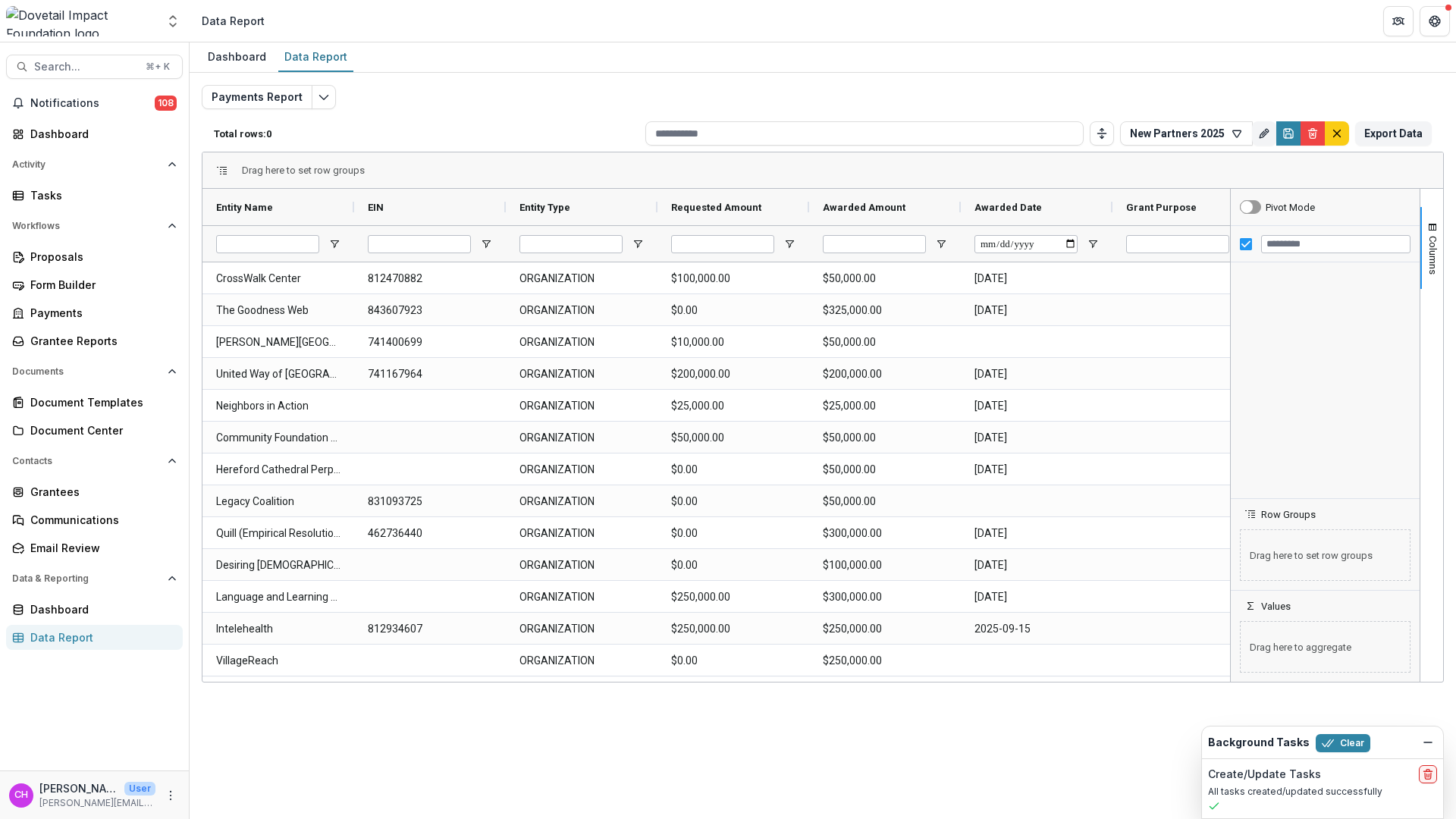
type input "**********"
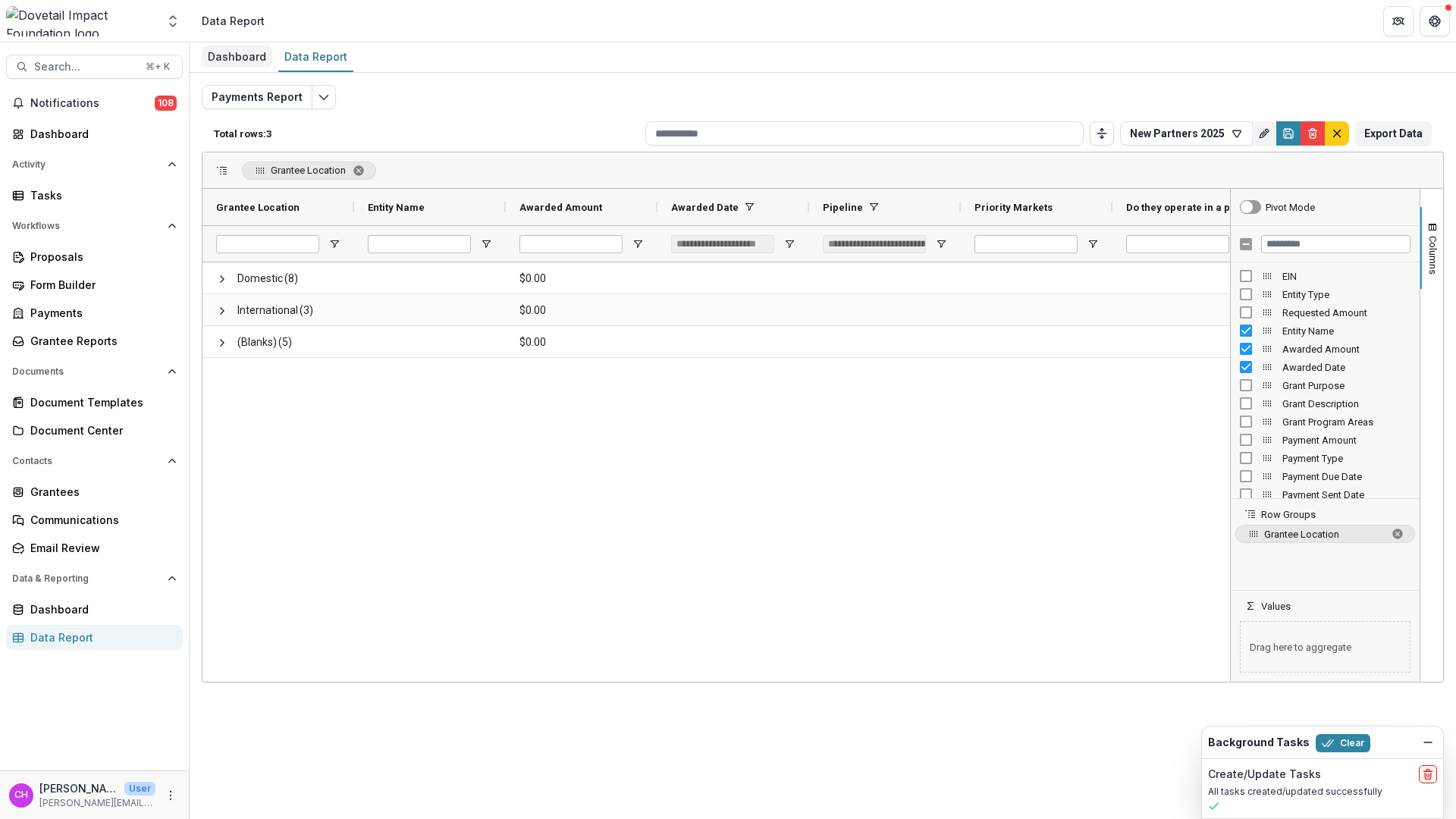
click at [224, 55] on div "Dashboard" at bounding box center [237, 56] width 71 height 22
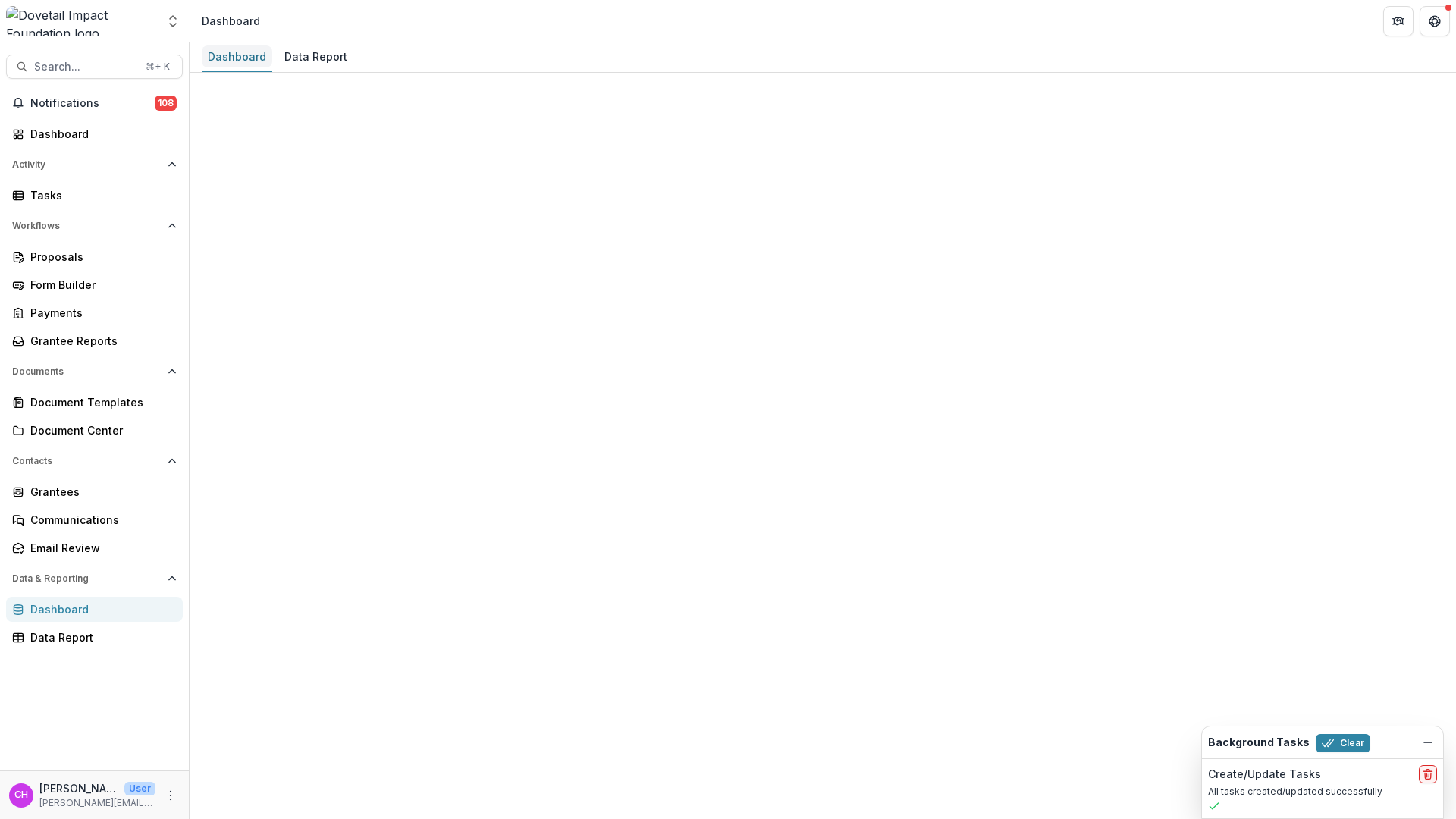
select select "**********"
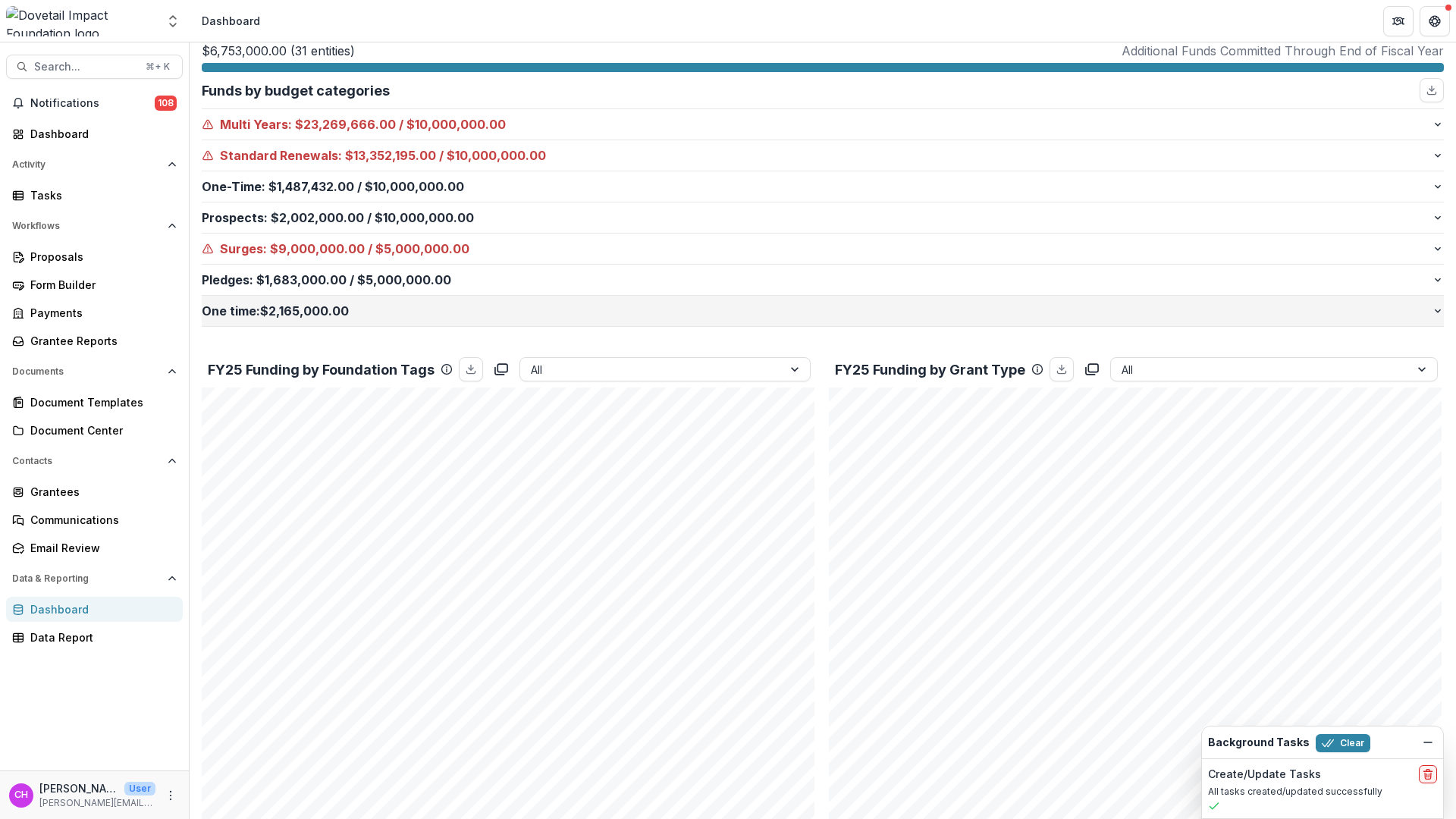
scroll to position [295, 0]
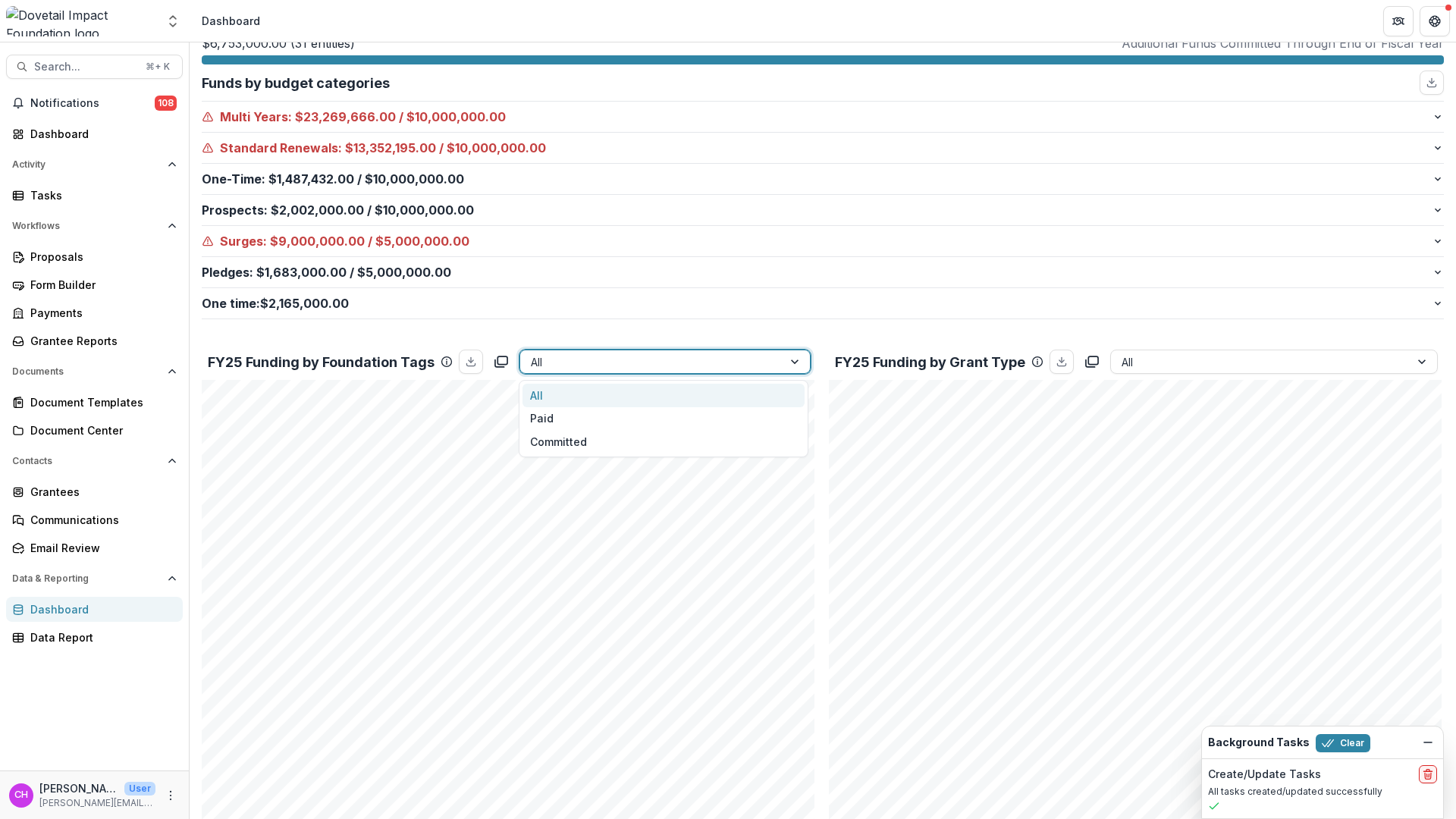
click at [633, 359] on div at bounding box center [651, 361] width 241 height 19
click at [629, 421] on div "Paid" at bounding box center [663, 418] width 282 height 24
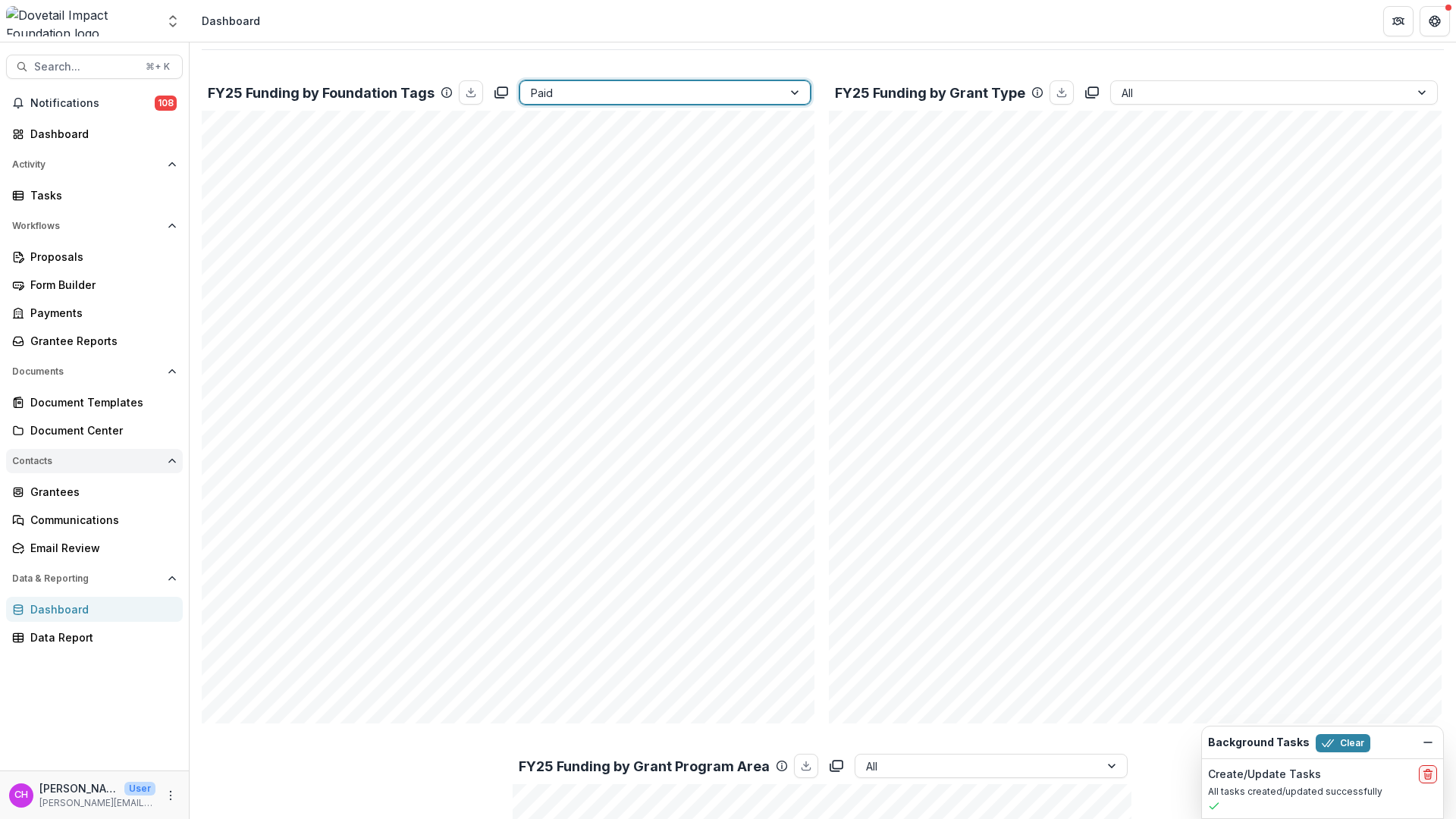
scroll to position [0, 0]
